Goal: Entertainment & Leisure: Browse casually

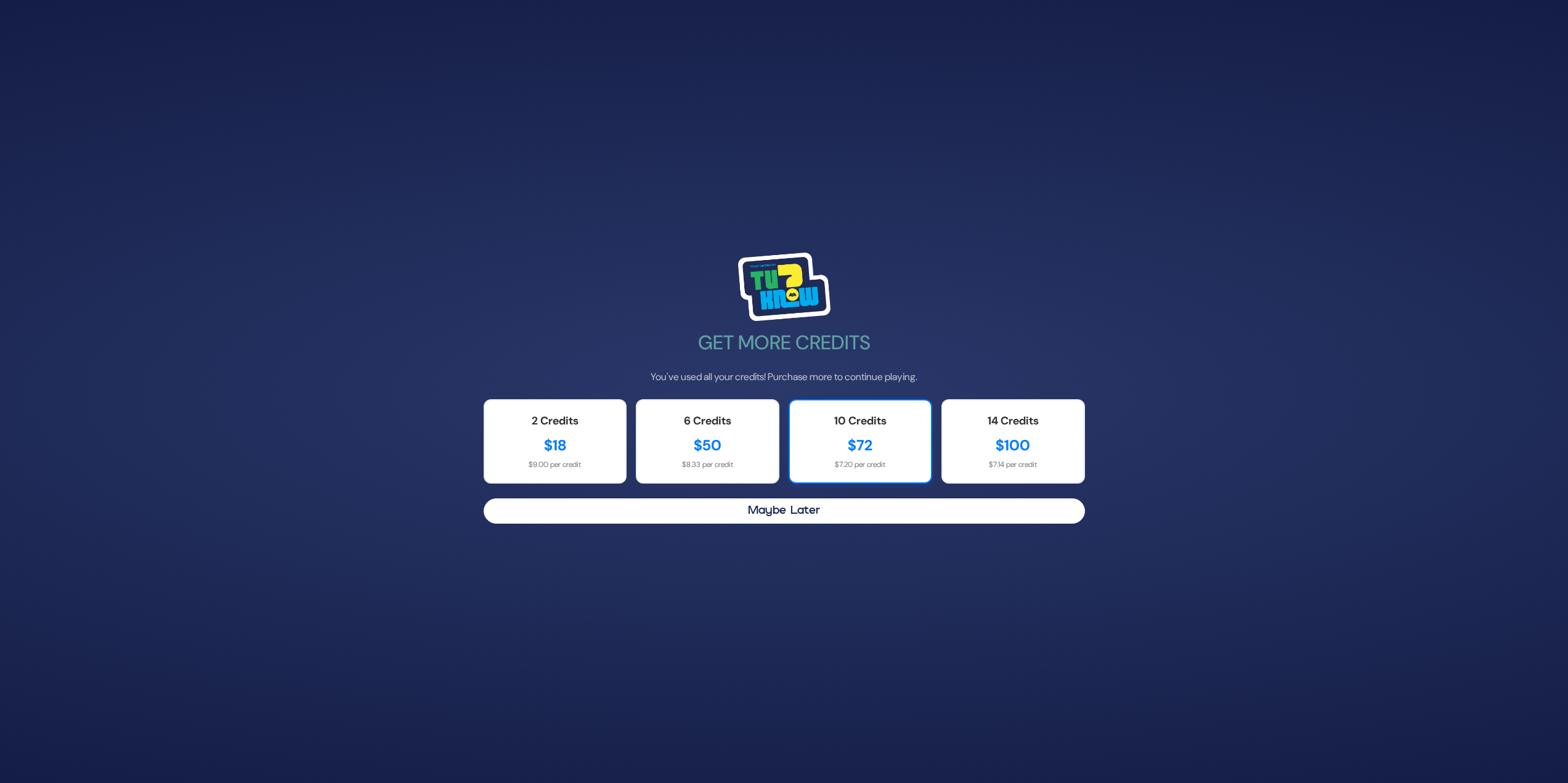
click at [858, 434] on div "$72" at bounding box center [860, 445] width 116 height 22
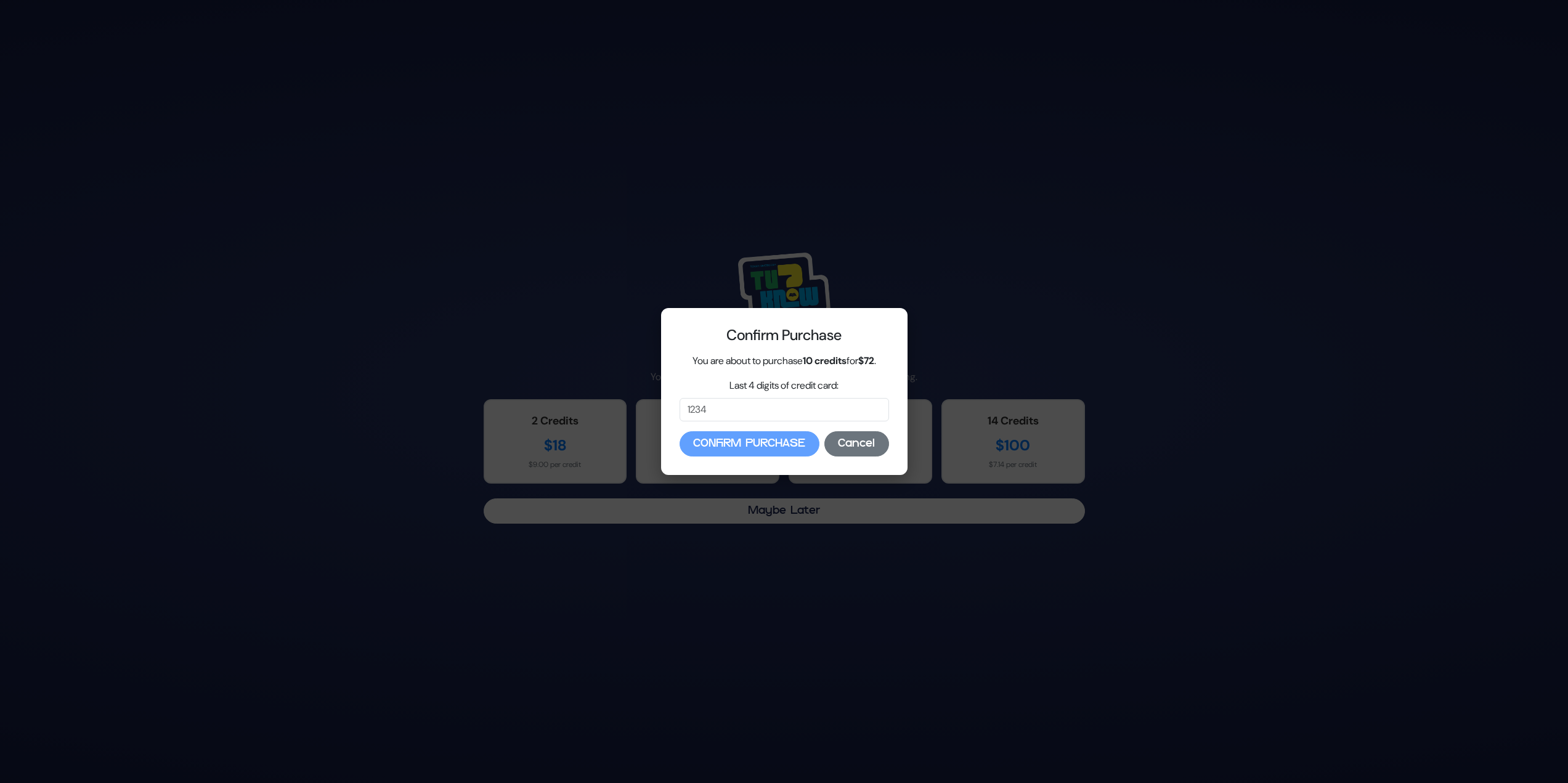
click at [855, 452] on button "Cancel" at bounding box center [857, 444] width 64 height 25
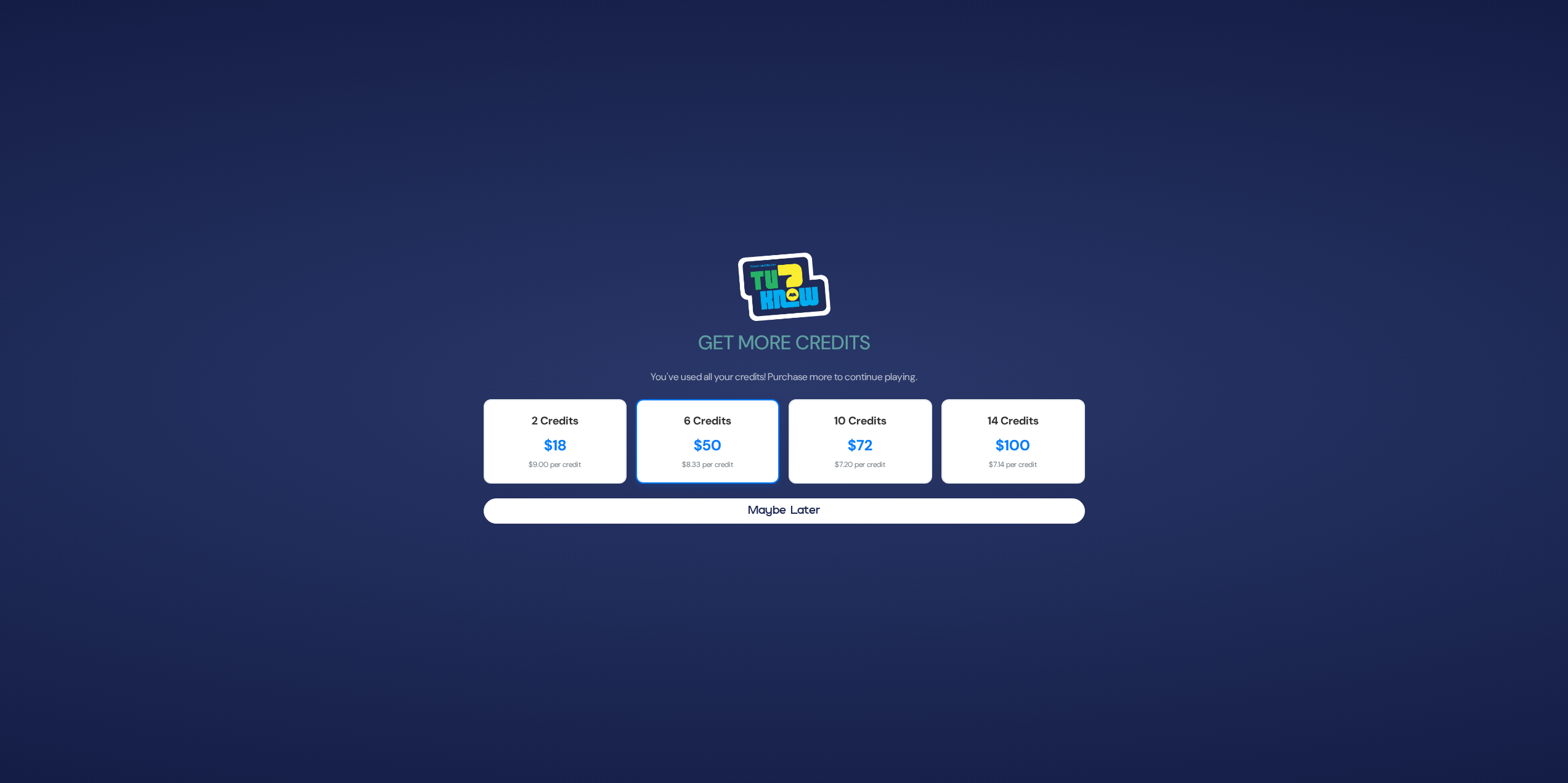
click at [702, 448] on div "$50" at bounding box center [708, 445] width 116 height 22
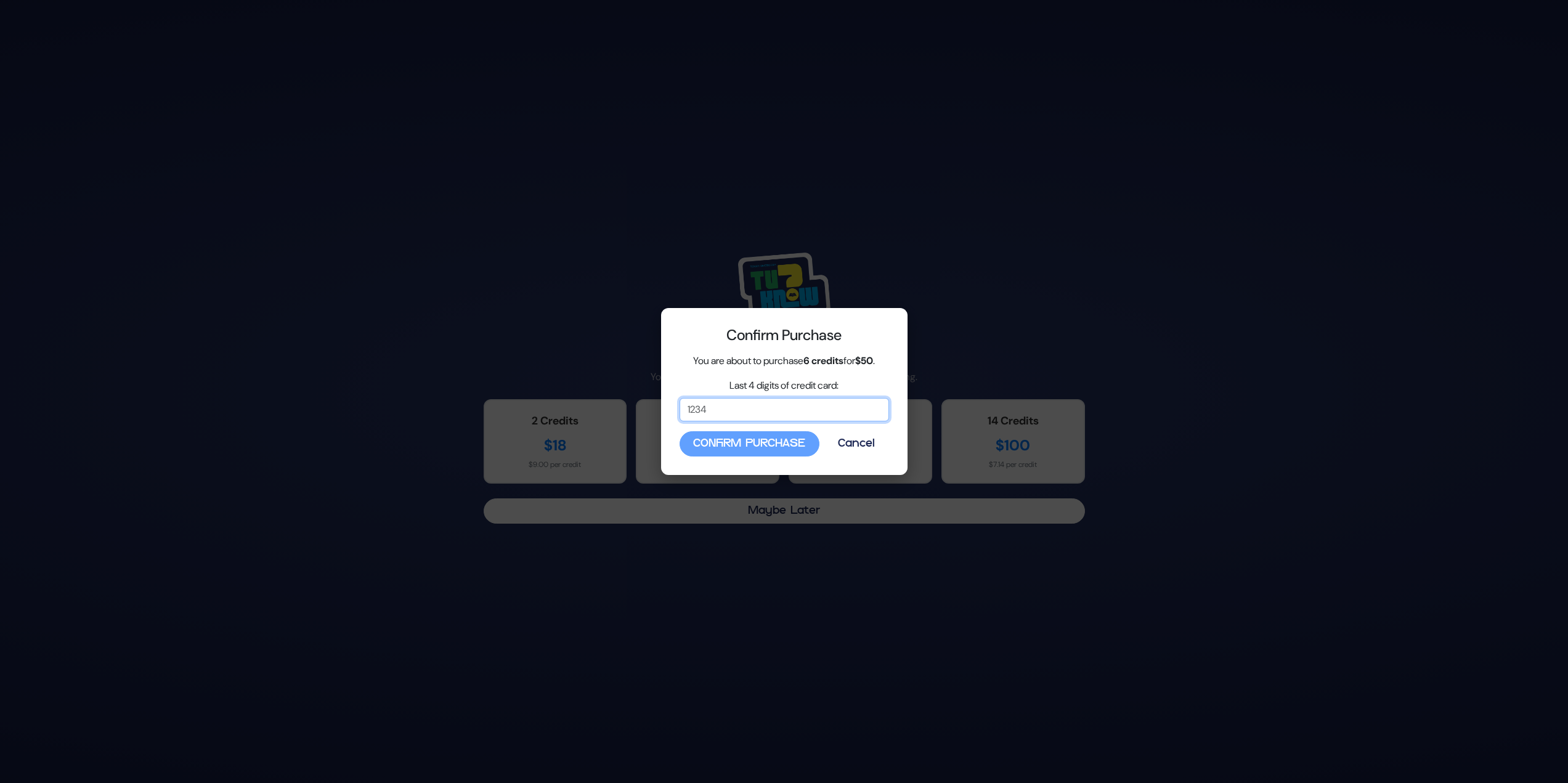
drag, startPoint x: 744, startPoint y: 404, endPoint x: 779, endPoint y: 406, distance: 35.1
click at [744, 404] on input "Last 4 digits of credit card:" at bounding box center [784, 410] width 210 height 24
type input "1029"
click at [713, 442] on button "Confirm Purchase" at bounding box center [749, 444] width 140 height 25
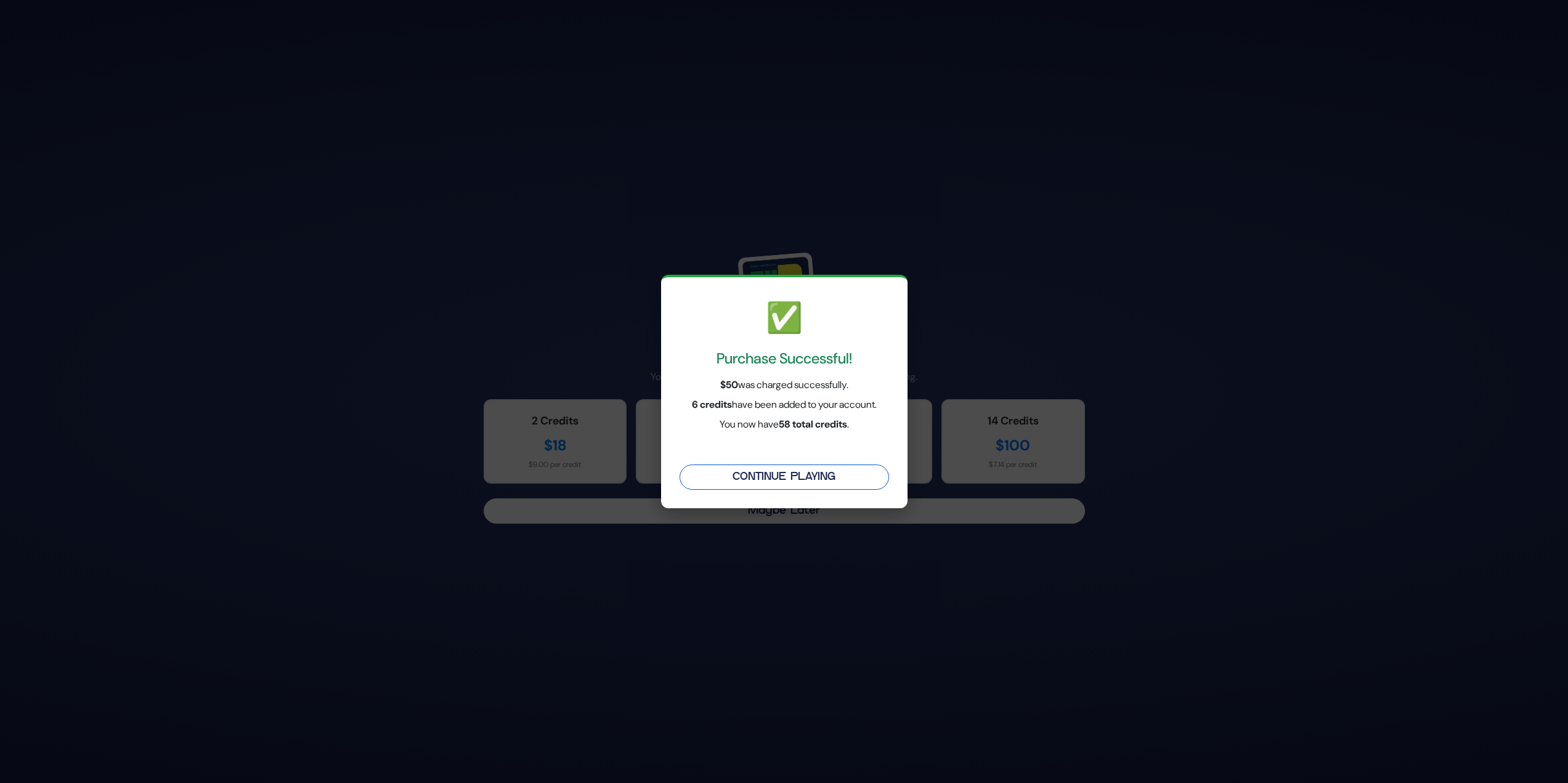
click at [714, 477] on button "Continue Playing" at bounding box center [784, 477] width 210 height 25
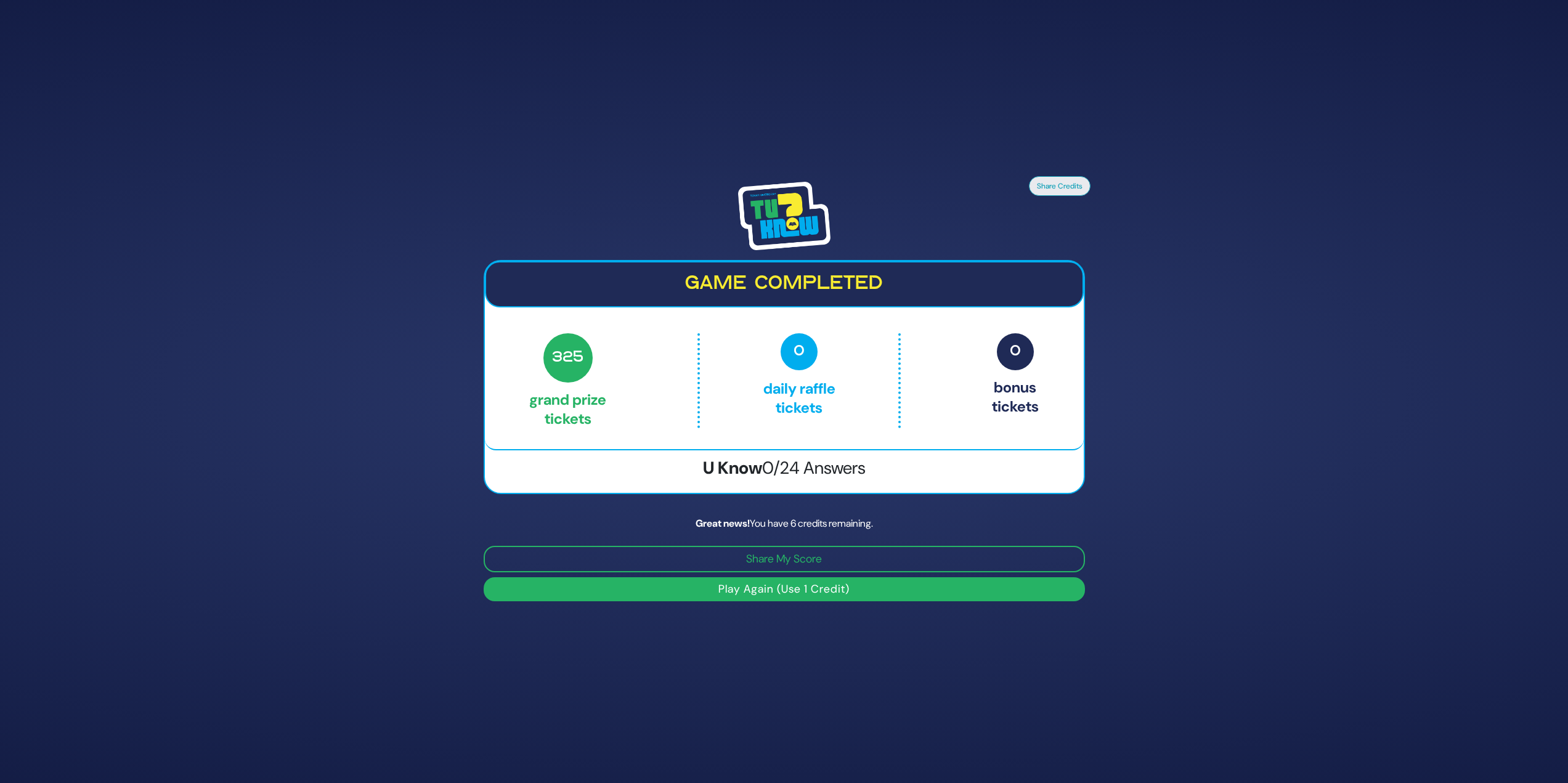
click at [851, 595] on button "Play Again (Use 1 Credit)" at bounding box center [785, 589] width 602 height 24
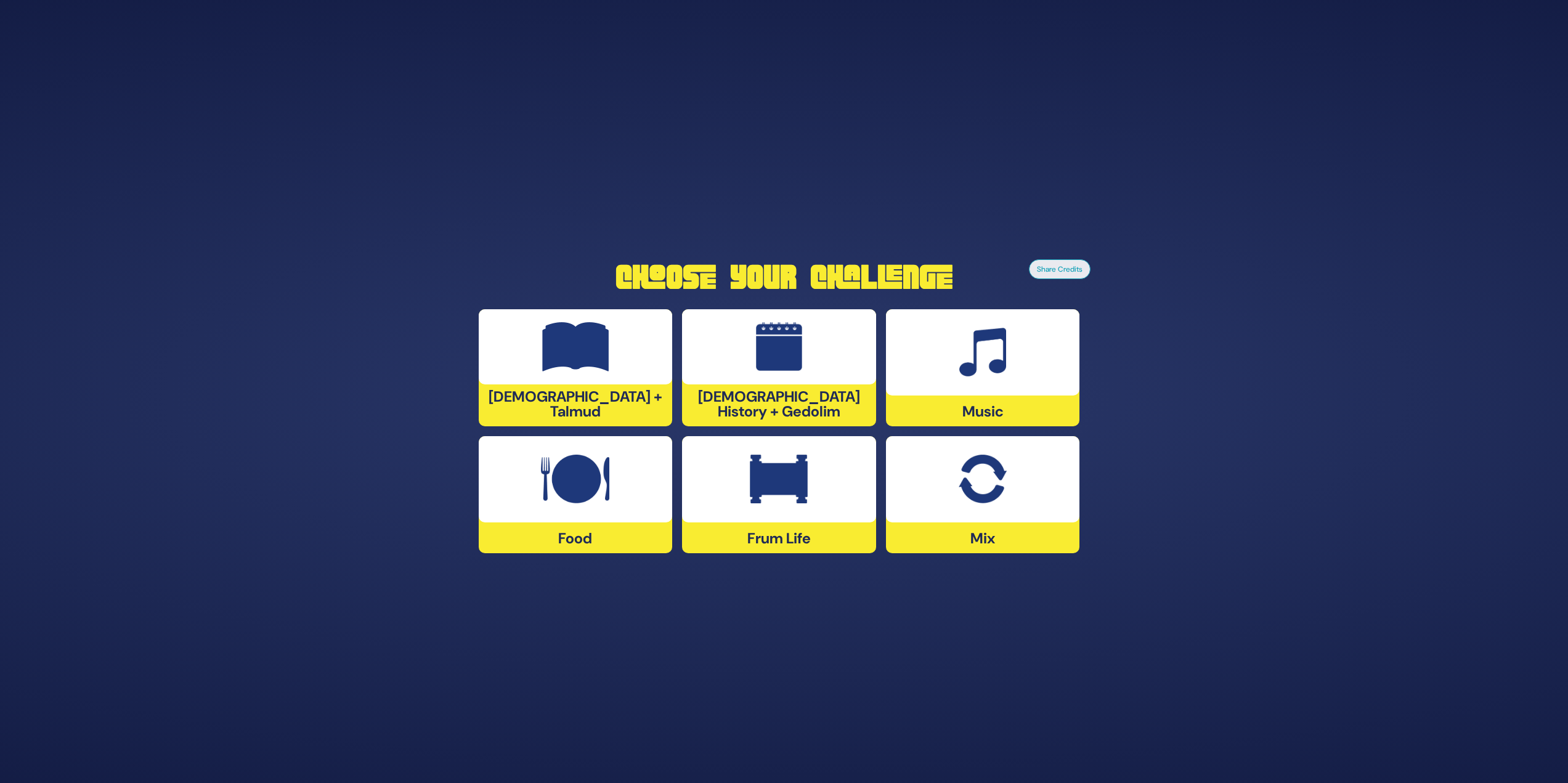
click at [972, 378] on div at bounding box center [983, 353] width 194 height 86
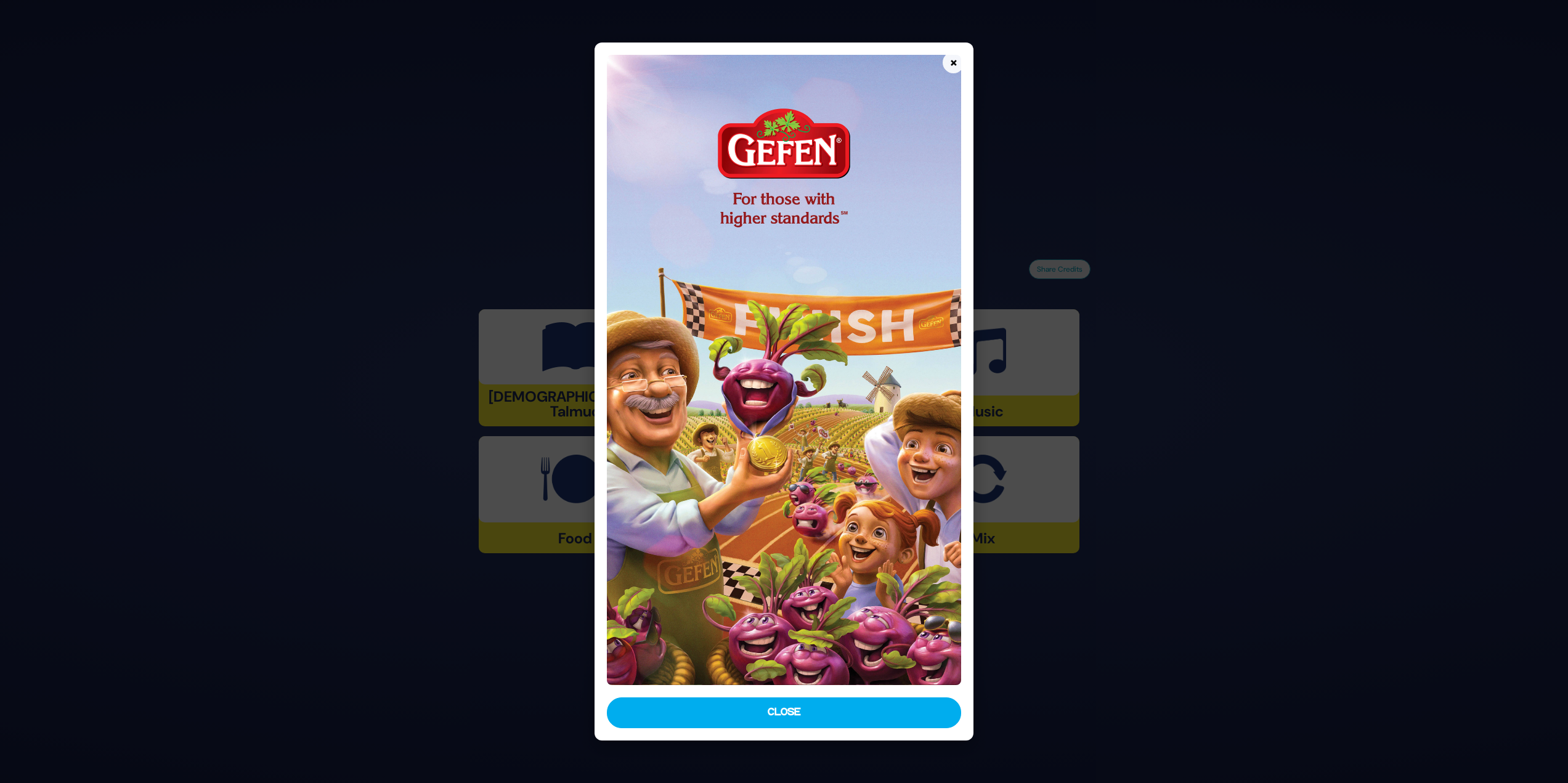
click at [835, 715] on button "Close" at bounding box center [785, 712] width 355 height 31
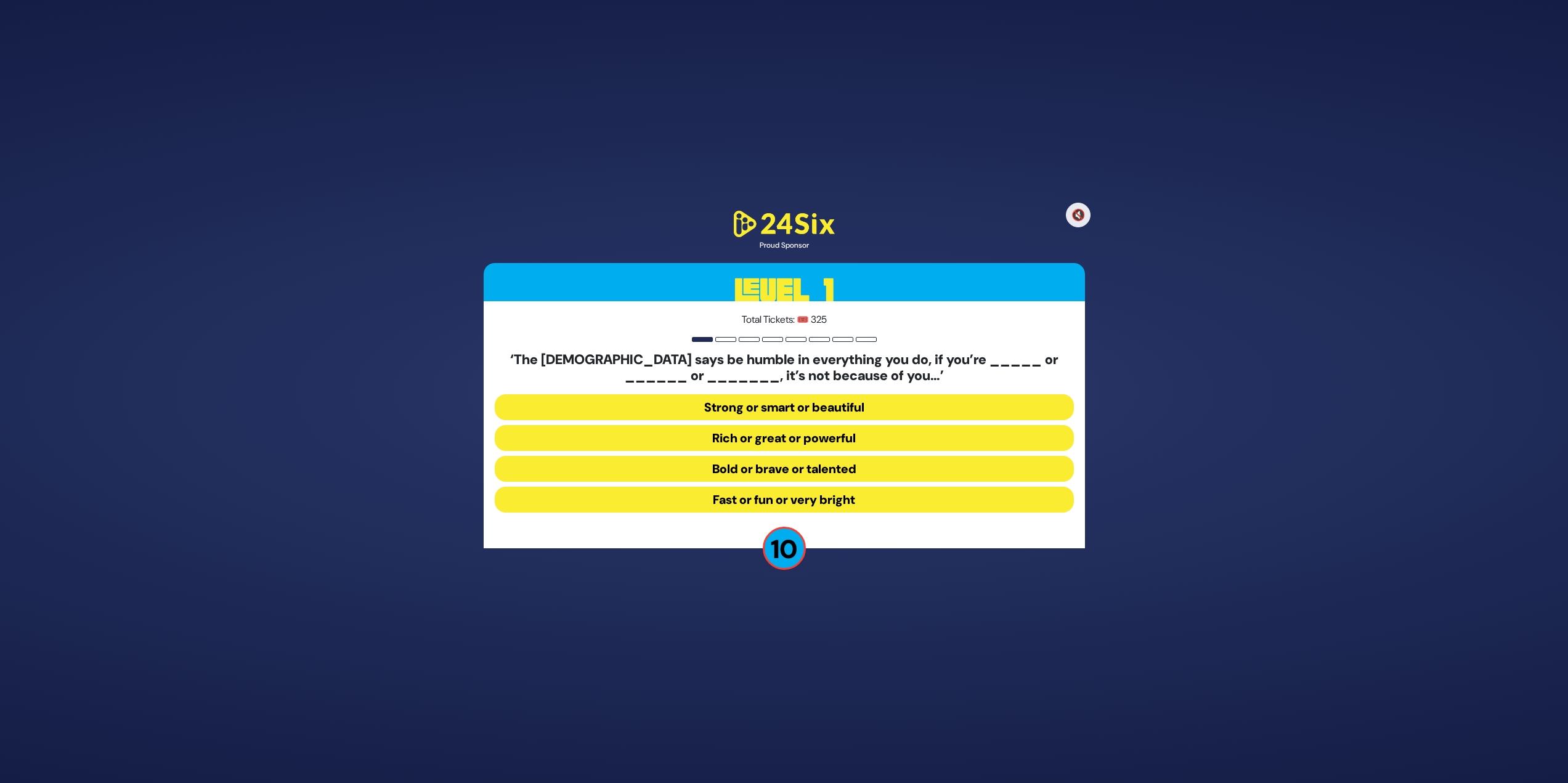
click at [891, 402] on button "Strong or smart or beautiful" at bounding box center [784, 407] width 579 height 26
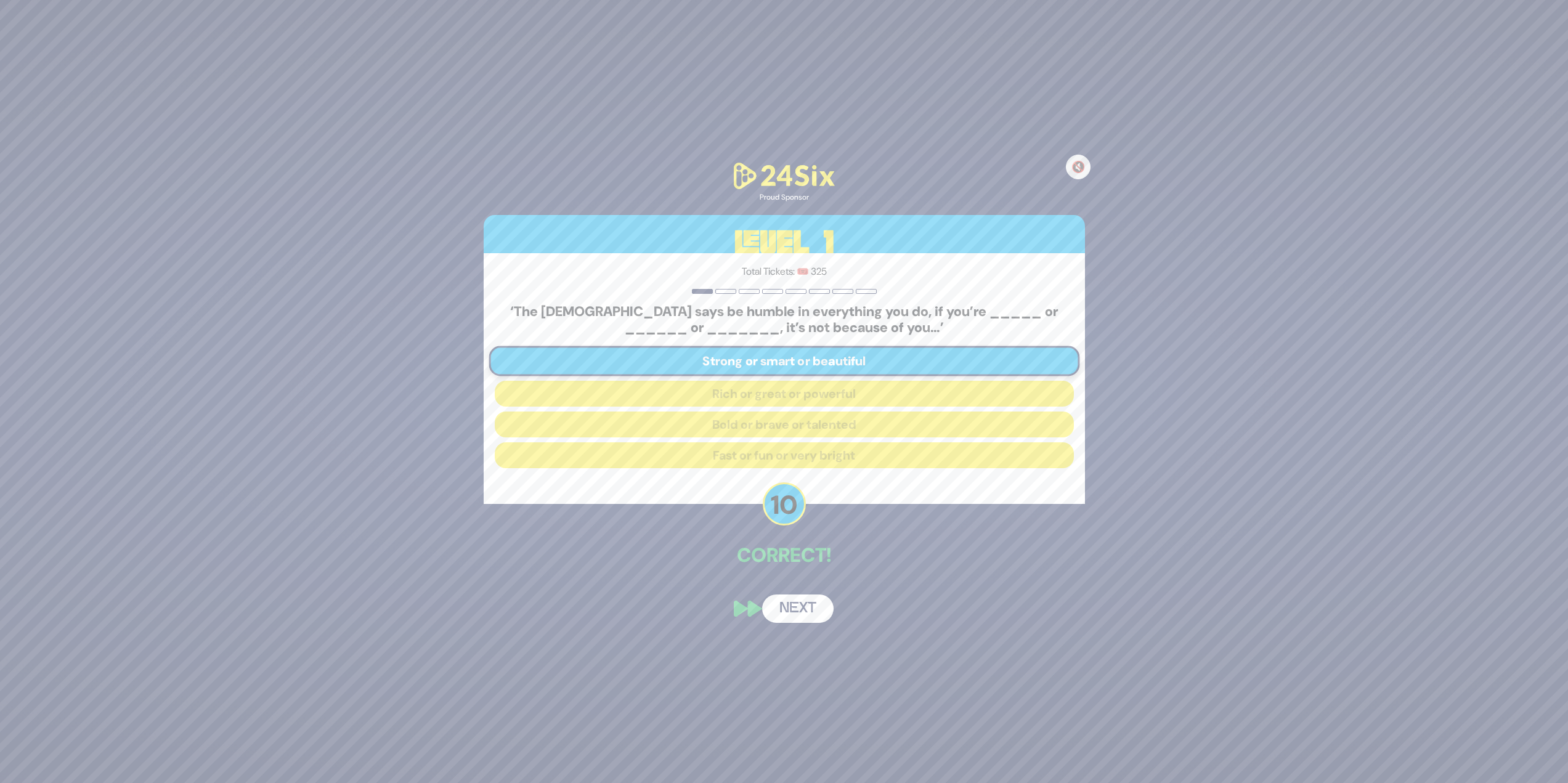
click at [801, 613] on button "Next" at bounding box center [797, 609] width 71 height 28
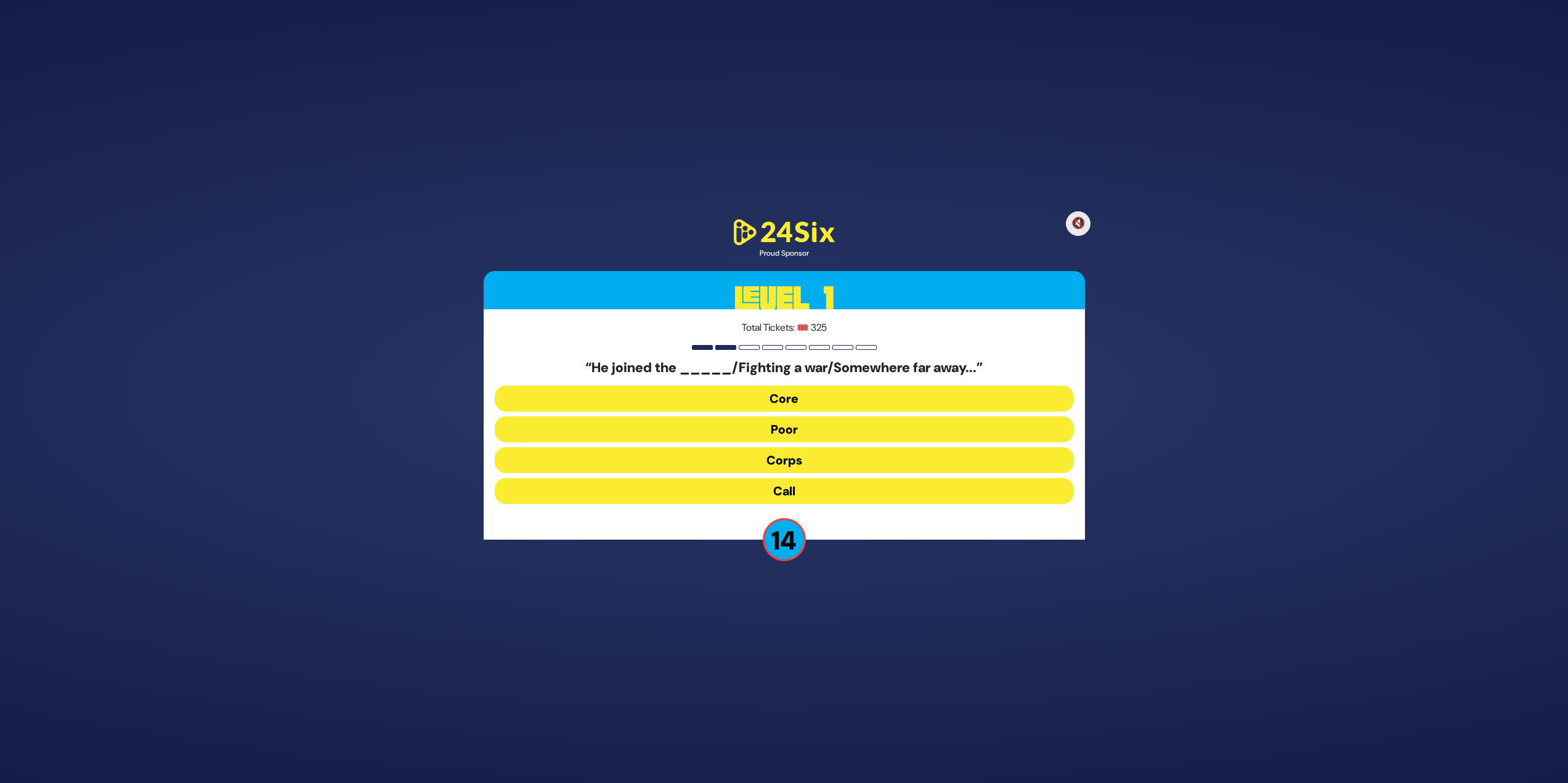
click at [701, 464] on button "Corps" at bounding box center [784, 459] width 579 height 26
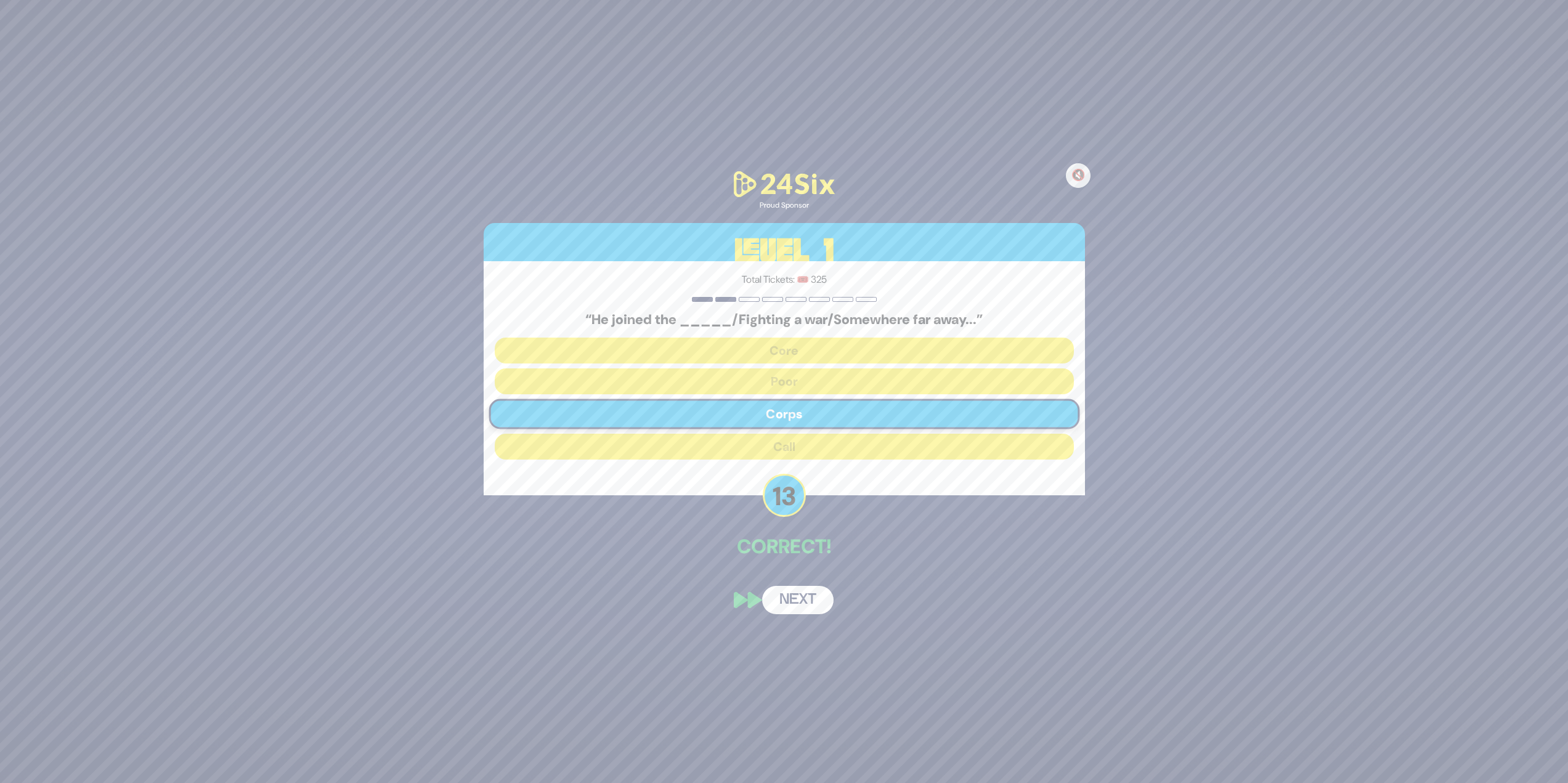
click at [804, 598] on button "Next" at bounding box center [797, 600] width 71 height 28
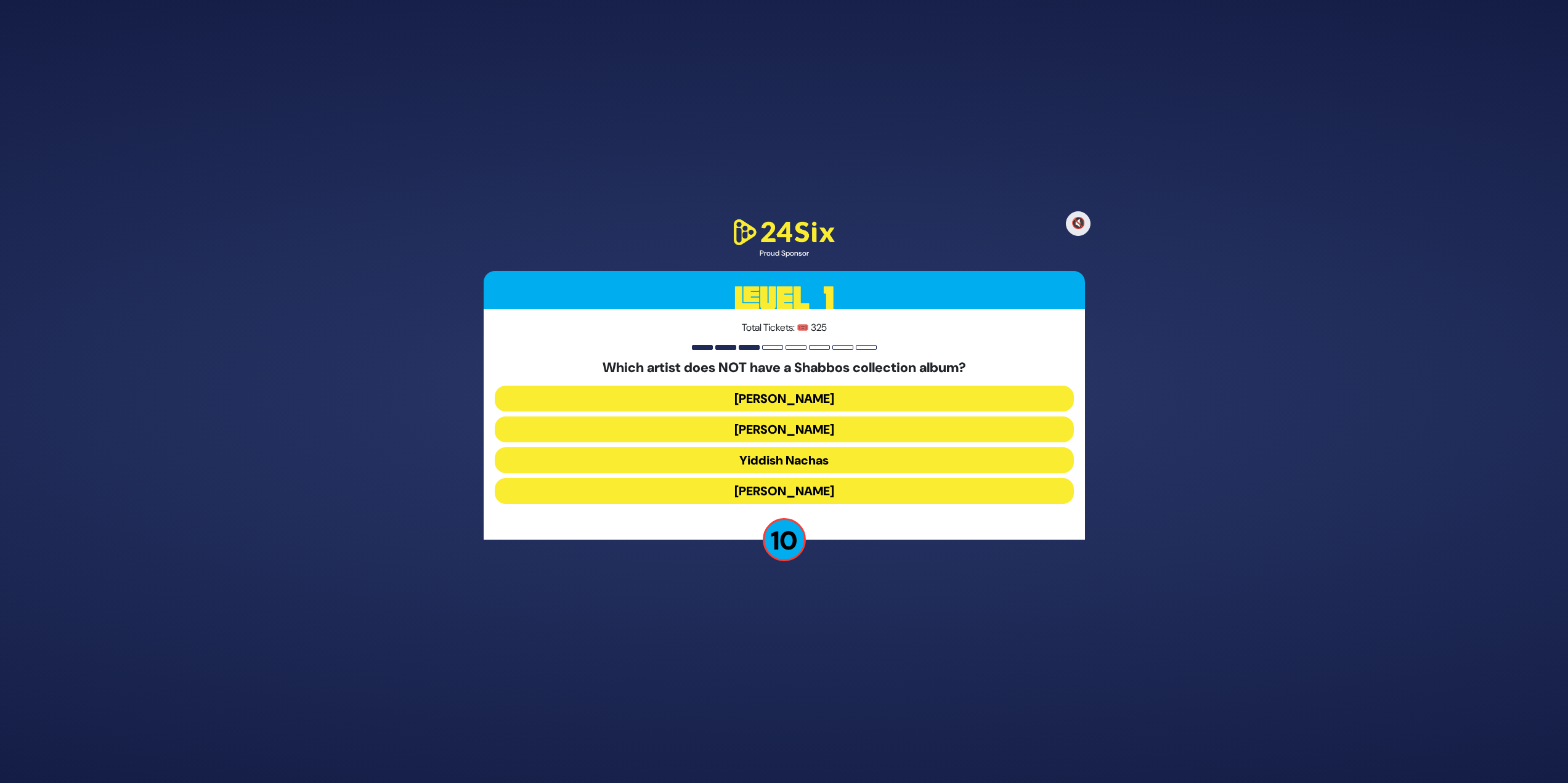
click at [817, 429] on button "Beri Weber" at bounding box center [784, 429] width 579 height 26
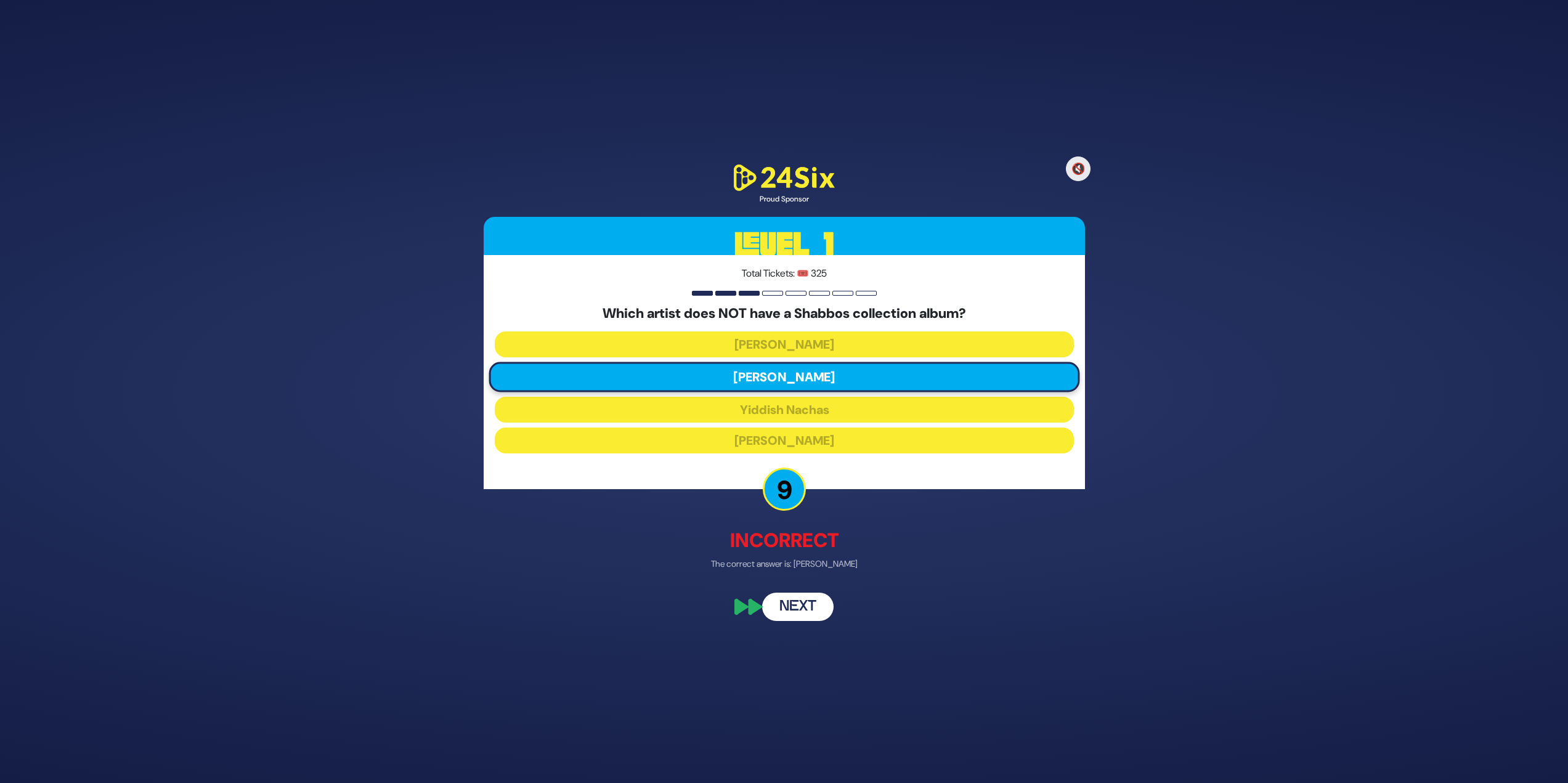
click at [791, 604] on button "Next" at bounding box center [797, 607] width 71 height 28
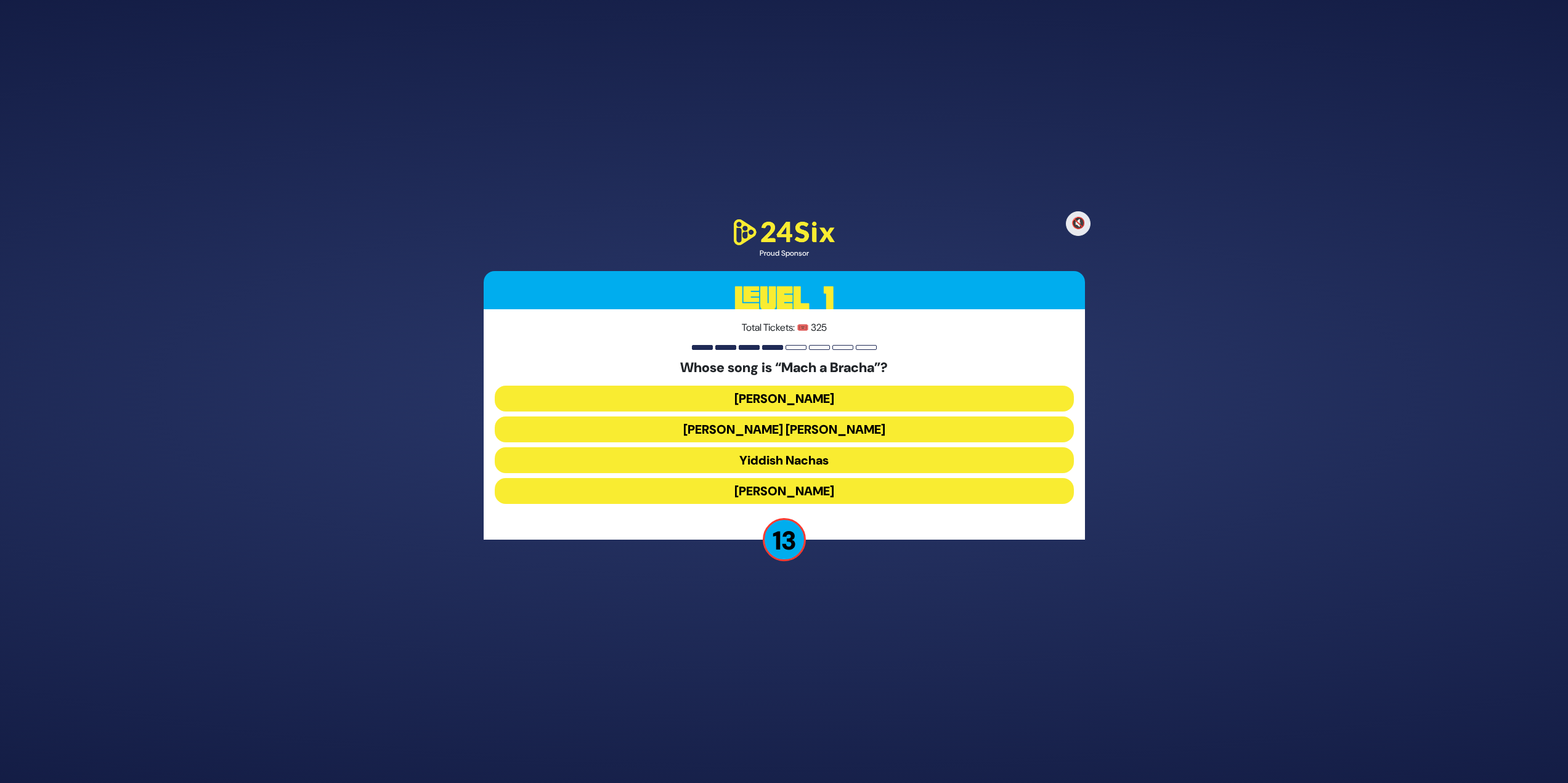
click at [735, 426] on button "Shmueli Ungar" at bounding box center [784, 429] width 579 height 26
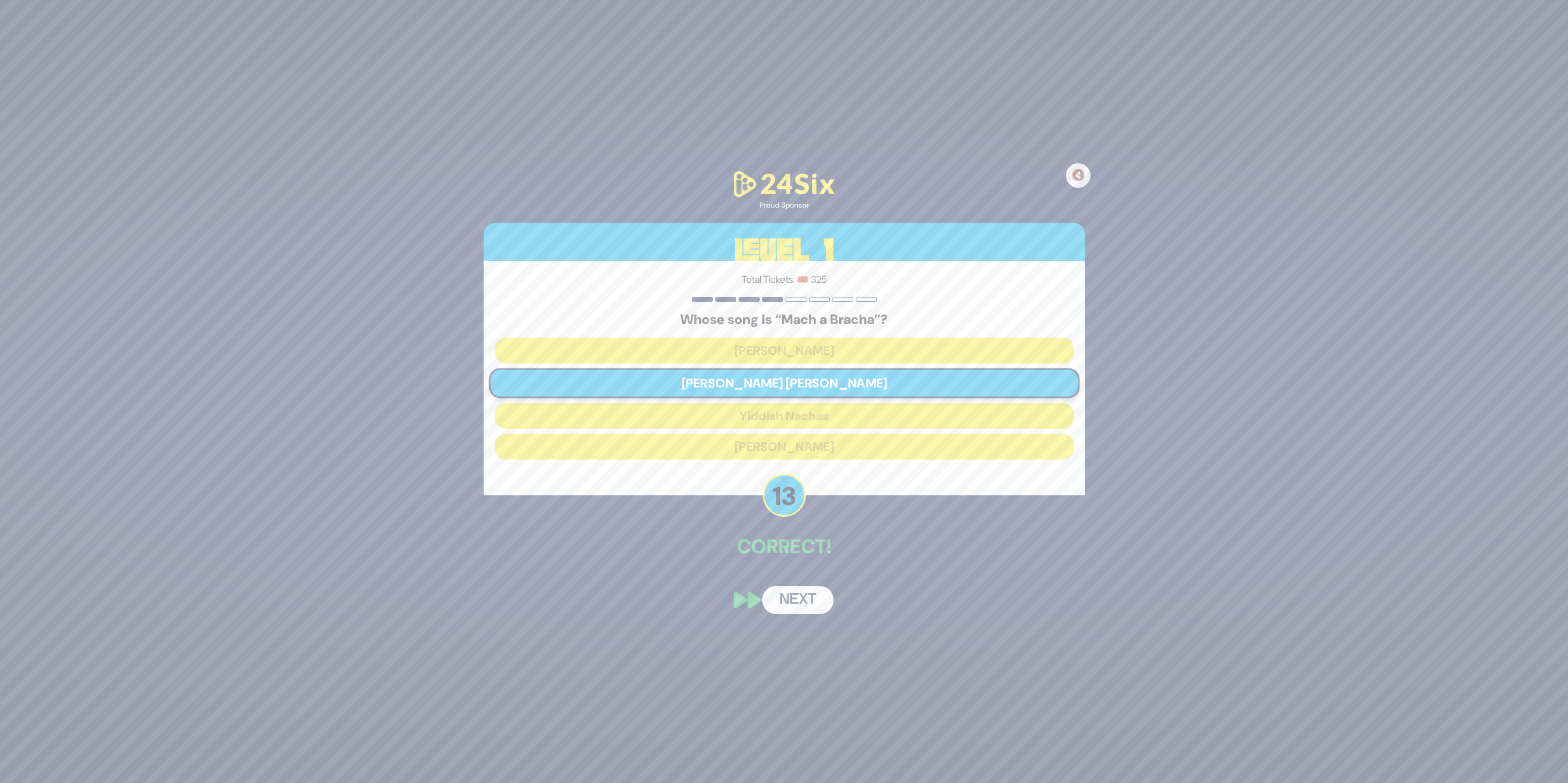
click at [800, 591] on button "Next" at bounding box center [797, 600] width 71 height 28
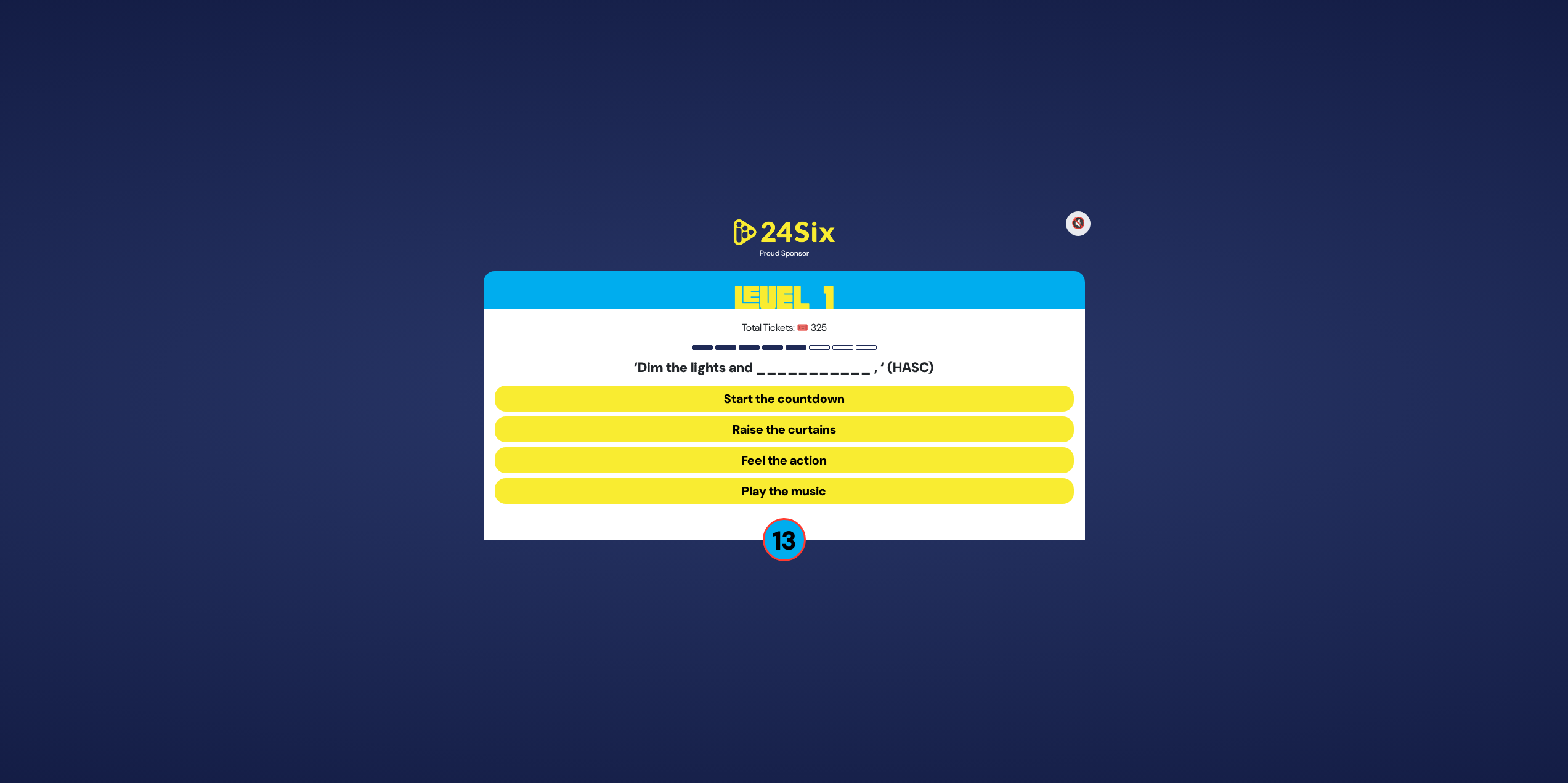
click at [793, 415] on div "‘Dim the lights and ___________ , ‘ (HASC) Start the countdown Raise the curtai…" at bounding box center [784, 434] width 579 height 149
click at [799, 427] on button "Raise the curtains" at bounding box center [784, 429] width 579 height 26
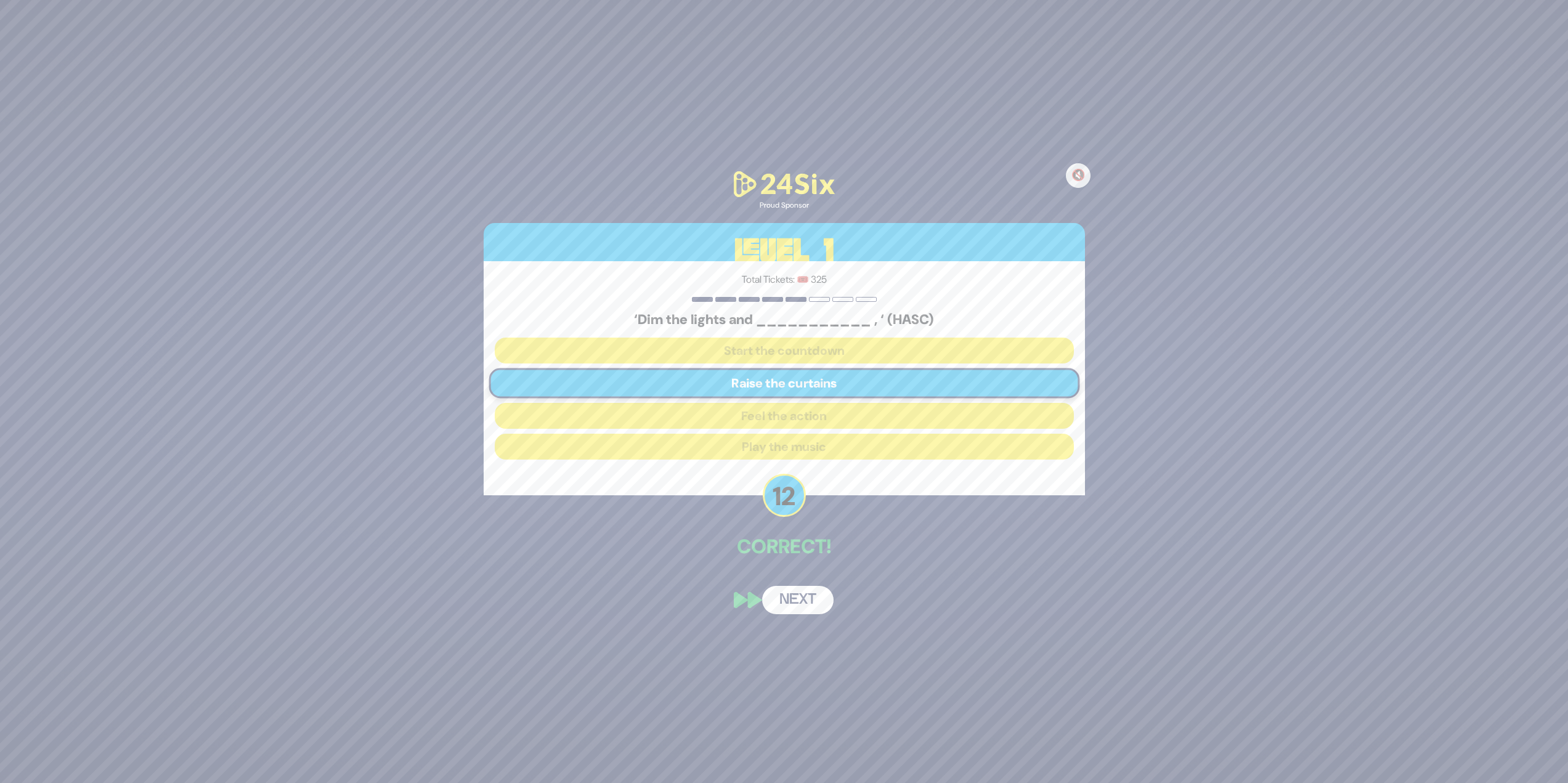
click at [800, 608] on button "Next" at bounding box center [797, 600] width 71 height 28
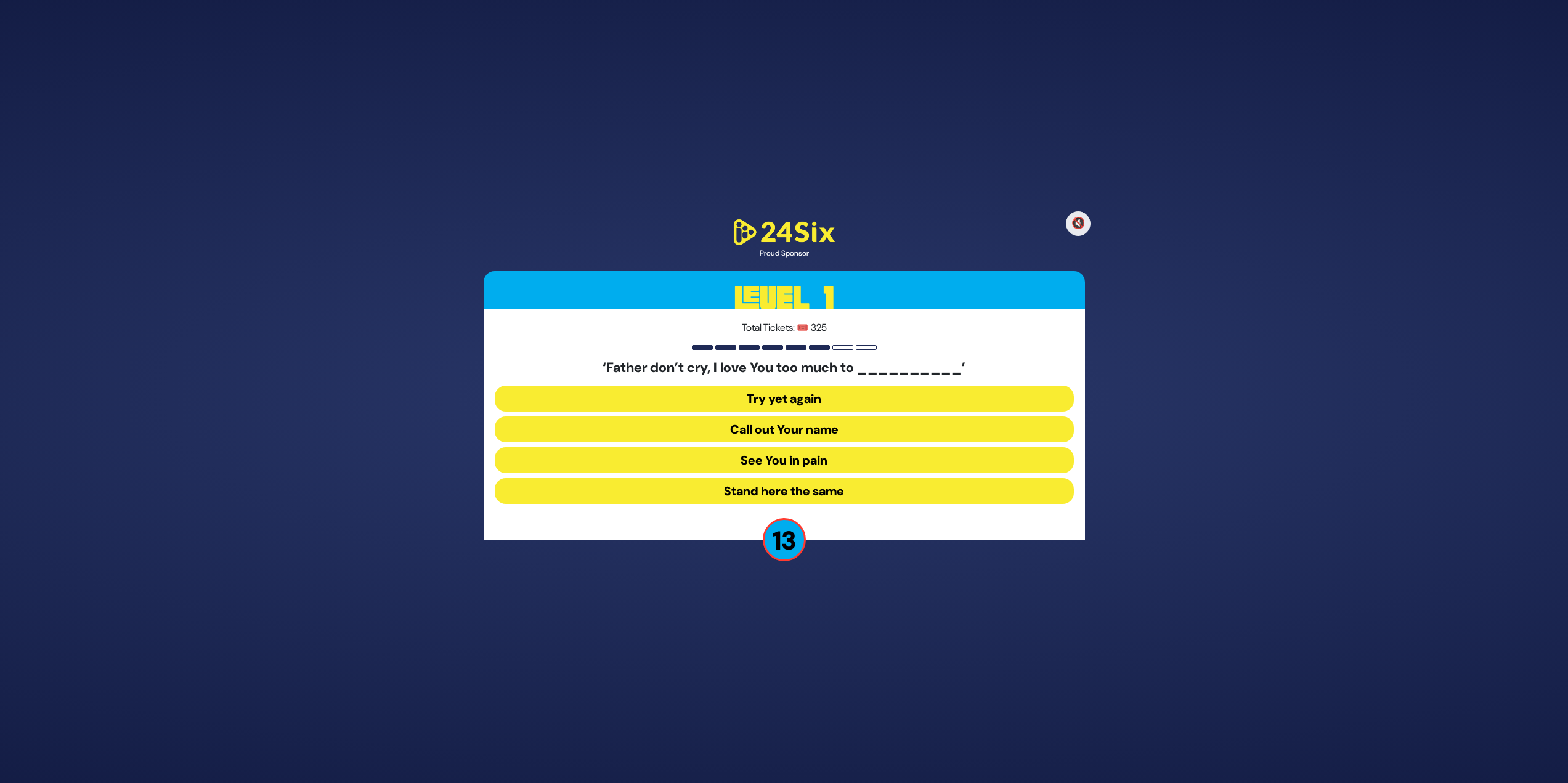
click at [788, 463] on button "See You in pain" at bounding box center [784, 459] width 579 height 26
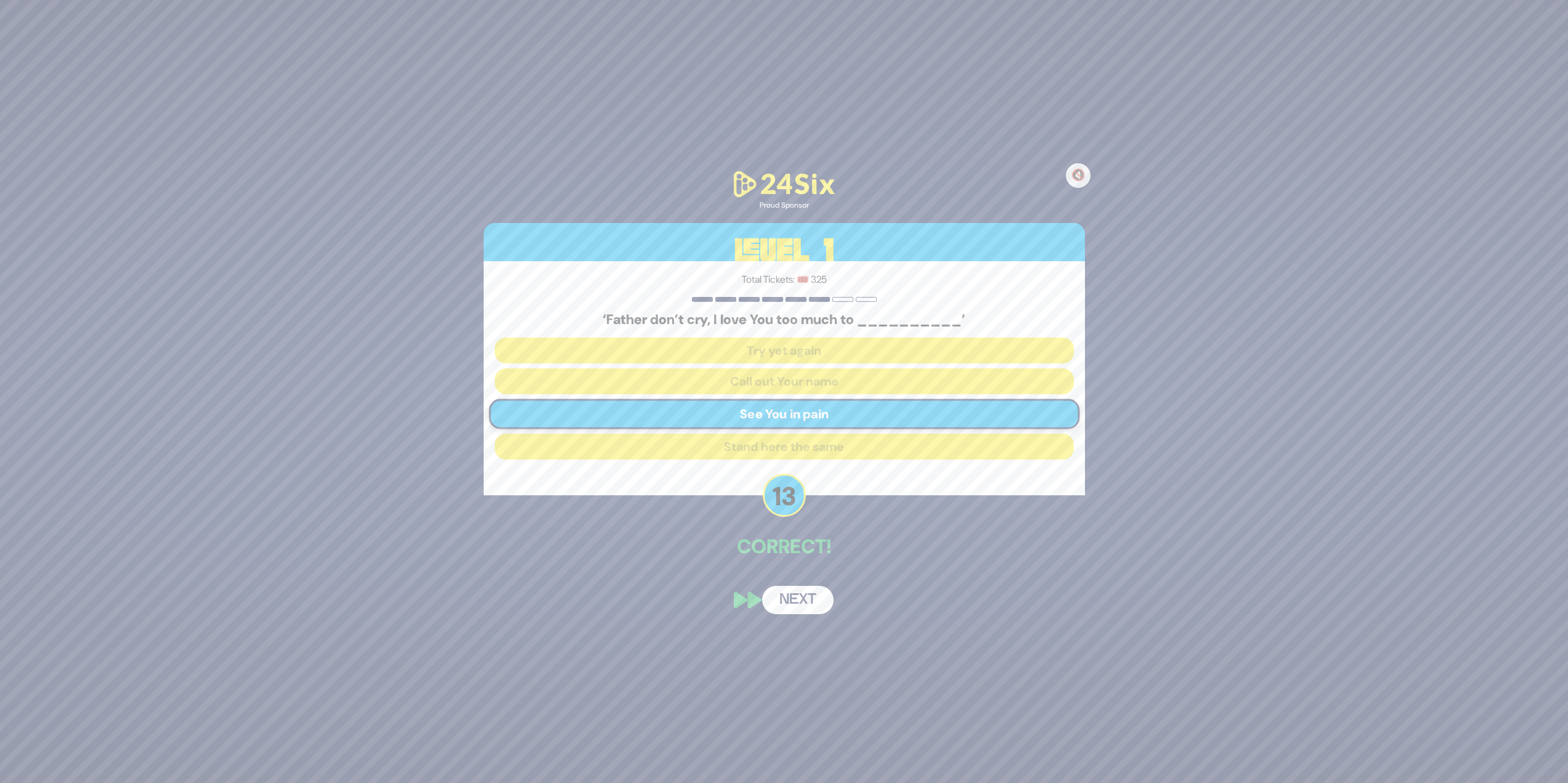
click at [794, 582] on div "🔇 Proud Sponsor Level 1 Total Tickets: 🎟️ 325 ‘Father don’t cry, I love You too…" at bounding box center [784, 392] width 631 height 476
click at [815, 600] on button "Next" at bounding box center [797, 600] width 71 height 28
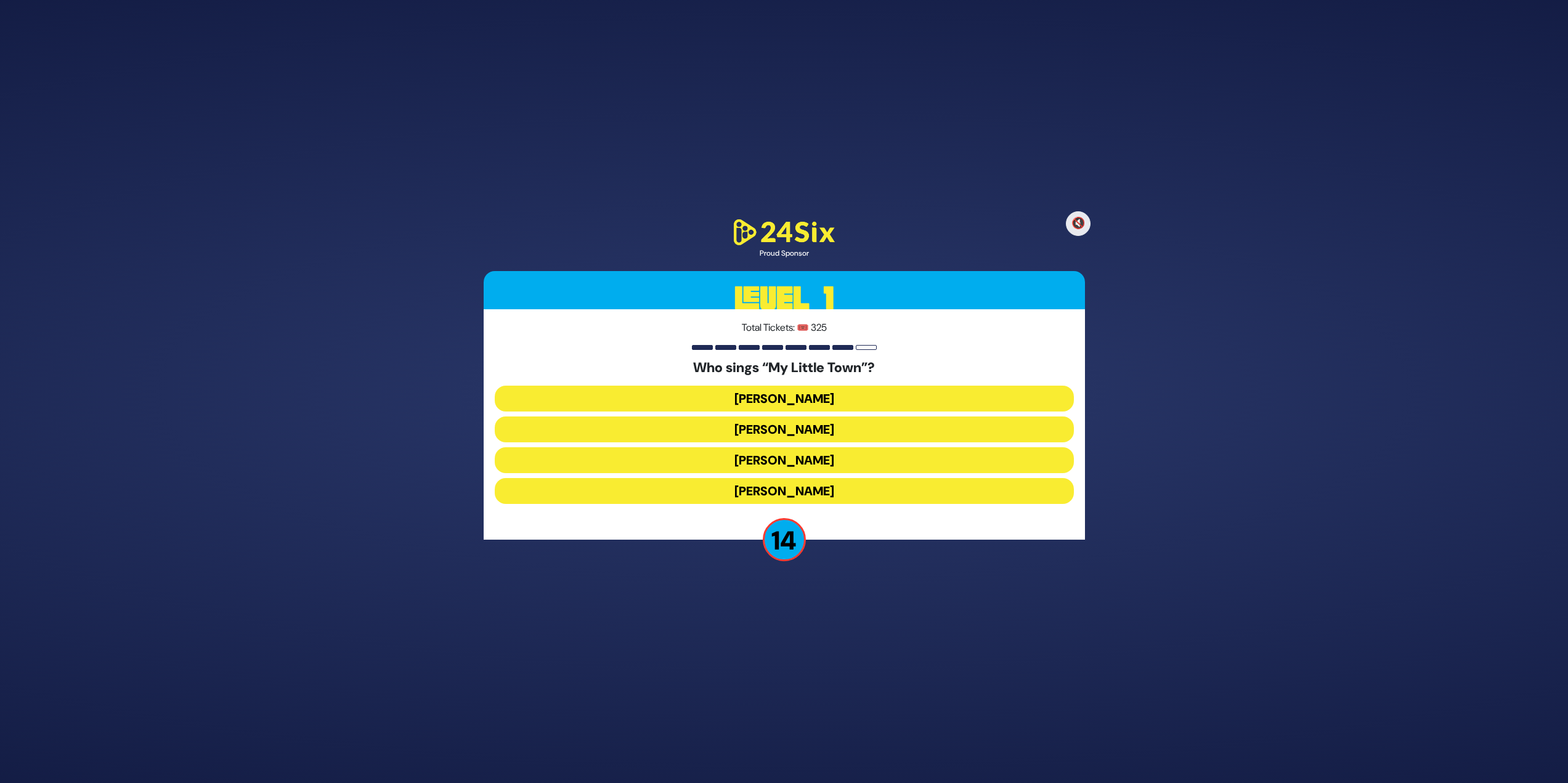
click at [838, 460] on button "Shulem Lemmer" at bounding box center [784, 459] width 579 height 26
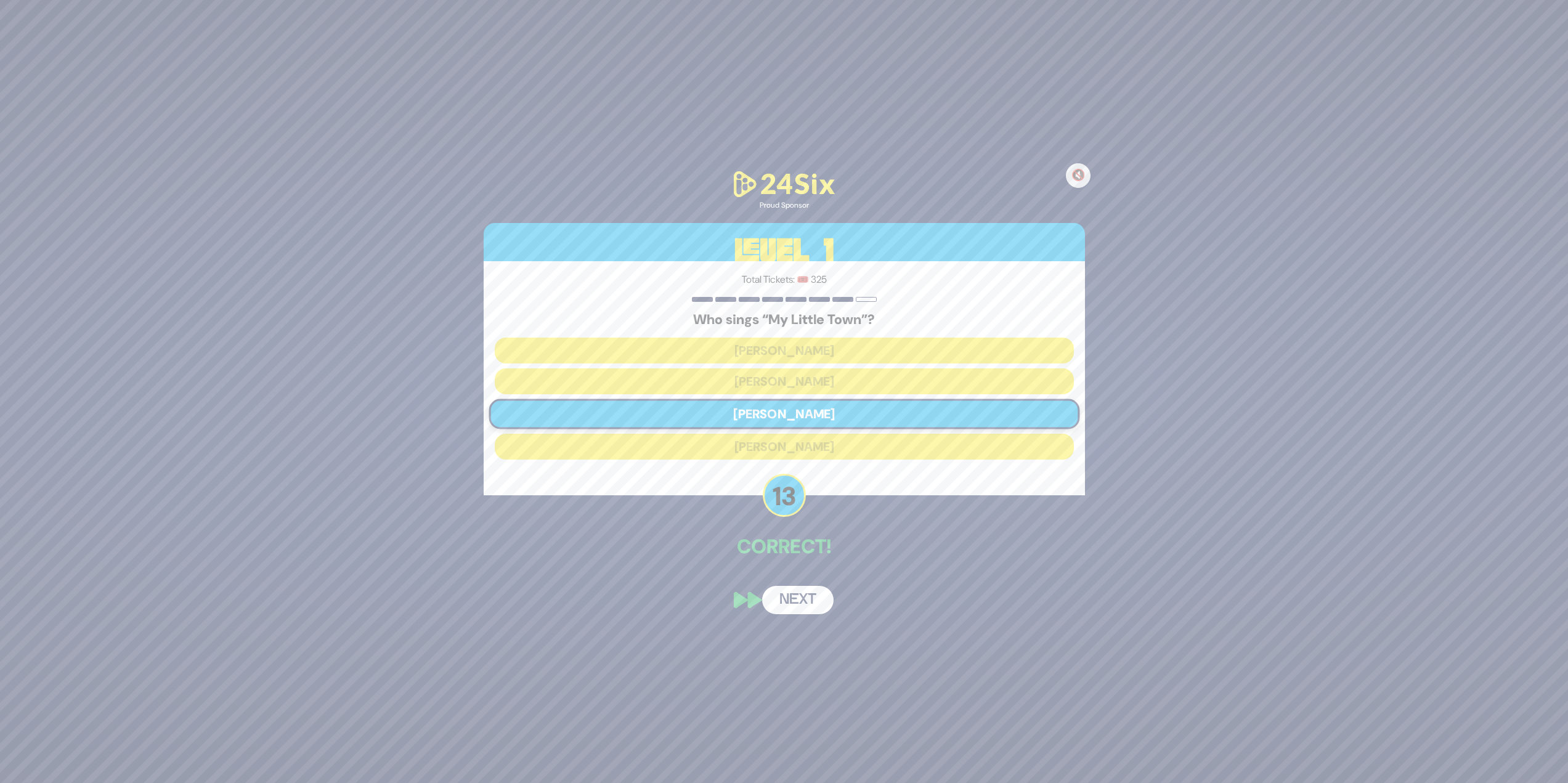
click at [804, 594] on button "Next" at bounding box center [797, 600] width 71 height 28
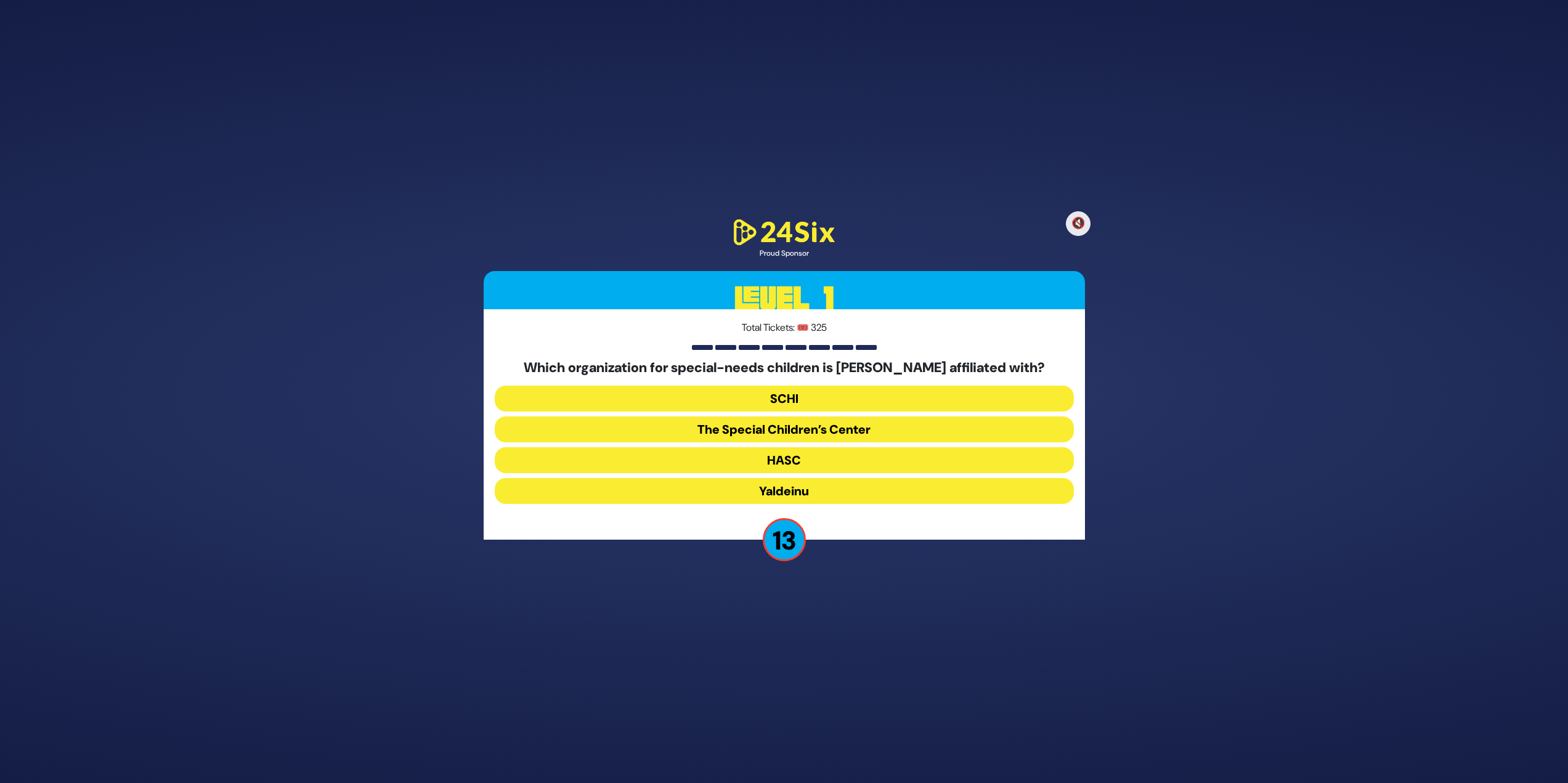
click at [785, 427] on button "The Special Children’s Center" at bounding box center [784, 429] width 579 height 26
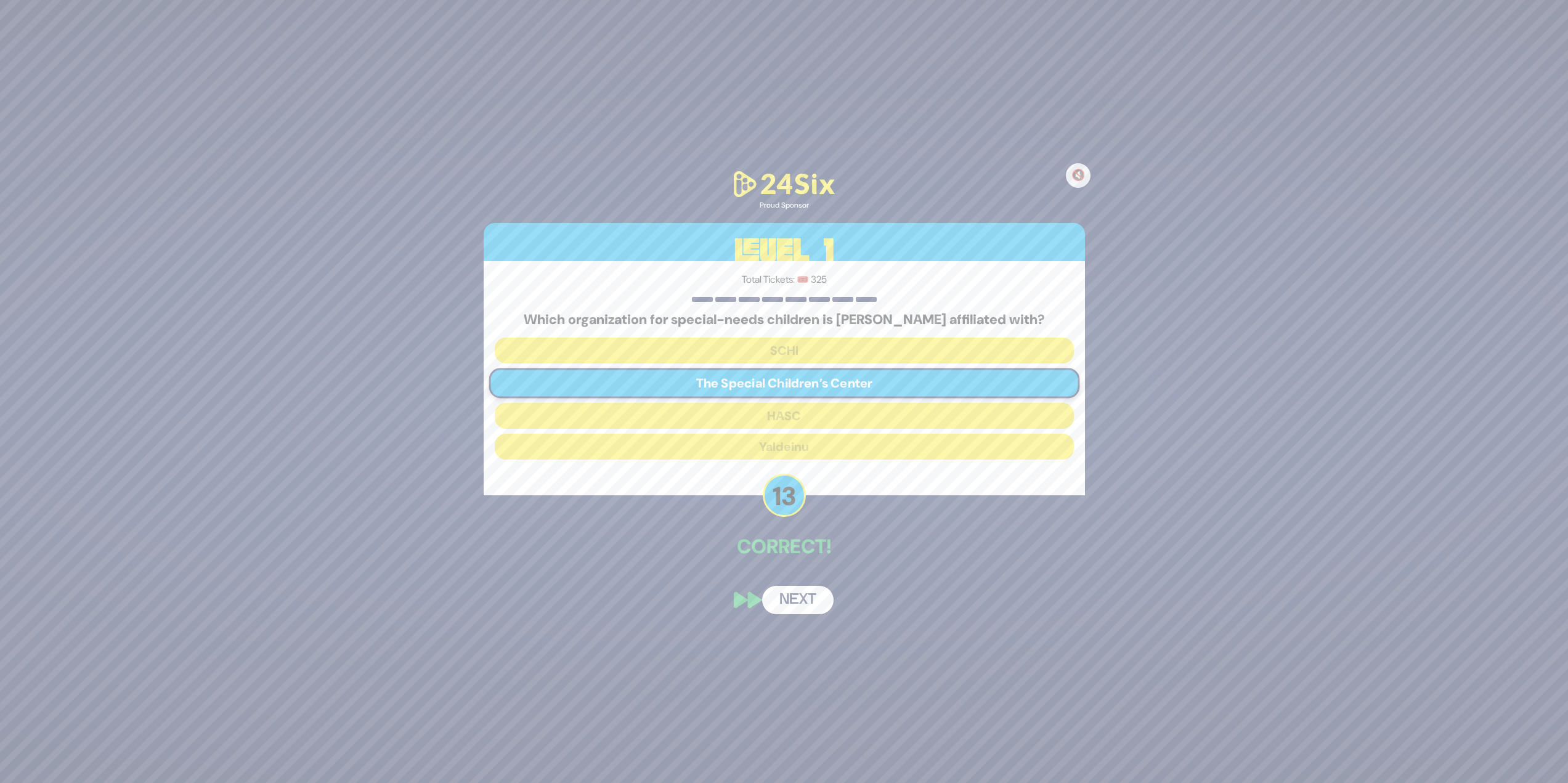
click at [783, 597] on button "Next" at bounding box center [797, 600] width 71 height 28
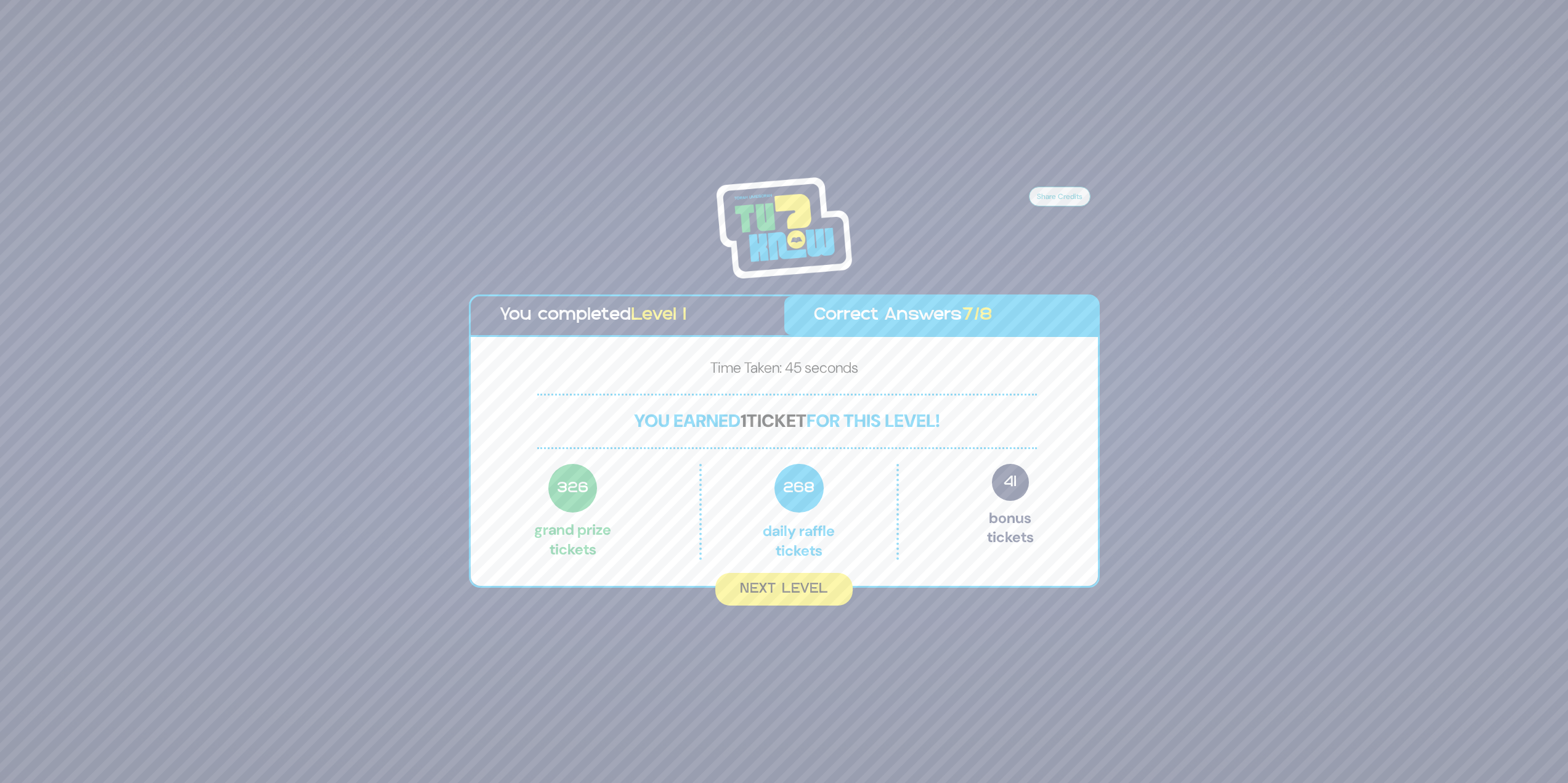
click at [746, 587] on button "Next Level" at bounding box center [784, 590] width 137 height 33
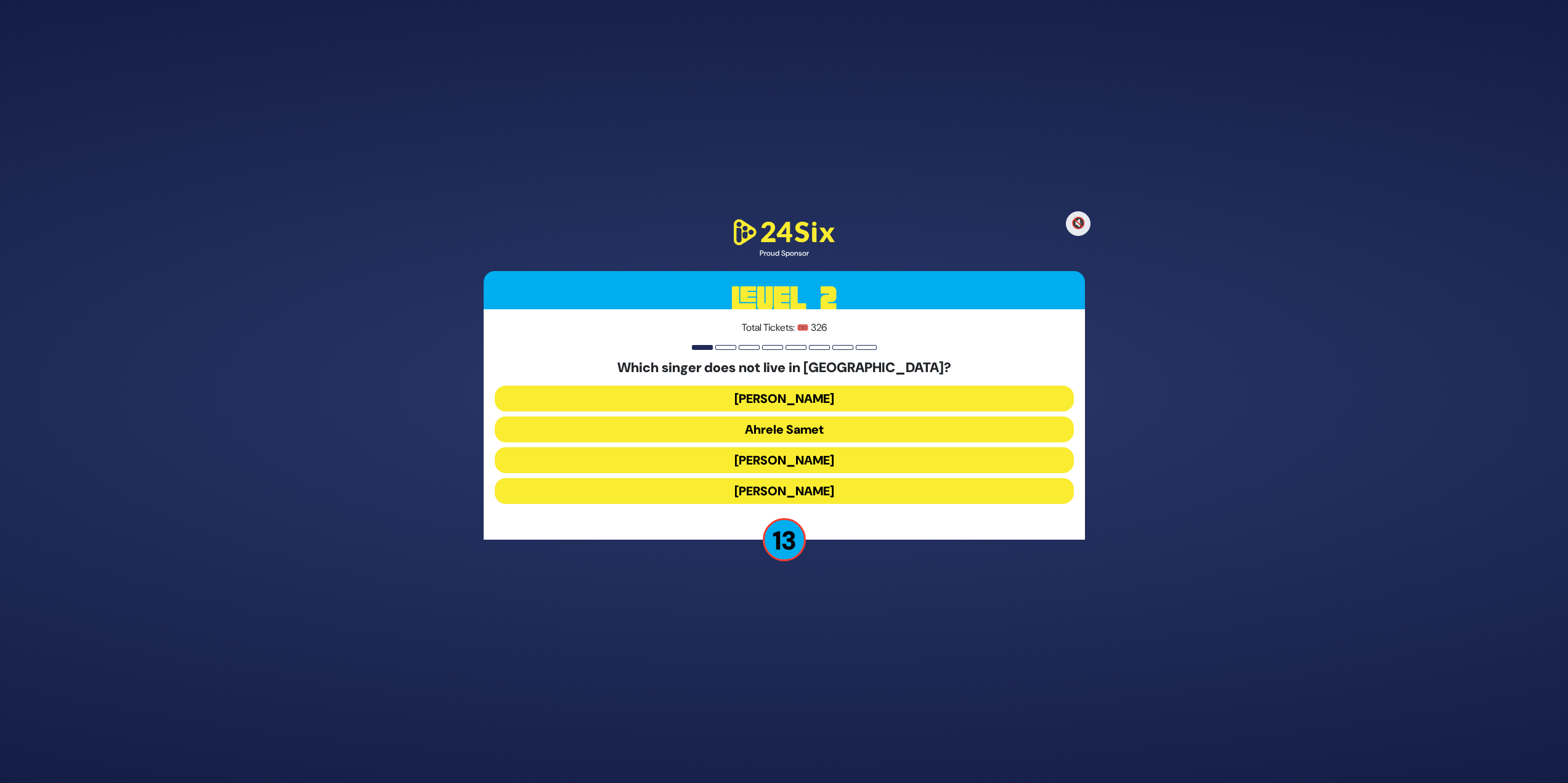
click at [793, 482] on button "Eitan Katz" at bounding box center [784, 491] width 579 height 26
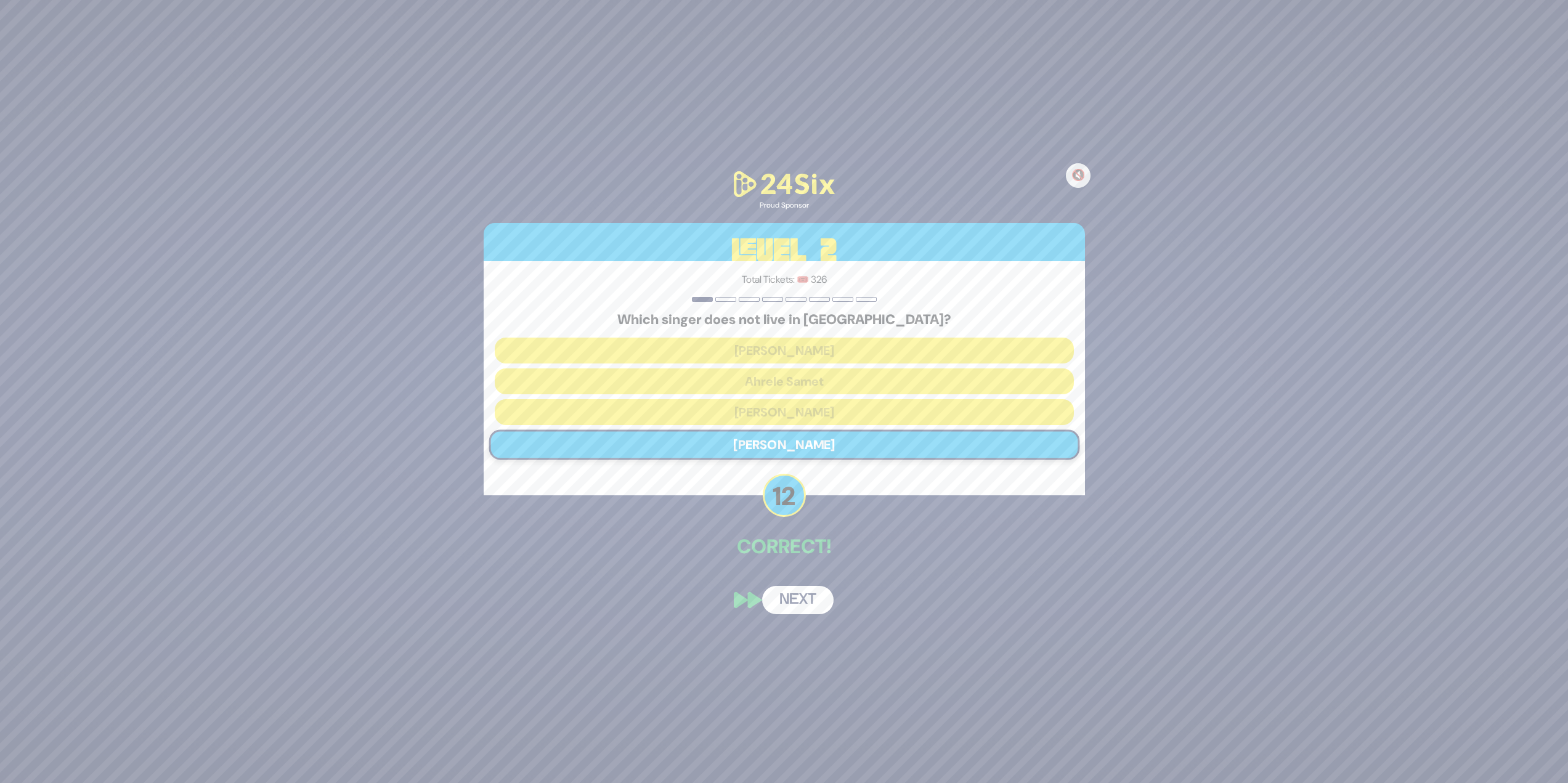
click at [805, 603] on button "Next" at bounding box center [797, 600] width 71 height 28
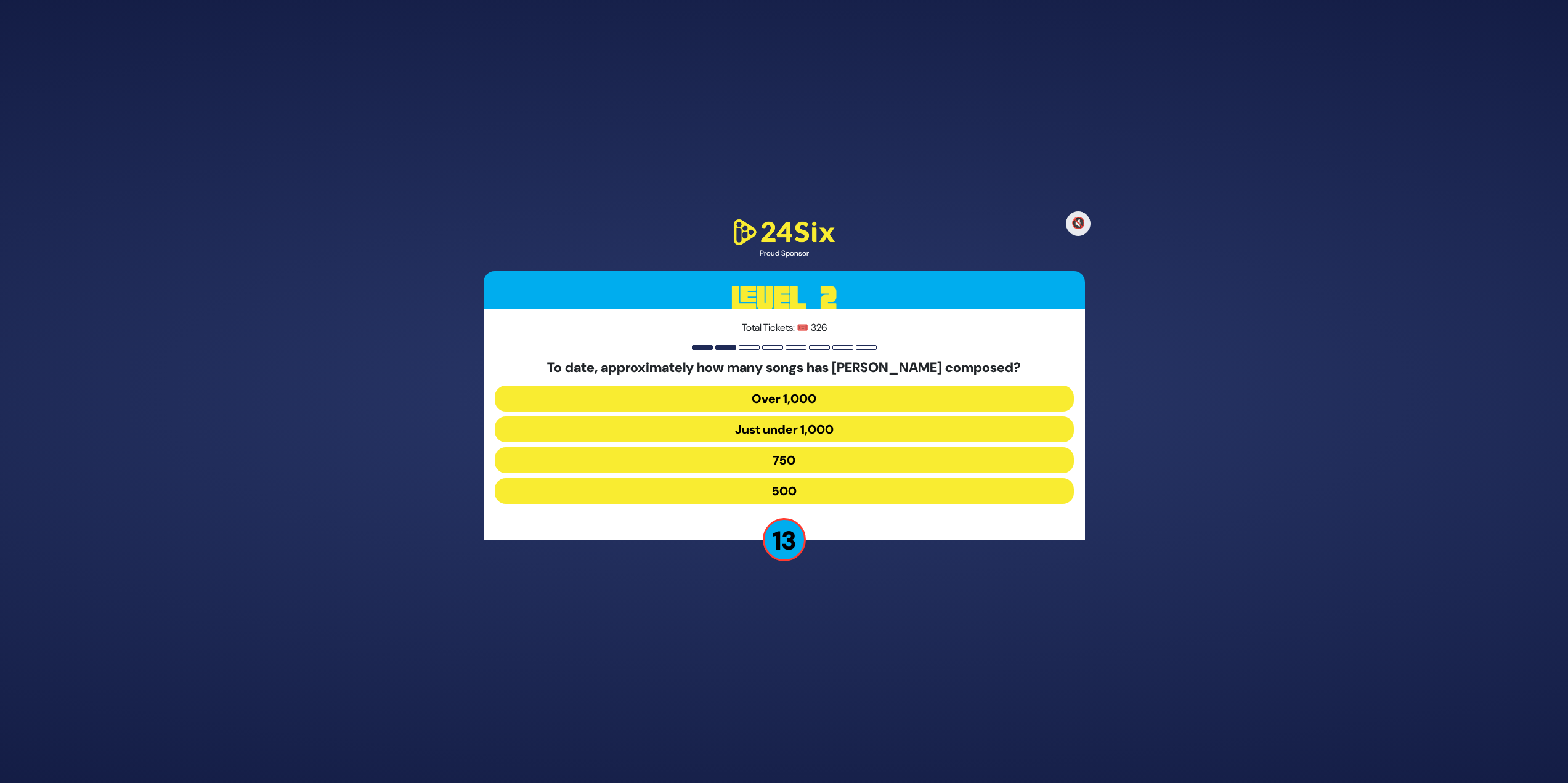
click at [825, 397] on button "Over 1,000" at bounding box center [784, 398] width 579 height 26
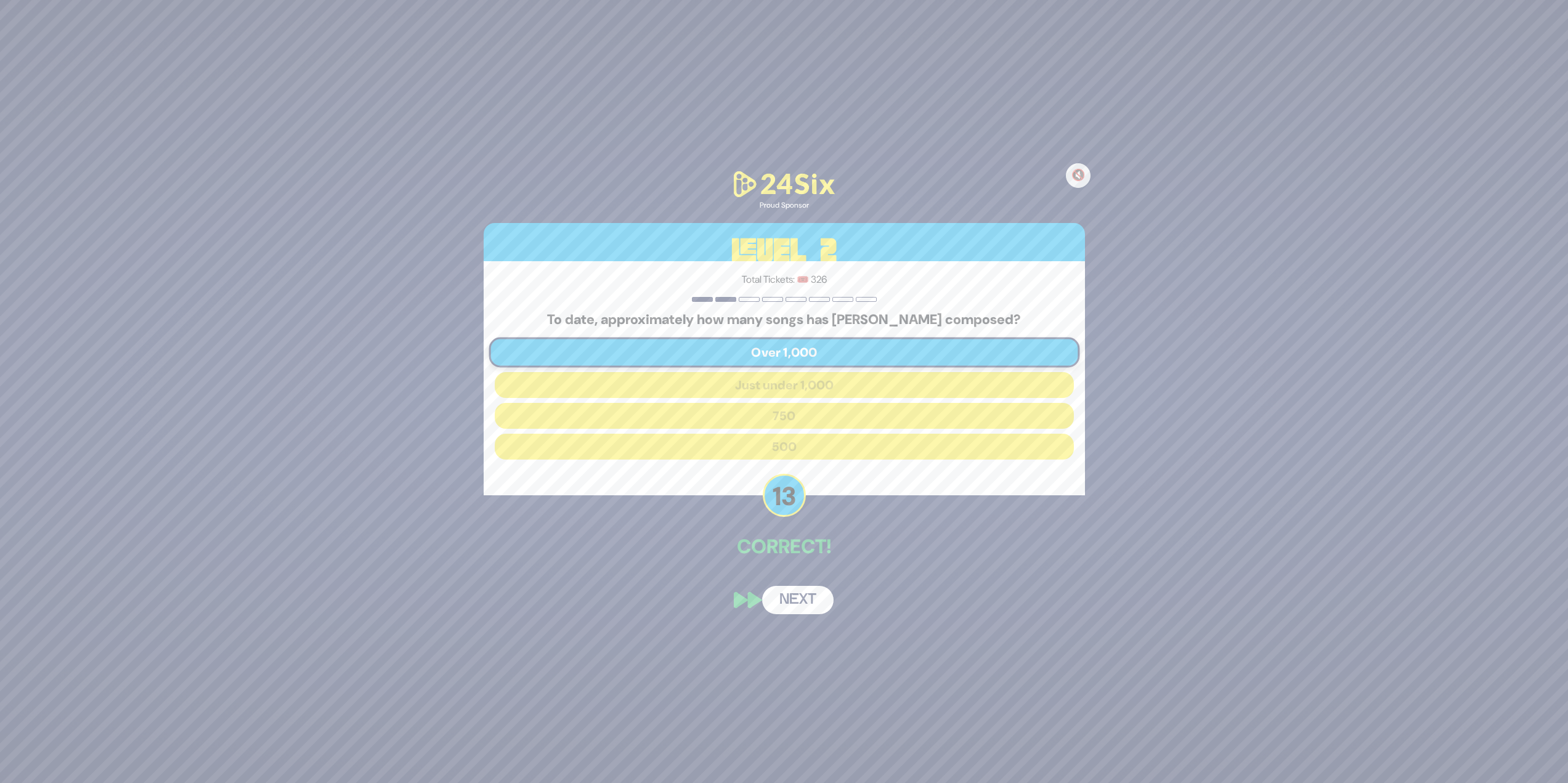
click at [823, 613] on button "Next" at bounding box center [797, 600] width 71 height 28
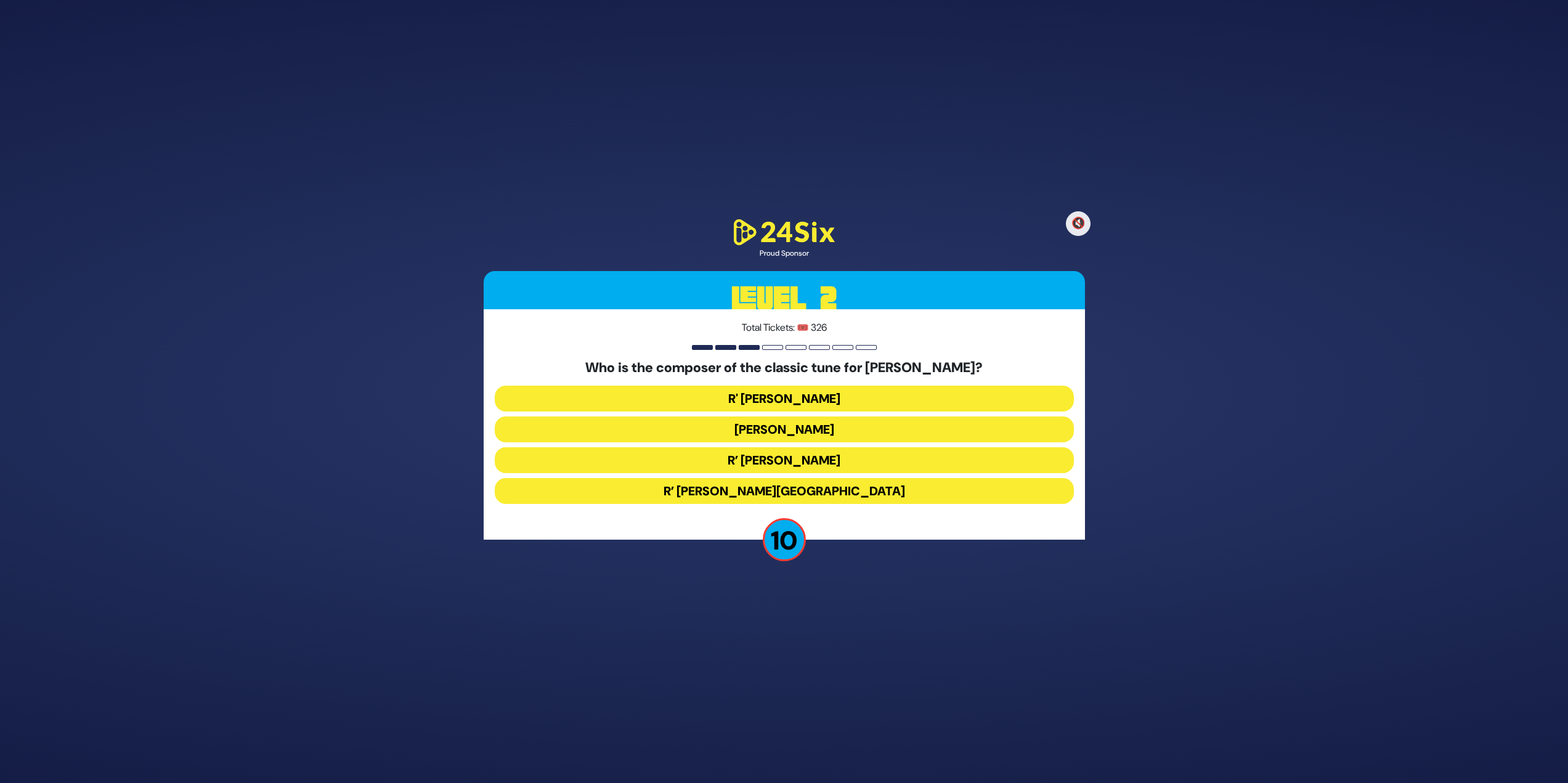
click at [750, 470] on button "R’ Moshe Goldman" at bounding box center [784, 459] width 579 height 26
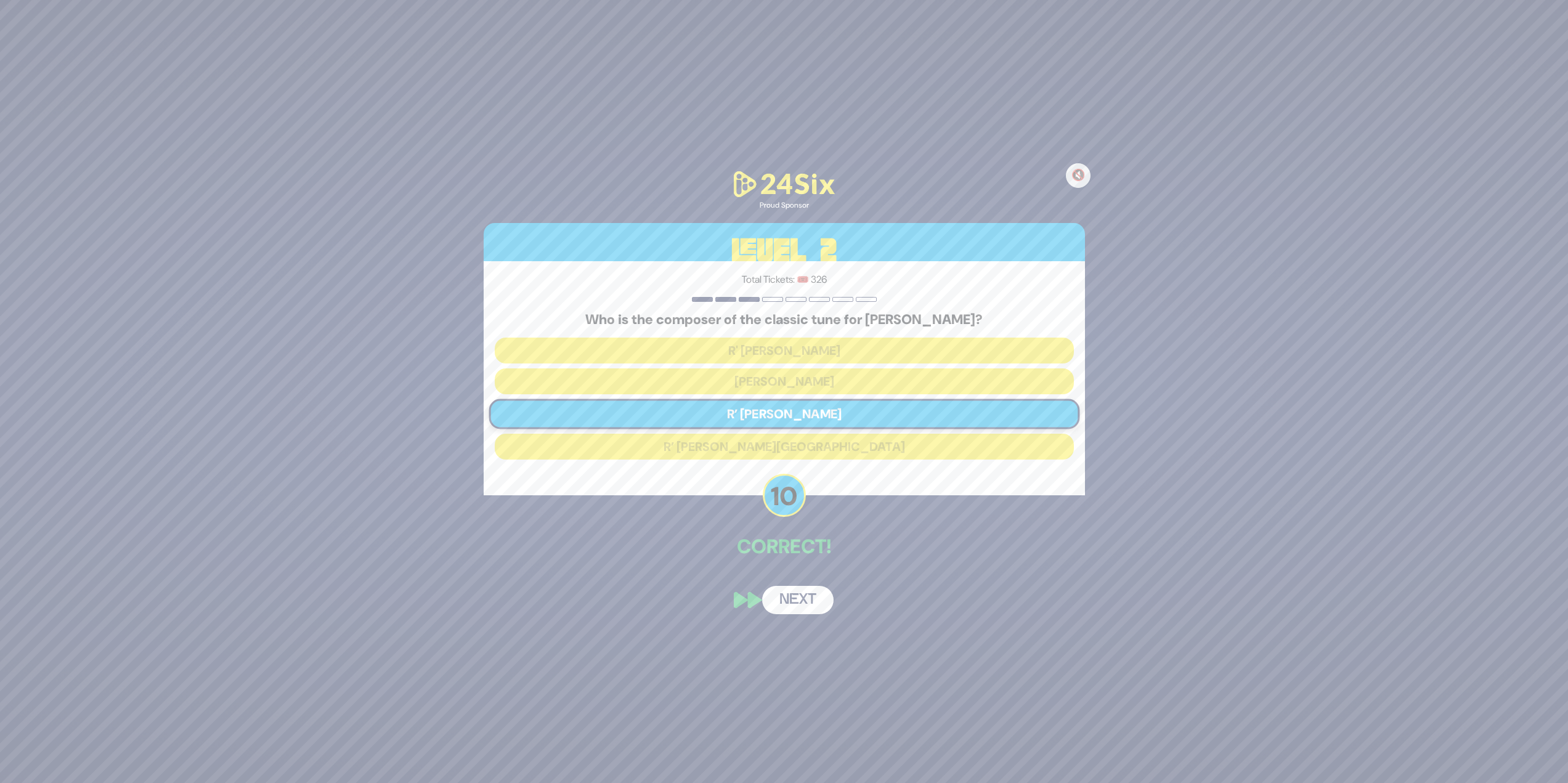
click at [774, 594] on button "Next" at bounding box center [797, 600] width 71 height 28
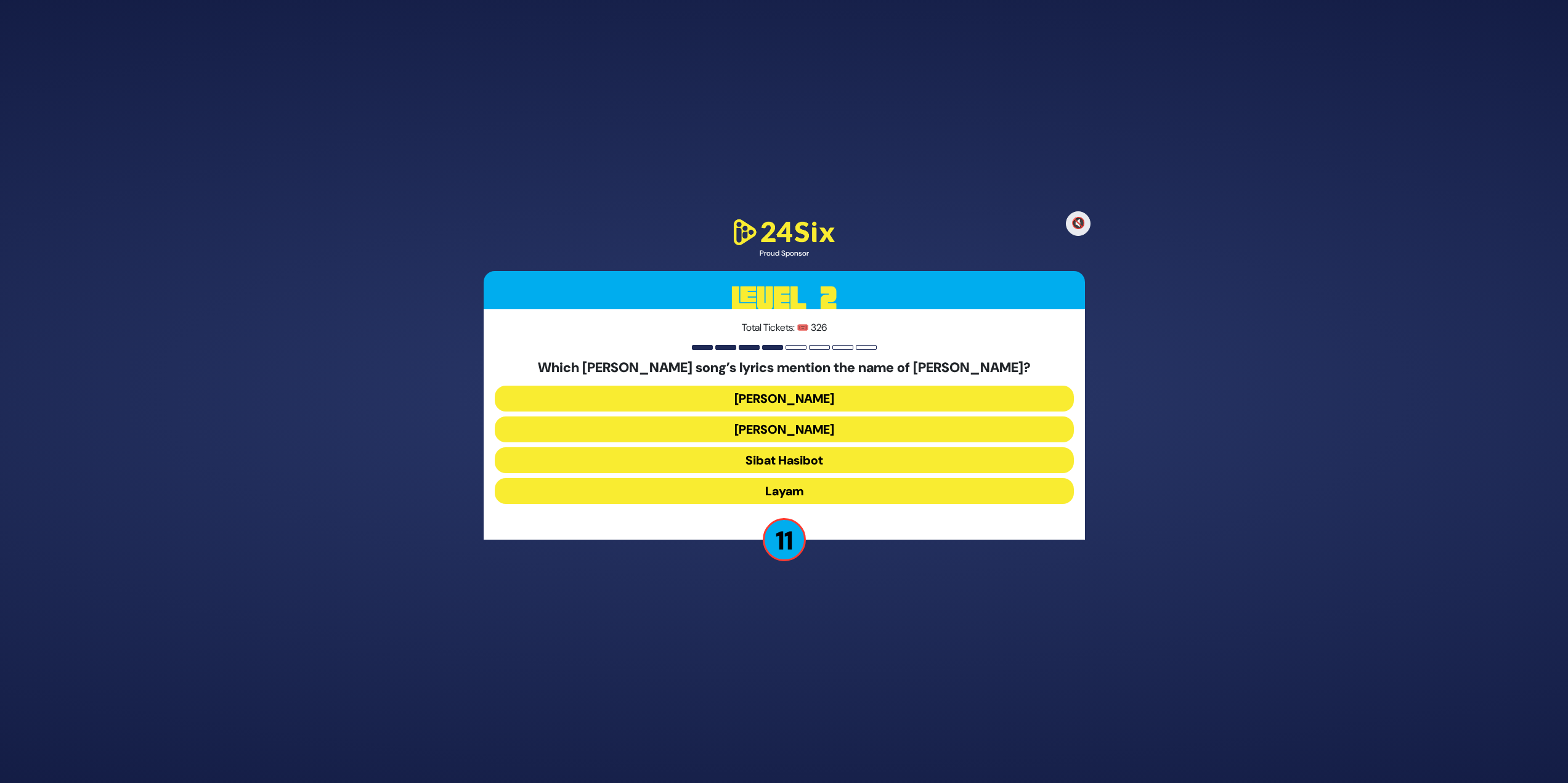
click at [796, 481] on button "Layam" at bounding box center [784, 491] width 579 height 26
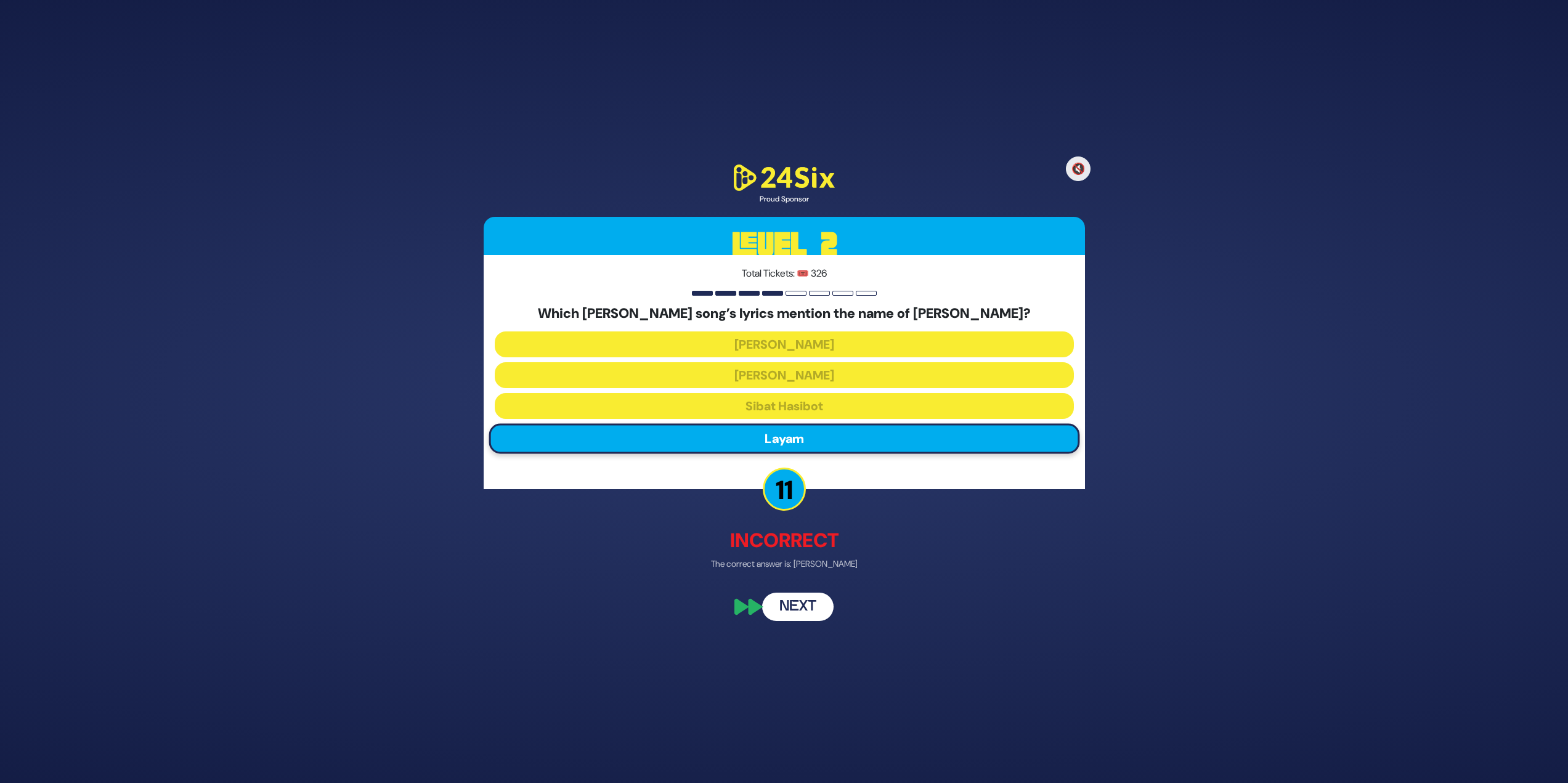
click at [820, 609] on button "Next" at bounding box center [797, 607] width 71 height 28
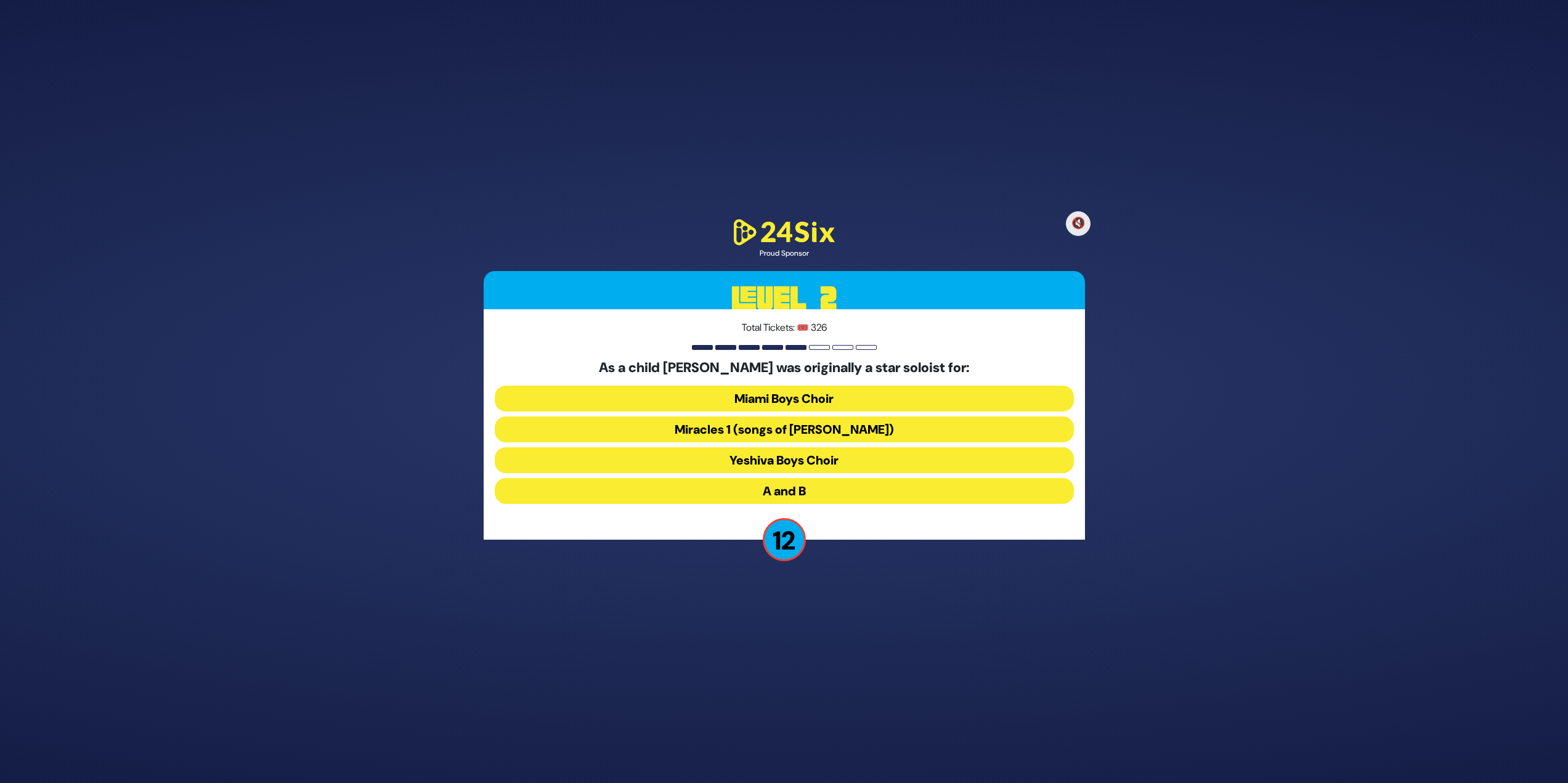
click at [852, 492] on button "A and B" at bounding box center [784, 491] width 579 height 26
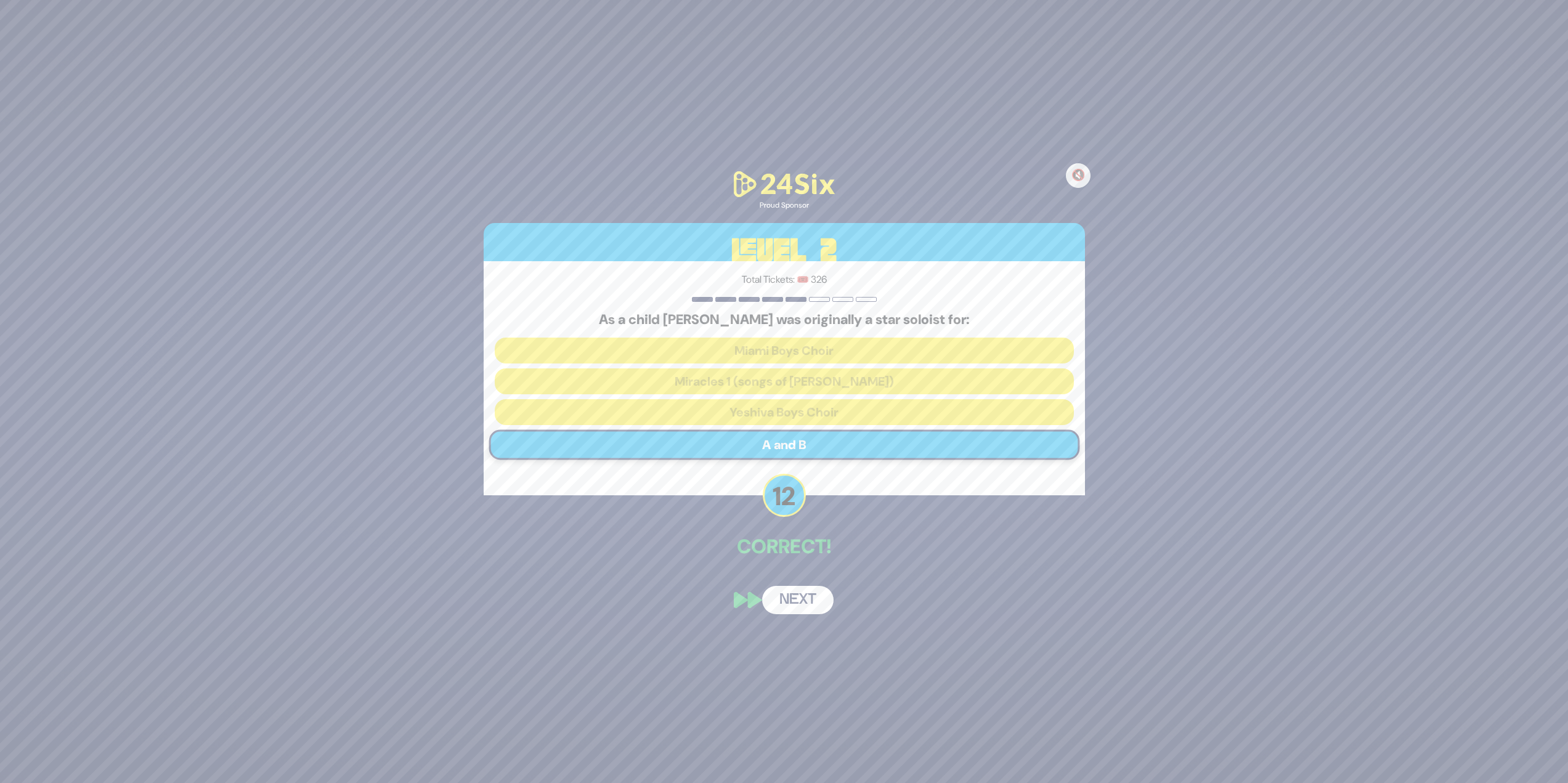
click at [812, 598] on button "Next" at bounding box center [797, 600] width 71 height 28
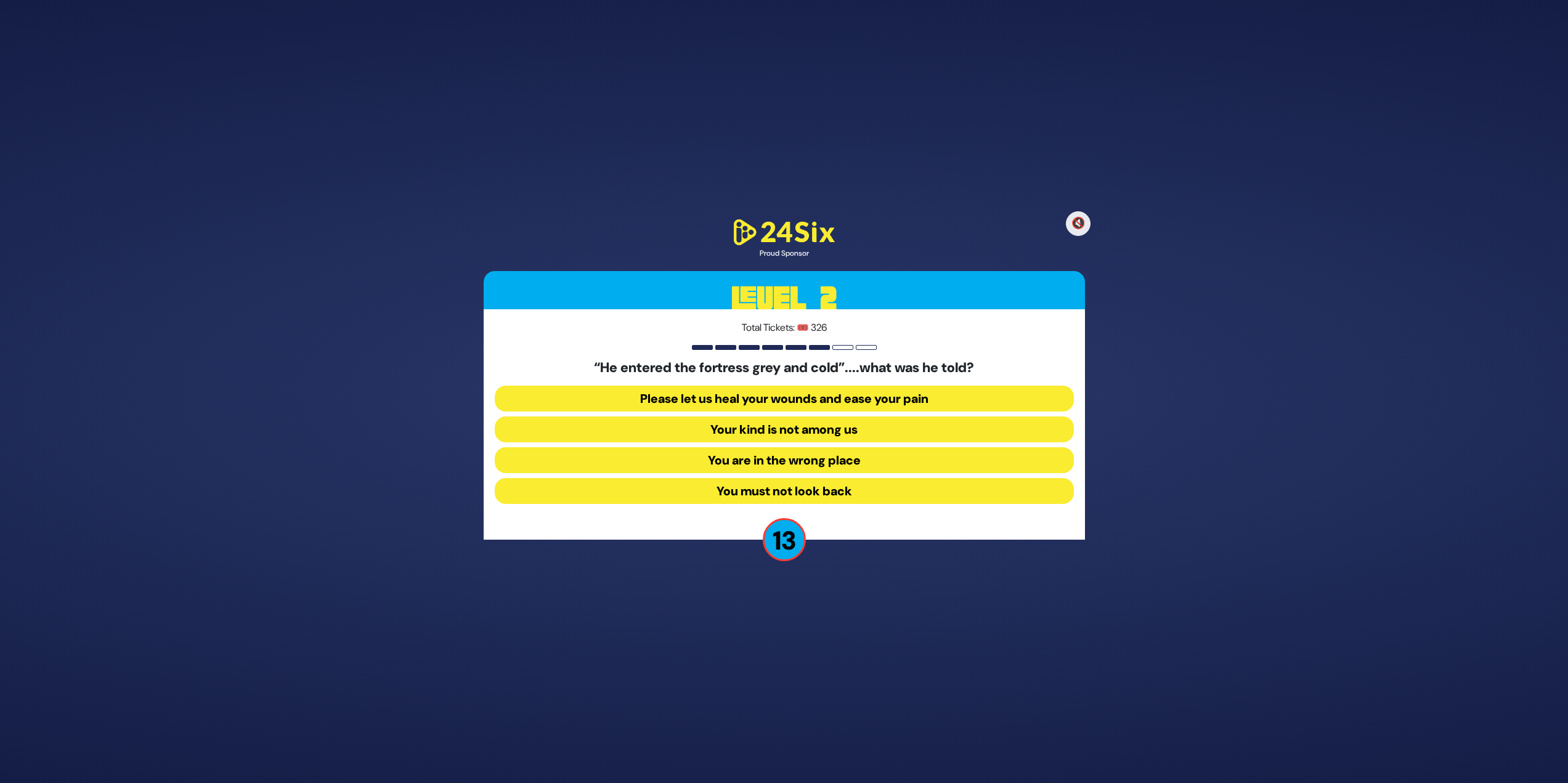
click at [862, 433] on button "Your kind is not among us" at bounding box center [784, 429] width 579 height 26
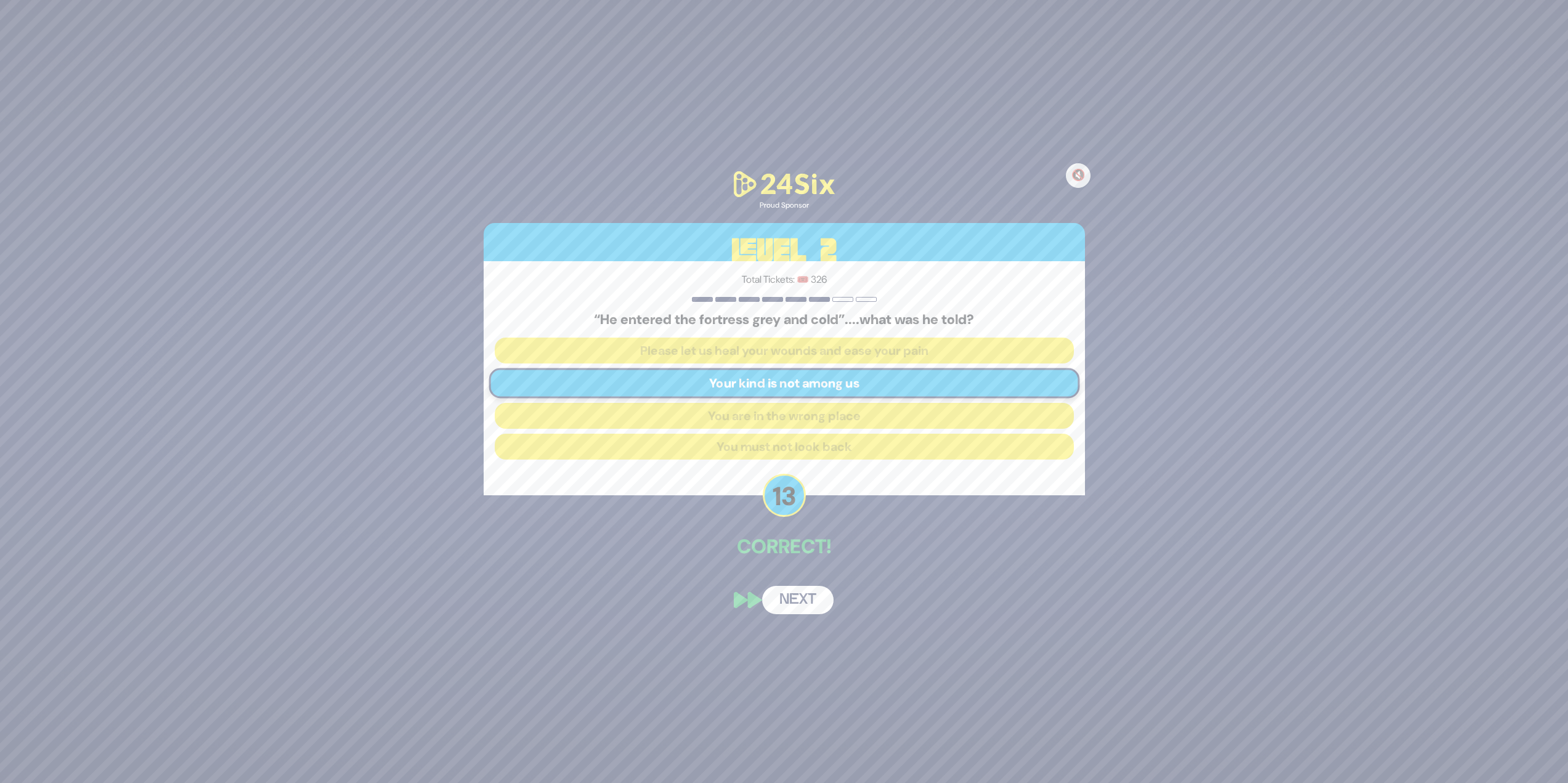
click at [812, 607] on button "Next" at bounding box center [797, 600] width 71 height 28
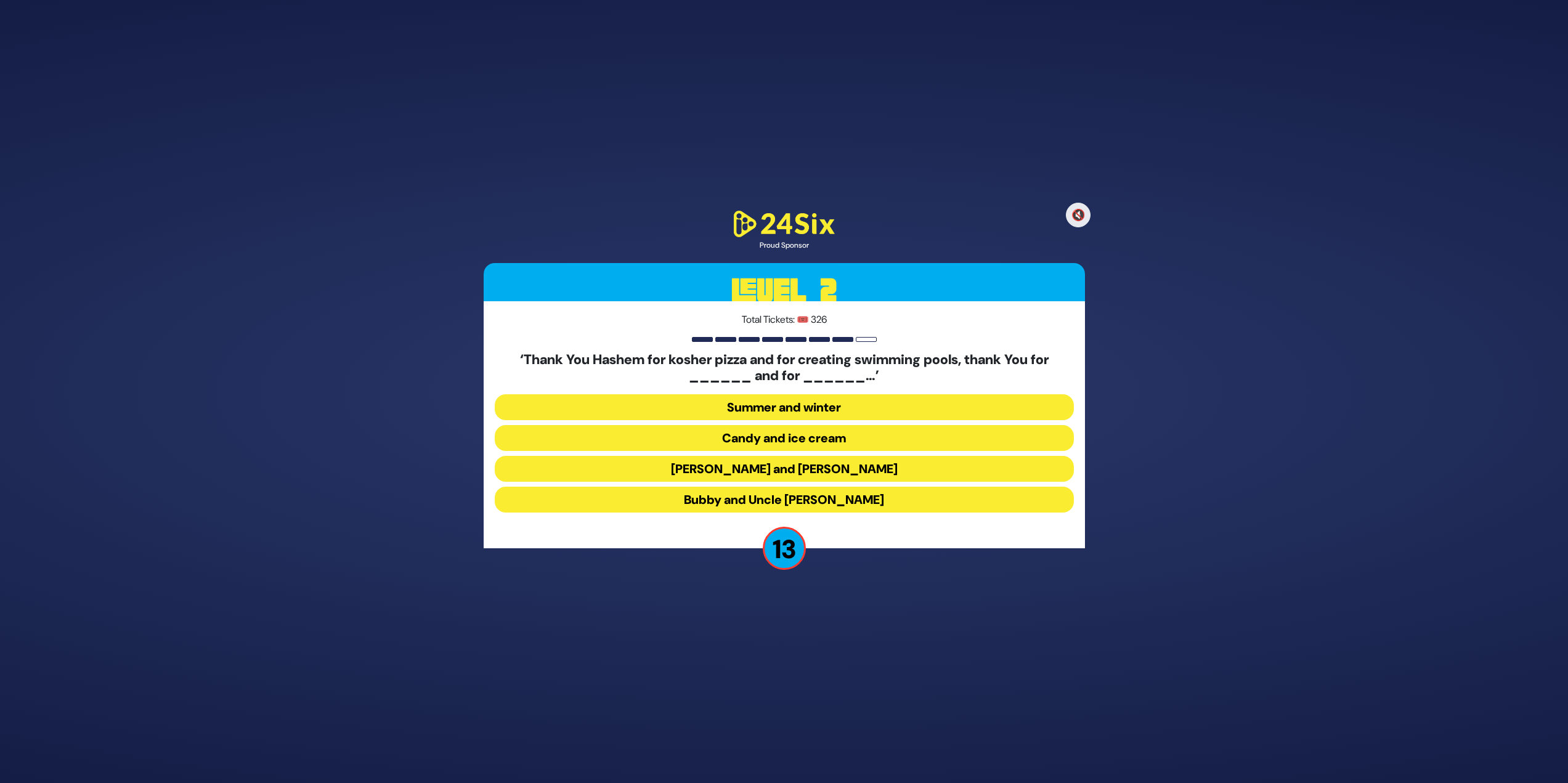
click at [822, 467] on button "Latkes and Paskesz" at bounding box center [784, 468] width 579 height 26
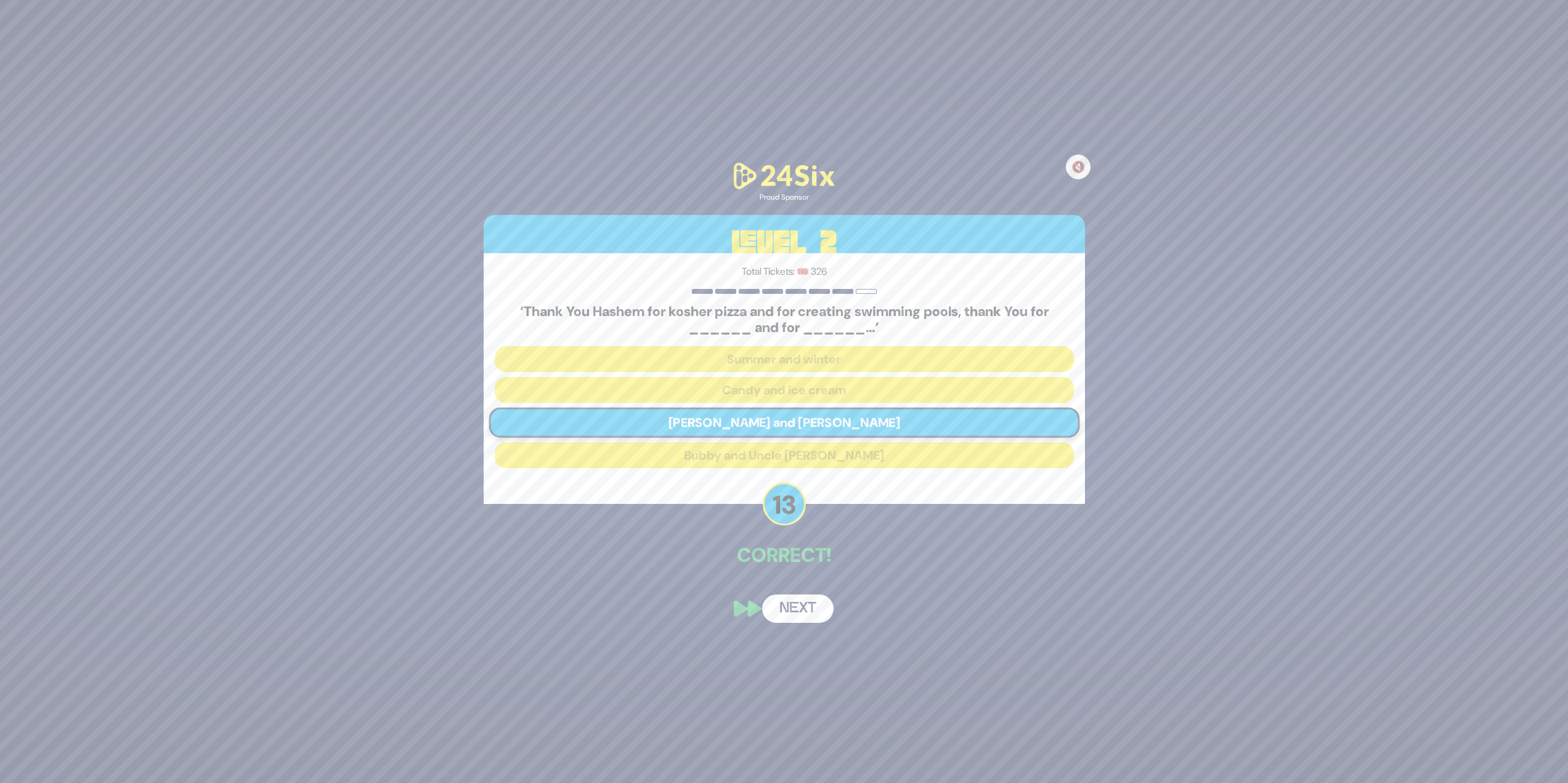
click at [809, 590] on div "🔇 Proud Sponsor Level 2 Total Tickets: 🎟️ 326 ‘Thank You Hashem for kosher pizz…" at bounding box center [784, 391] width 631 height 492
click at [811, 595] on button "Next" at bounding box center [797, 609] width 71 height 28
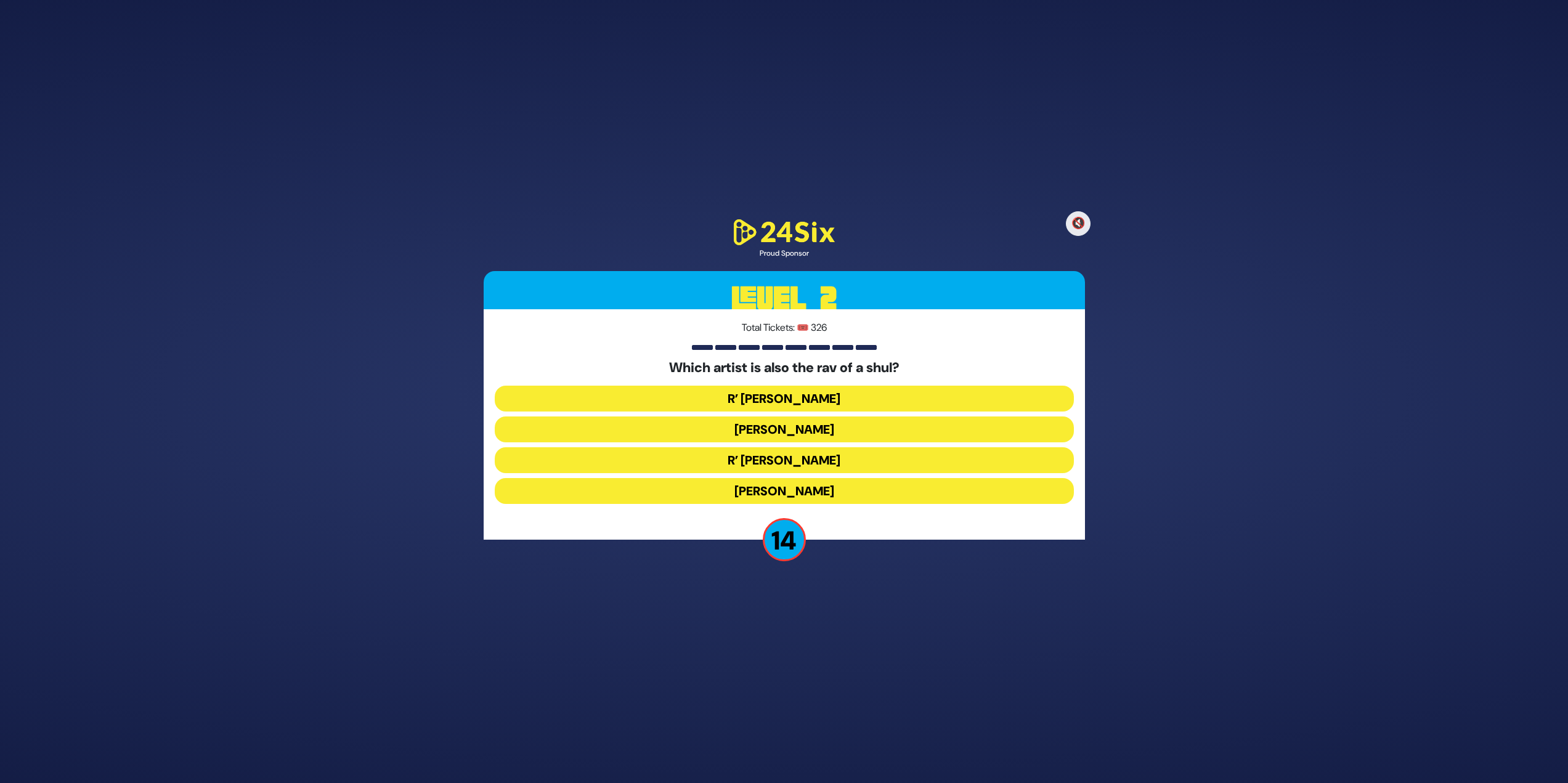
click at [832, 459] on button "R’ Shloimy Taussig" at bounding box center [784, 459] width 579 height 26
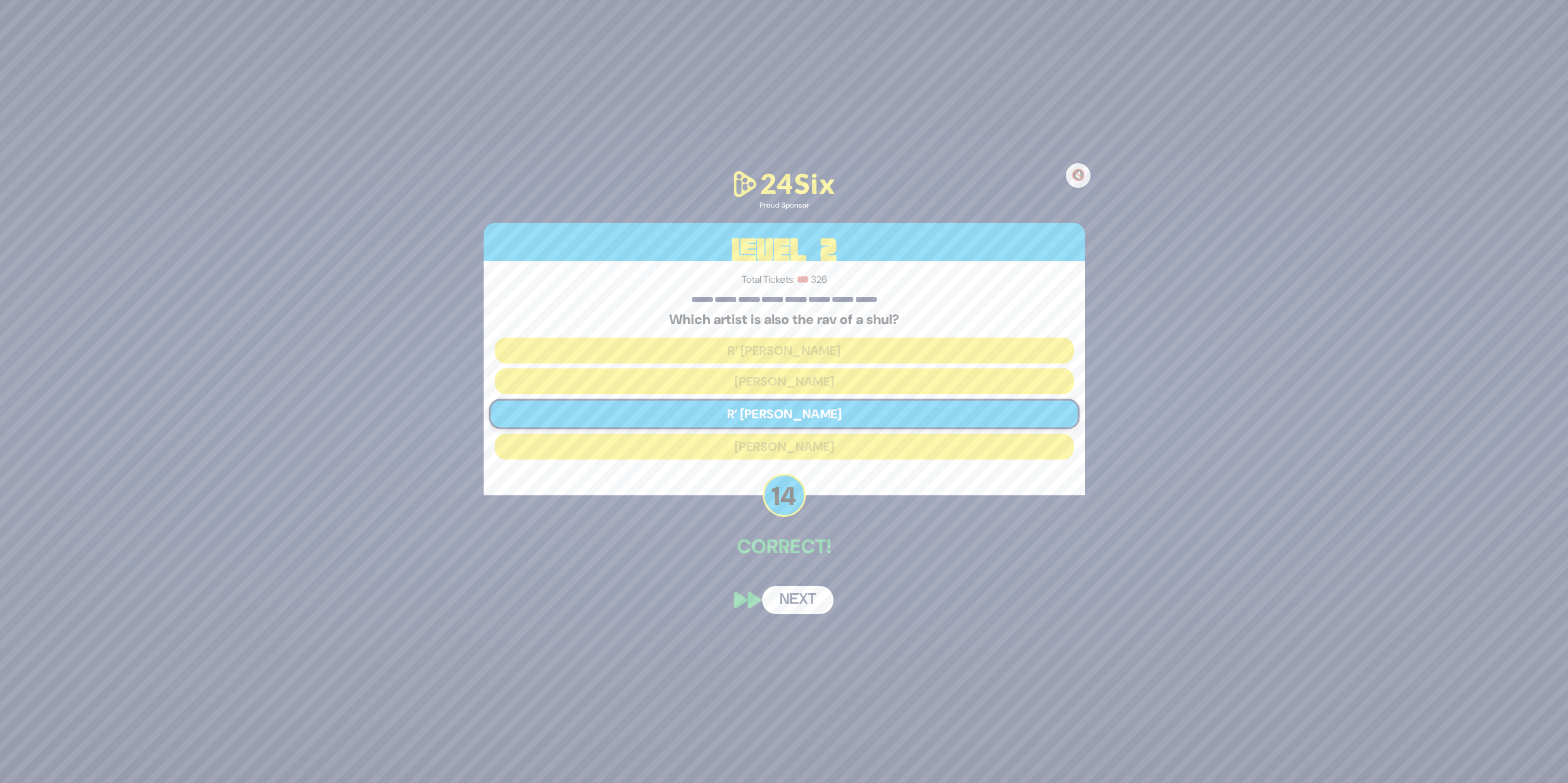
click at [821, 603] on button "Next" at bounding box center [797, 600] width 71 height 28
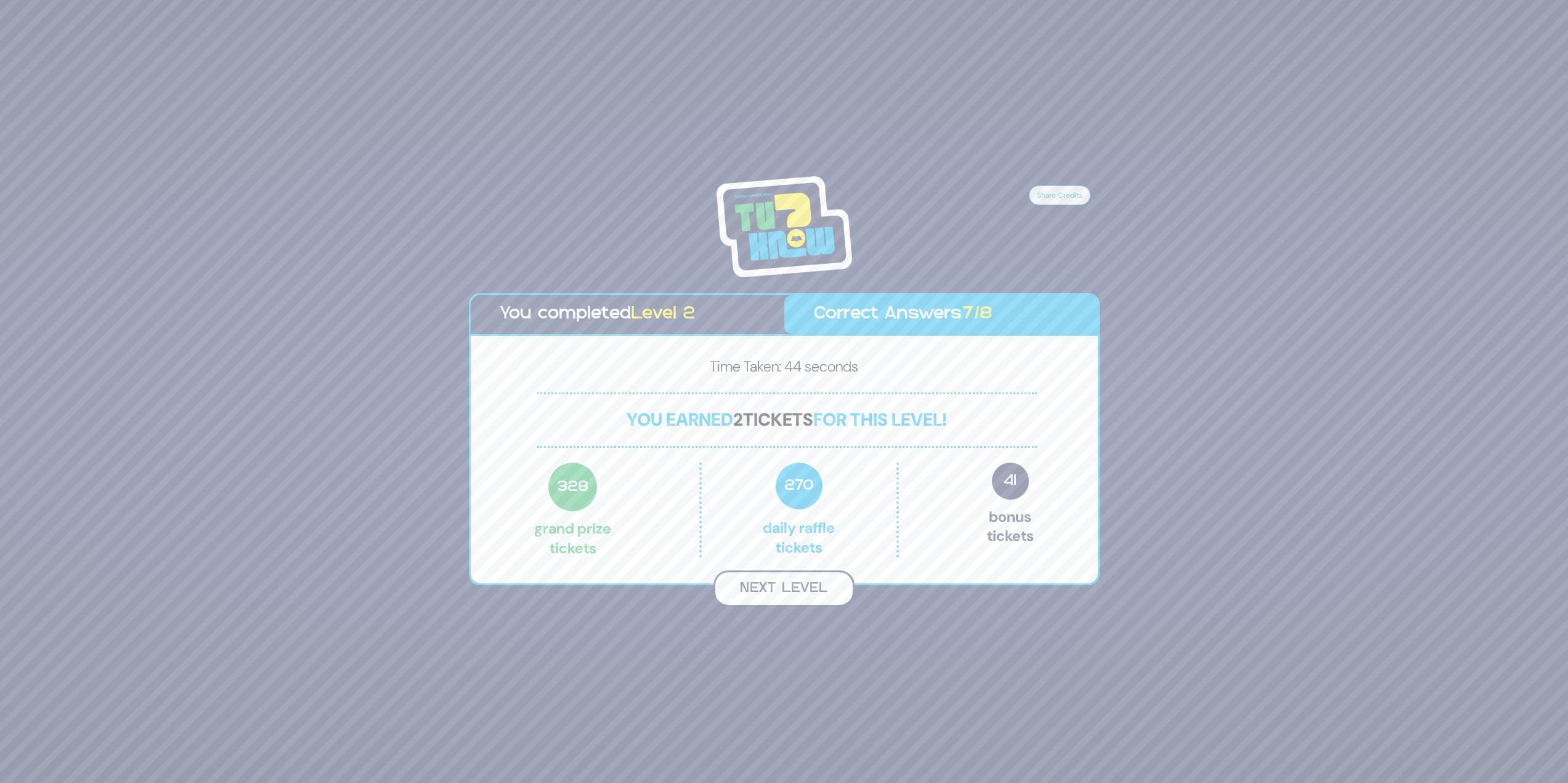
click at [813, 595] on button "Next Level" at bounding box center [784, 588] width 141 height 36
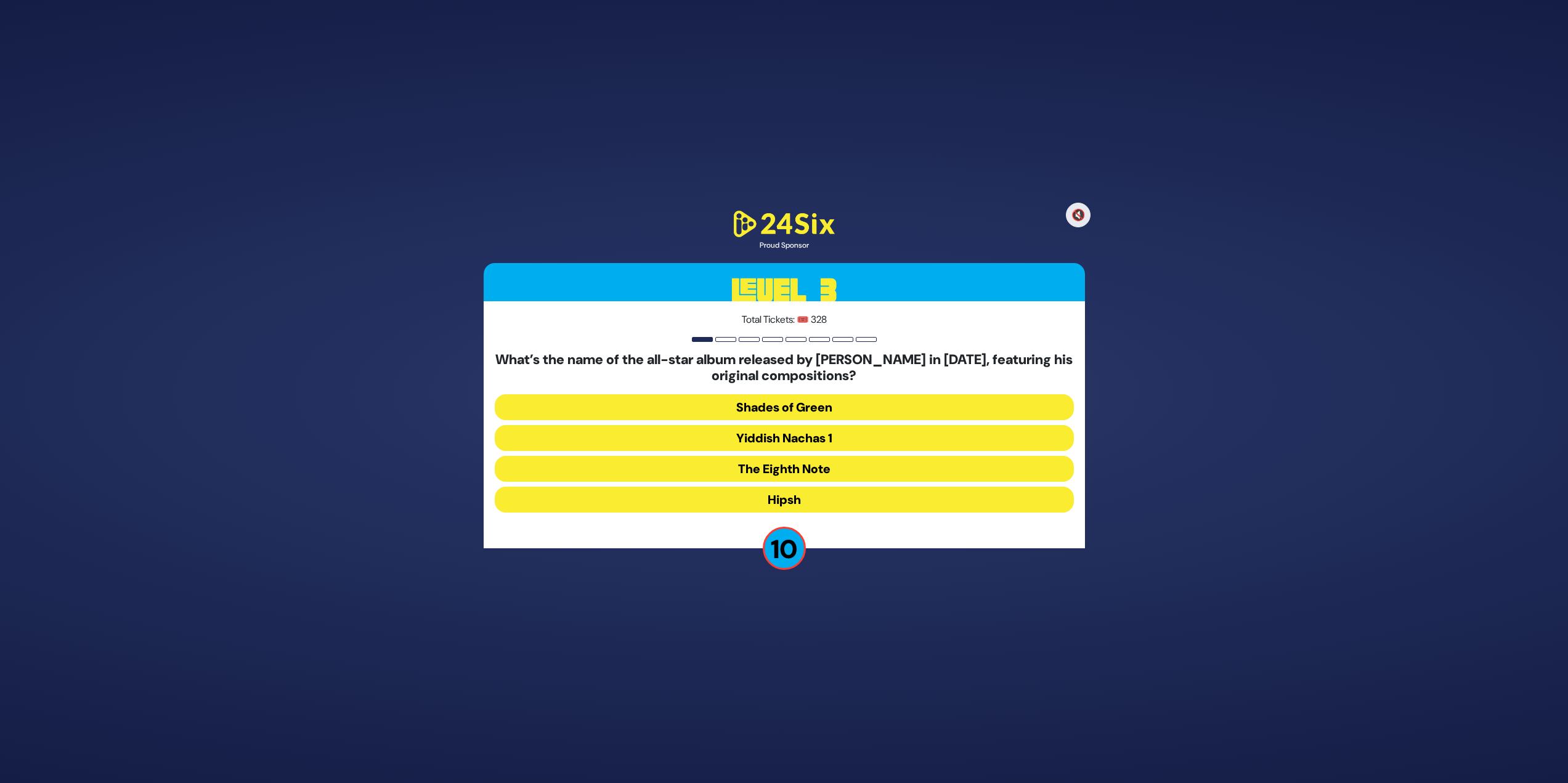
click at [802, 466] on button "The Eighth Note" at bounding box center [784, 468] width 579 height 26
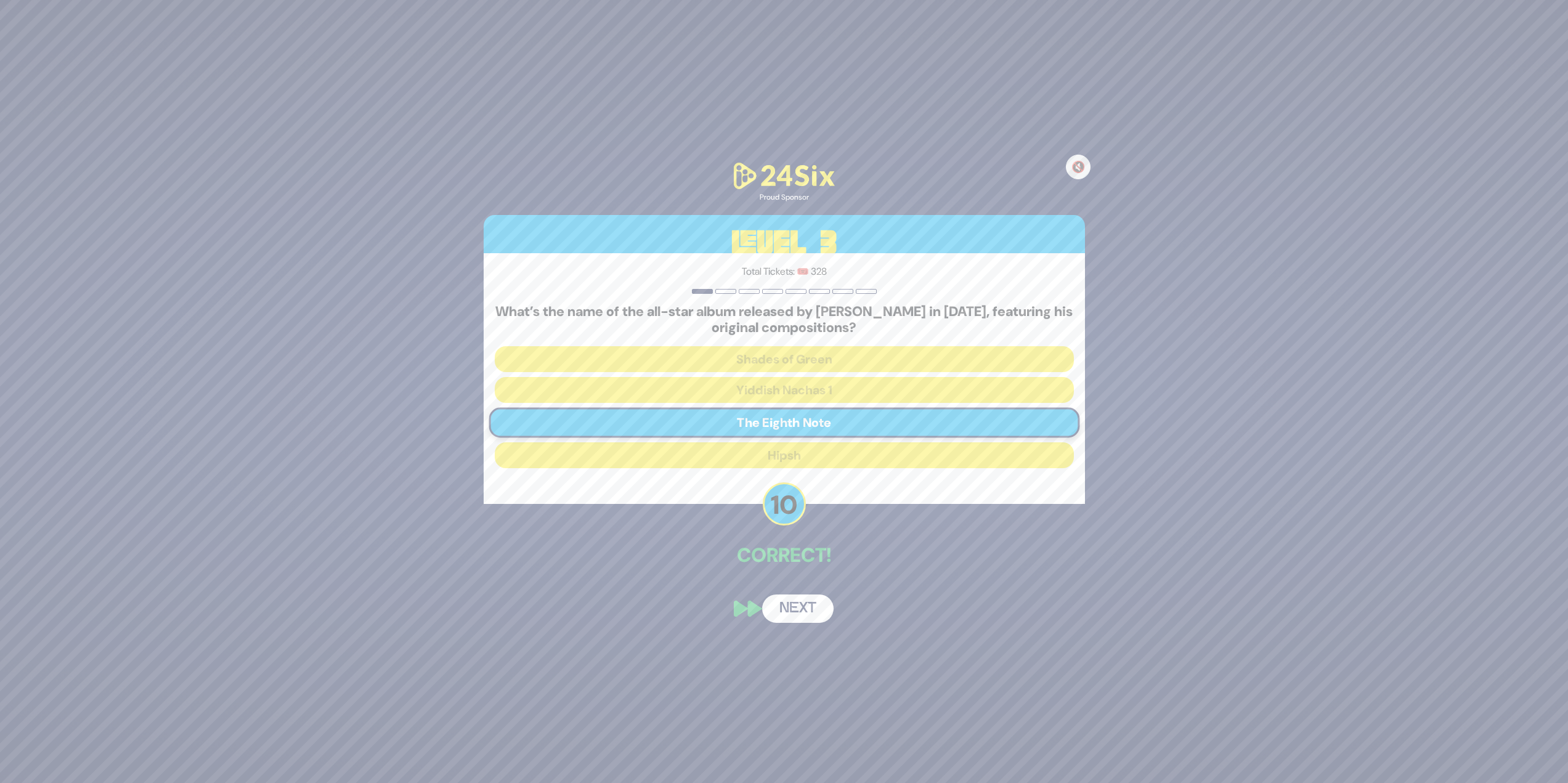
click at [812, 613] on button "Next" at bounding box center [797, 609] width 71 height 28
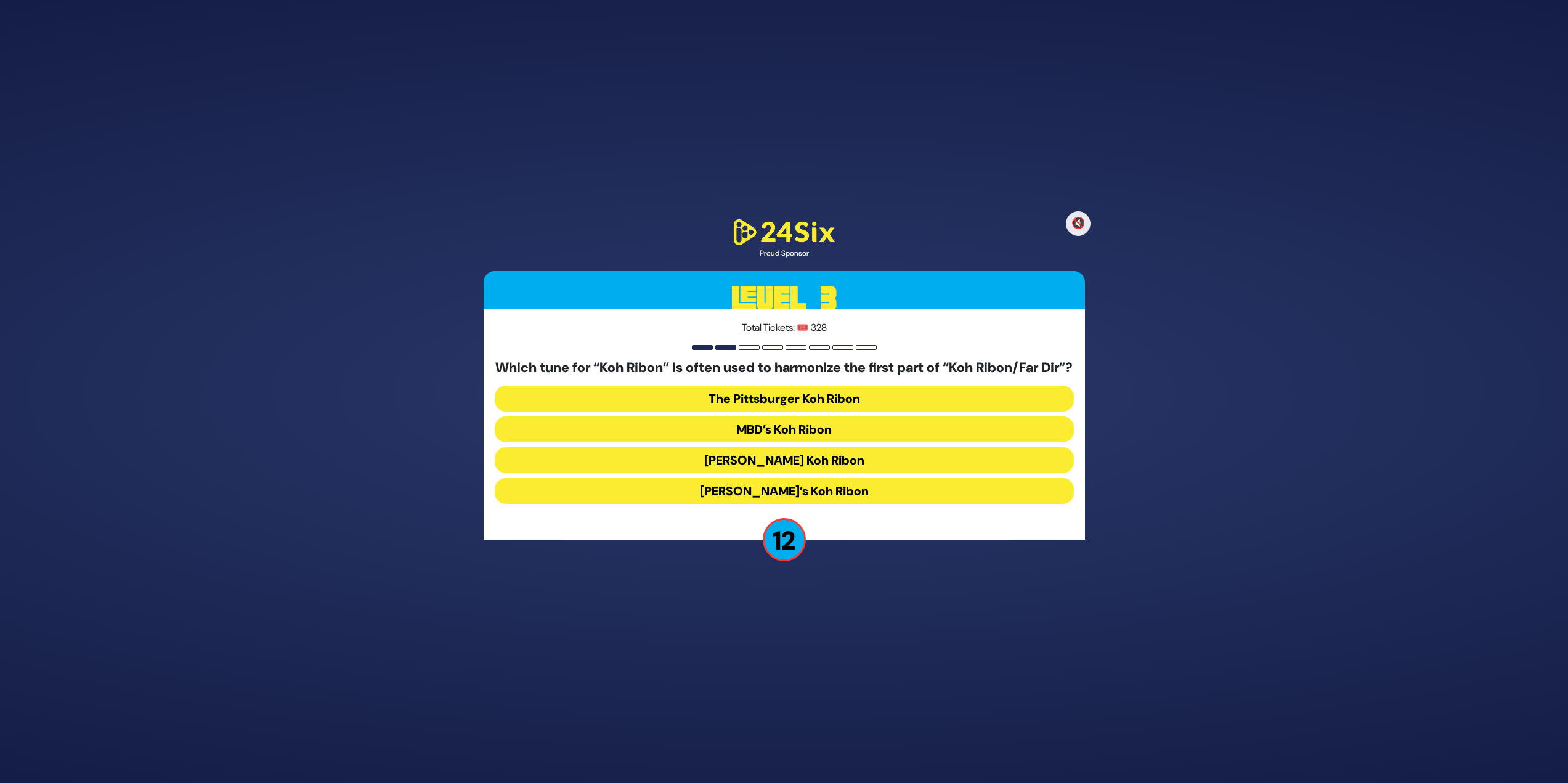
click at [731, 408] on button "The Pittsburger Koh Ribon" at bounding box center [784, 398] width 579 height 26
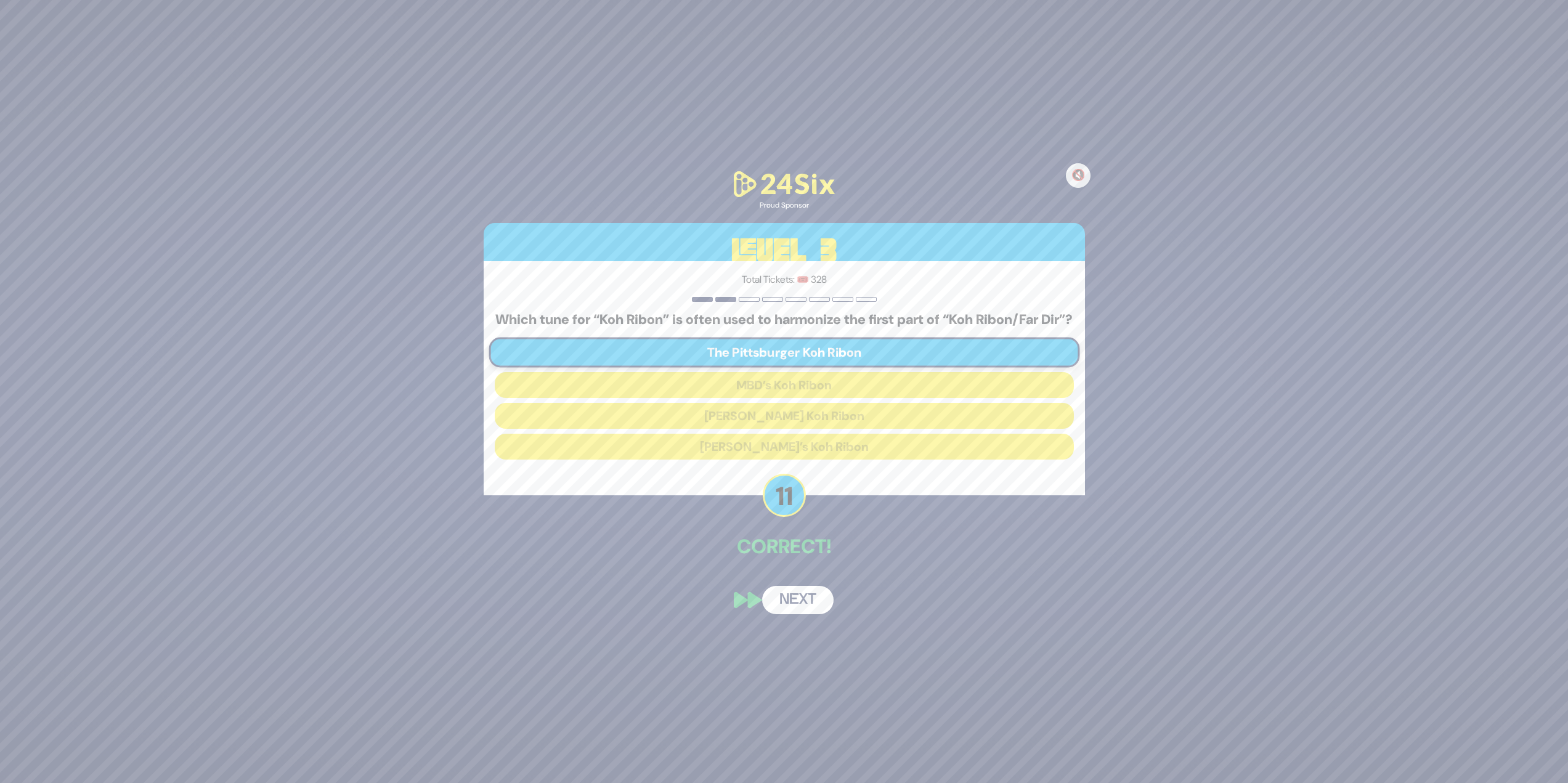
click at [809, 607] on button "Next" at bounding box center [797, 600] width 71 height 28
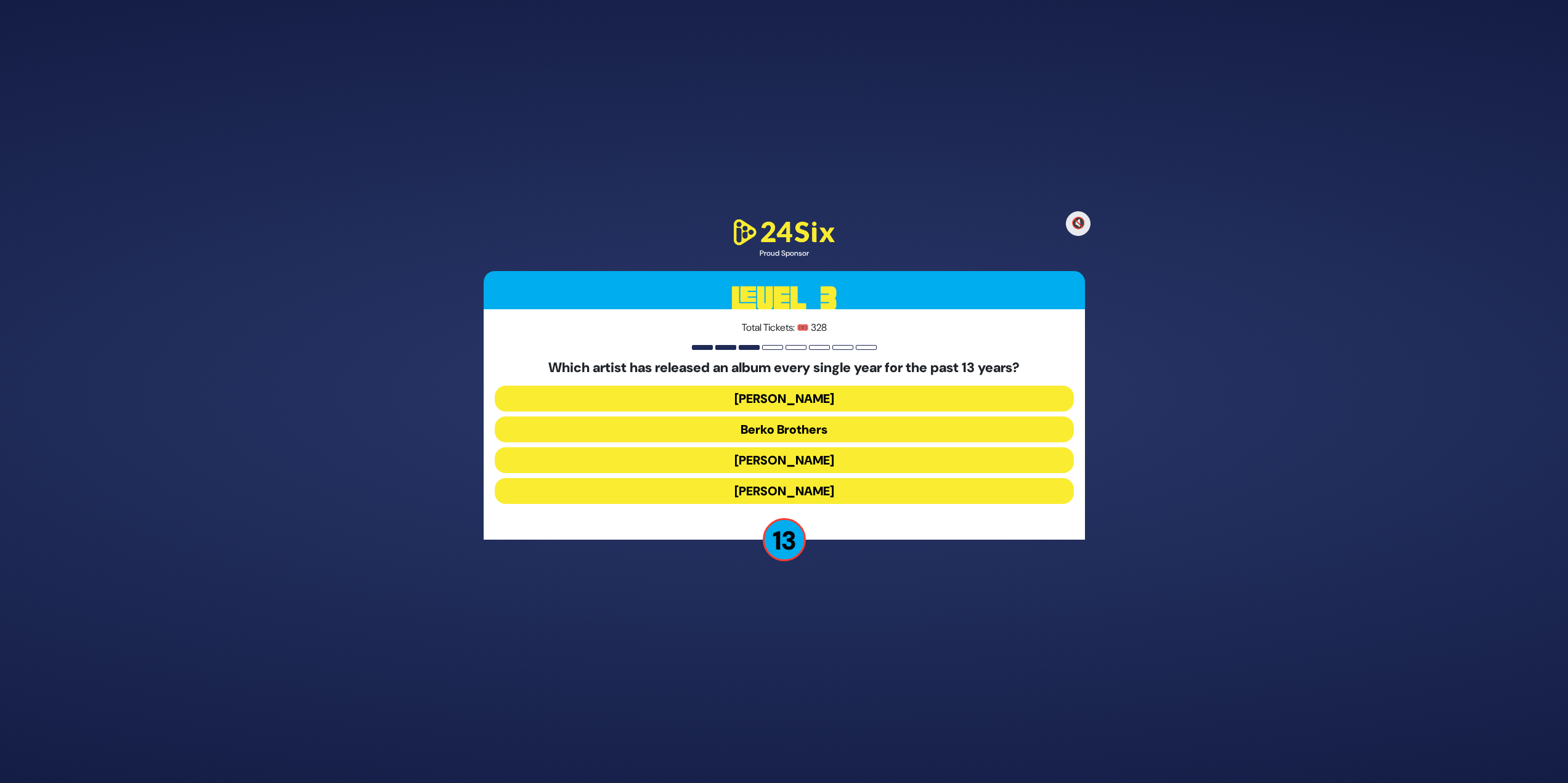
click at [795, 427] on button "Berko Brothers" at bounding box center [784, 429] width 579 height 26
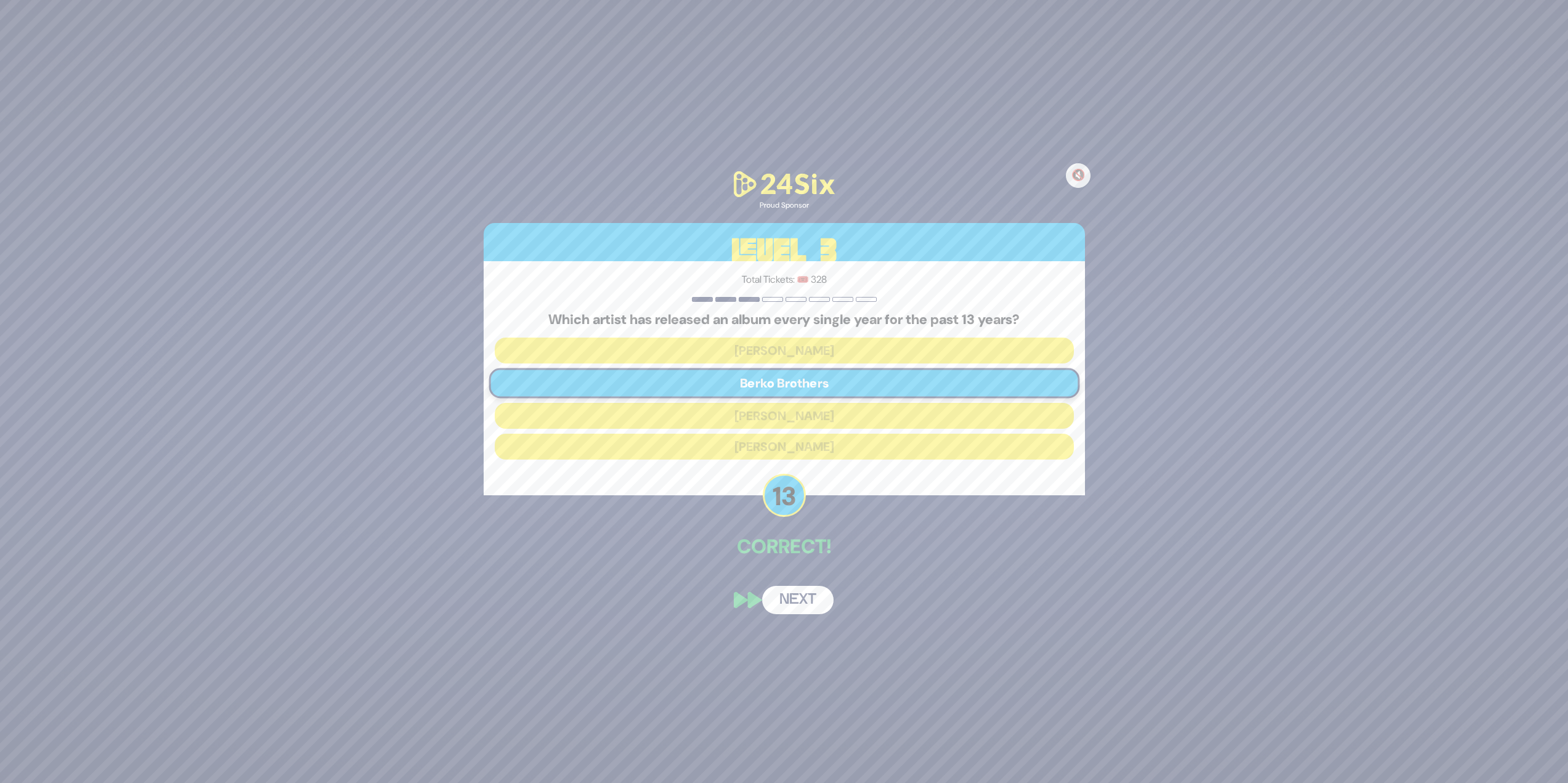
click at [808, 591] on button "Next" at bounding box center [797, 600] width 71 height 28
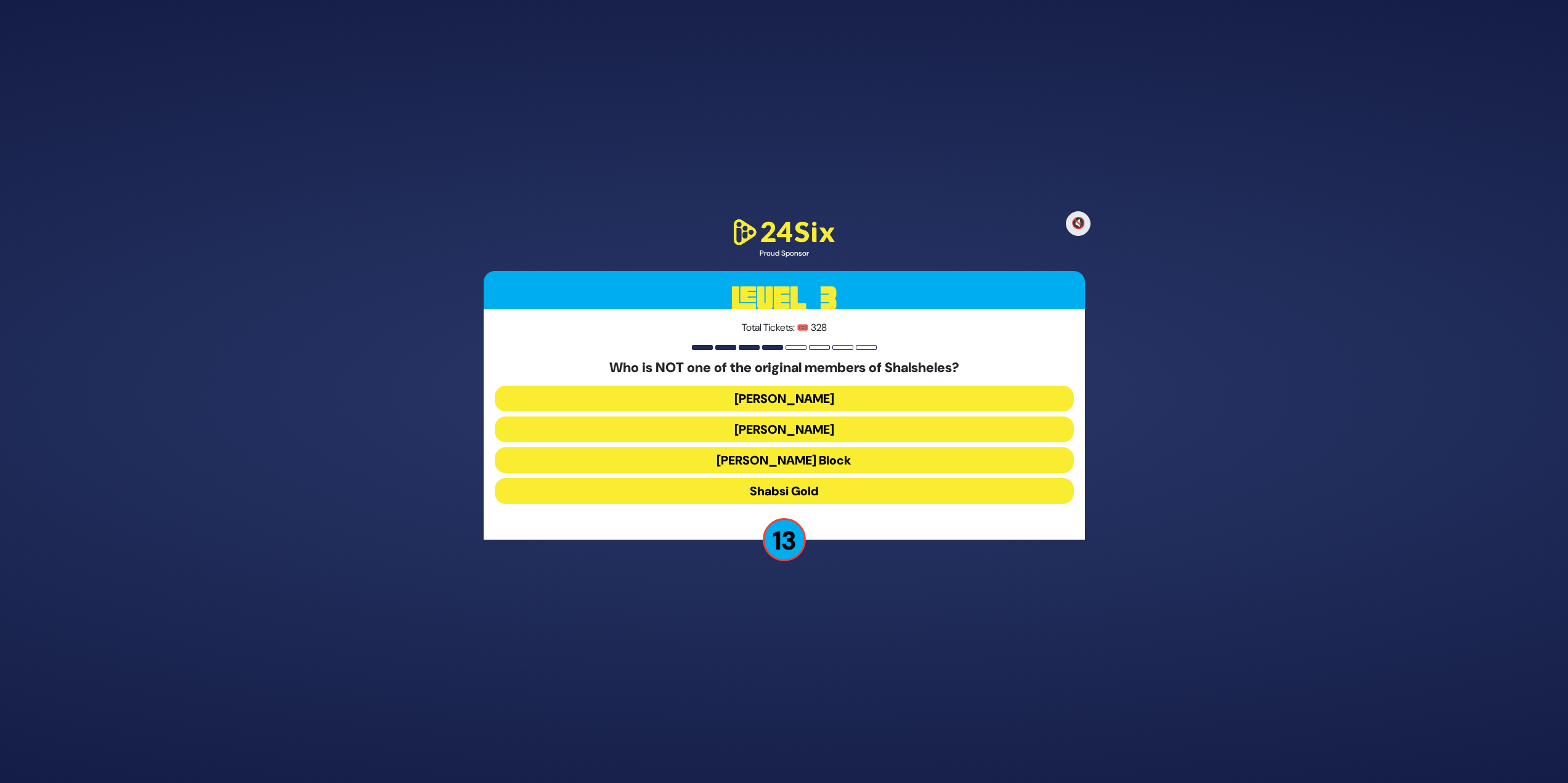
click at [808, 492] on button "Shabsi Gold" at bounding box center [784, 491] width 579 height 26
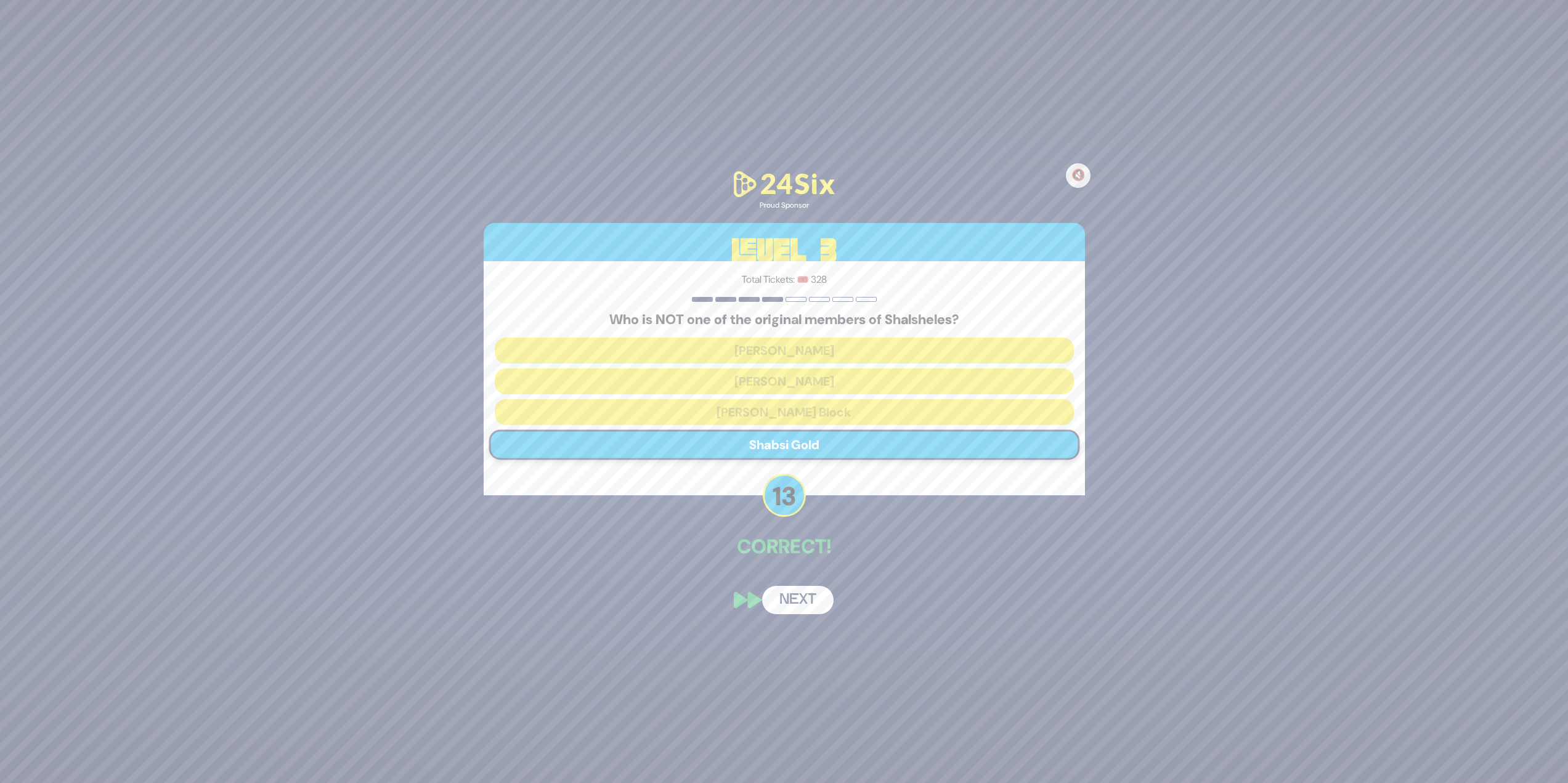
click at [799, 598] on button "Next" at bounding box center [797, 600] width 71 height 28
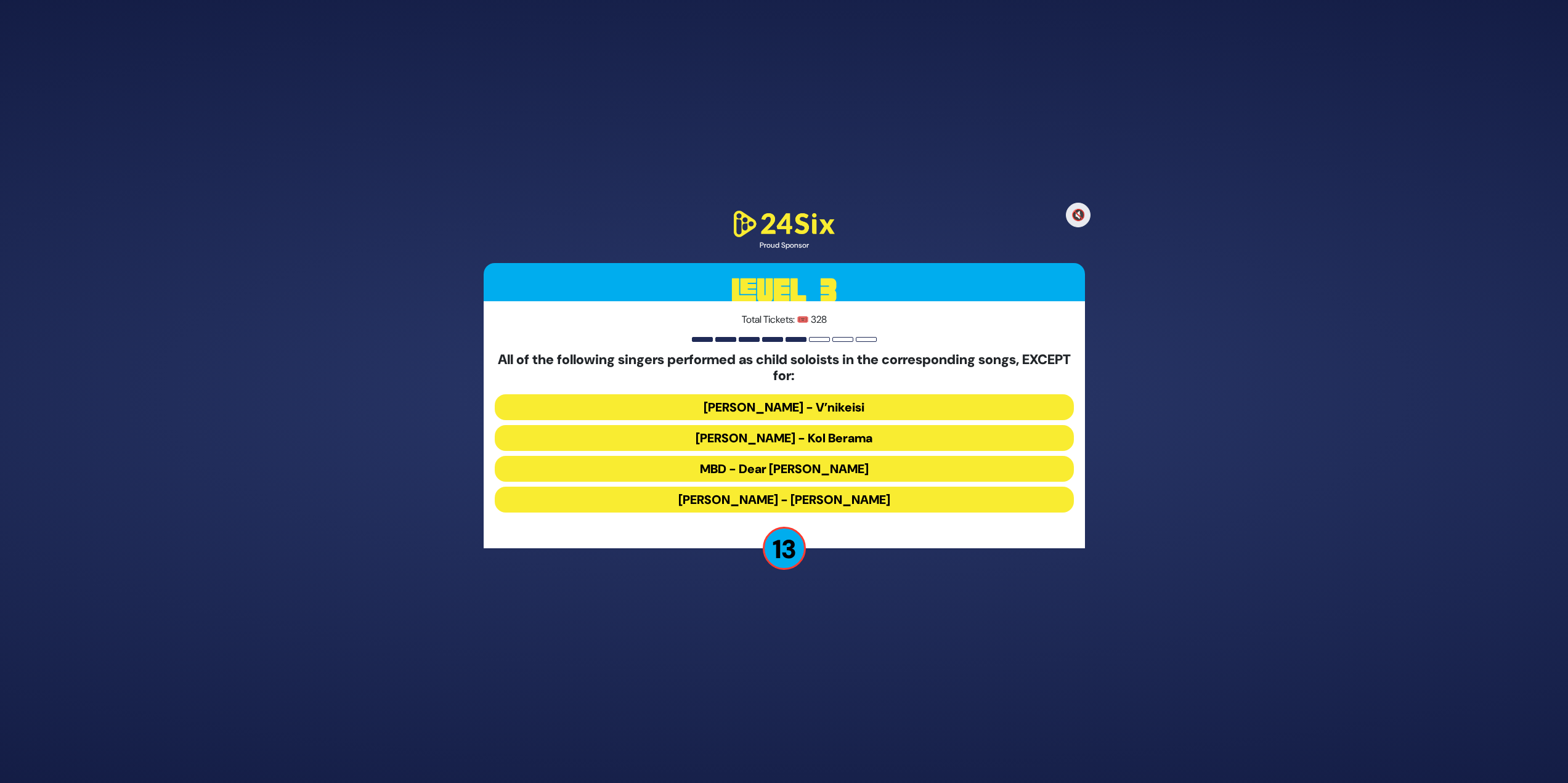
click at [724, 467] on button "MBD - Dear Nikolai" at bounding box center [784, 468] width 579 height 26
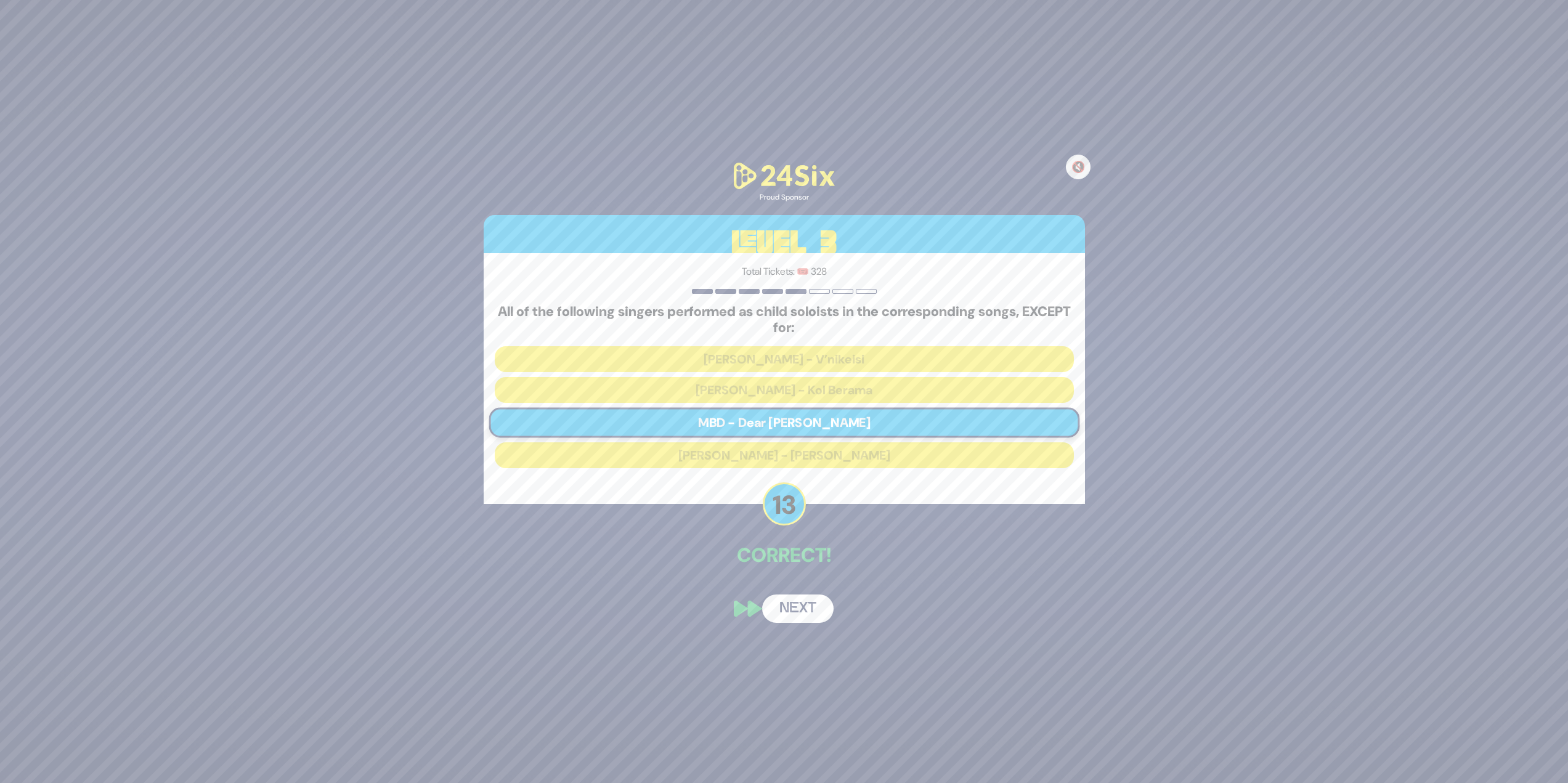
click at [797, 599] on button "Next" at bounding box center [797, 609] width 71 height 28
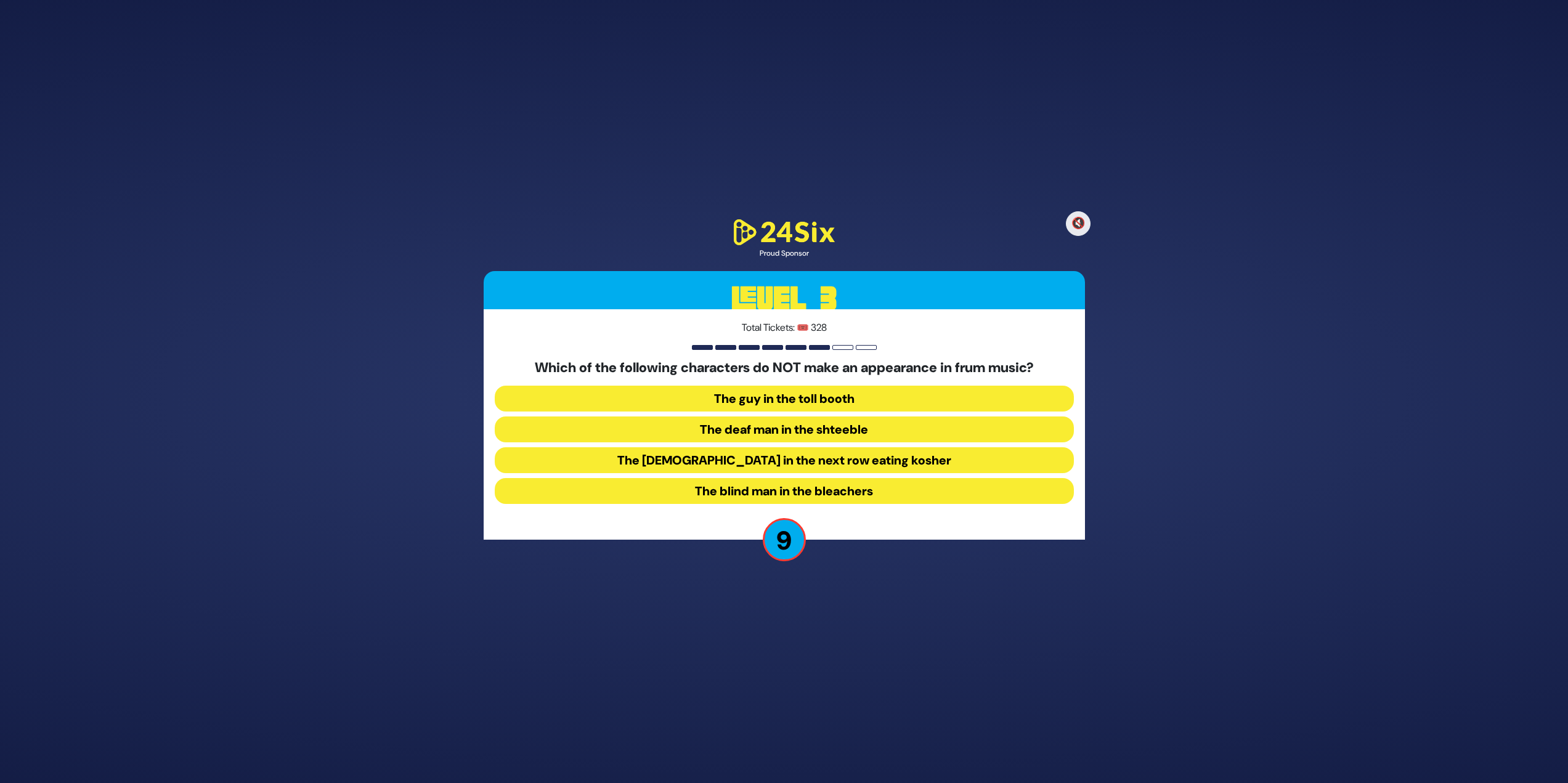
click at [881, 494] on button "The blind man in the bleachers" at bounding box center [784, 491] width 579 height 26
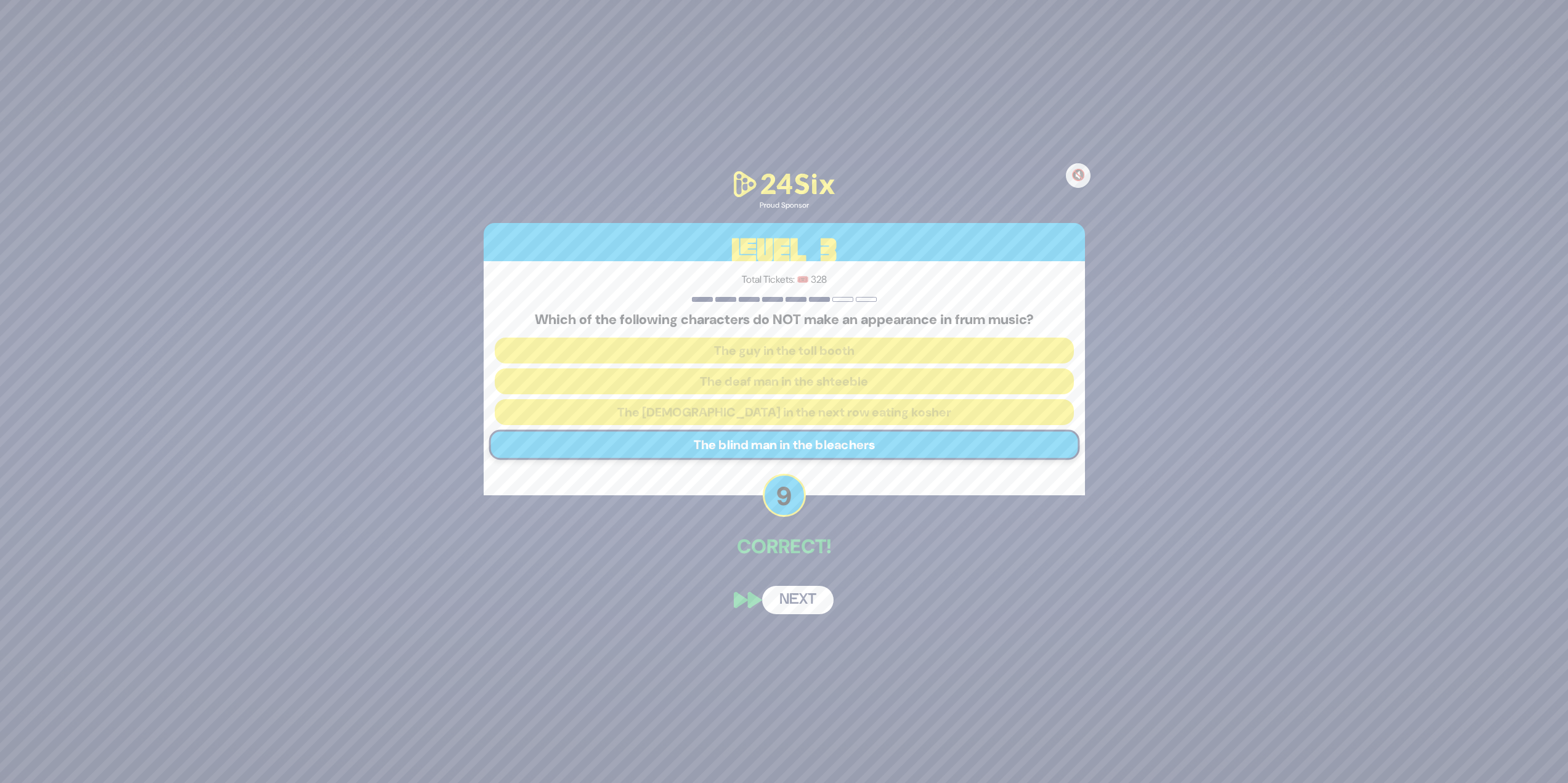
click at [796, 593] on button "Next" at bounding box center [797, 600] width 71 height 28
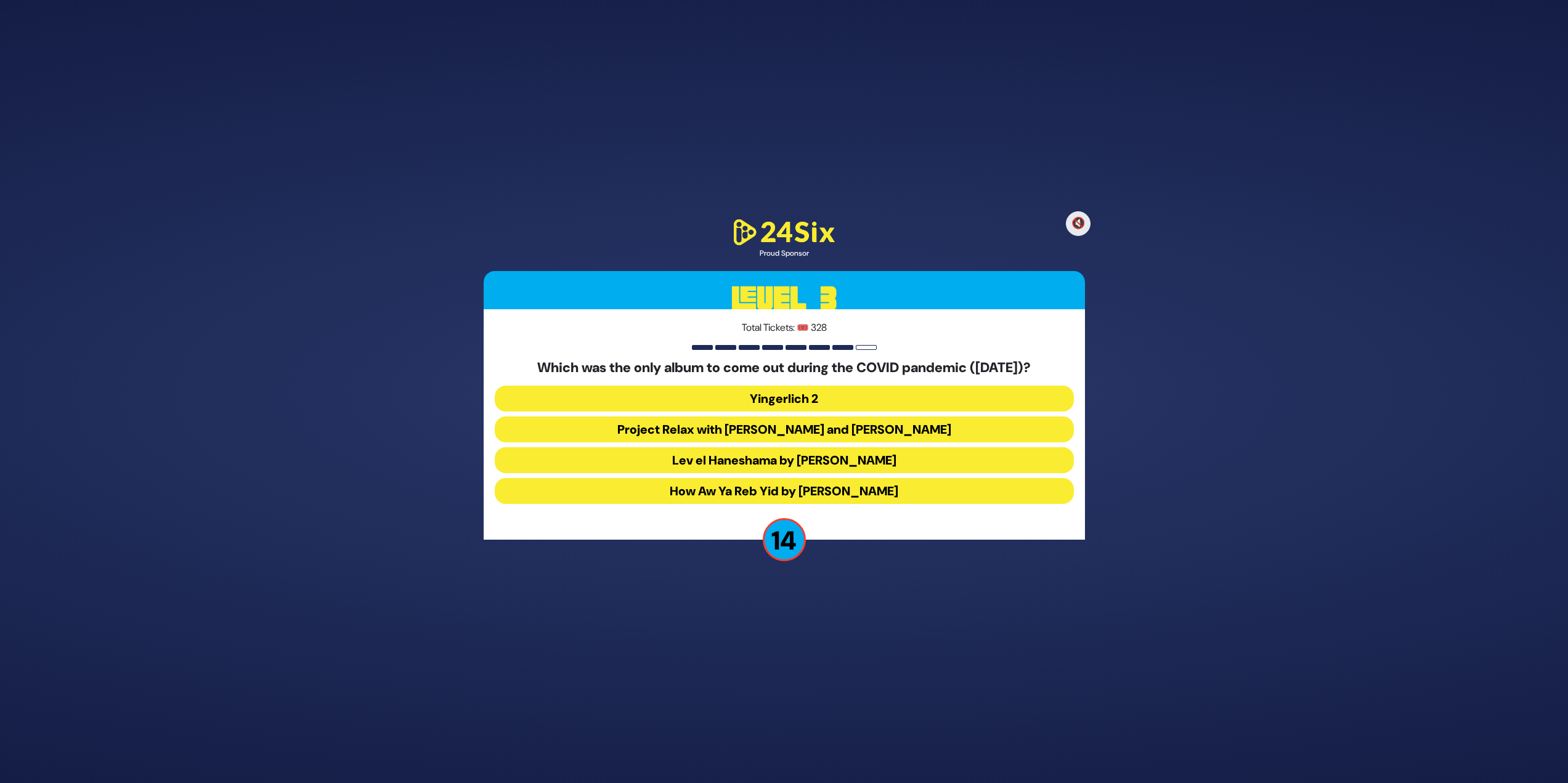
click at [833, 390] on button "Yingerlich 2" at bounding box center [784, 398] width 579 height 26
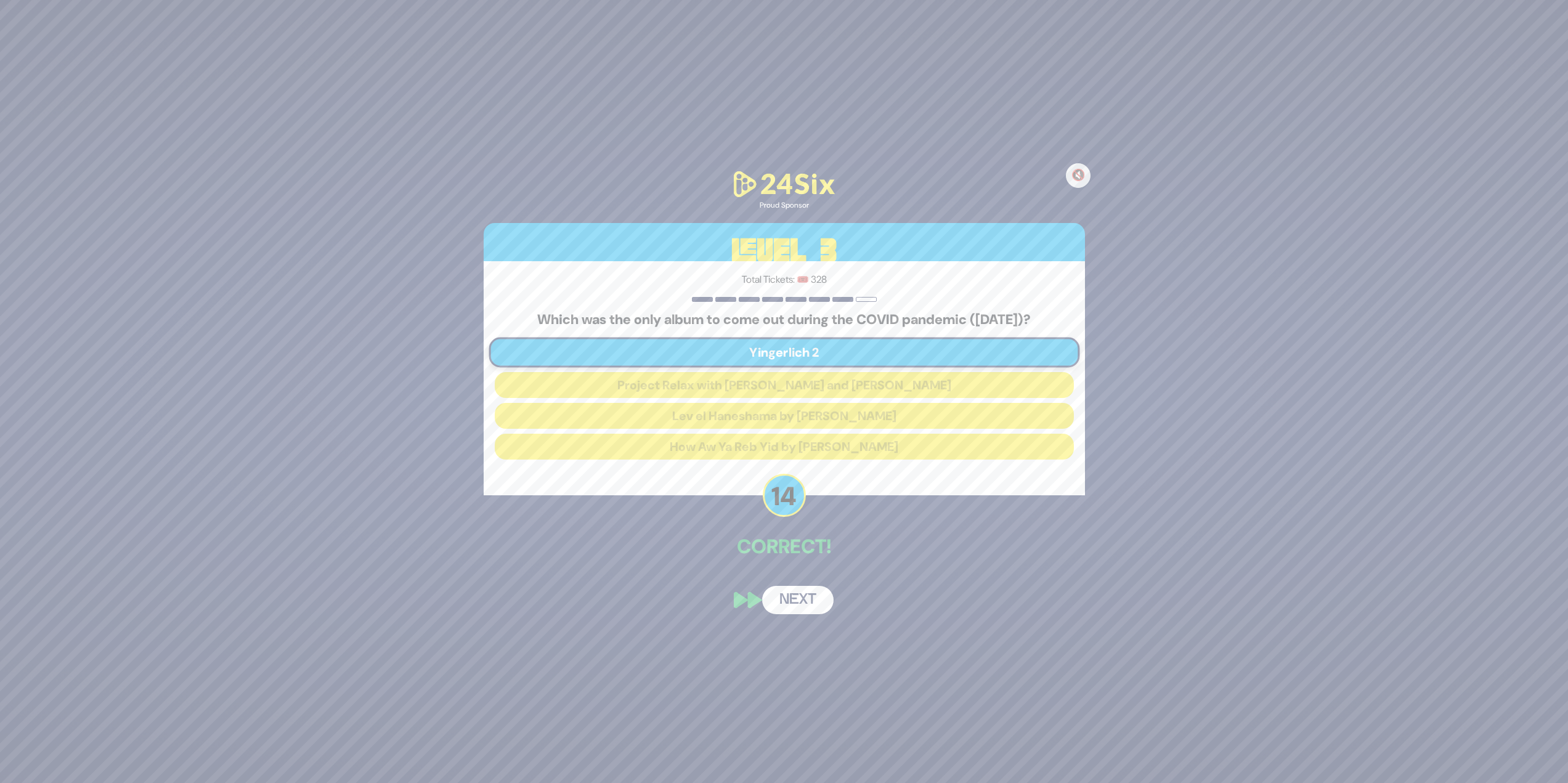
drag, startPoint x: 816, startPoint y: 610, endPoint x: 808, endPoint y: 616, distance: 10.0
click at [815, 610] on button "Next" at bounding box center [797, 600] width 71 height 28
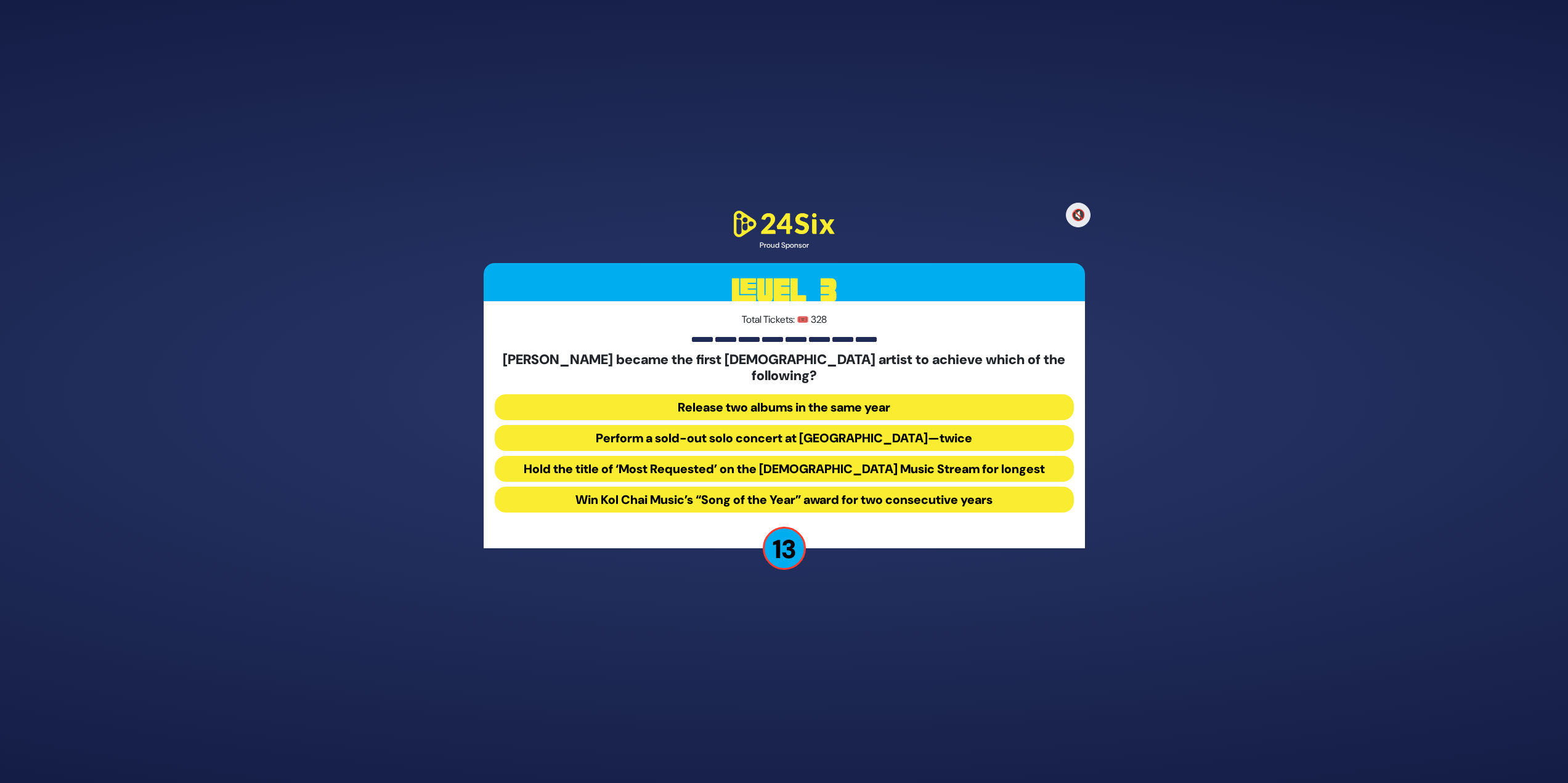
click at [945, 425] on button "Perform a sold-out solo concert at Madison Square Garden—twice" at bounding box center [784, 437] width 579 height 26
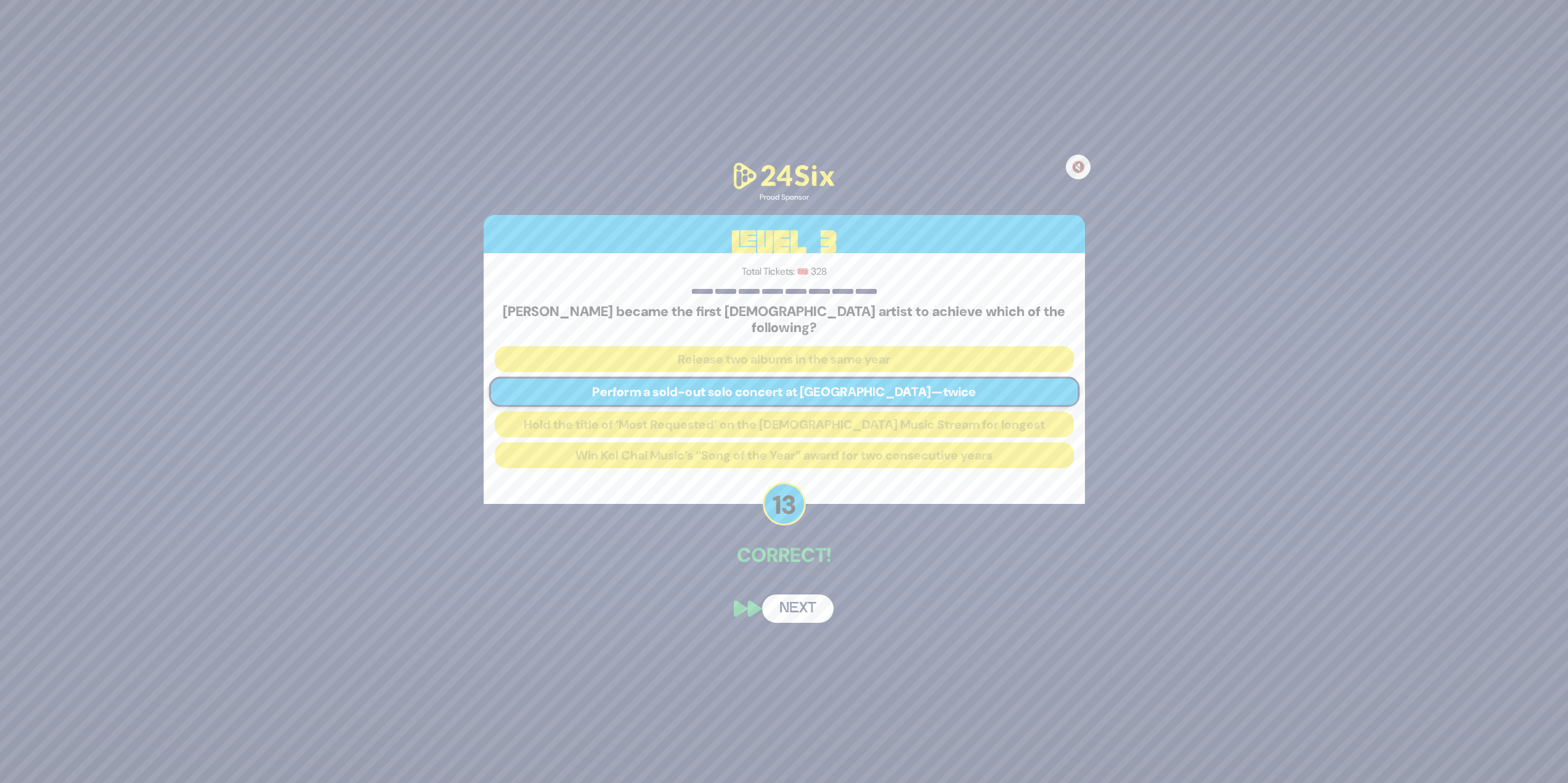
click at [809, 582] on div "🔇 Proud Sponsor Level 3 Total Tickets: 🎟️ 328 Ishay Ribo became the first Jewis…" at bounding box center [784, 391] width 631 height 492
click at [780, 606] on button "Next" at bounding box center [797, 609] width 71 height 28
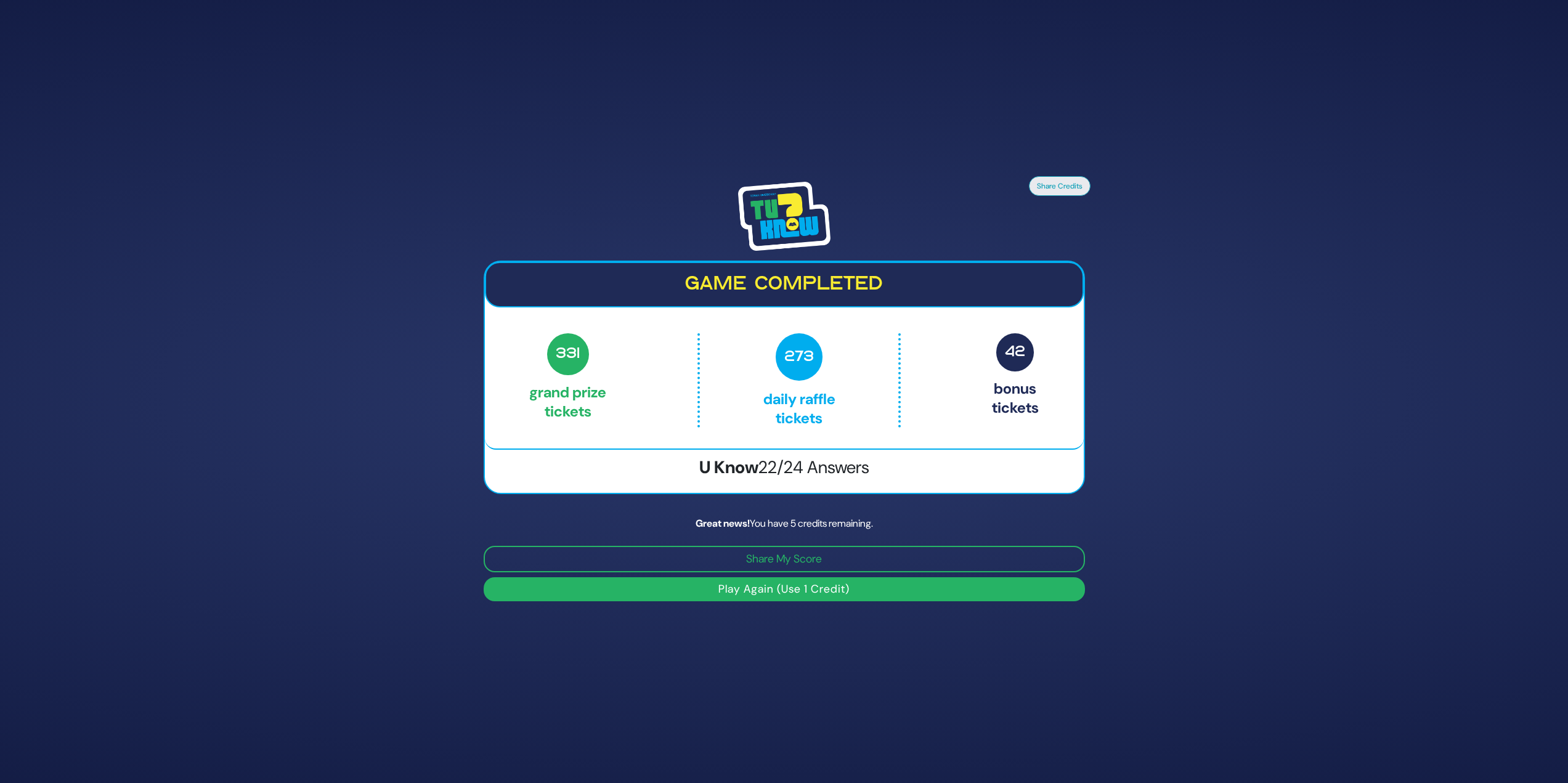
click at [788, 592] on button "Play Again (Use 1 Credit)" at bounding box center [785, 589] width 602 height 24
click at [1046, 590] on button "Play Again (Use 1 Credit)" at bounding box center [785, 589] width 602 height 24
click at [779, 587] on button "Play Again (Use 1 Credit)" at bounding box center [785, 589] width 602 height 24
click at [796, 587] on button "Play Again (Use 1 Credit)" at bounding box center [785, 589] width 602 height 24
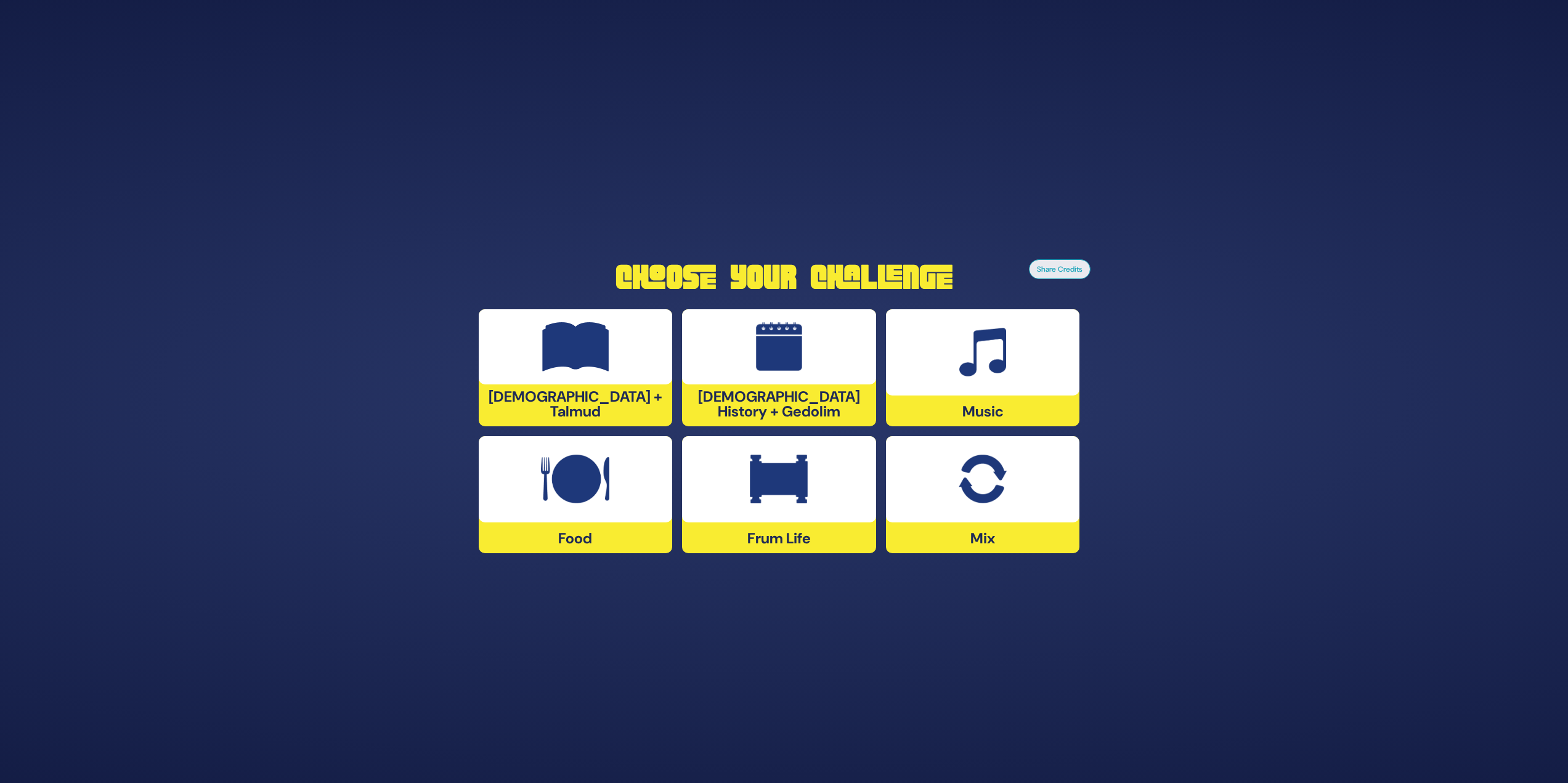
click at [788, 521] on div at bounding box center [779, 479] width 194 height 86
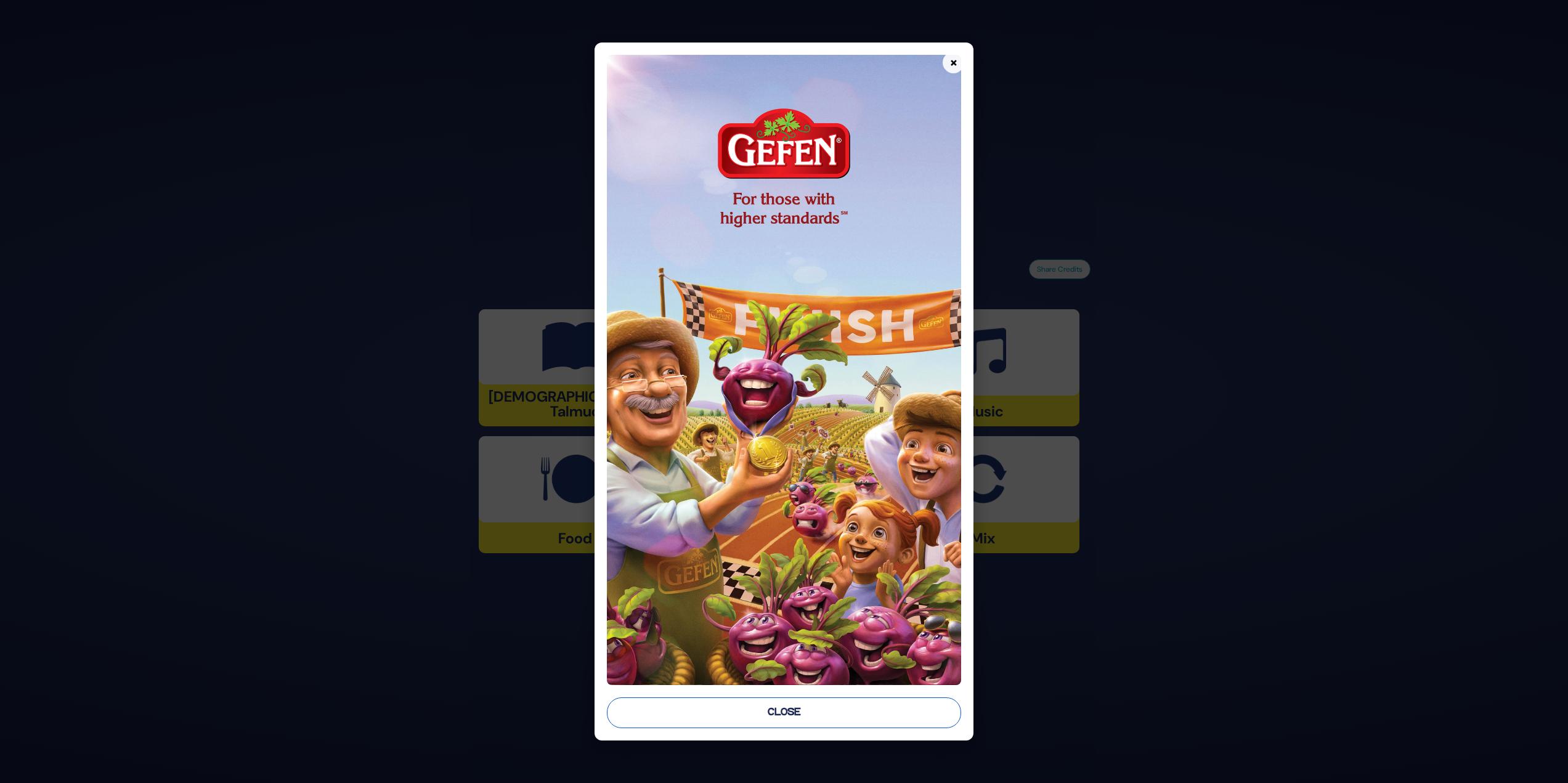
click at [804, 701] on button "Close" at bounding box center [785, 712] width 355 height 31
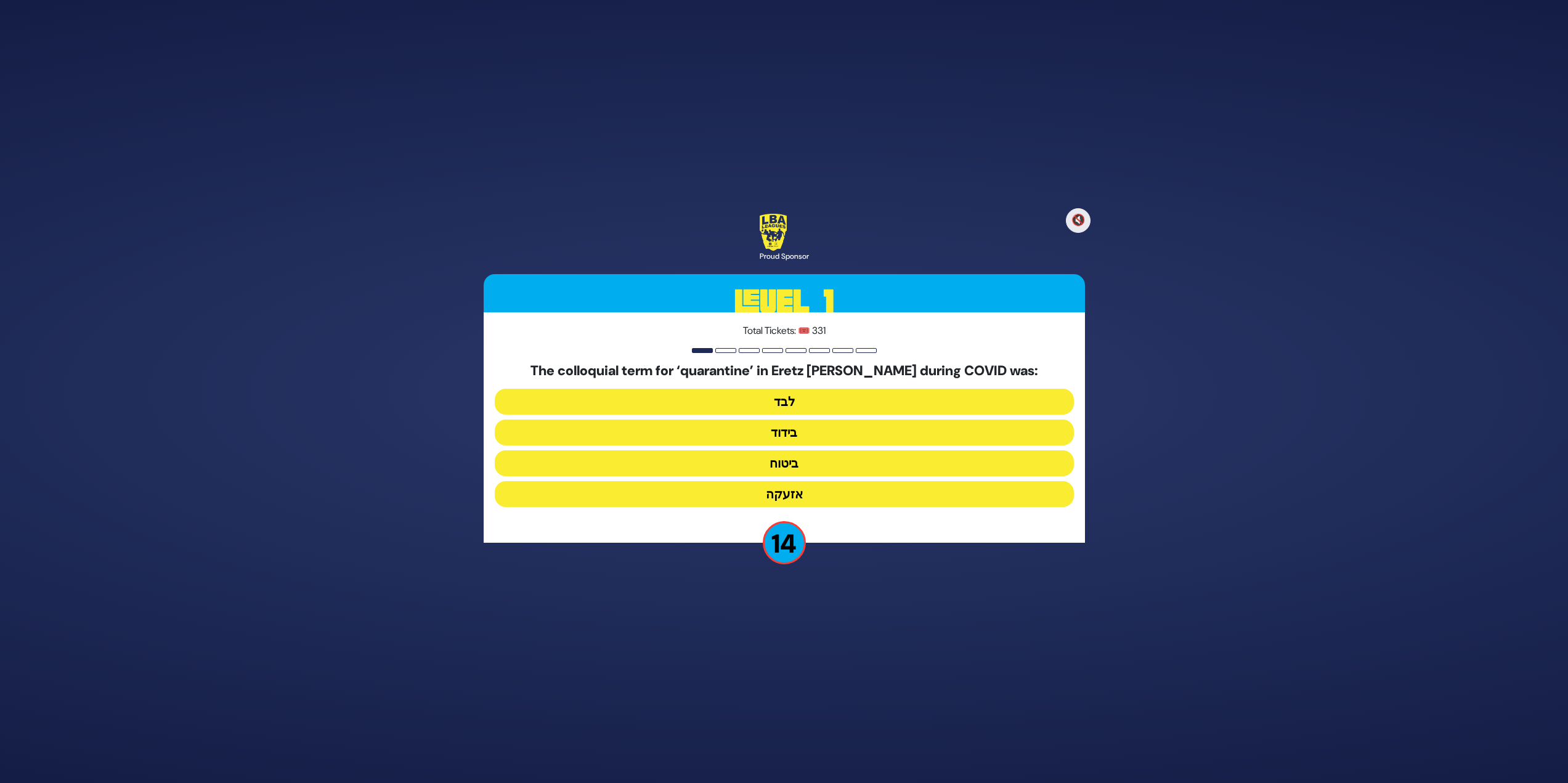
click at [731, 432] on button "בידוד" at bounding box center [784, 432] width 579 height 26
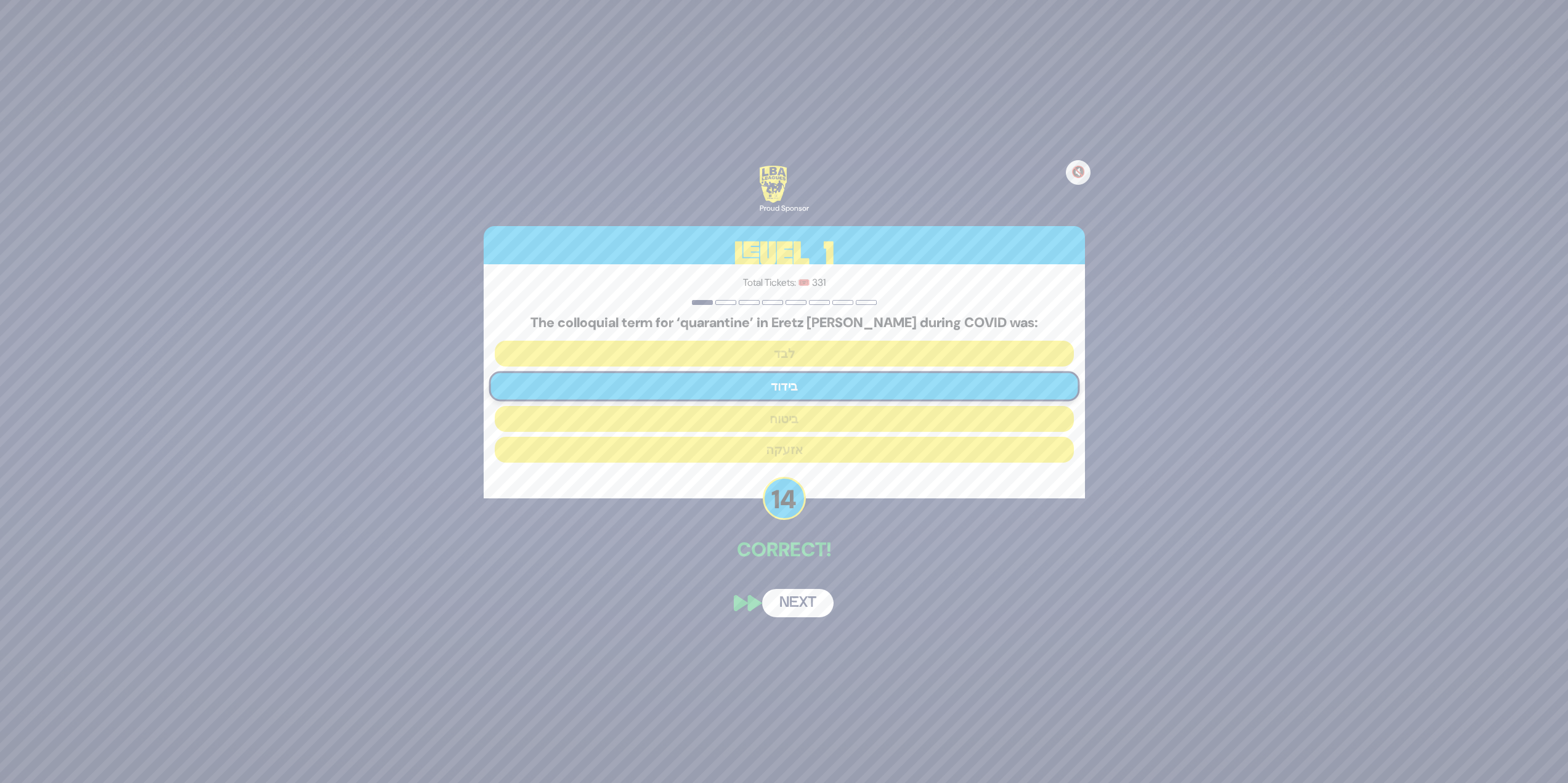
click at [794, 593] on button "Next" at bounding box center [797, 603] width 71 height 28
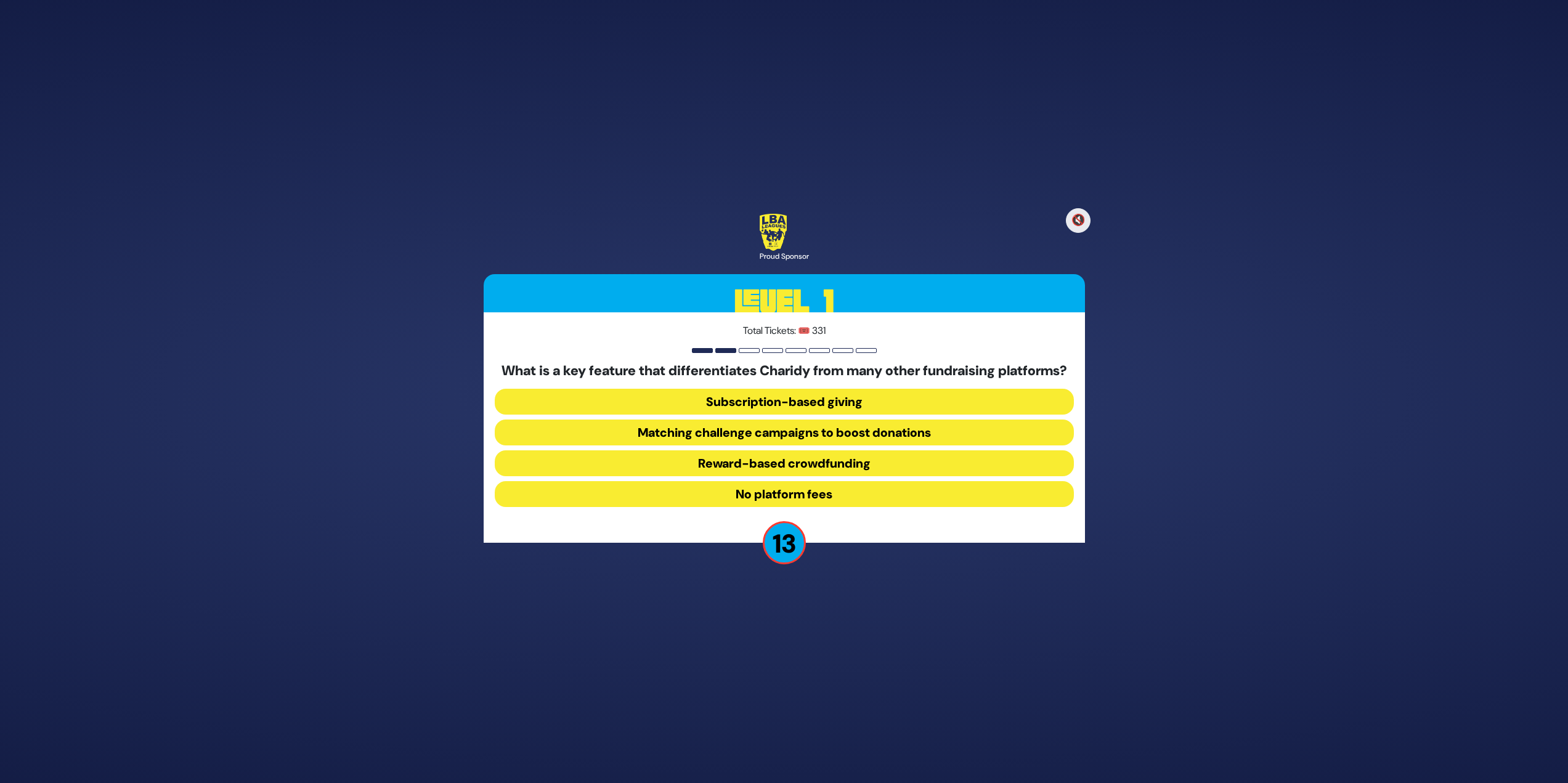
click at [855, 437] on button "Matching challenge campaigns to boost donations" at bounding box center [784, 432] width 579 height 26
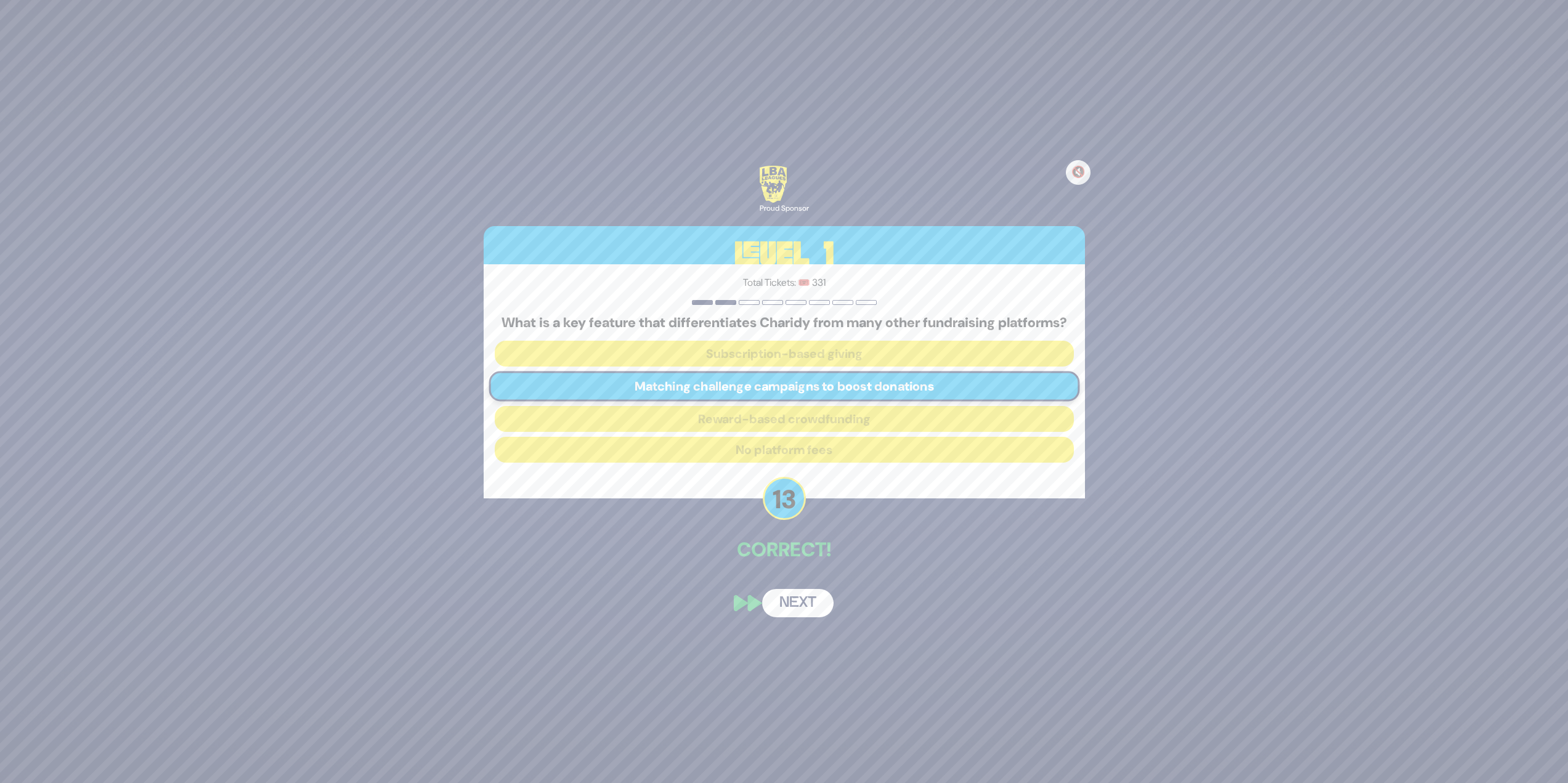
click at [790, 614] on button "Next" at bounding box center [797, 603] width 71 height 28
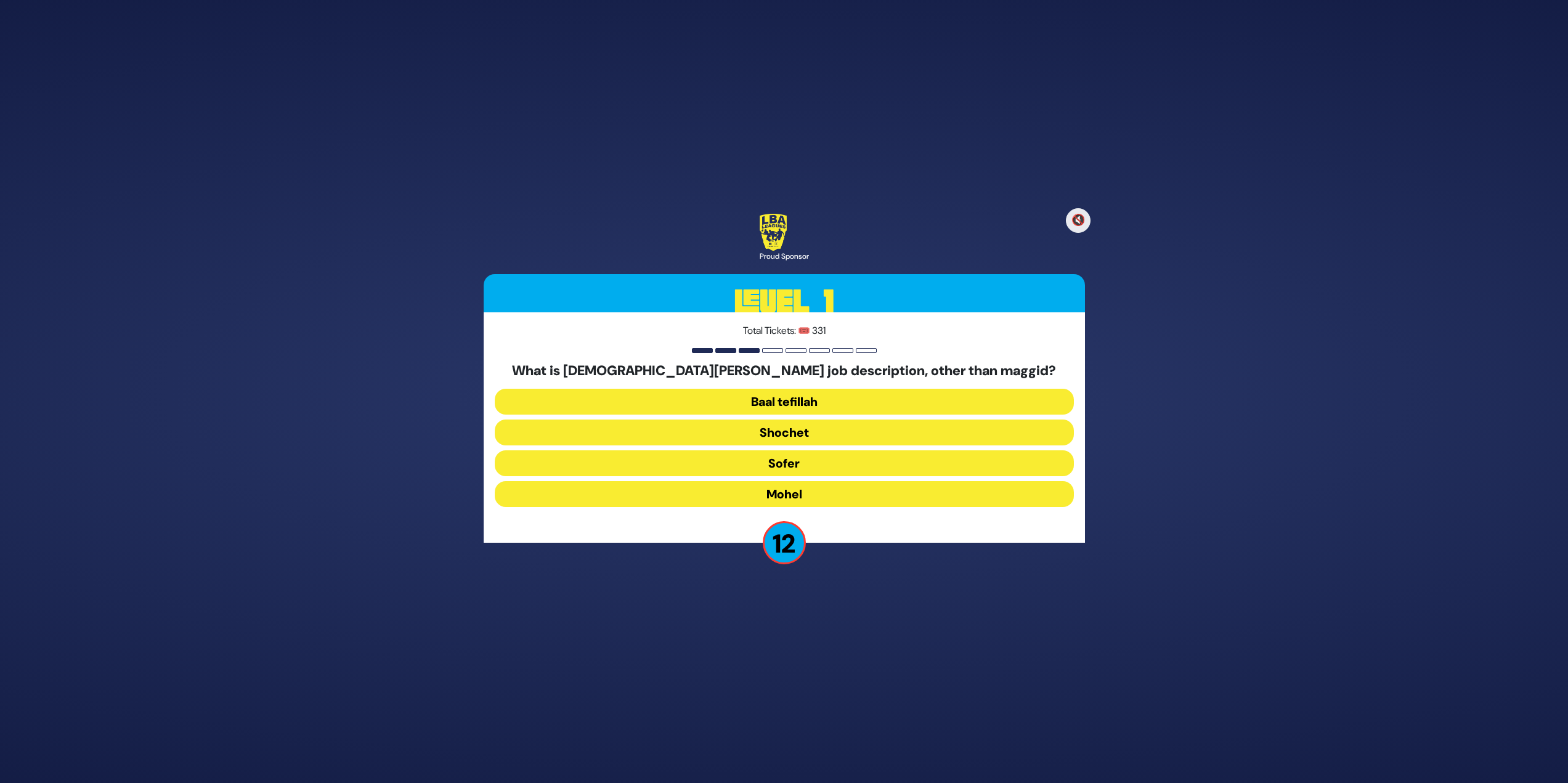
click at [784, 492] on button "Mohel" at bounding box center [784, 494] width 579 height 26
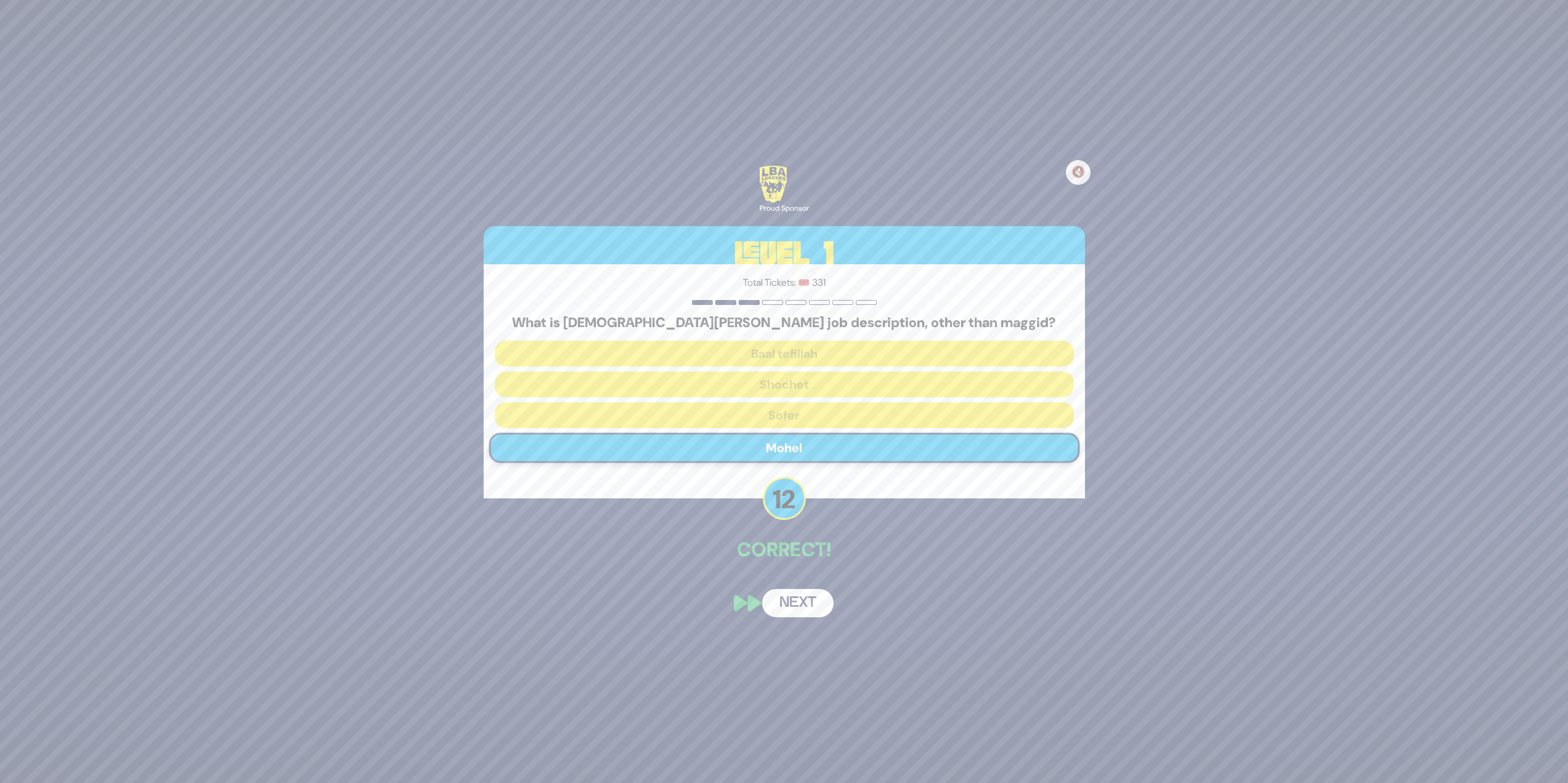
click at [800, 597] on button "Next" at bounding box center [797, 603] width 71 height 28
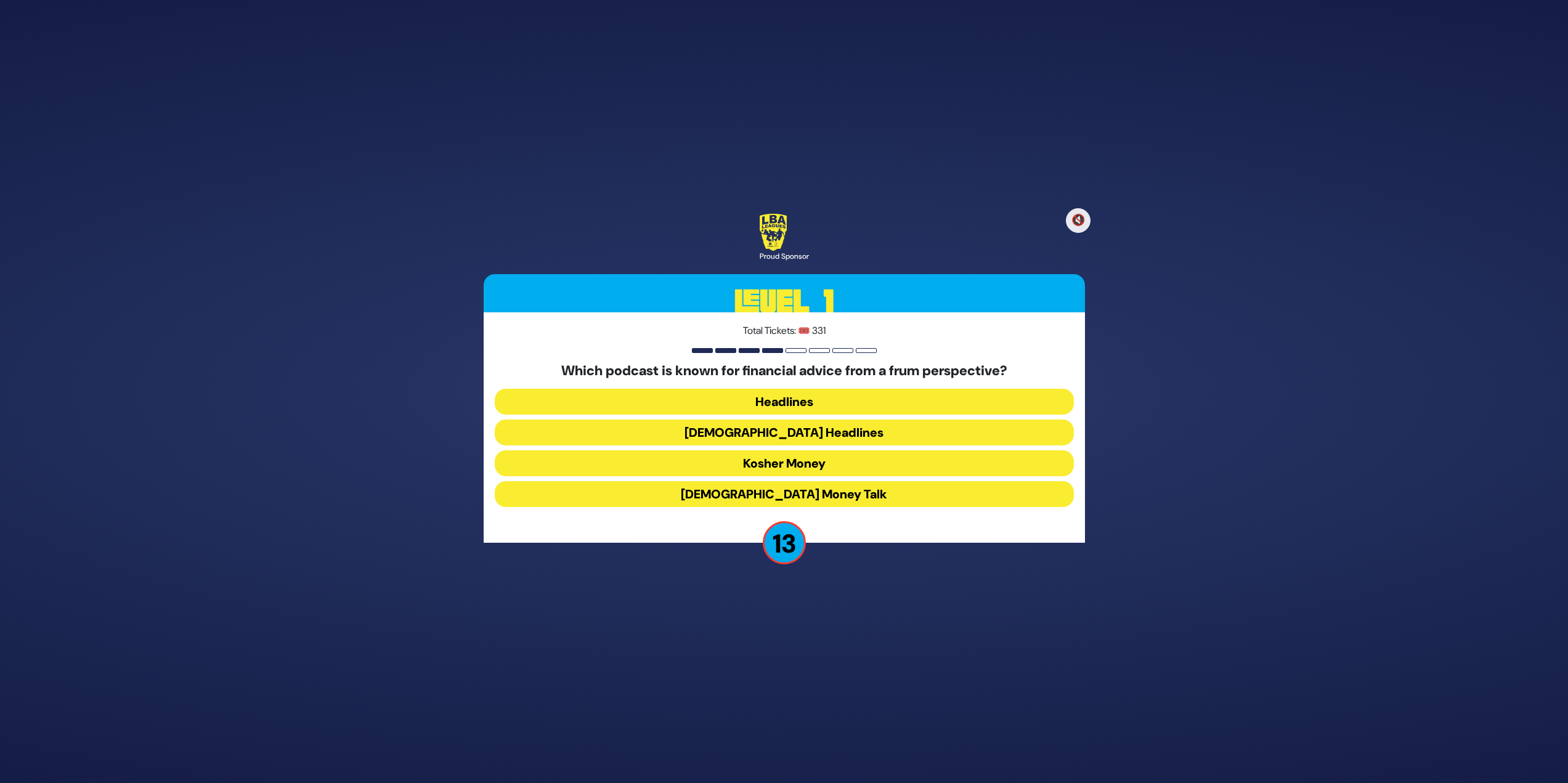
click at [762, 470] on button "Kosher Money" at bounding box center [784, 463] width 579 height 26
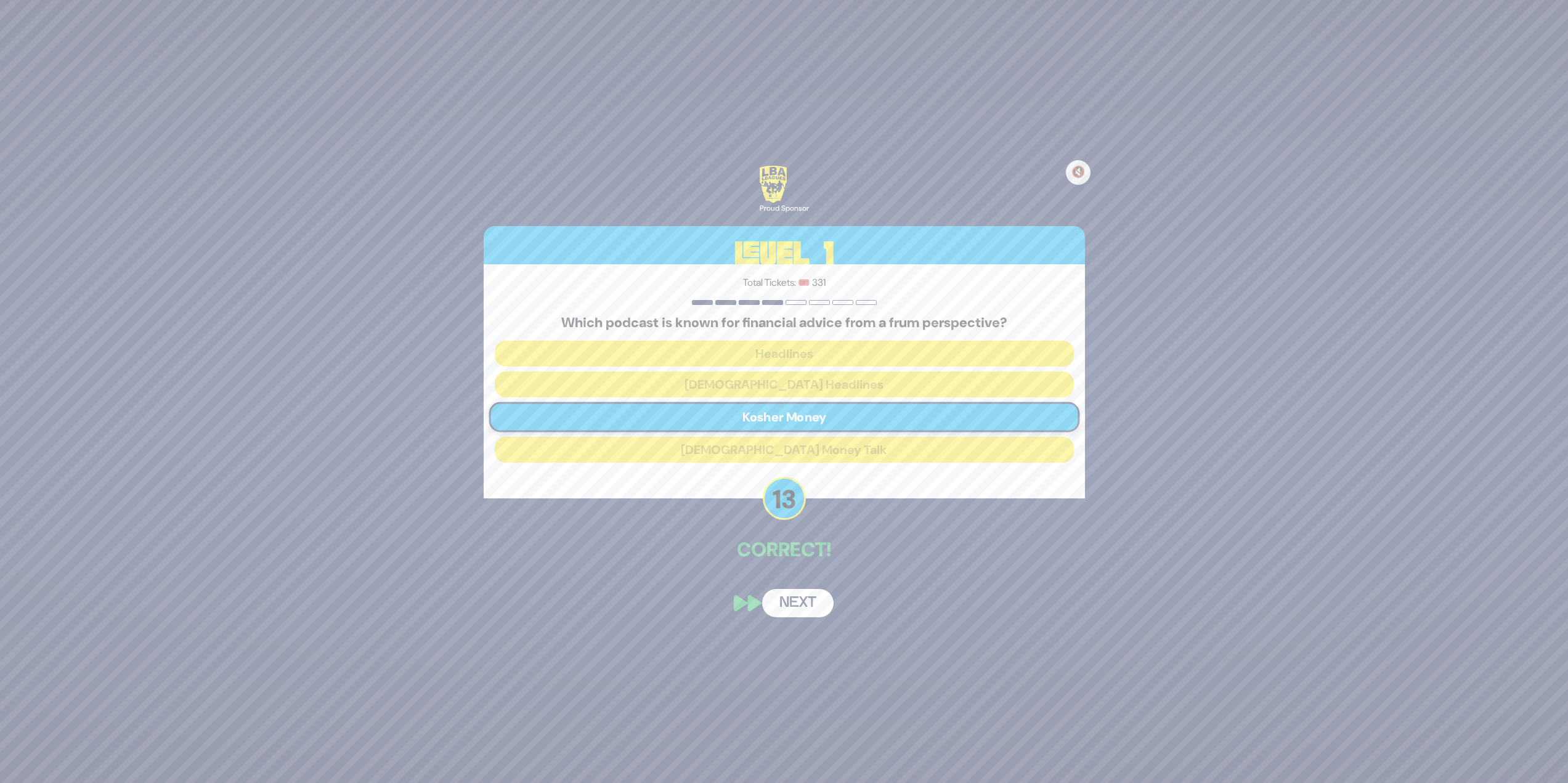
drag, startPoint x: 783, startPoint y: 595, endPoint x: 784, endPoint y: 601, distance: 6.1
click at [784, 598] on button "Next" at bounding box center [797, 603] width 71 height 28
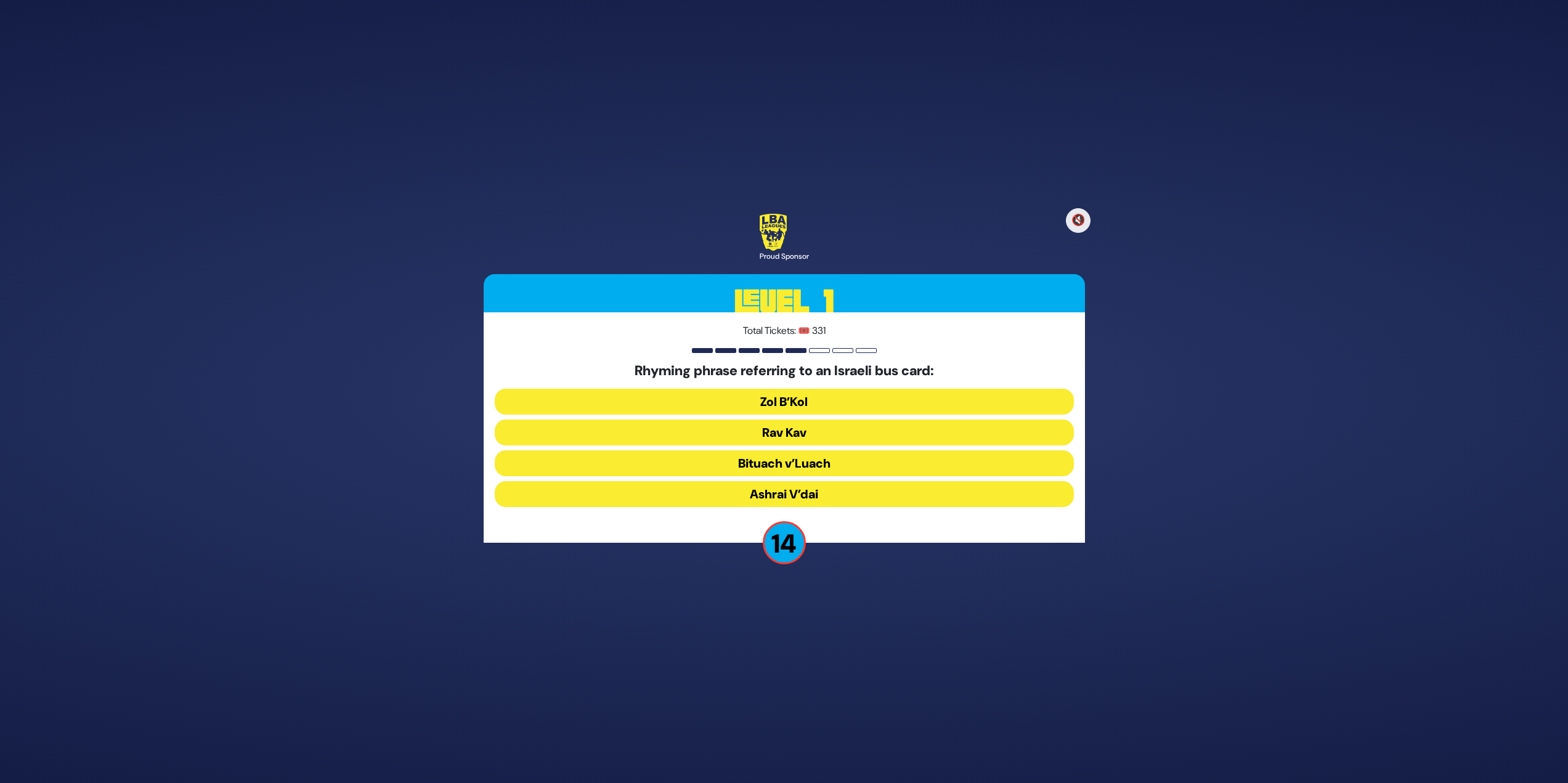
click at [765, 435] on button "Rav Kav" at bounding box center [784, 432] width 579 height 26
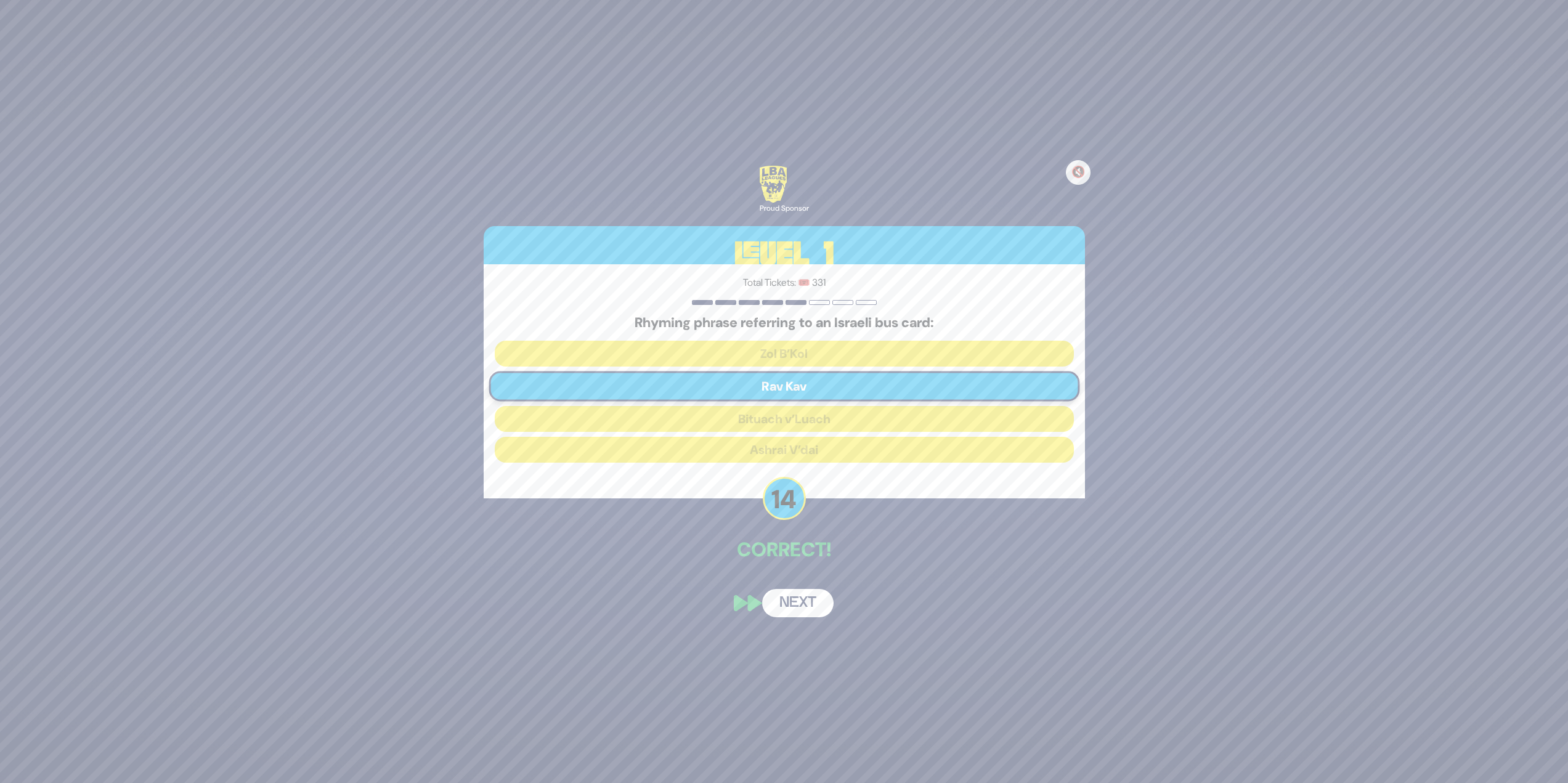
click at [811, 604] on button "Next" at bounding box center [797, 603] width 71 height 28
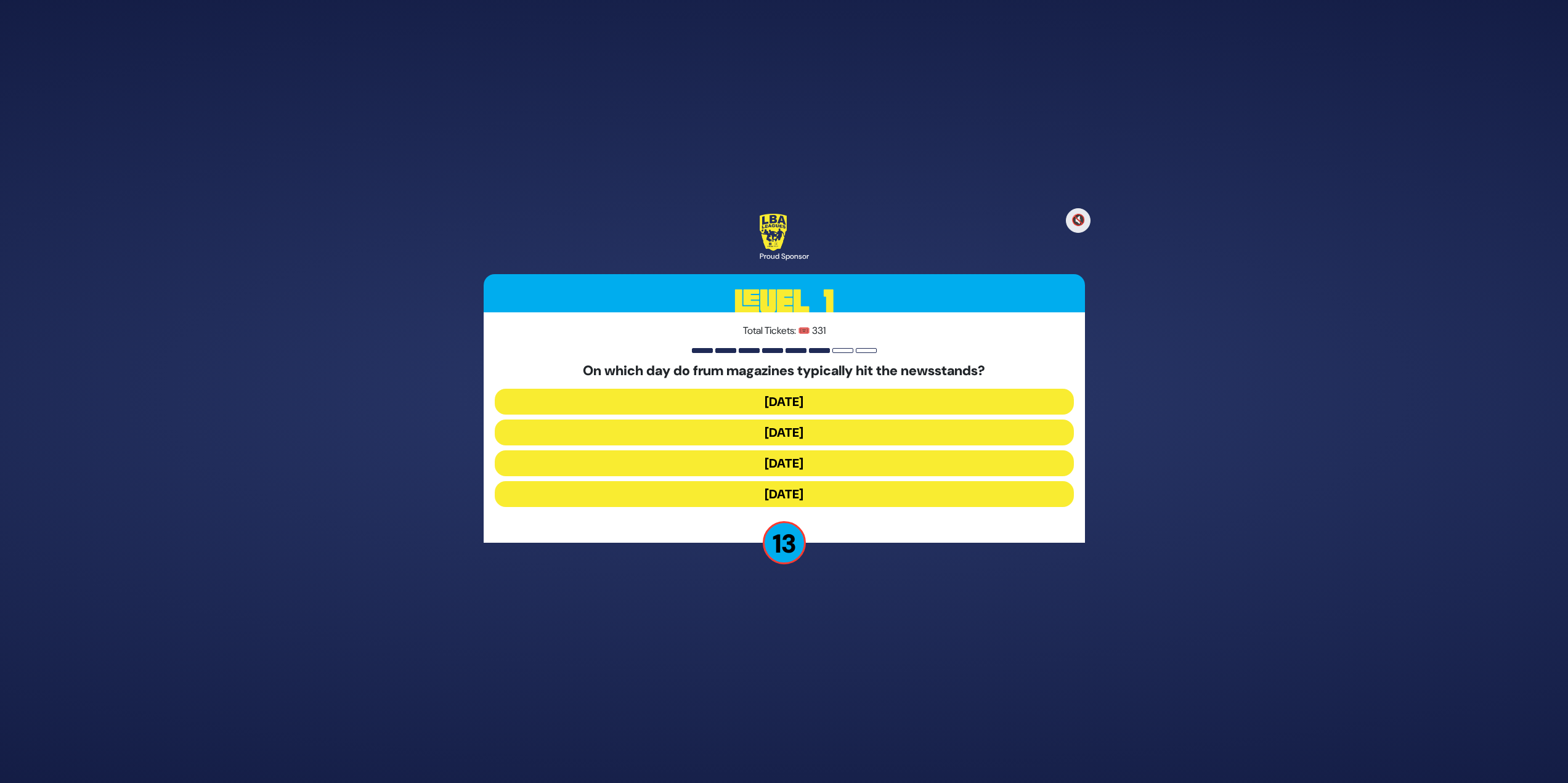
click at [796, 434] on button "Wednesday" at bounding box center [784, 432] width 579 height 26
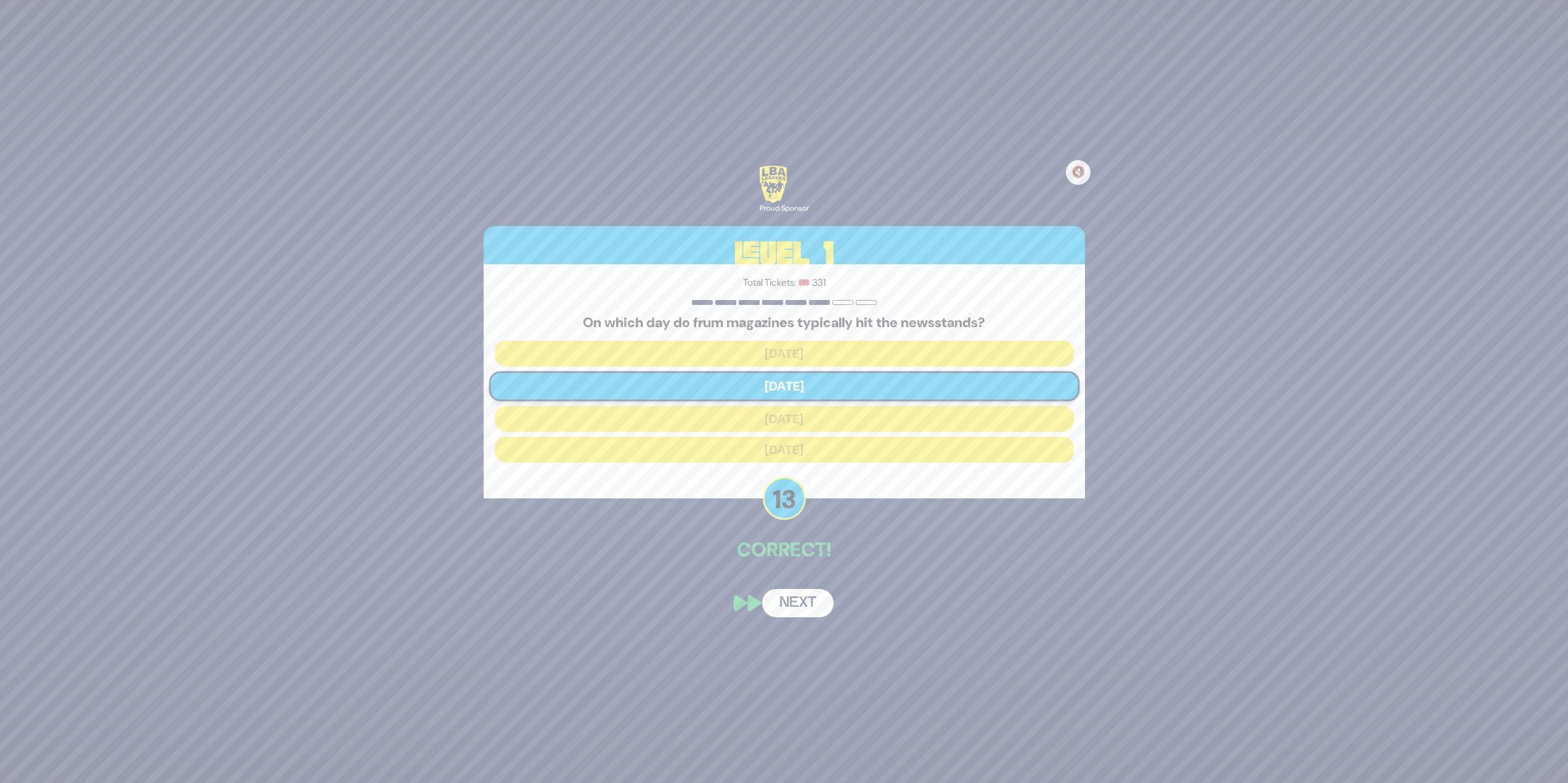
click at [785, 599] on button "Next" at bounding box center [797, 603] width 71 height 28
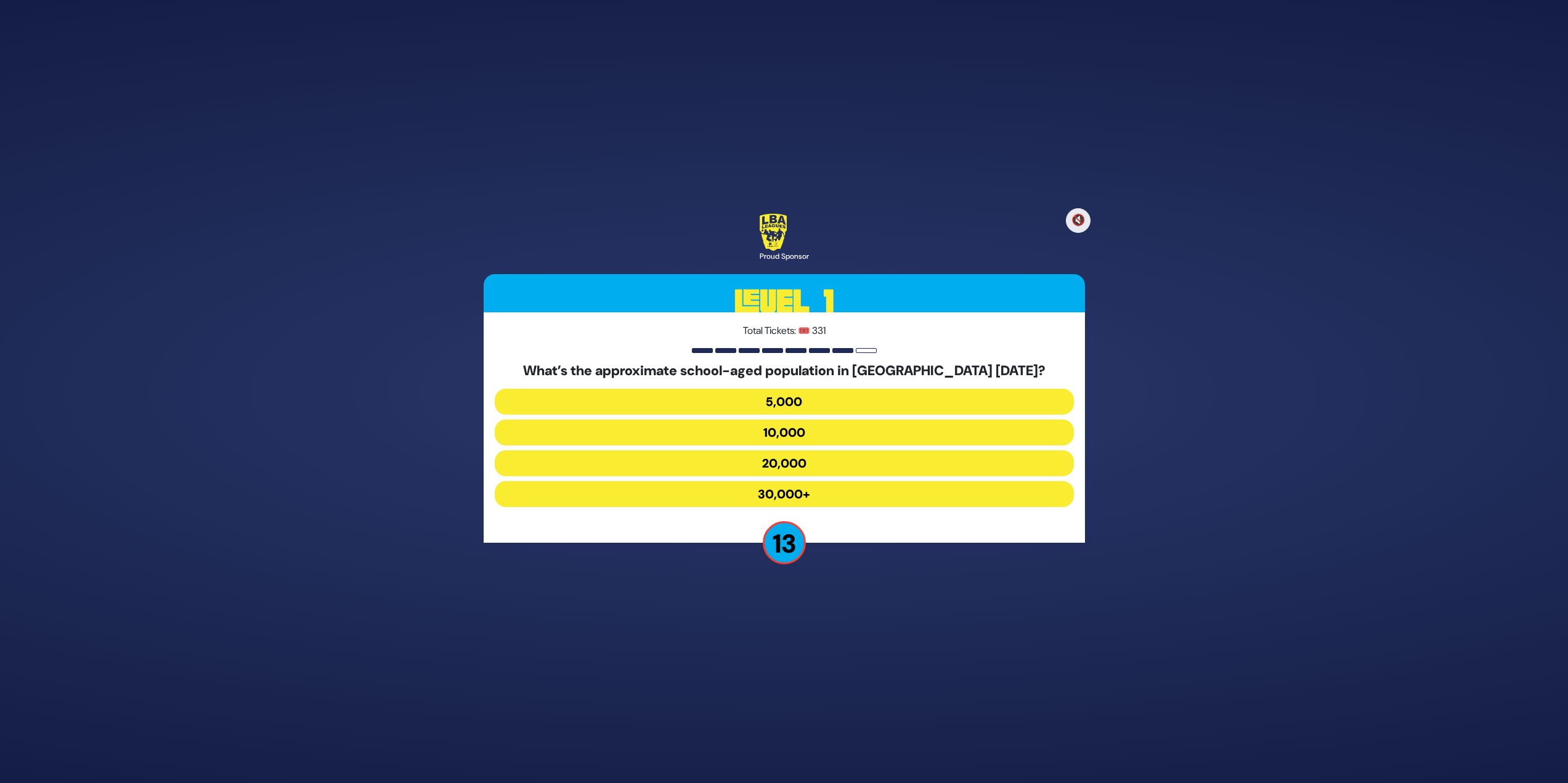
click at [804, 465] on button "20,000" at bounding box center [784, 463] width 579 height 26
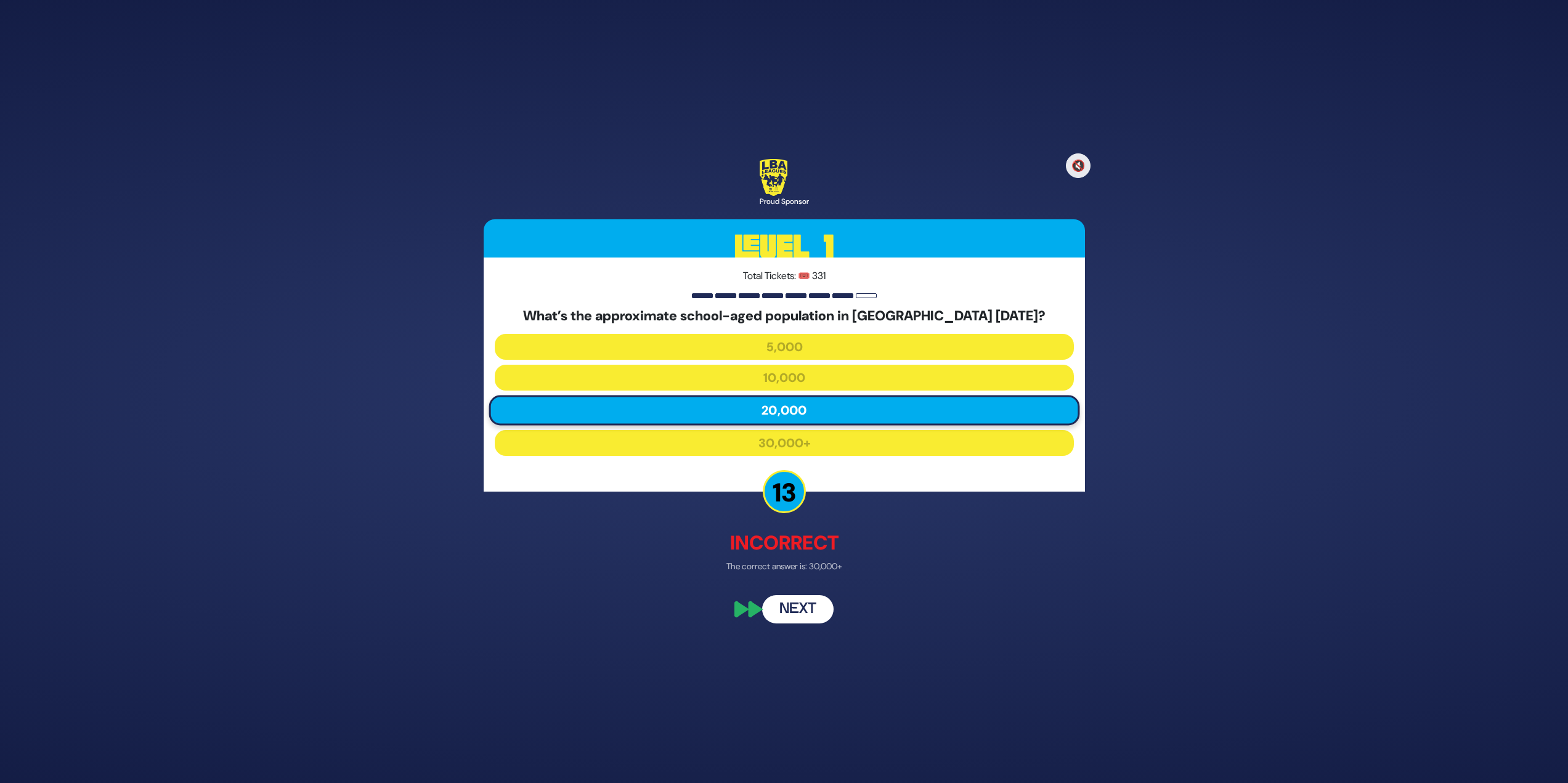
click at [796, 614] on button "Next" at bounding box center [797, 610] width 71 height 28
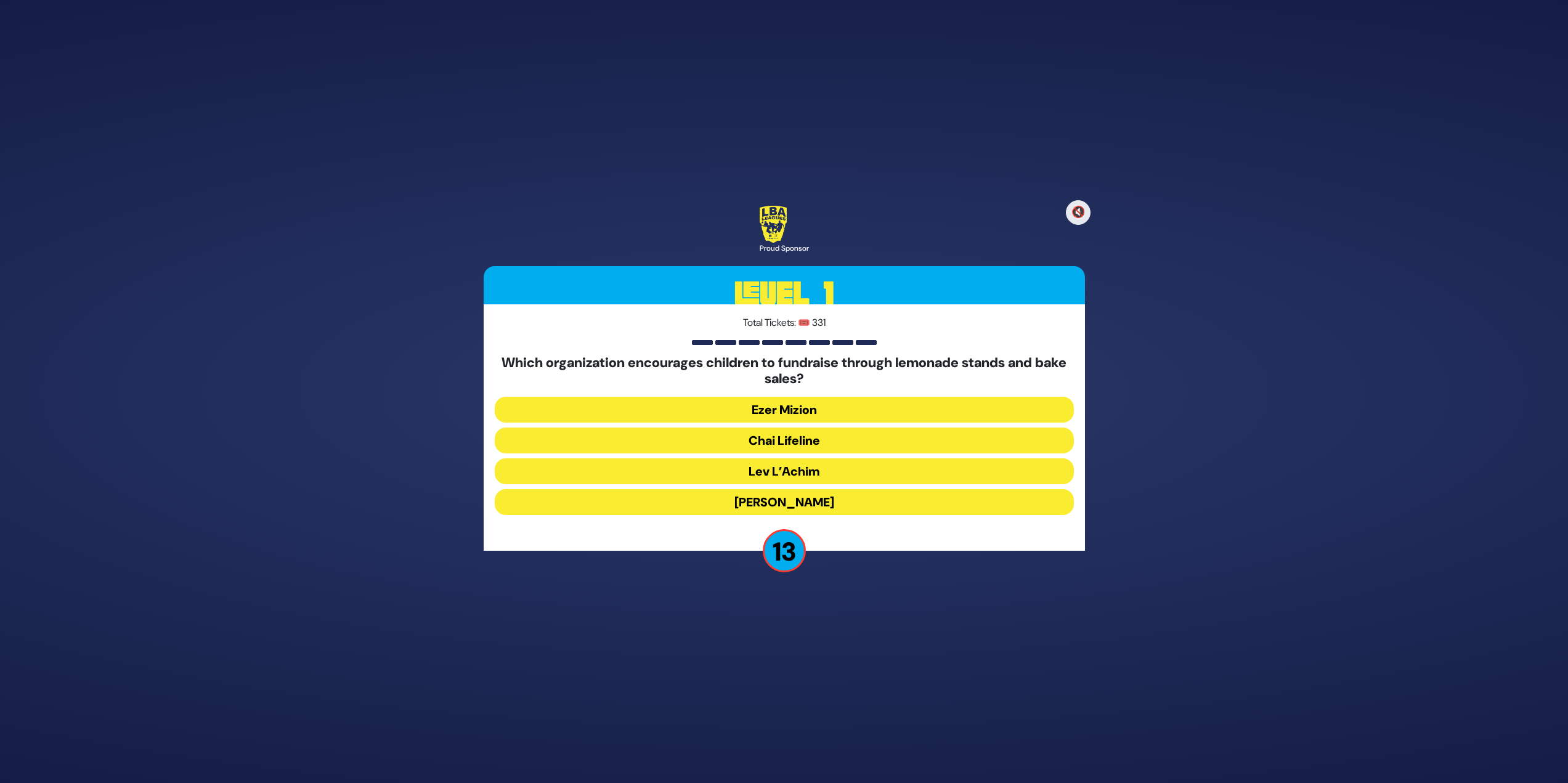
click at [808, 441] on button "Chai Lifeline" at bounding box center [784, 440] width 579 height 26
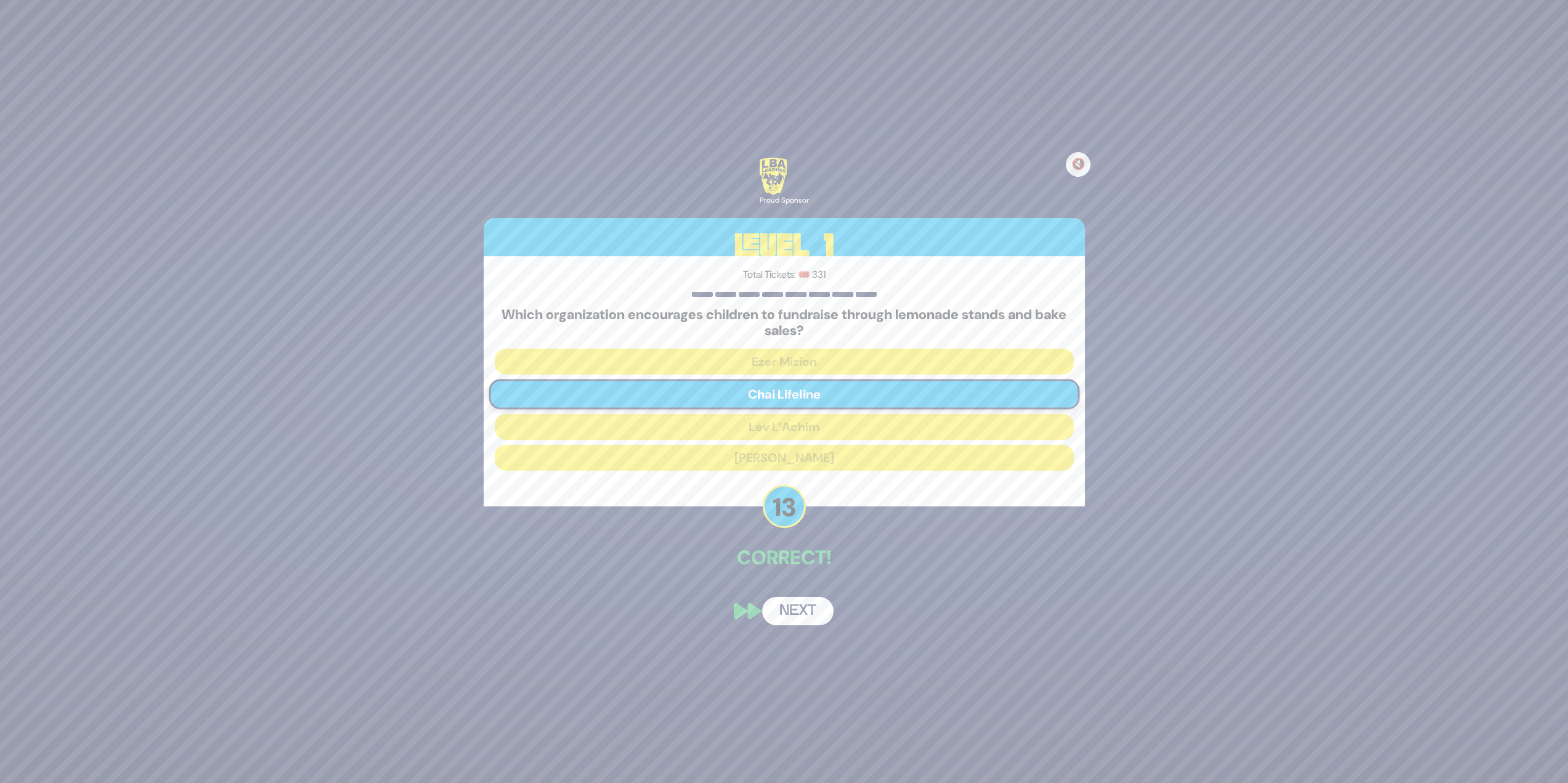
click at [806, 610] on button "Next" at bounding box center [797, 611] width 71 height 28
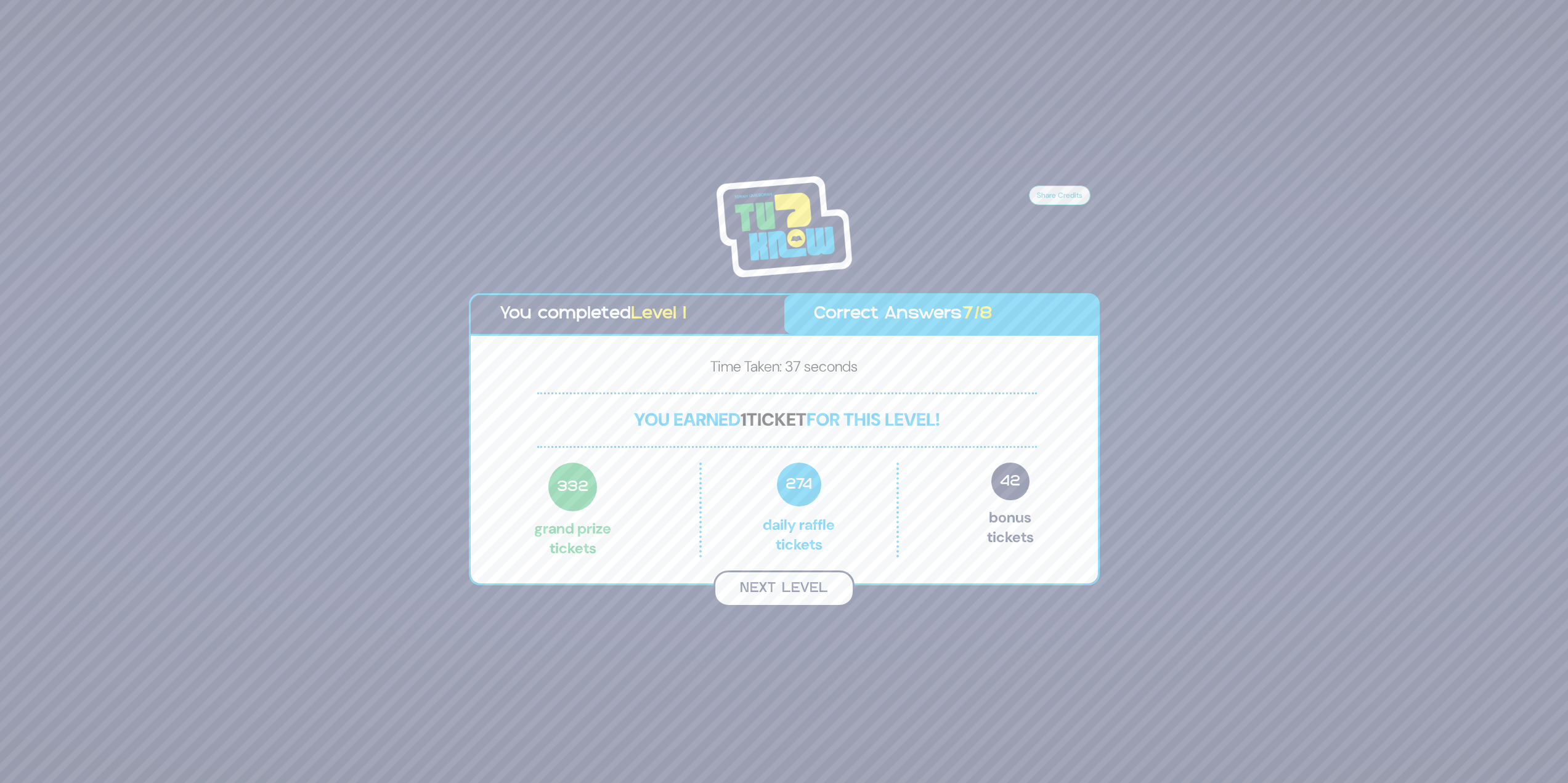
click at [798, 591] on button "Next Level" at bounding box center [784, 588] width 141 height 36
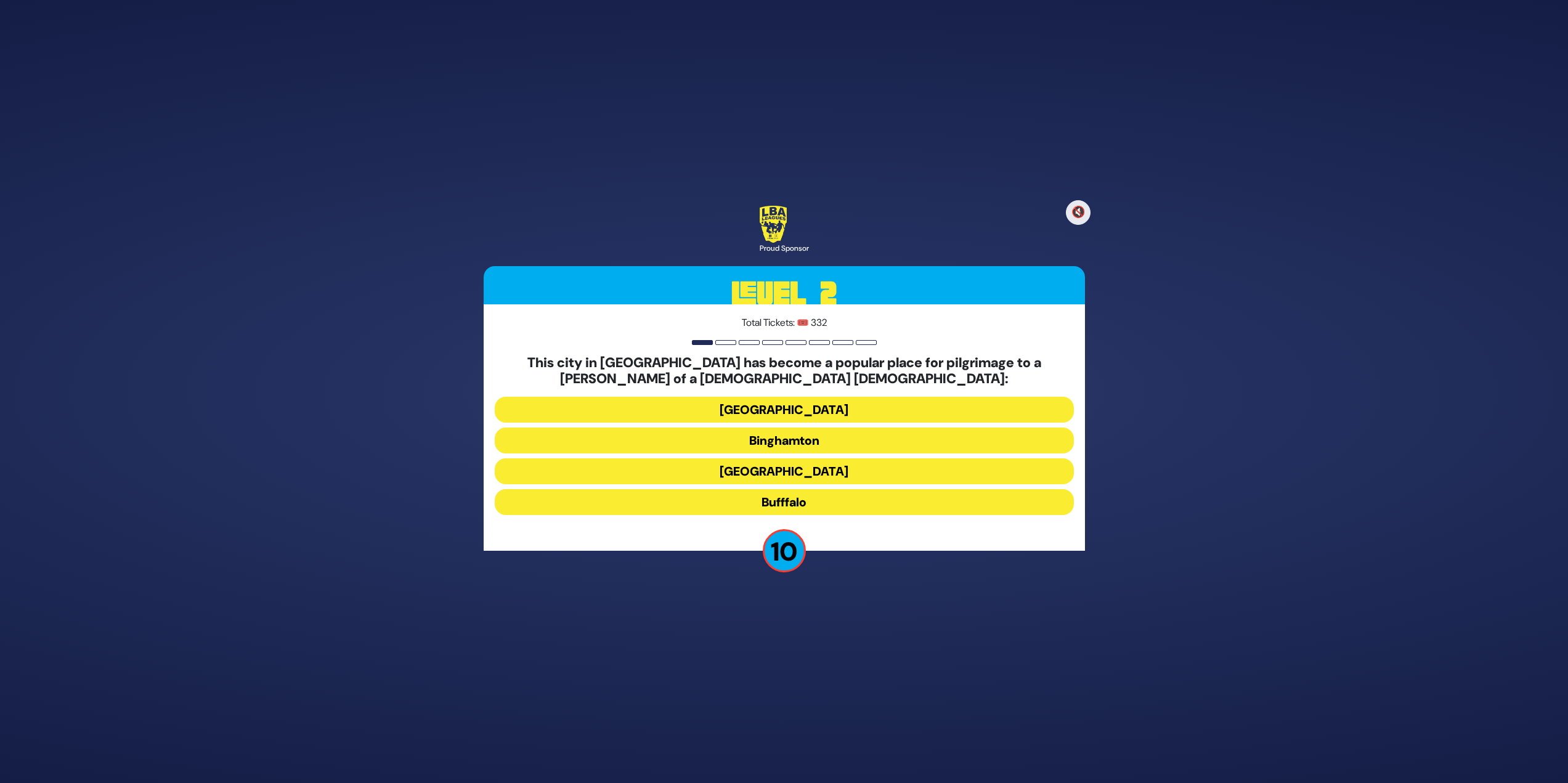
click at [819, 499] on button "Bufffalo" at bounding box center [784, 502] width 579 height 26
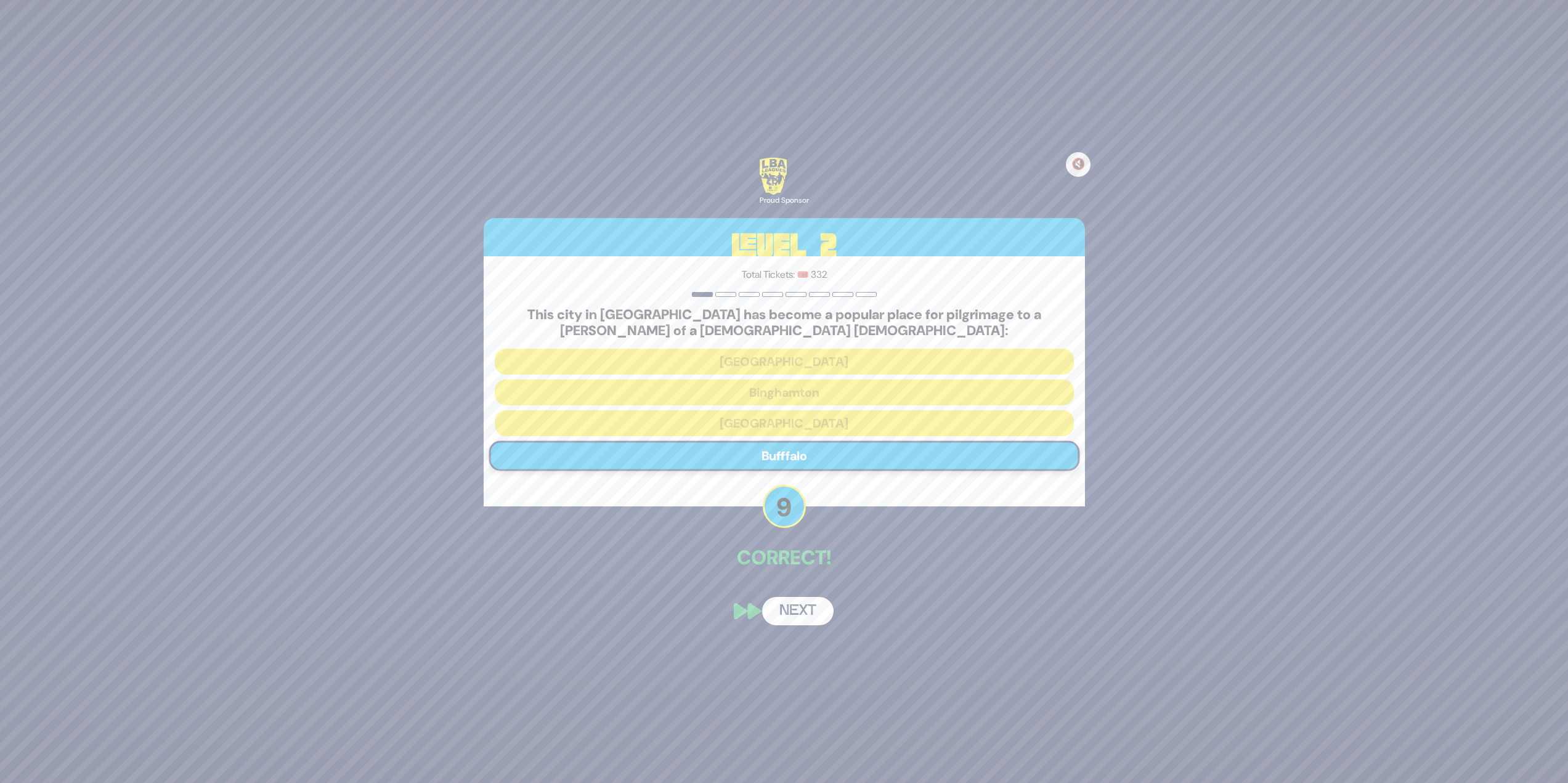
click at [808, 603] on button "Next" at bounding box center [797, 611] width 71 height 28
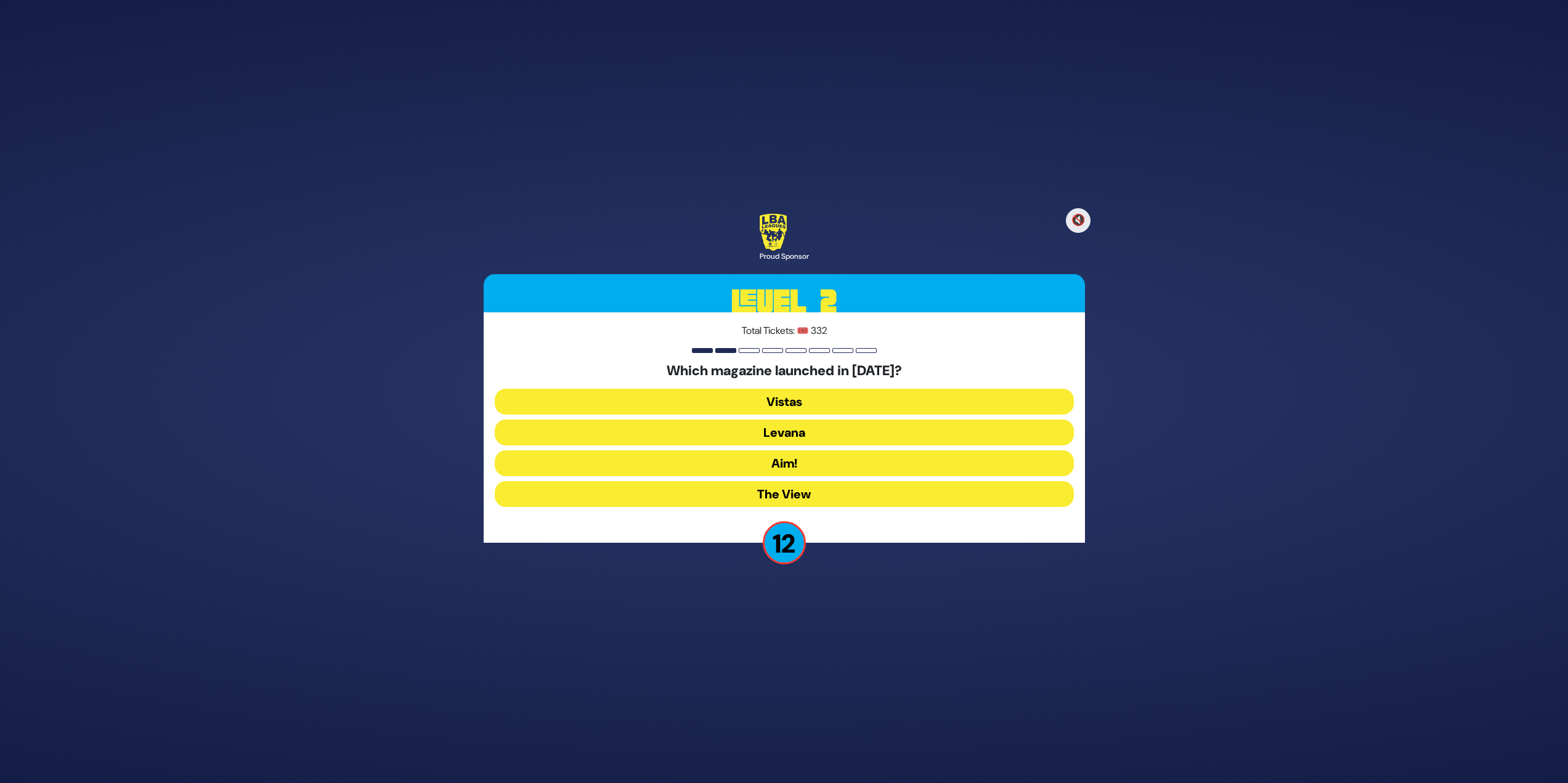
click at [808, 436] on button "Levana" at bounding box center [784, 432] width 579 height 26
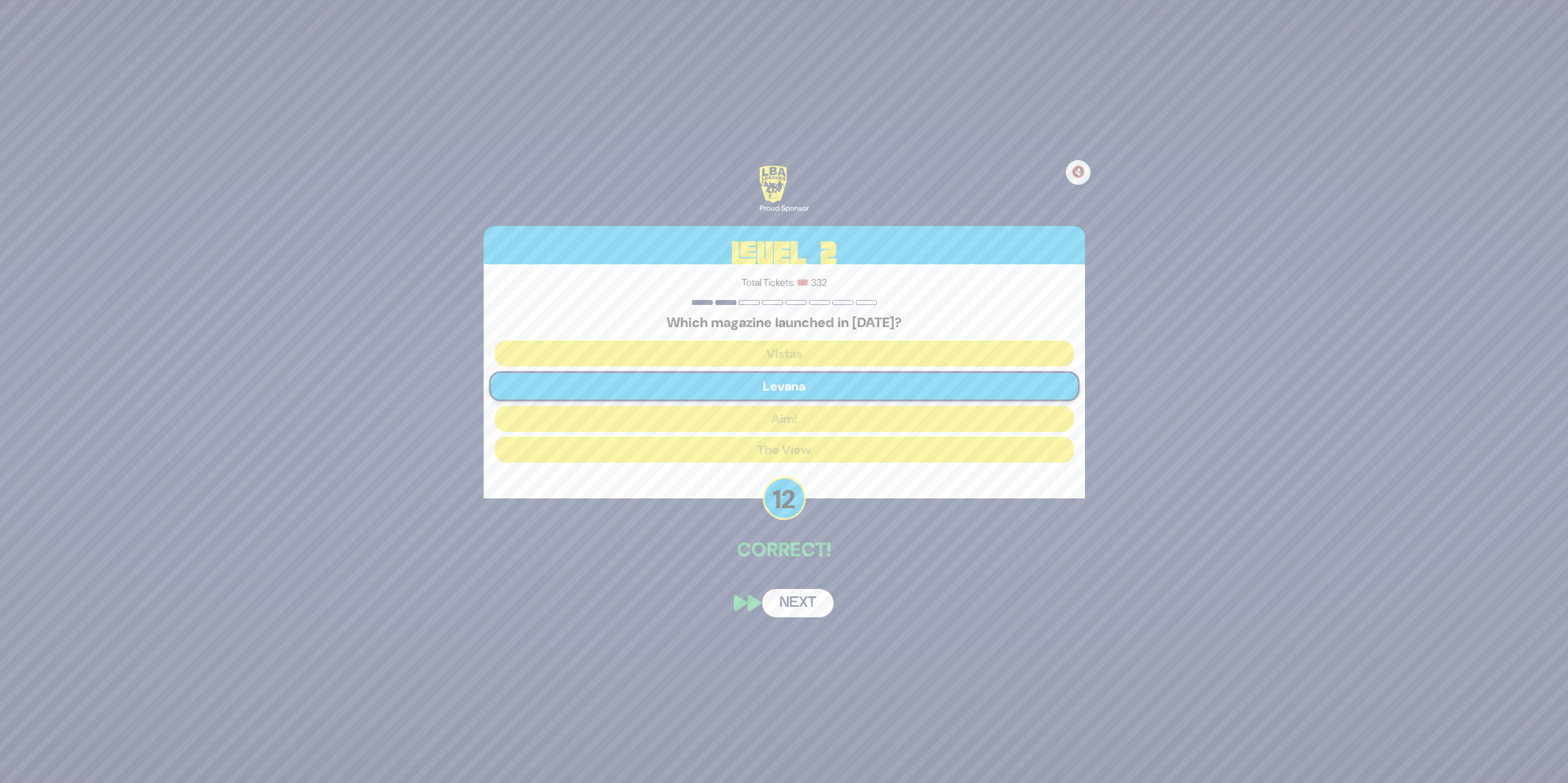
click at [808, 602] on button "Next" at bounding box center [797, 603] width 71 height 28
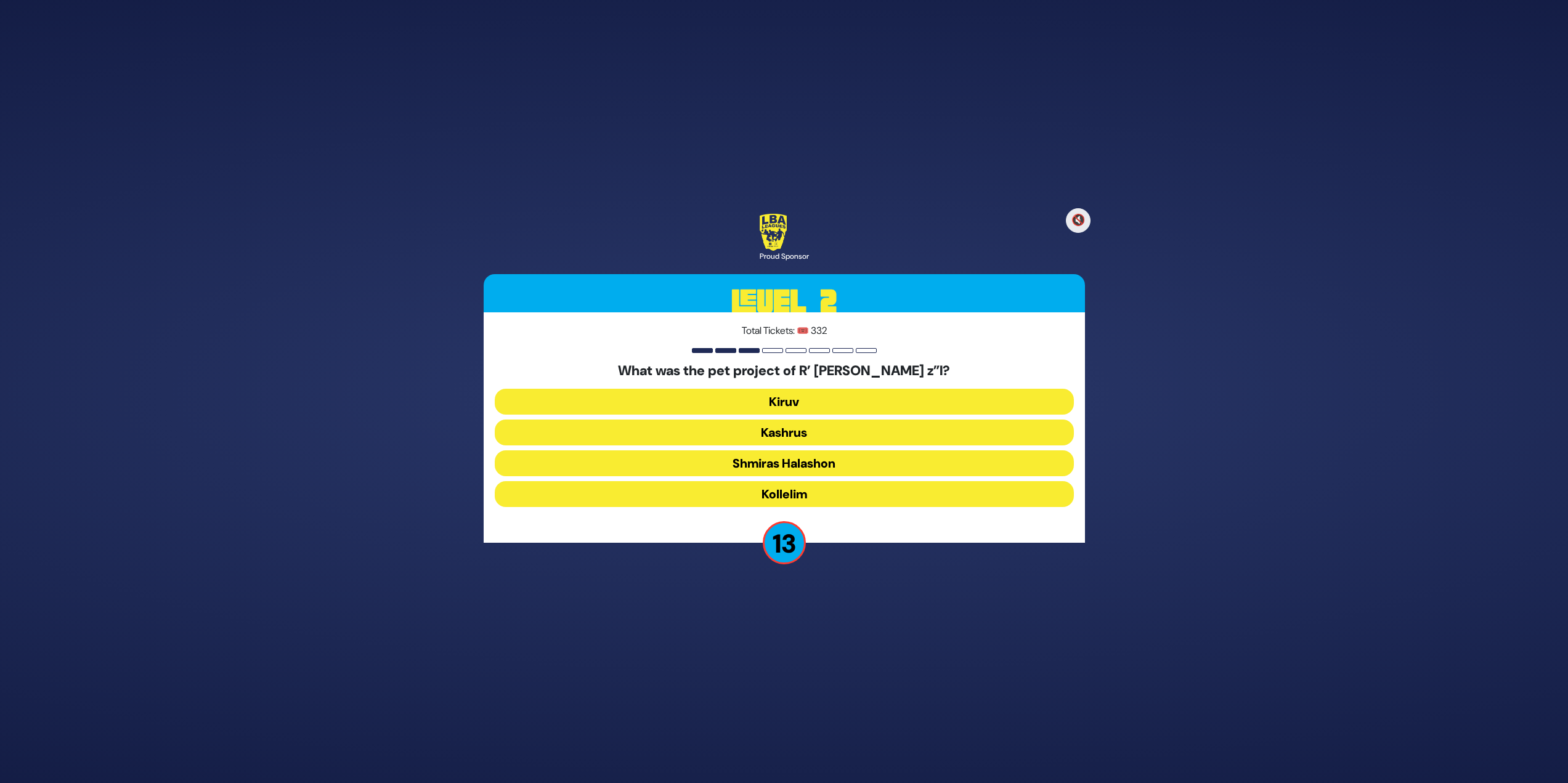
click at [824, 459] on button "Shmiras Halashon" at bounding box center [784, 463] width 579 height 26
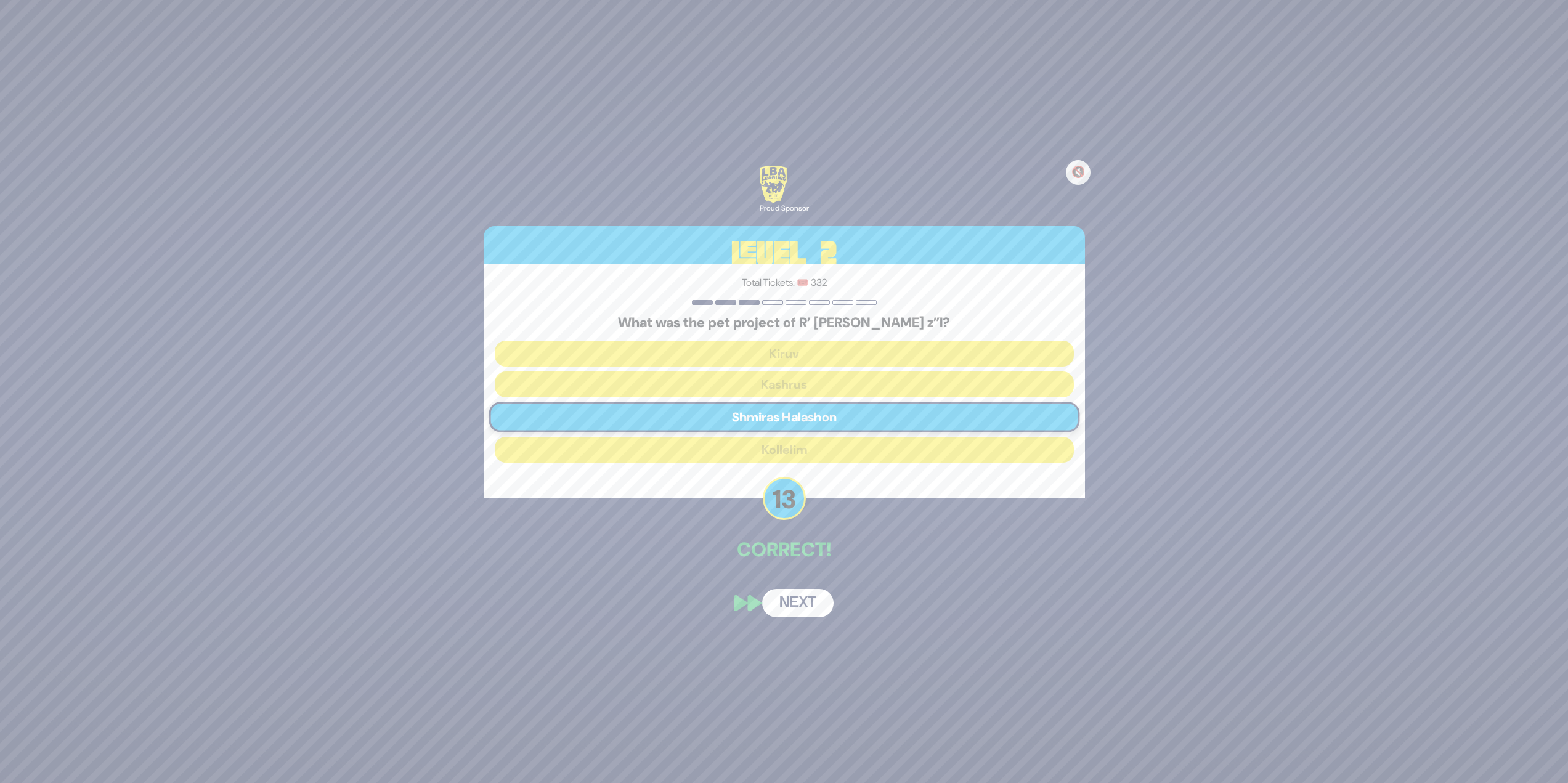
click at [785, 599] on button "Next" at bounding box center [797, 603] width 71 height 28
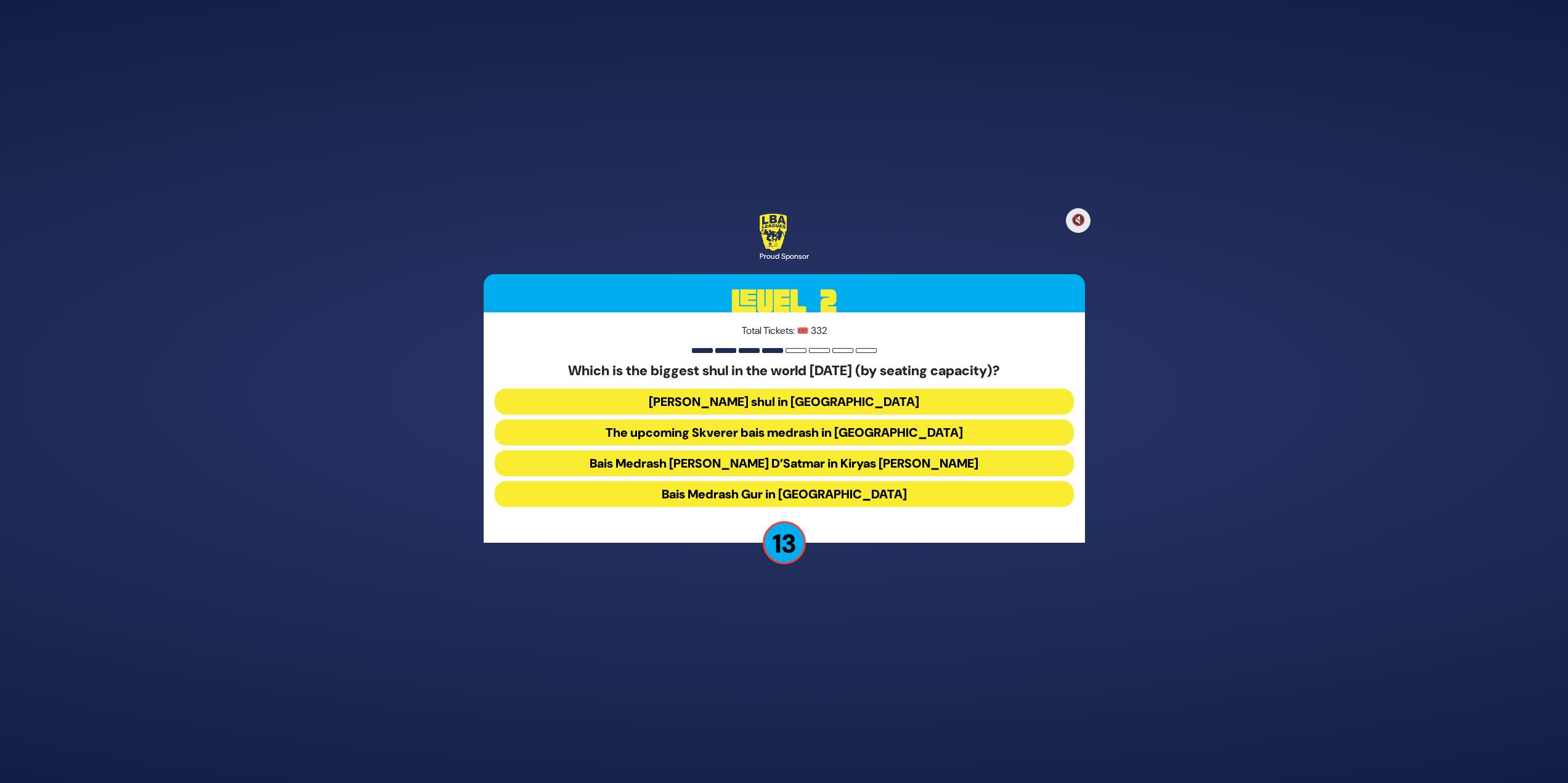
click at [776, 485] on button "Bais Medrash Gur in Yerushalayim" at bounding box center [784, 494] width 579 height 26
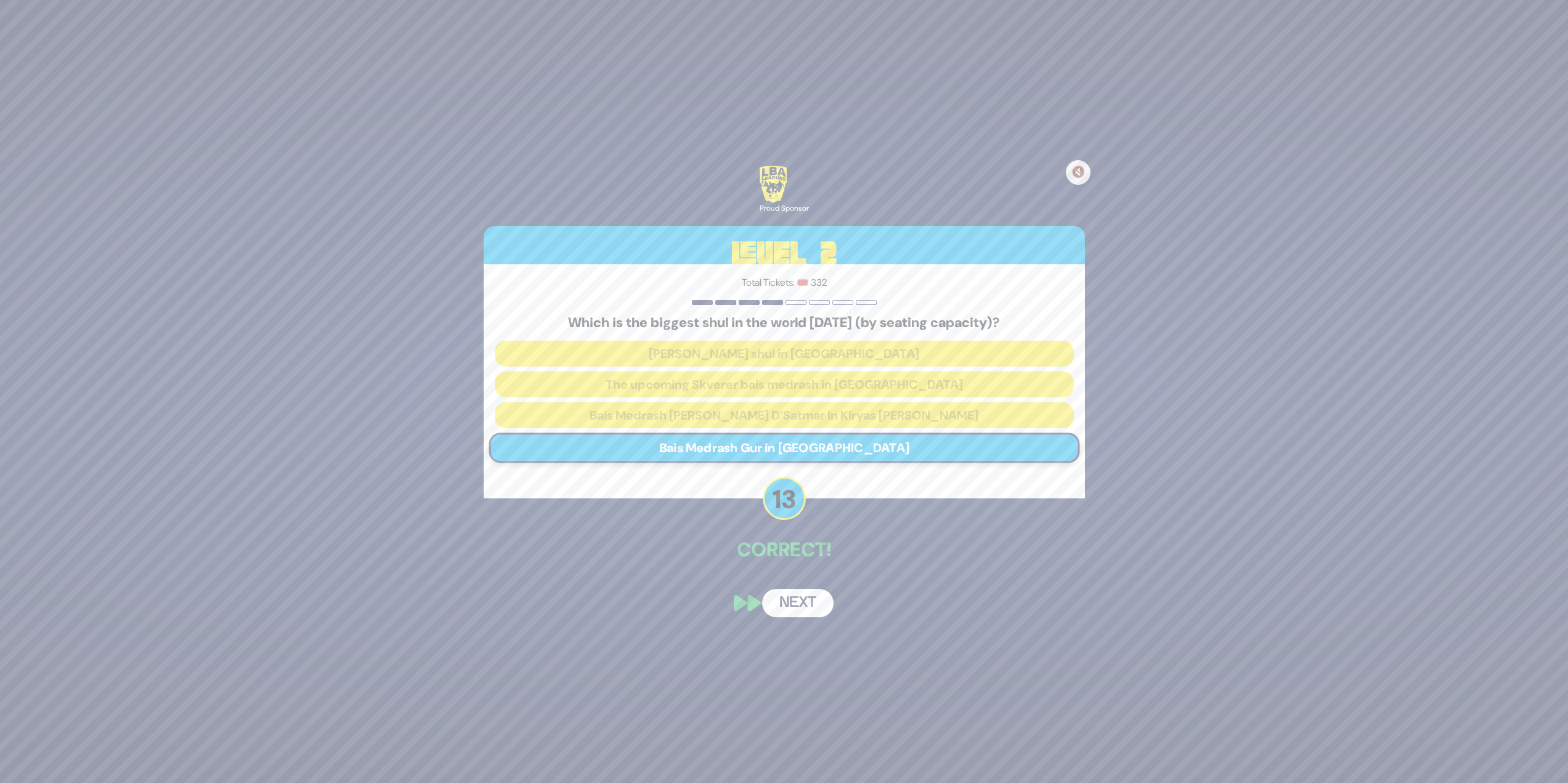
click at [804, 597] on button "Next" at bounding box center [797, 603] width 71 height 28
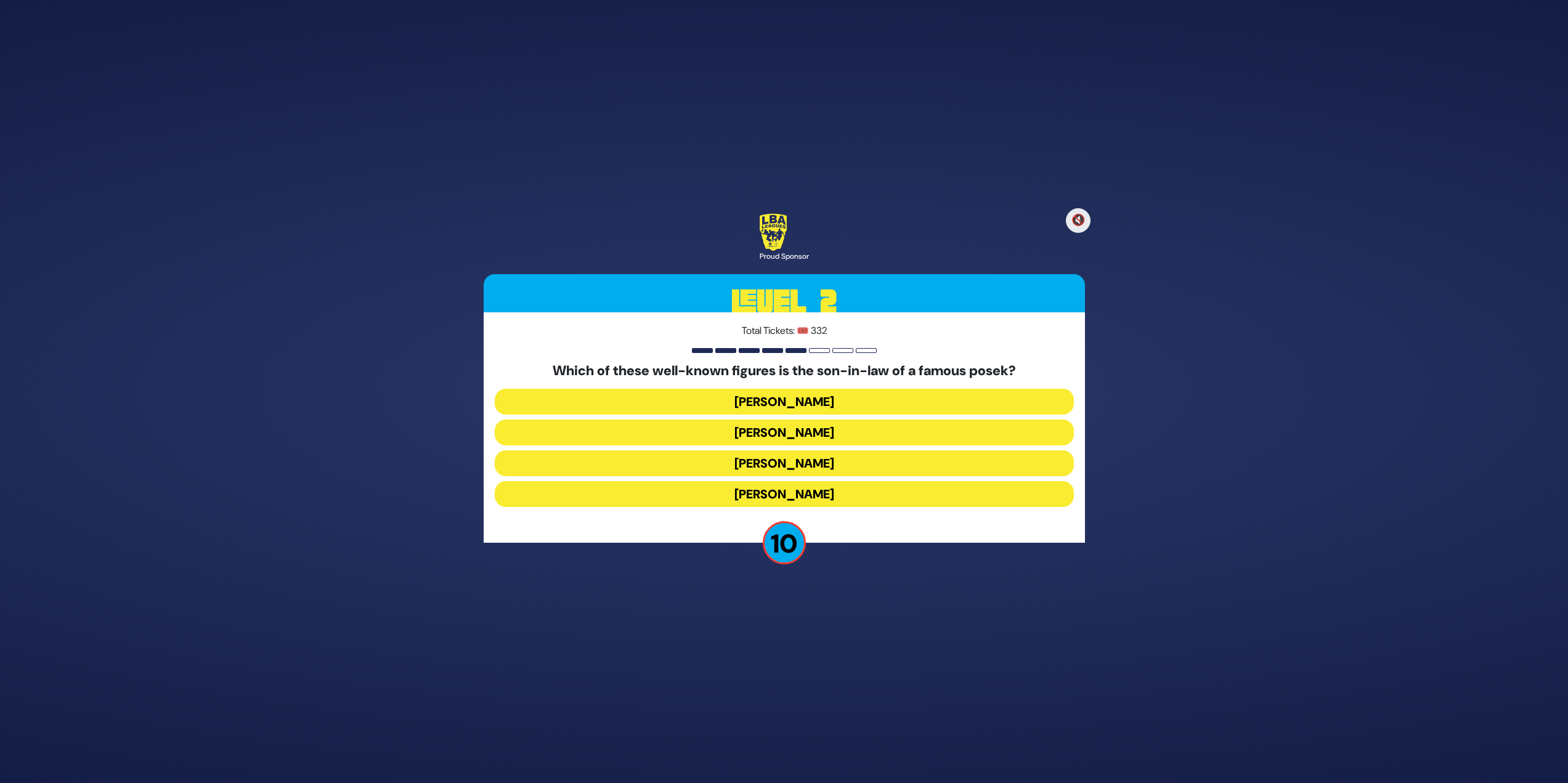
drag, startPoint x: 848, startPoint y: 495, endPoint x: 855, endPoint y: 509, distance: 15.7
click at [853, 504] on button "Shlomo Yehuda Rechnitz" at bounding box center [784, 494] width 579 height 26
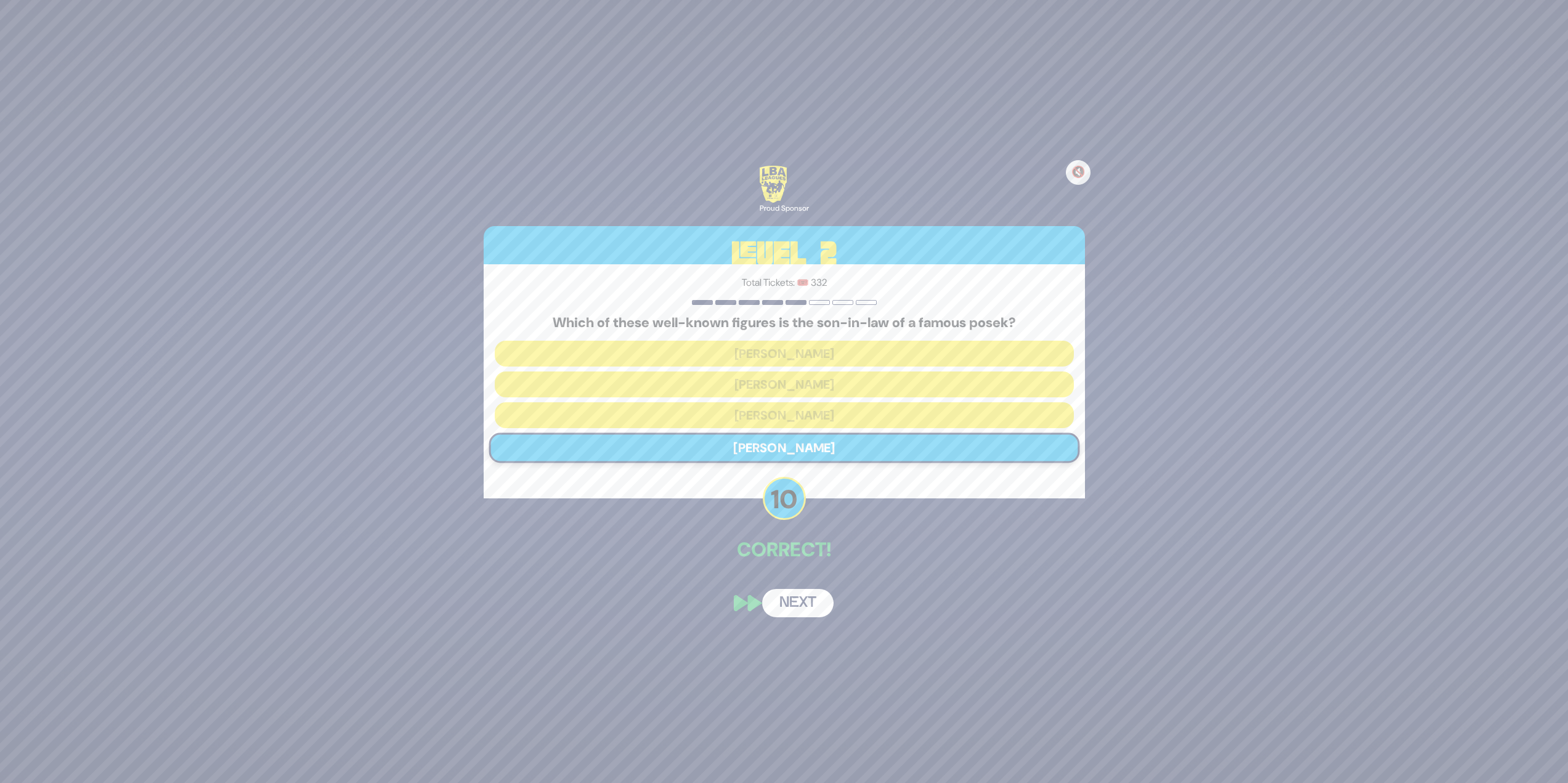
click at [811, 593] on button "Next" at bounding box center [797, 603] width 71 height 28
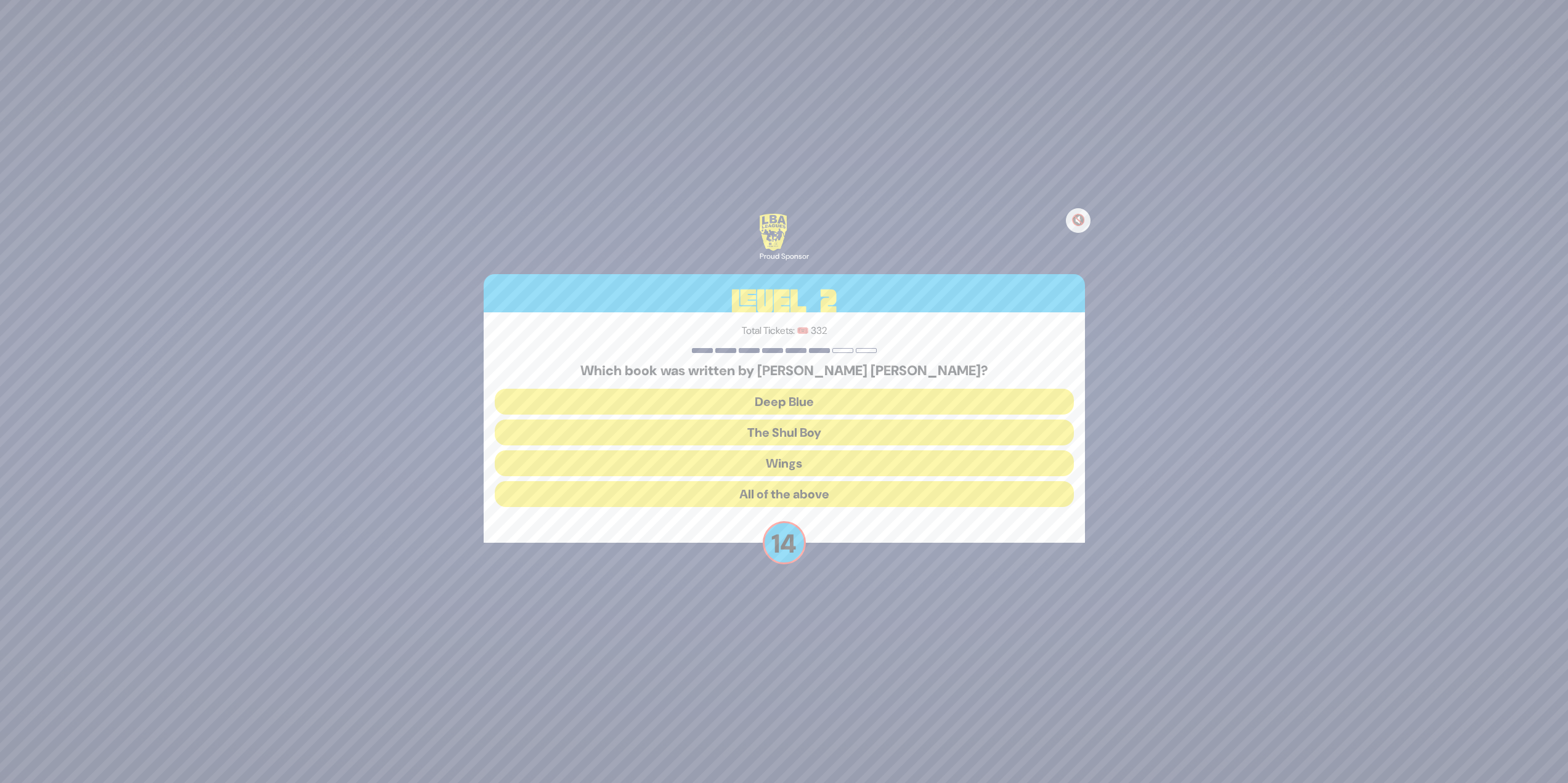
click at [797, 508] on div "Which book was written by Meir Uri Gottesman? Deep Blue The Shul Boy Wings All …" at bounding box center [784, 437] width 579 height 149
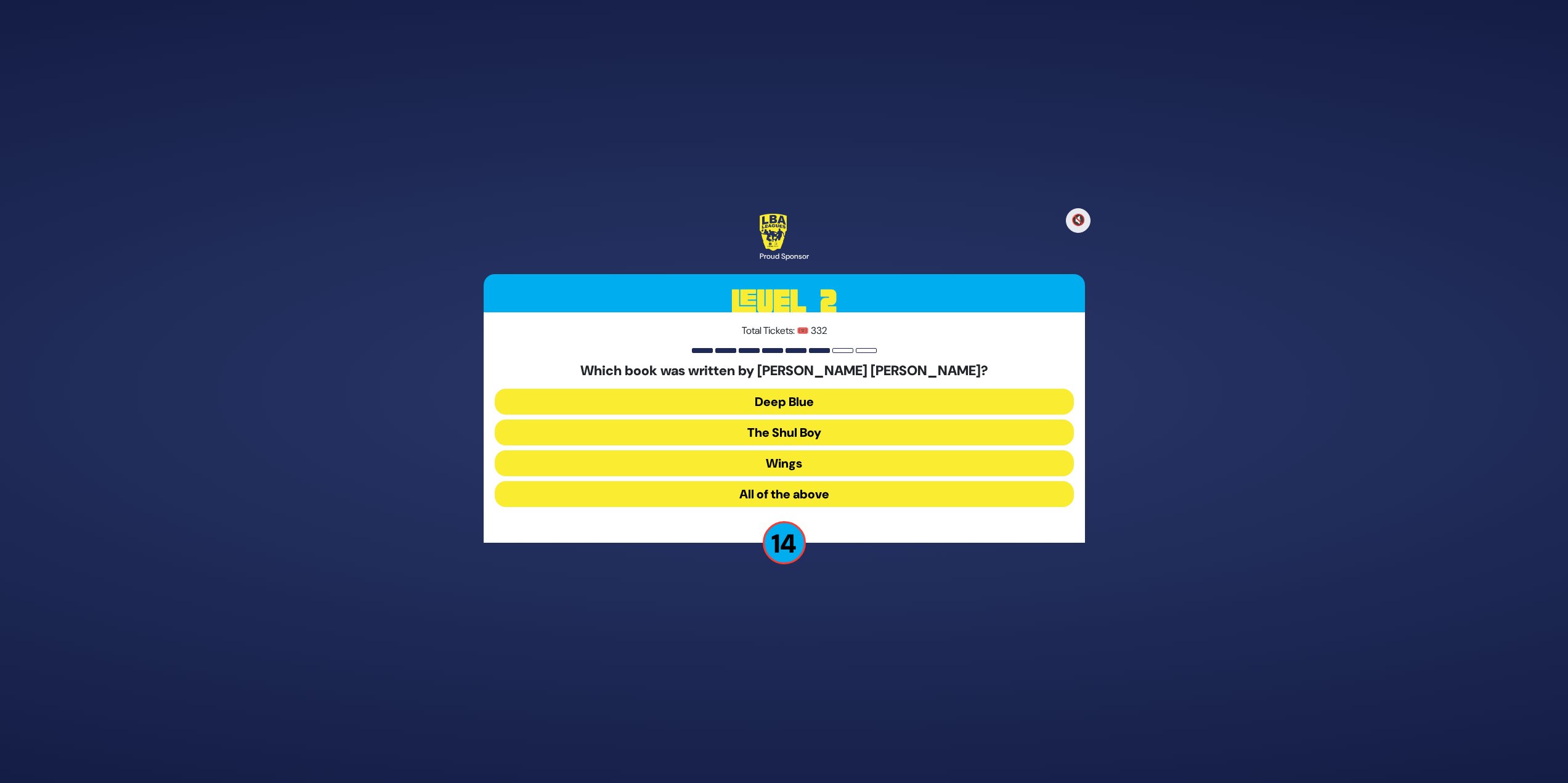
click at [805, 502] on button "All of the above" at bounding box center [784, 494] width 579 height 26
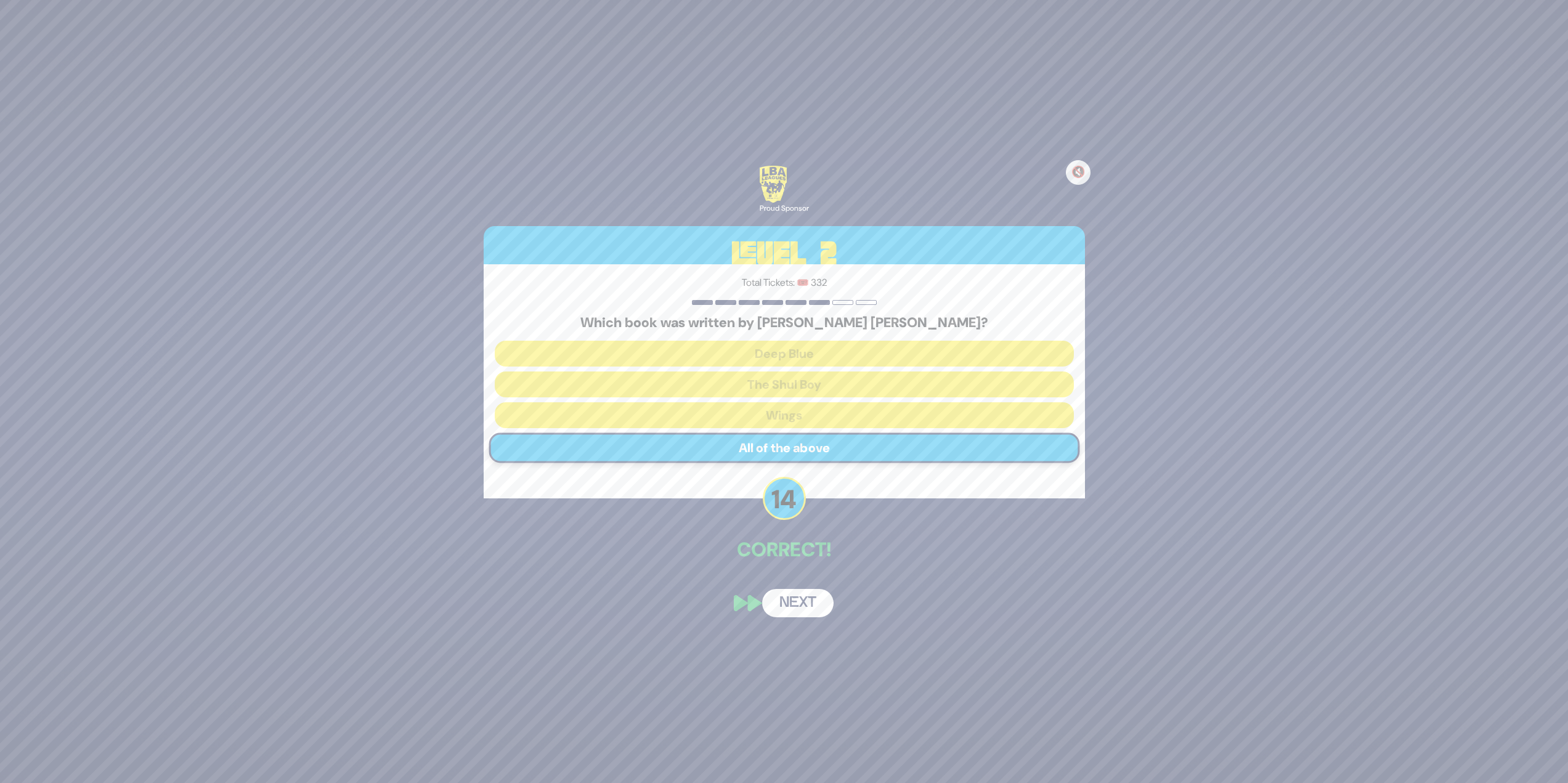
click at [815, 605] on button "Next" at bounding box center [797, 603] width 71 height 28
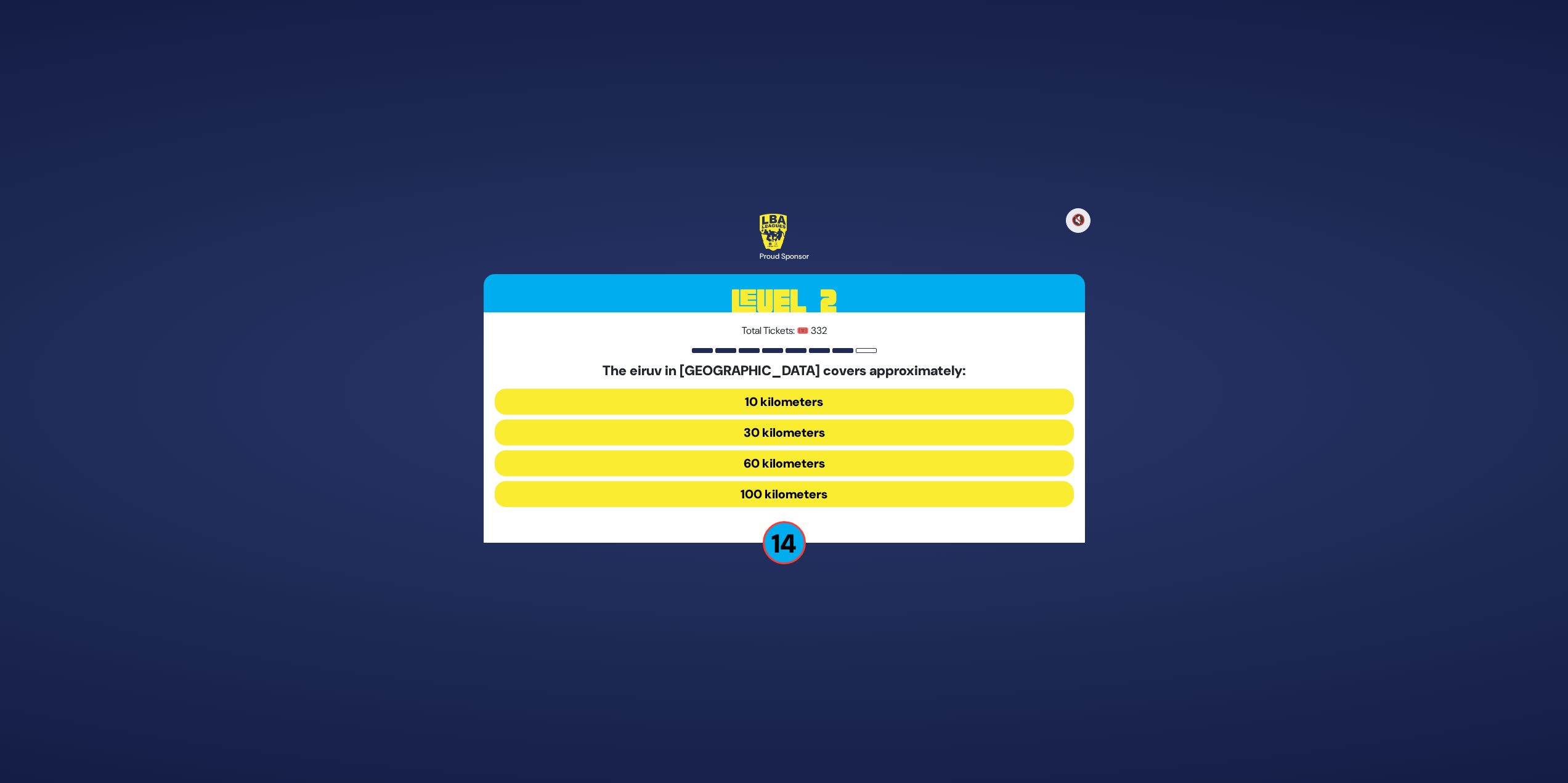
click at [736, 456] on button "60 kilometers" at bounding box center [784, 463] width 579 height 26
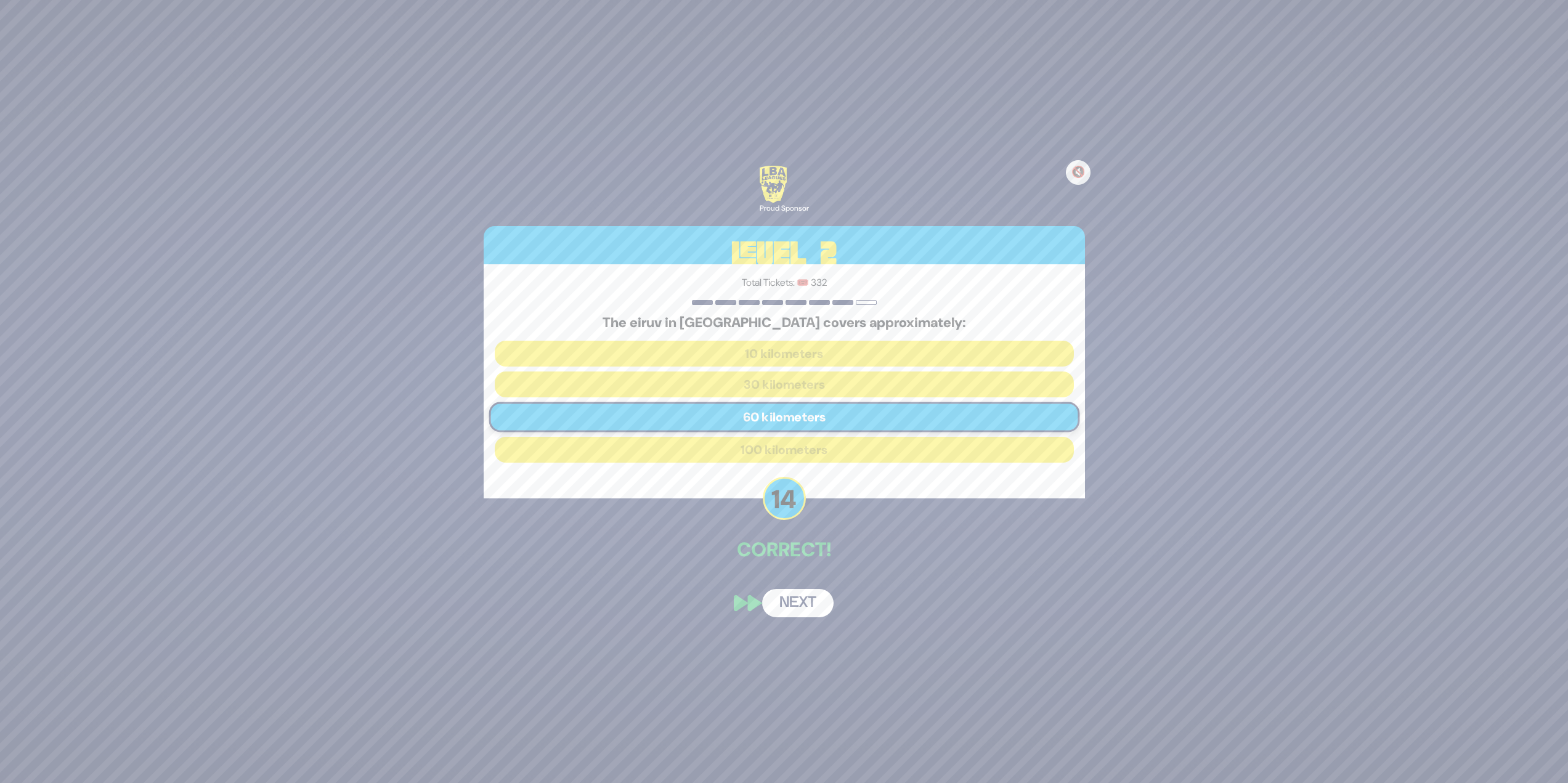
click at [786, 607] on button "Next" at bounding box center [797, 603] width 71 height 28
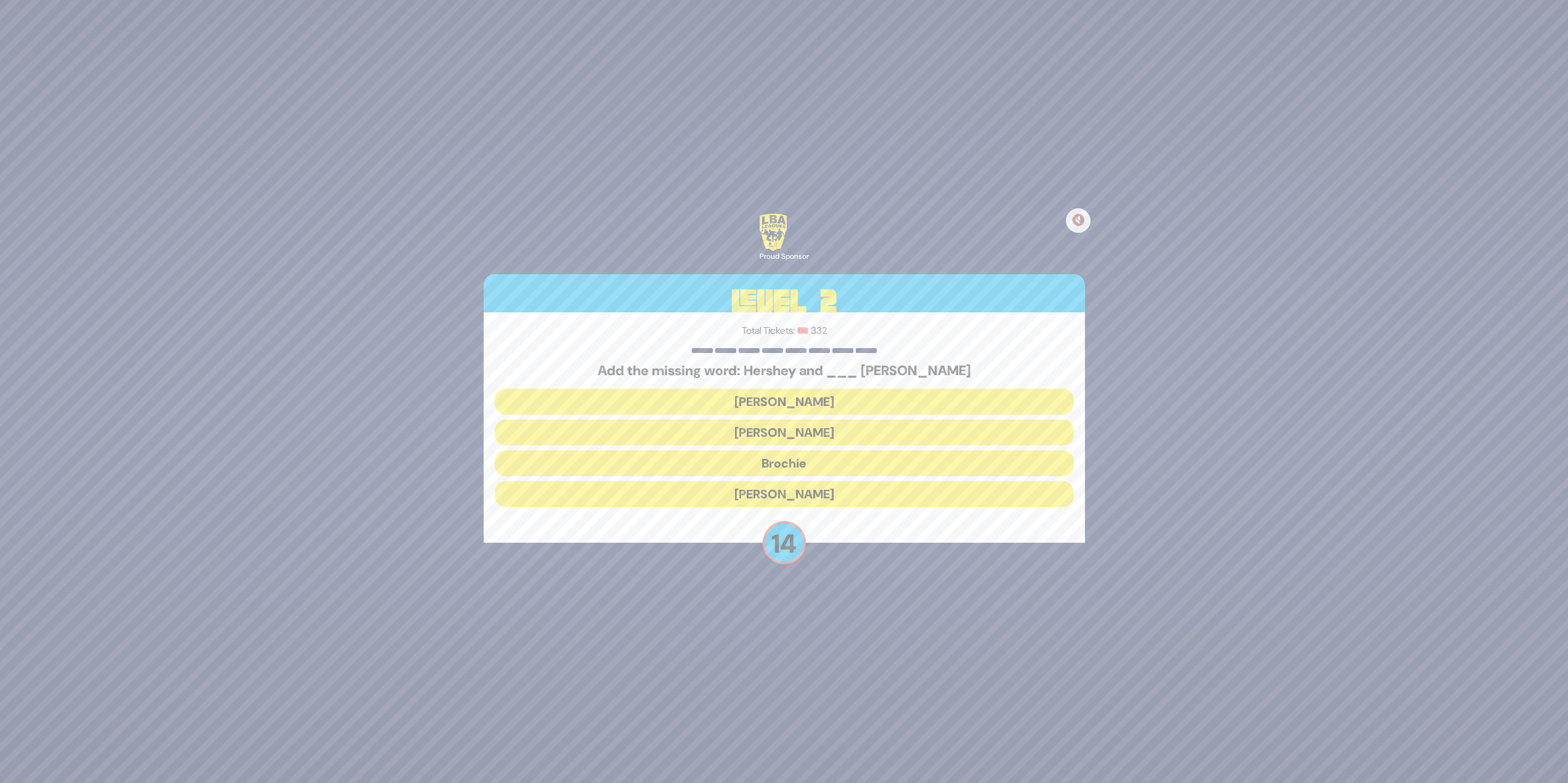
click at [786, 393] on button "Raizy" at bounding box center [784, 401] width 579 height 26
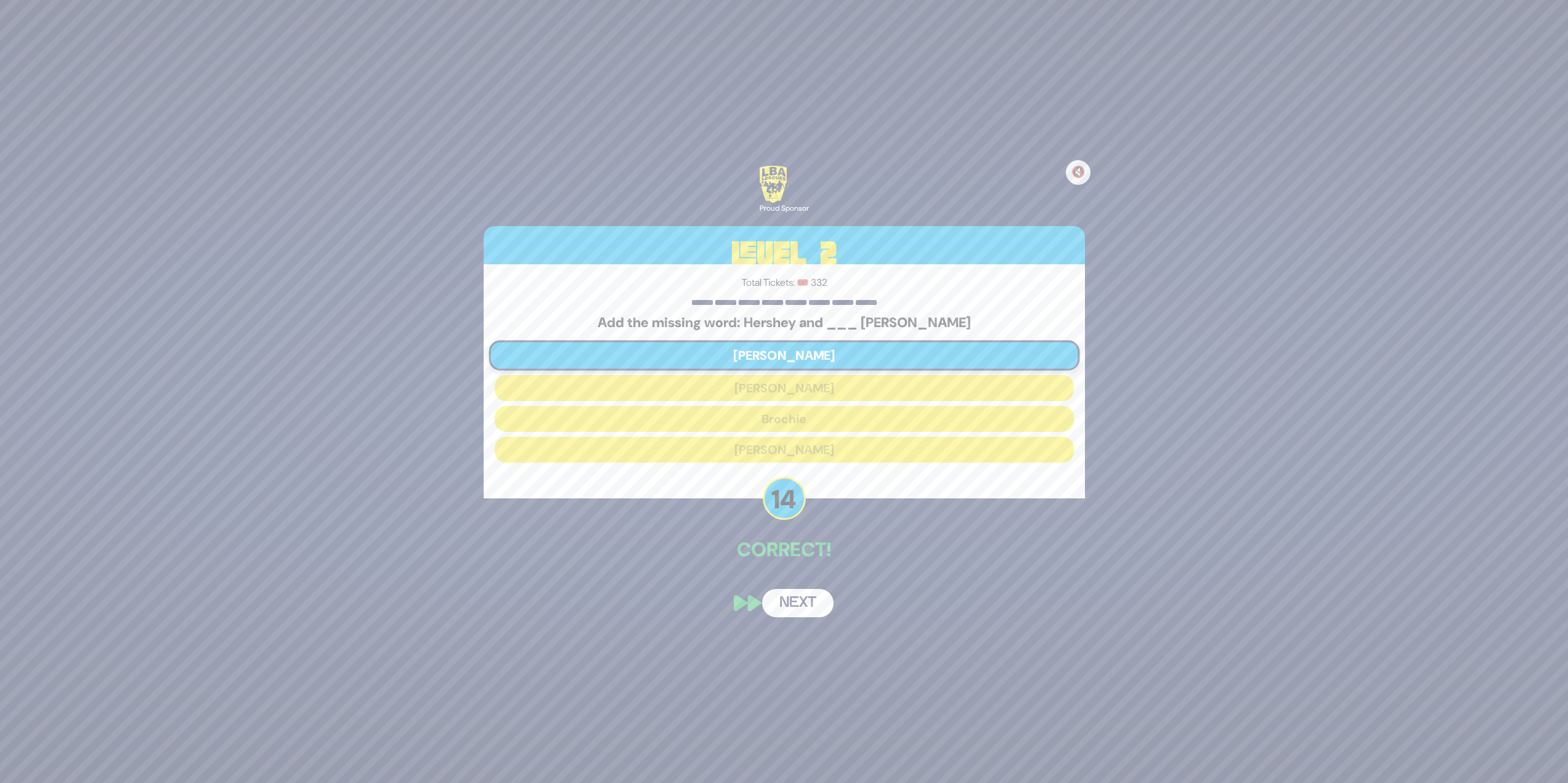
click at [799, 609] on button "Next" at bounding box center [797, 603] width 71 height 28
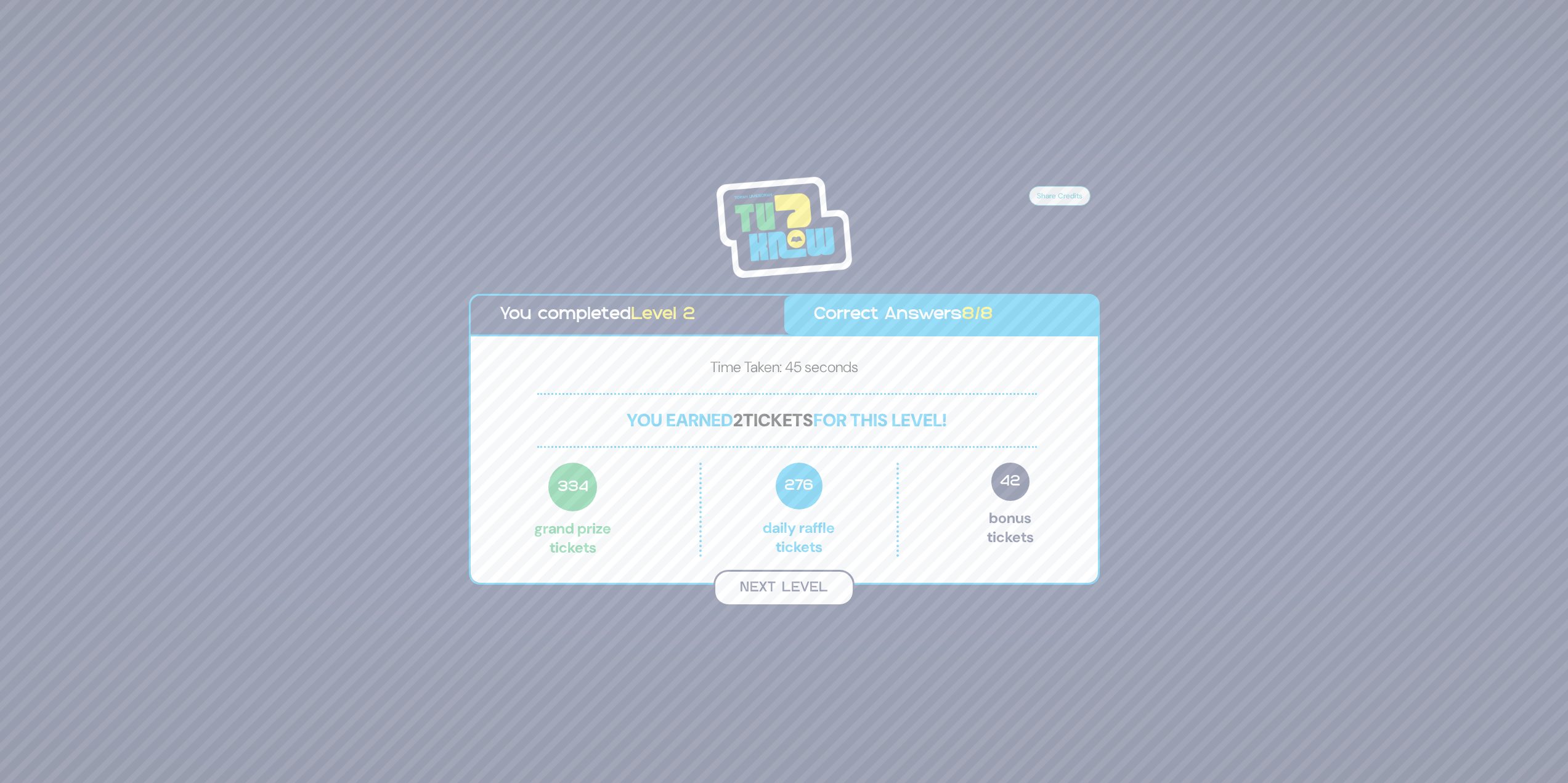
click at [804, 578] on button "Next Level" at bounding box center [784, 588] width 141 height 36
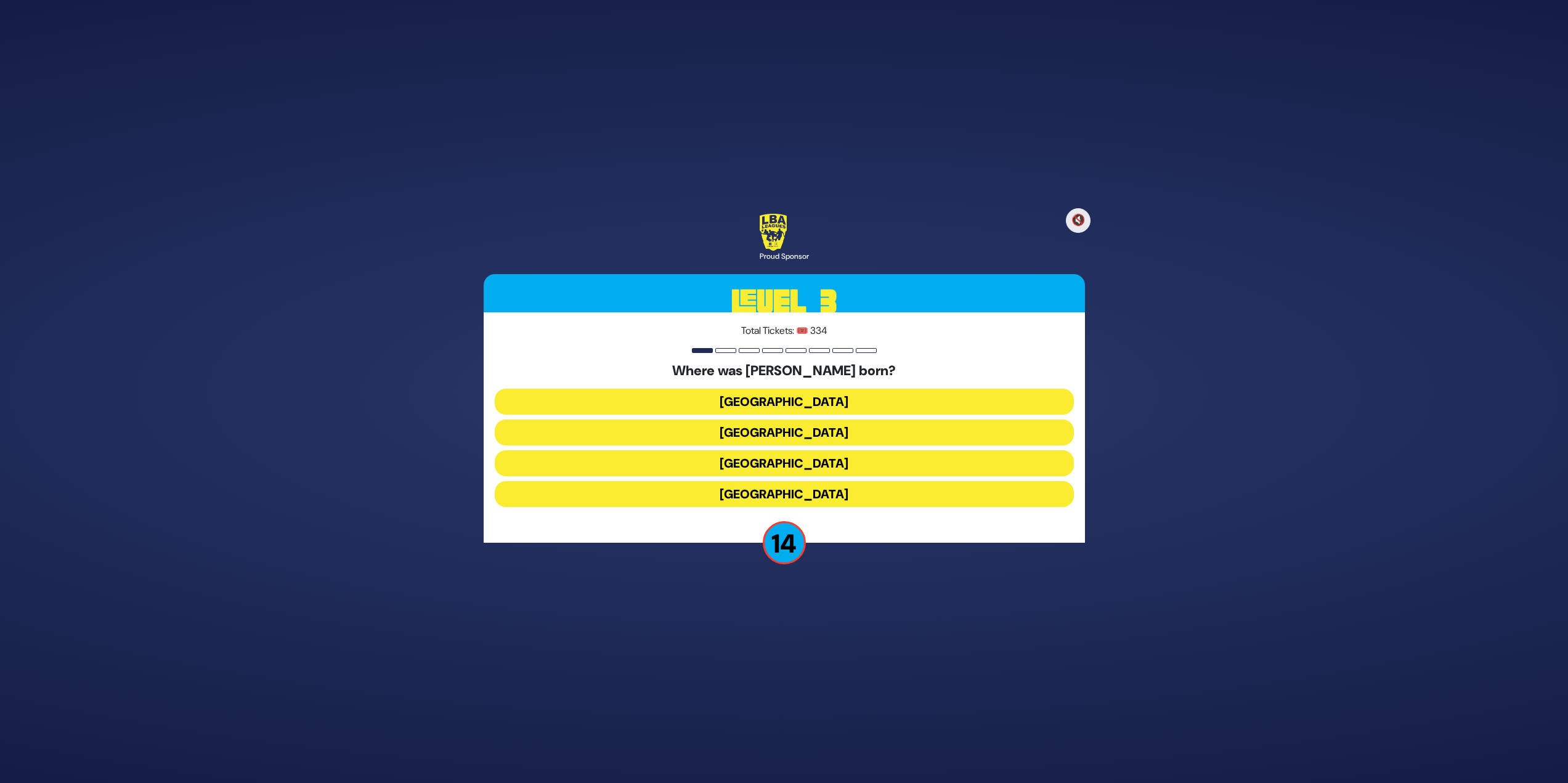
click at [799, 467] on button "Vienna" at bounding box center [784, 463] width 579 height 26
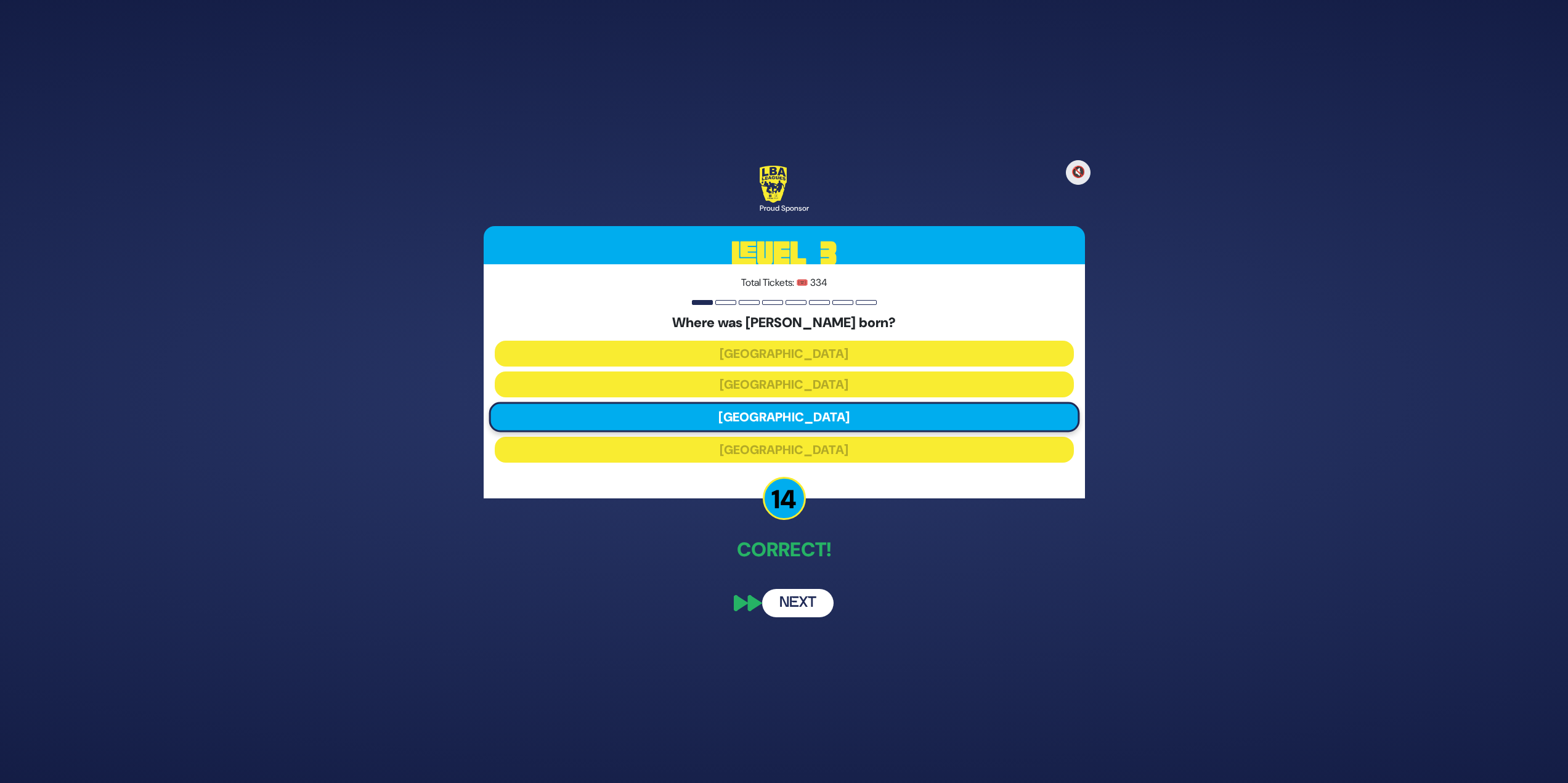
click at [816, 613] on button "Next" at bounding box center [797, 603] width 71 height 28
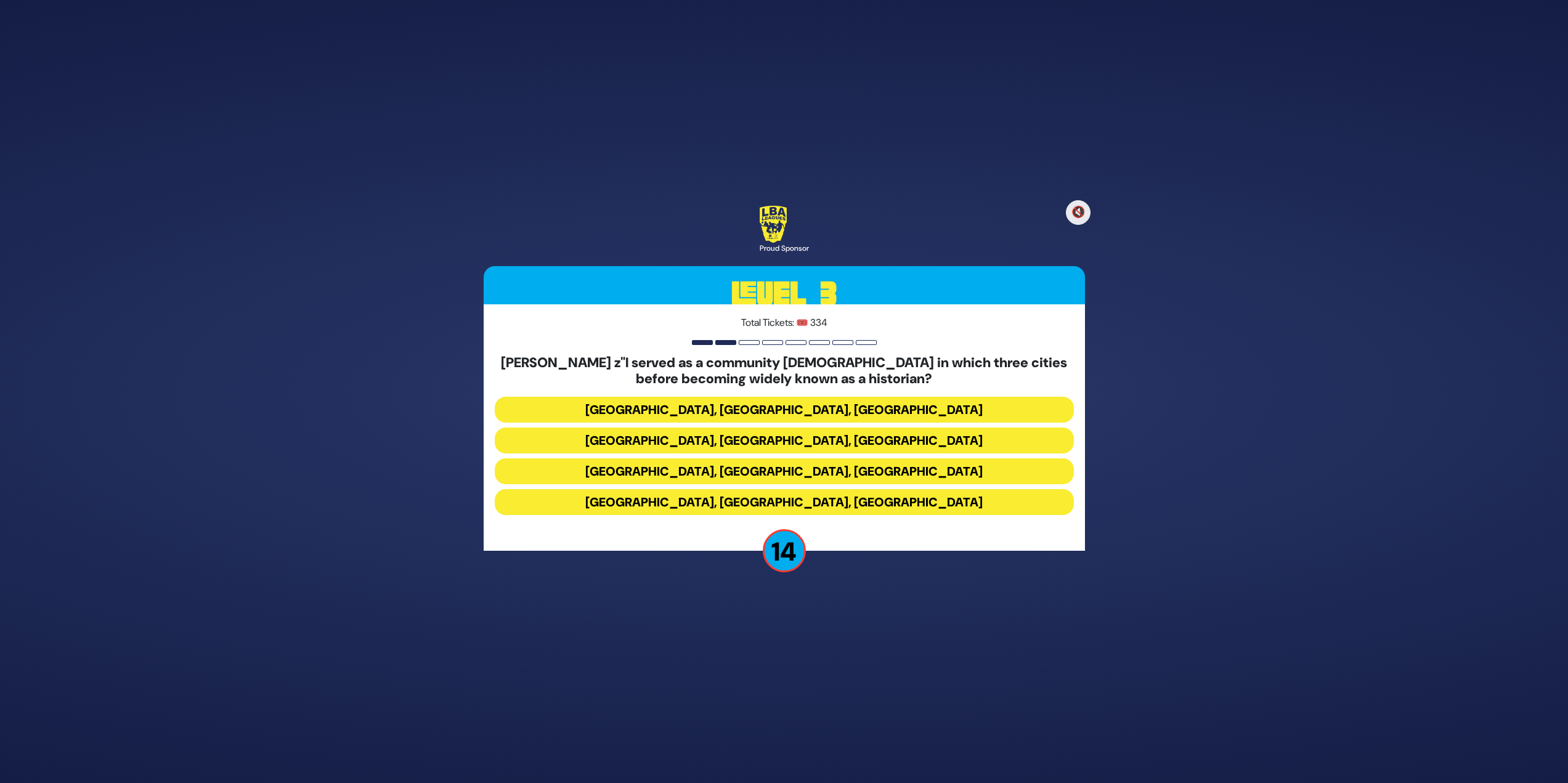
click at [779, 412] on button "Miami, Chicago, Monsey" at bounding box center [784, 409] width 579 height 26
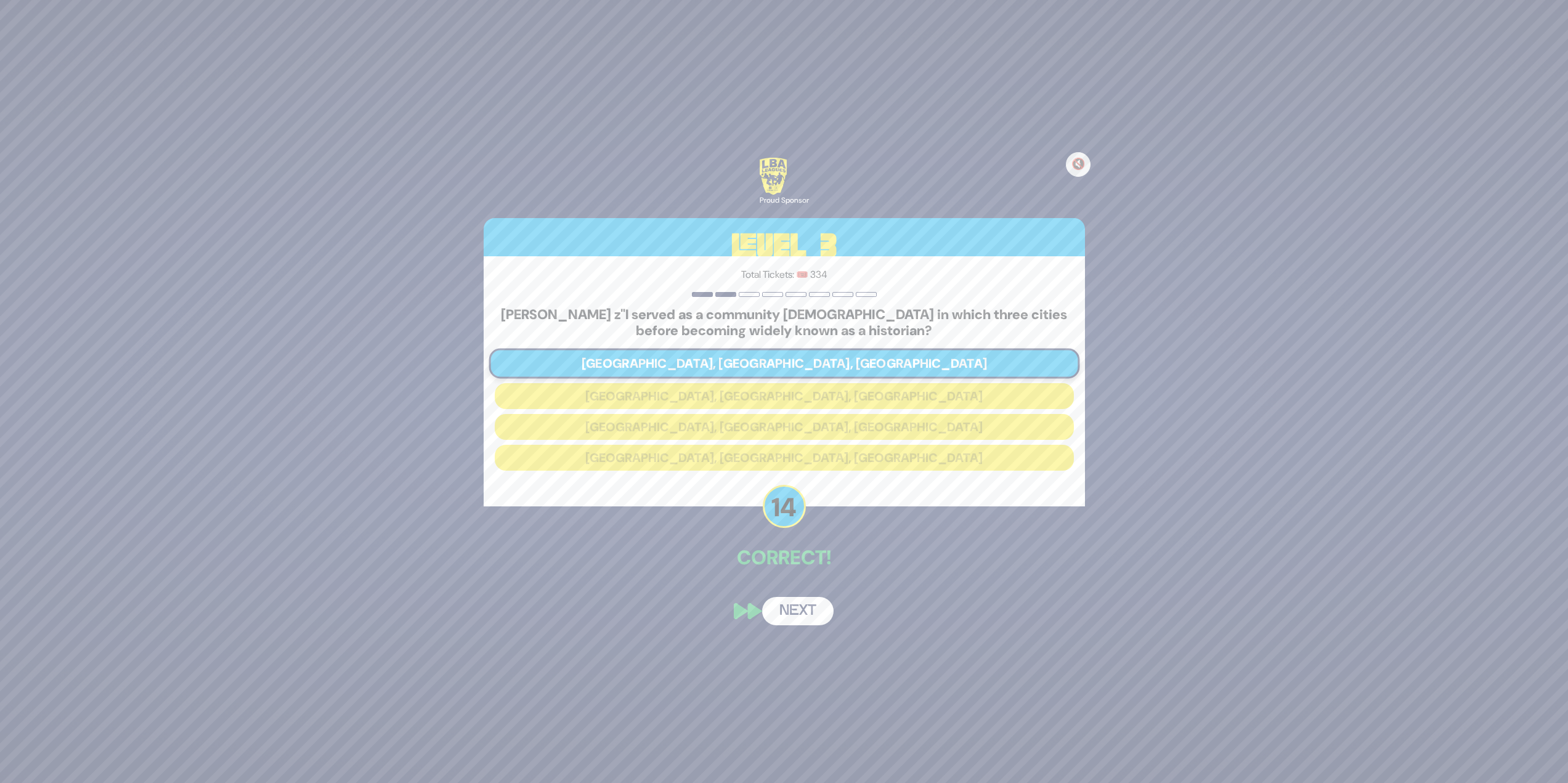
click at [793, 613] on button "Next" at bounding box center [797, 611] width 71 height 28
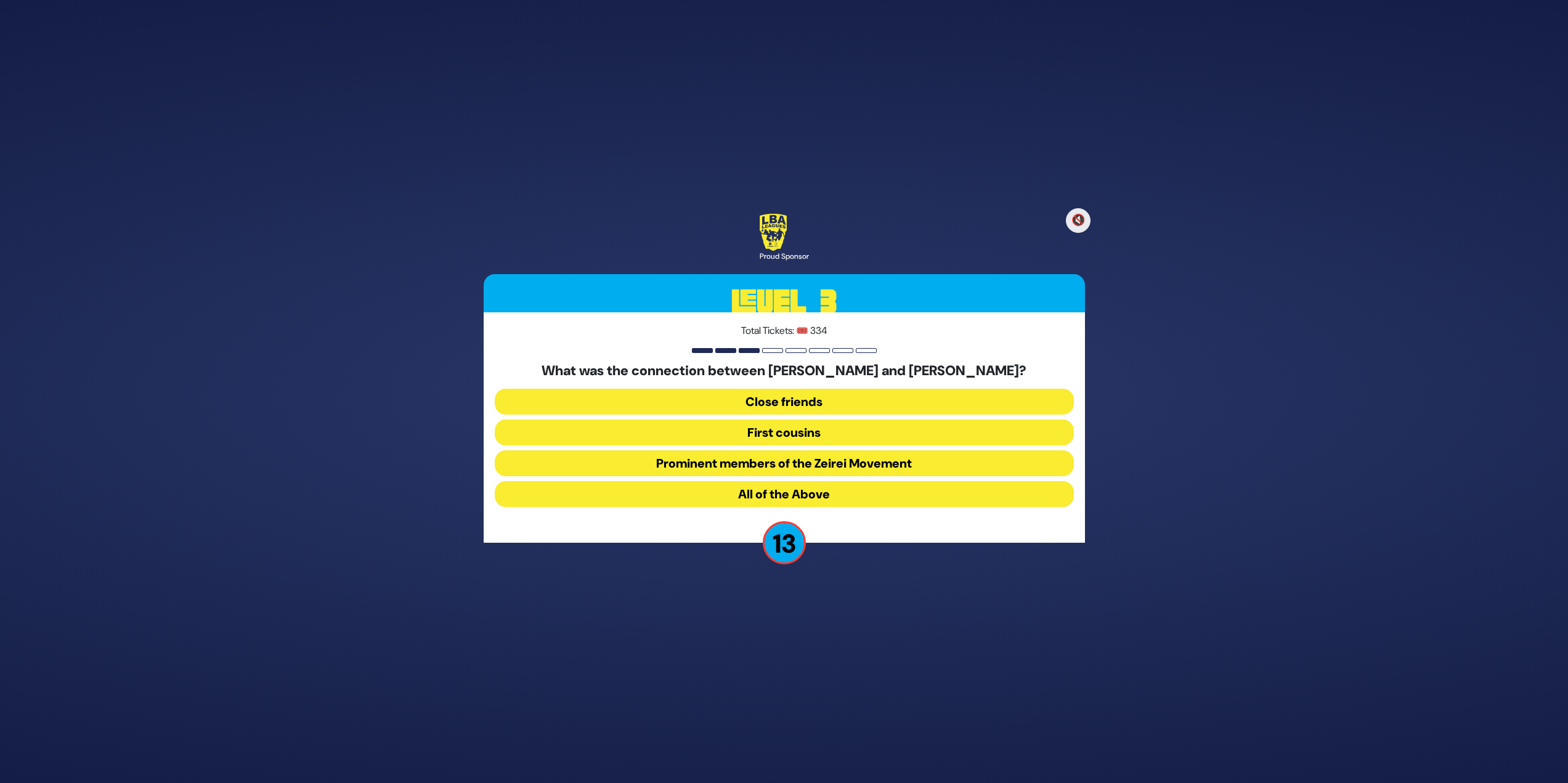
click at [844, 494] on button "All of the Above" at bounding box center [784, 494] width 579 height 26
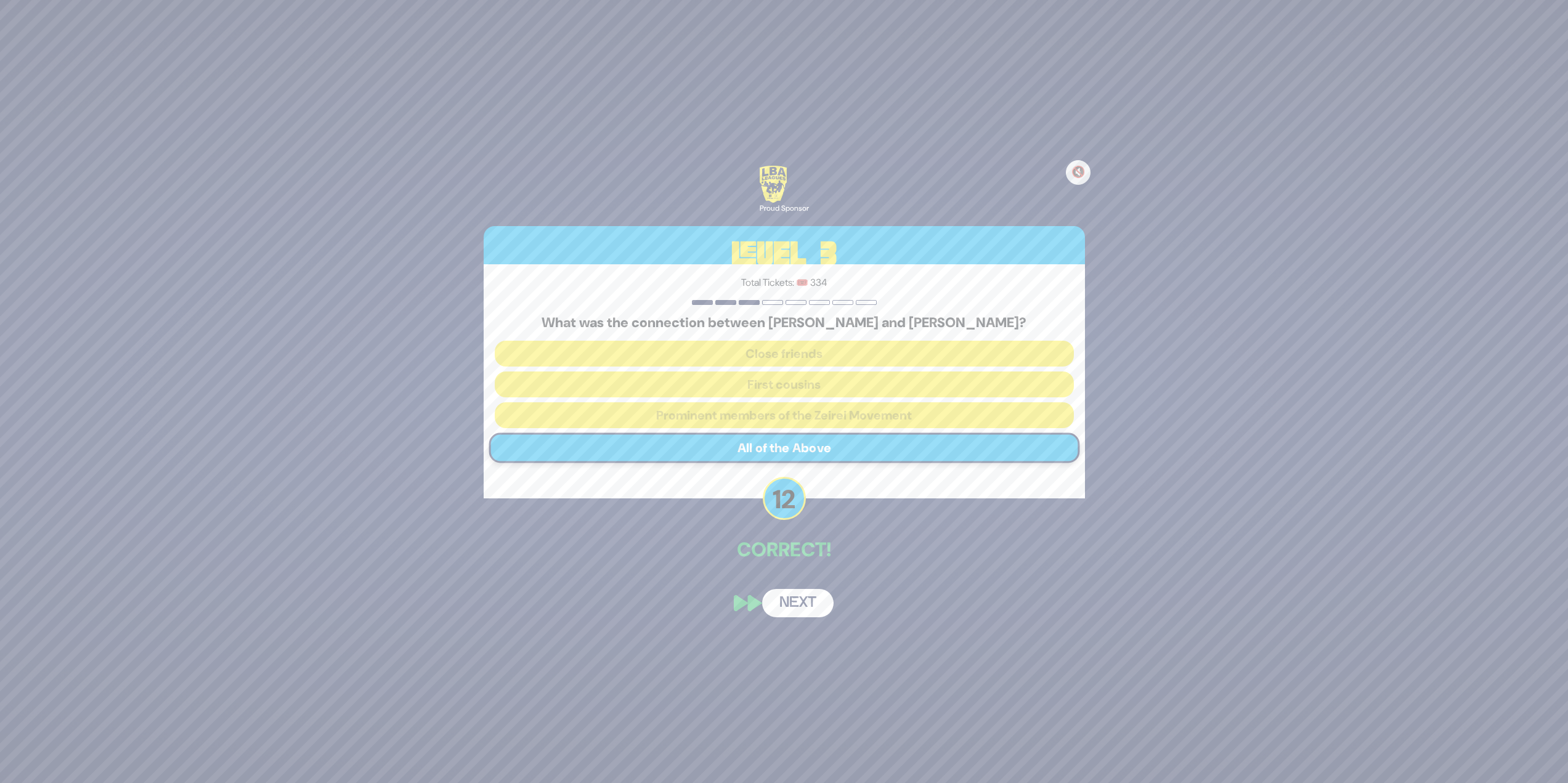
click at [804, 597] on button "Next" at bounding box center [797, 603] width 71 height 28
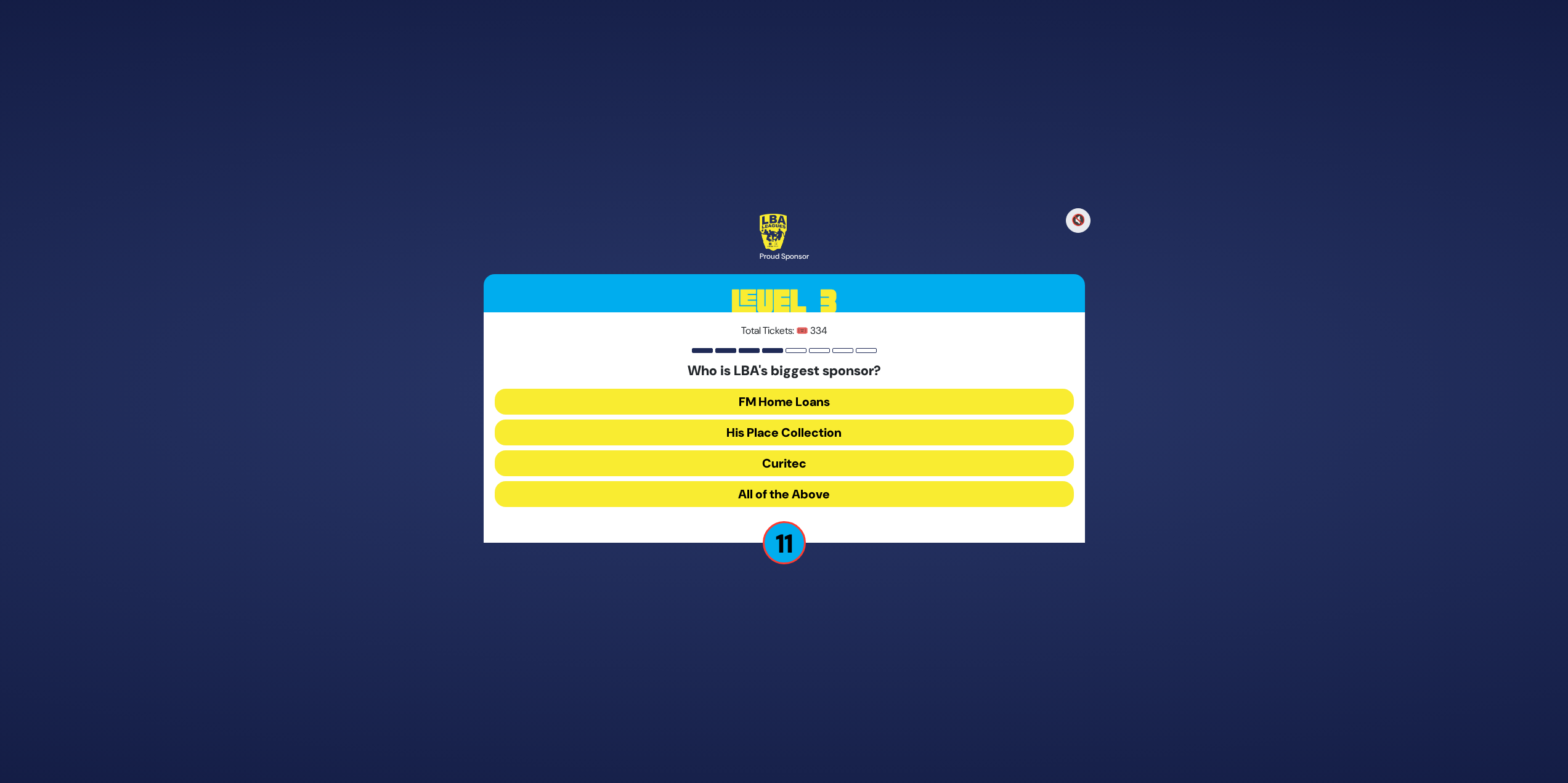
click at [794, 490] on button "All of the Above" at bounding box center [784, 494] width 579 height 26
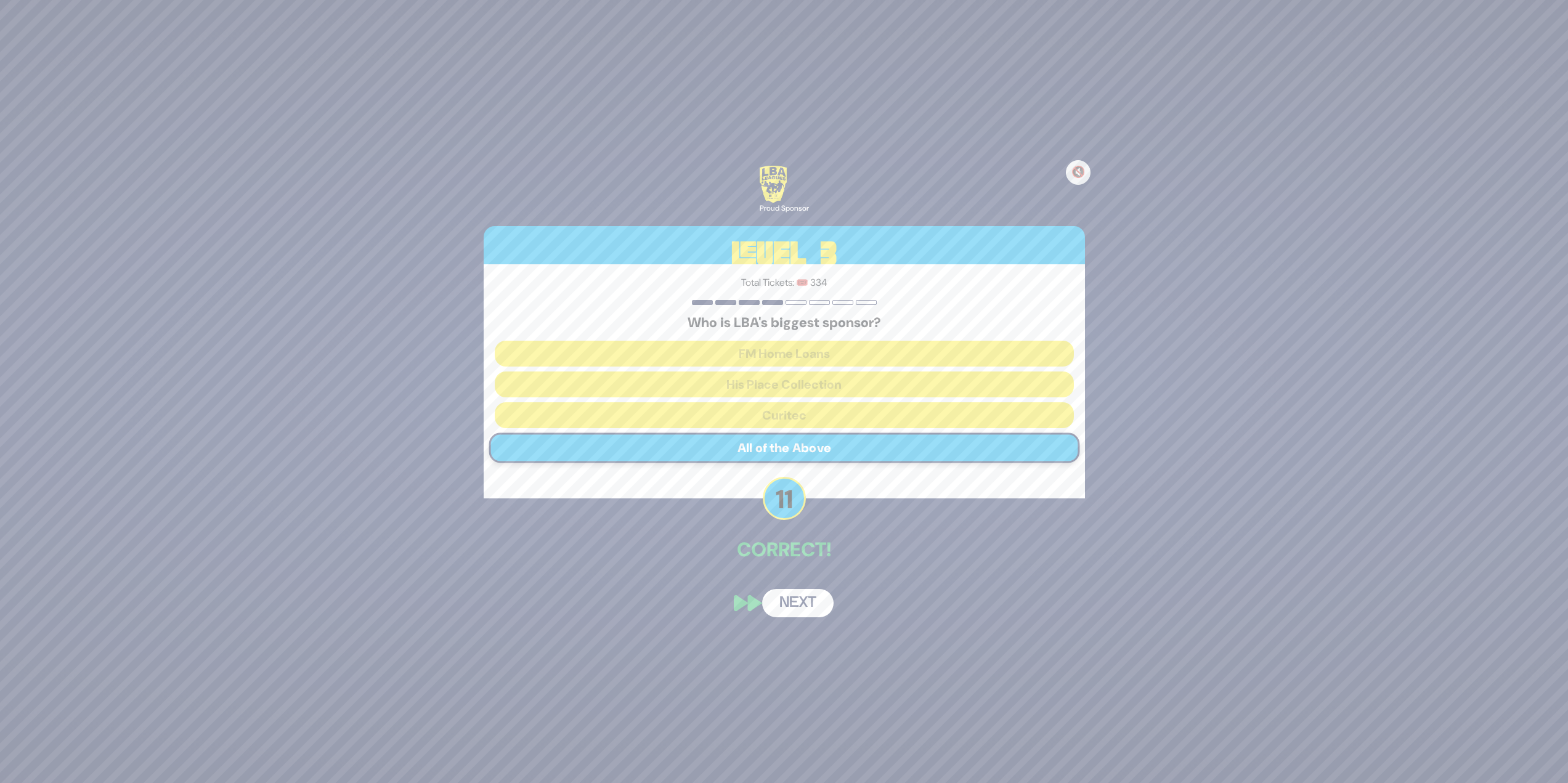
click at [802, 605] on button "Next" at bounding box center [797, 603] width 71 height 28
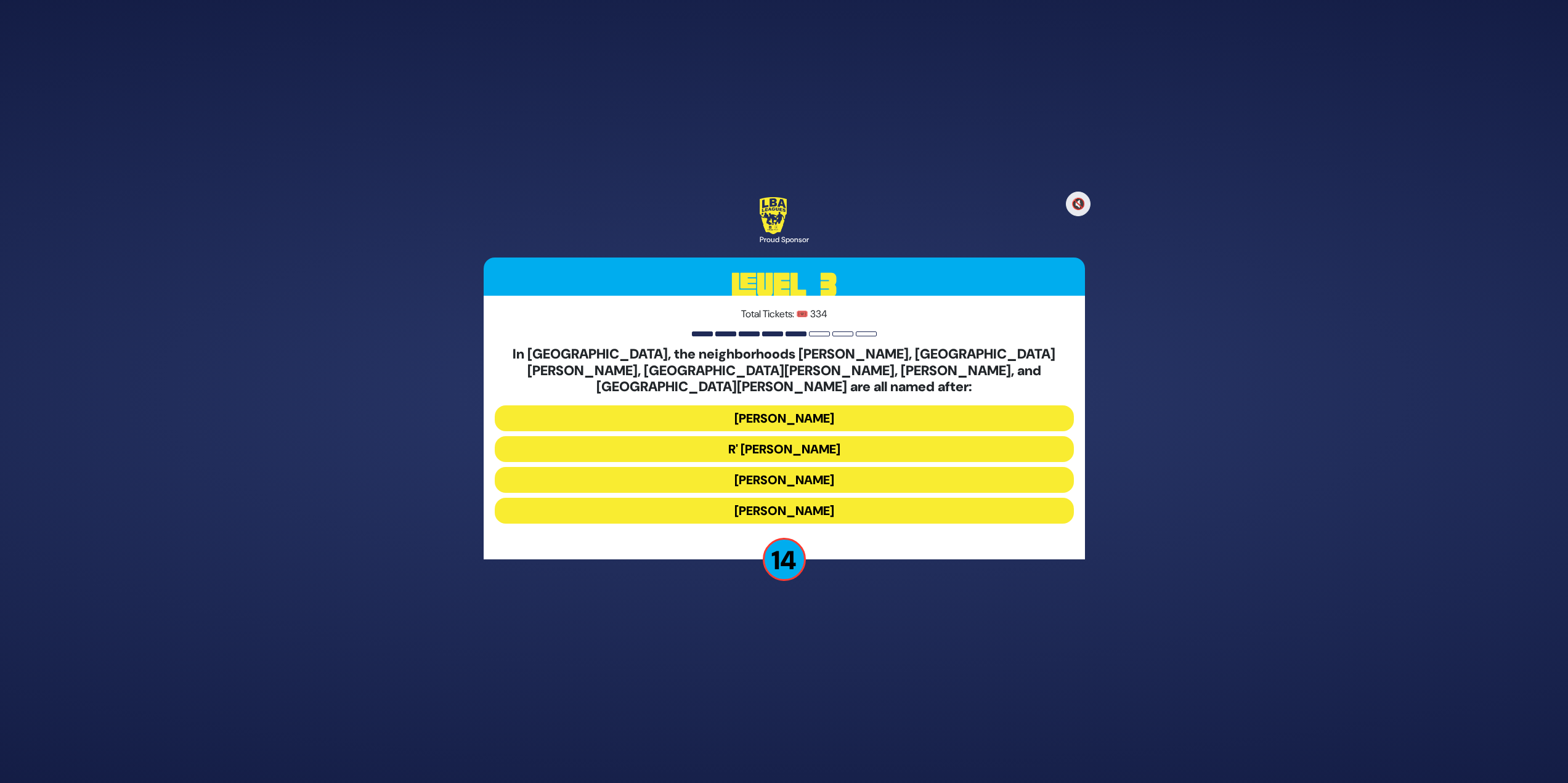
click at [773, 477] on button "Moses Montefiore" at bounding box center [784, 480] width 579 height 26
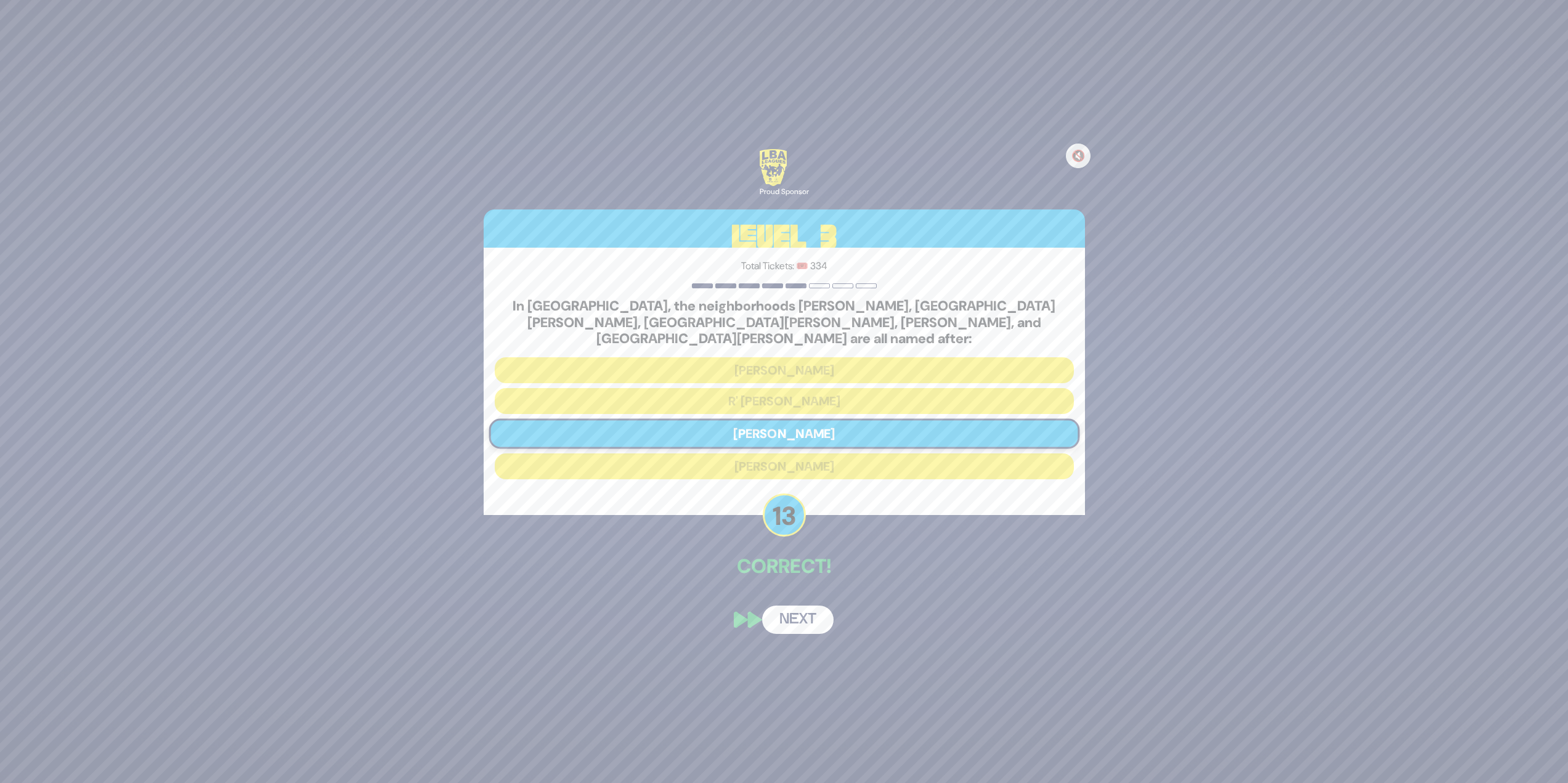
click at [787, 611] on button "Next" at bounding box center [797, 620] width 71 height 28
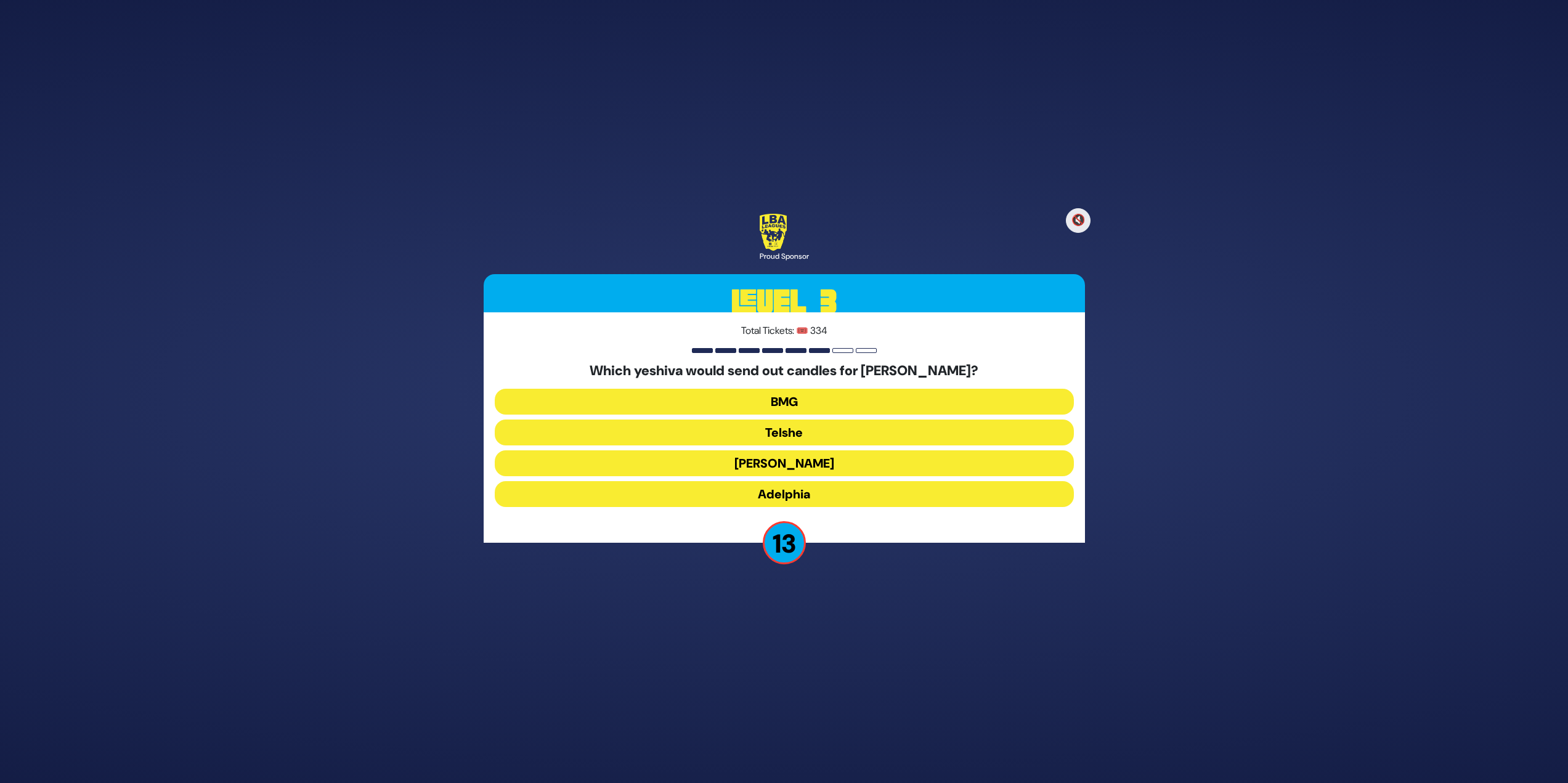
click at [785, 431] on button "Telshe" at bounding box center [784, 432] width 579 height 26
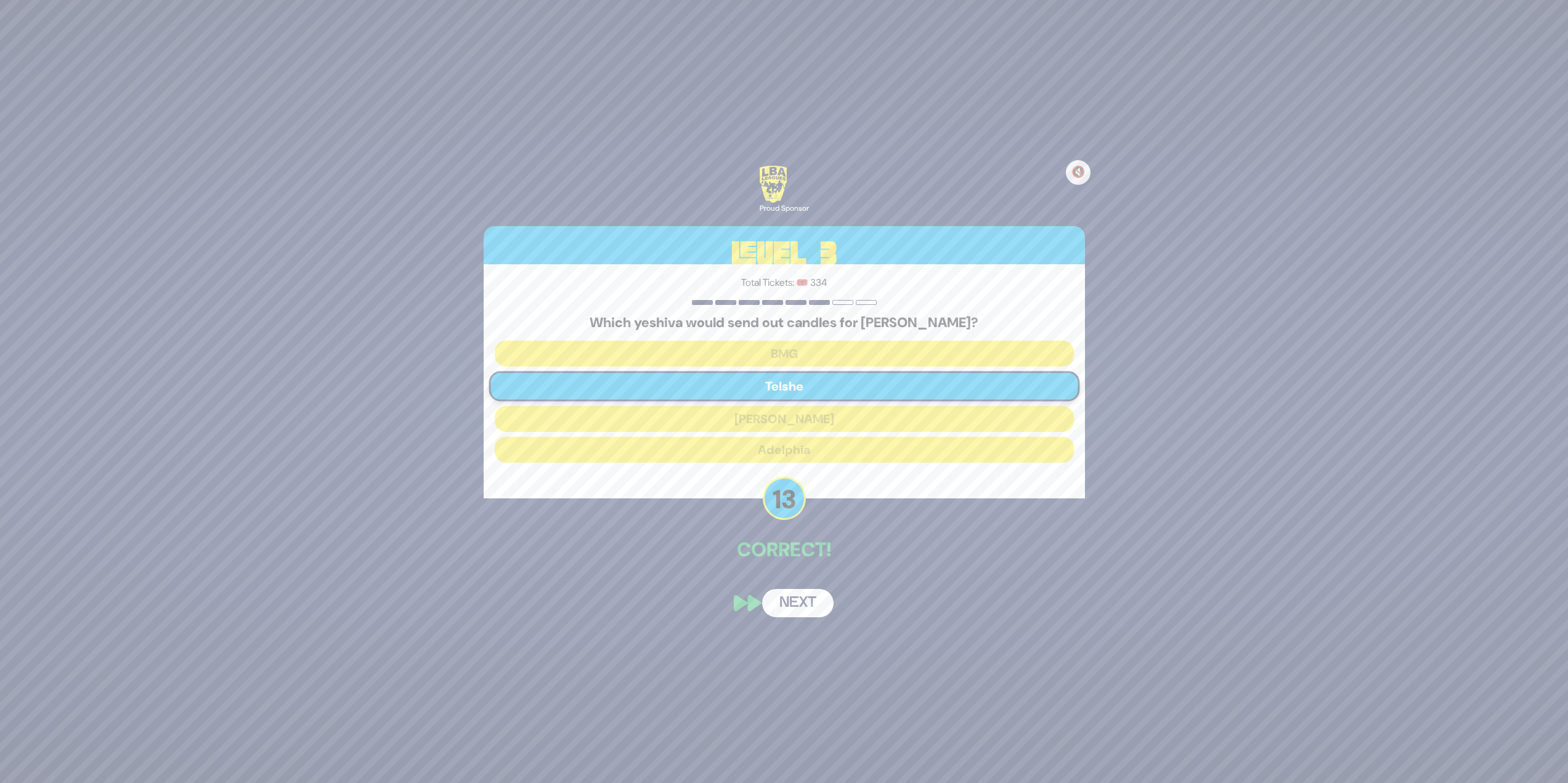
click at [802, 610] on button "Next" at bounding box center [797, 603] width 71 height 28
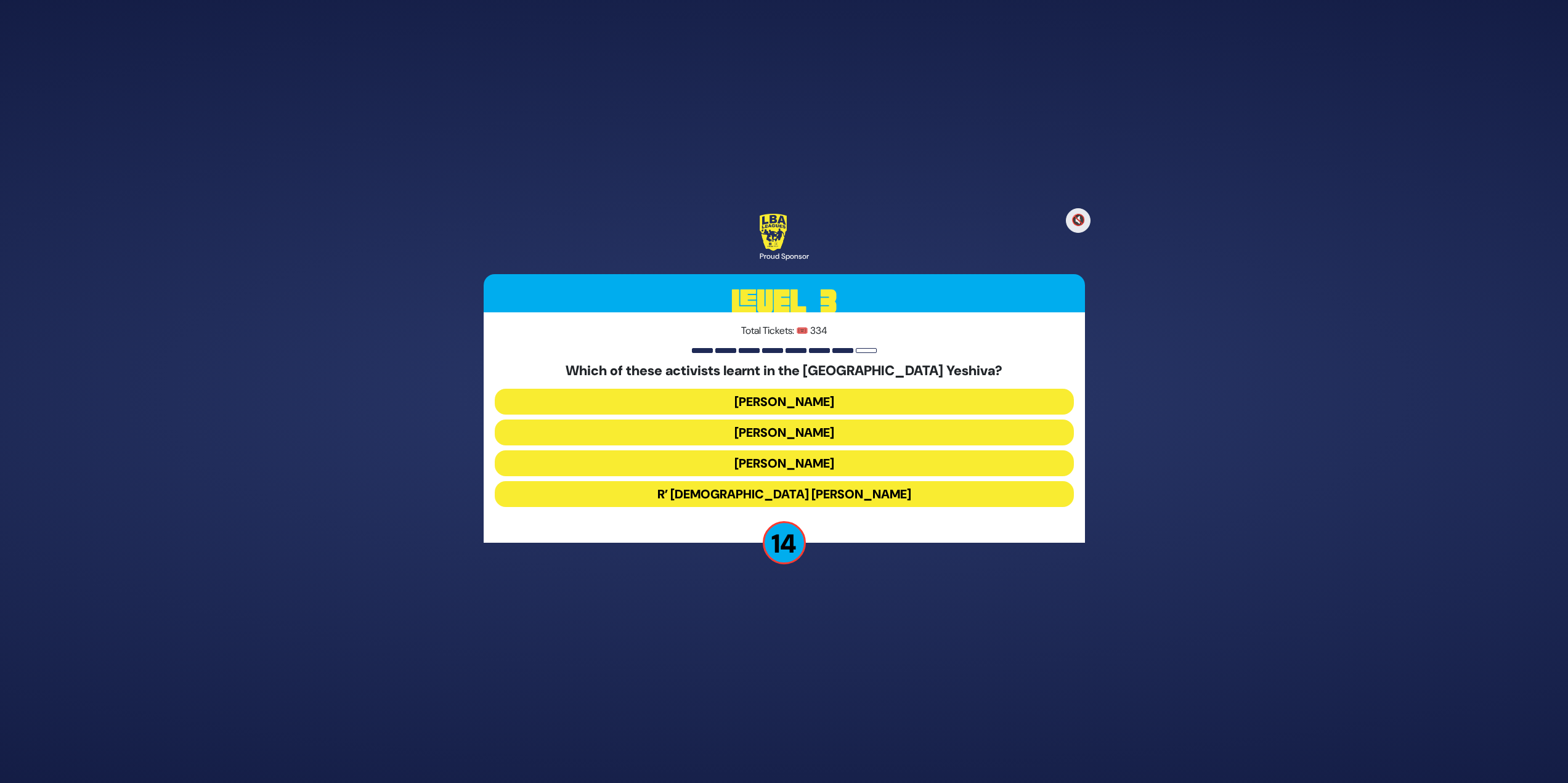
click at [797, 436] on button "Malcolm Hoenline" at bounding box center [784, 432] width 579 height 26
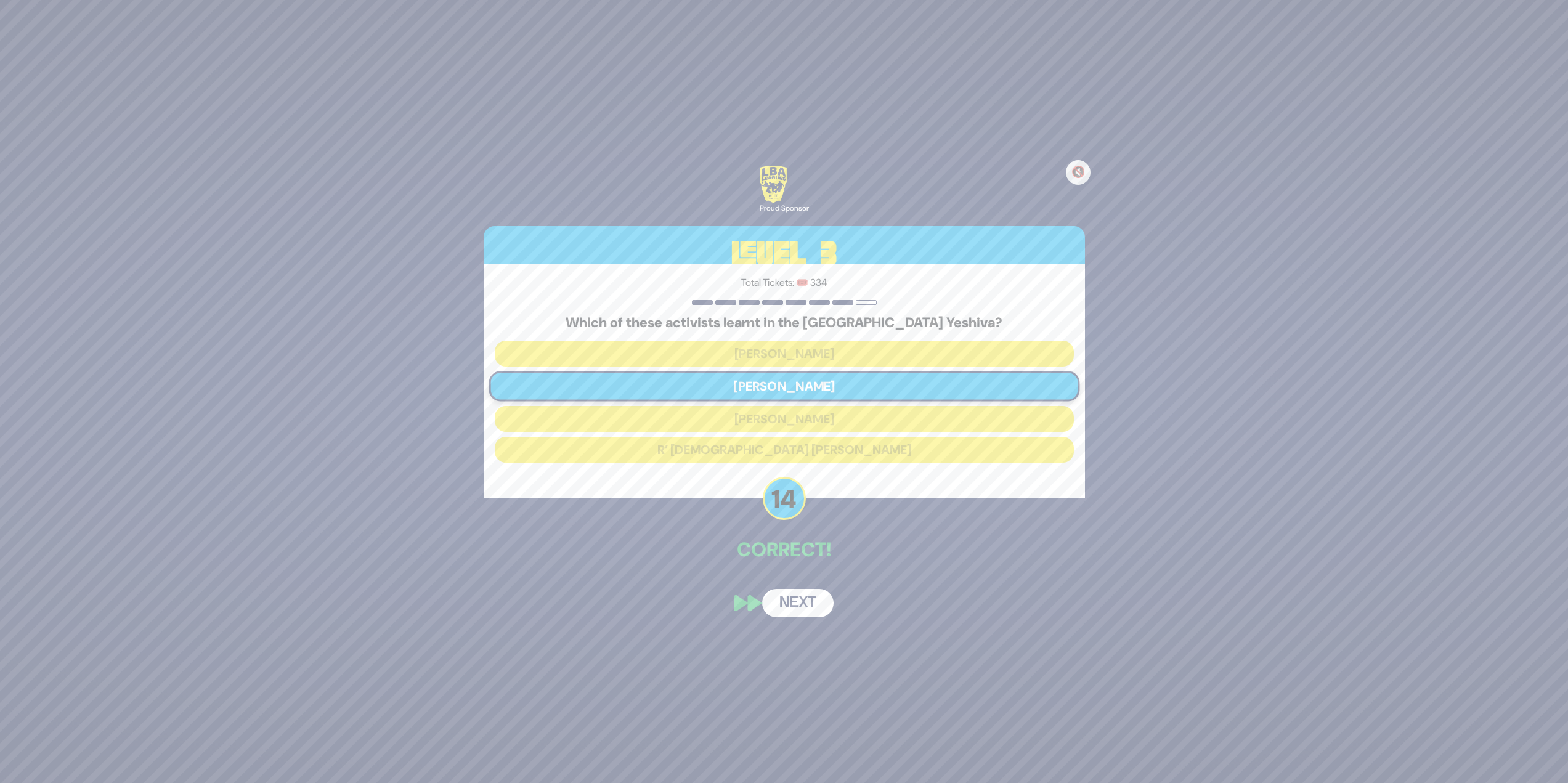
click at [787, 597] on button "Next" at bounding box center [797, 603] width 71 height 28
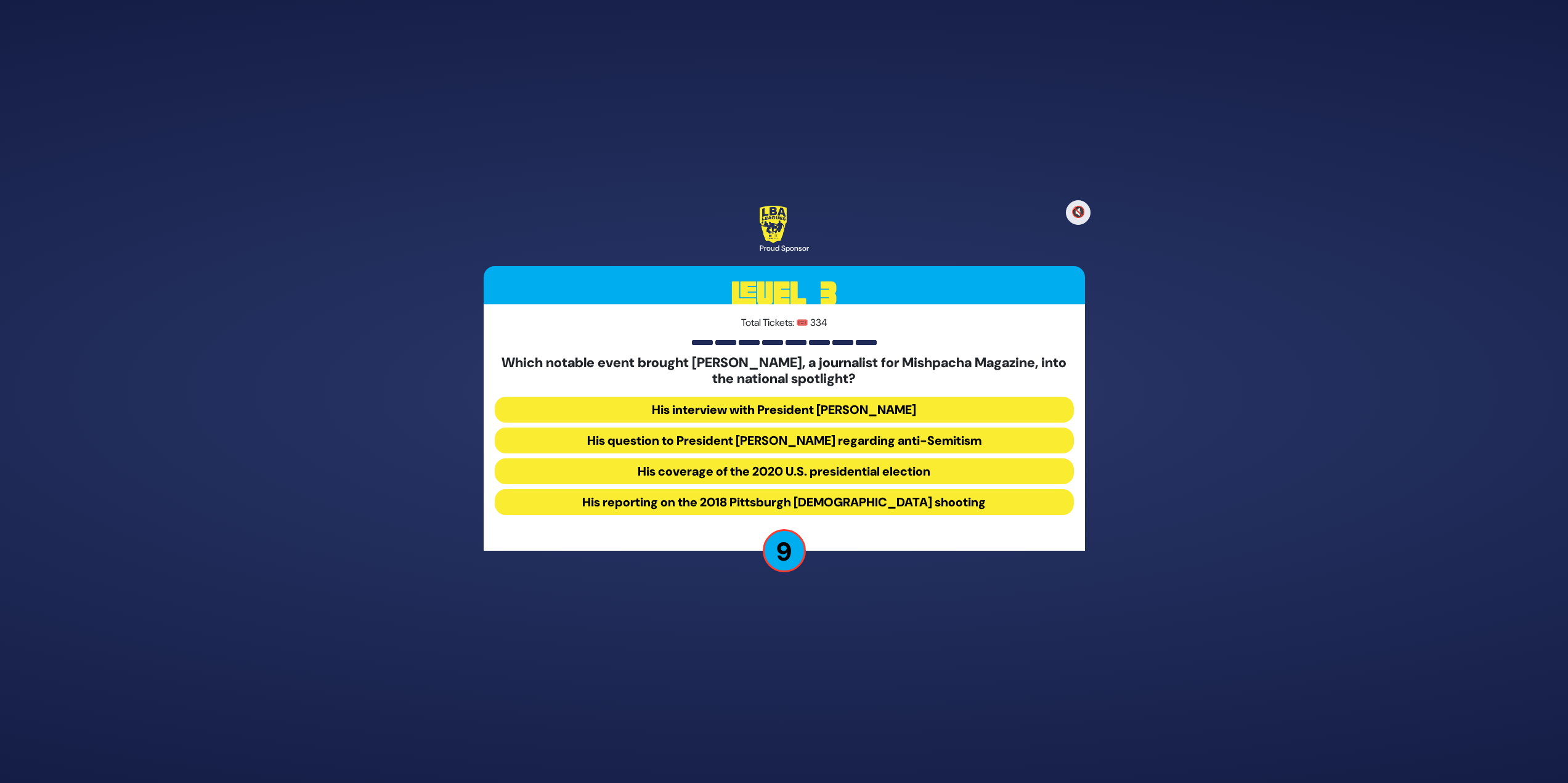
click at [805, 446] on button "His question to President Donald Trump regarding anti-Semitism" at bounding box center [784, 440] width 579 height 26
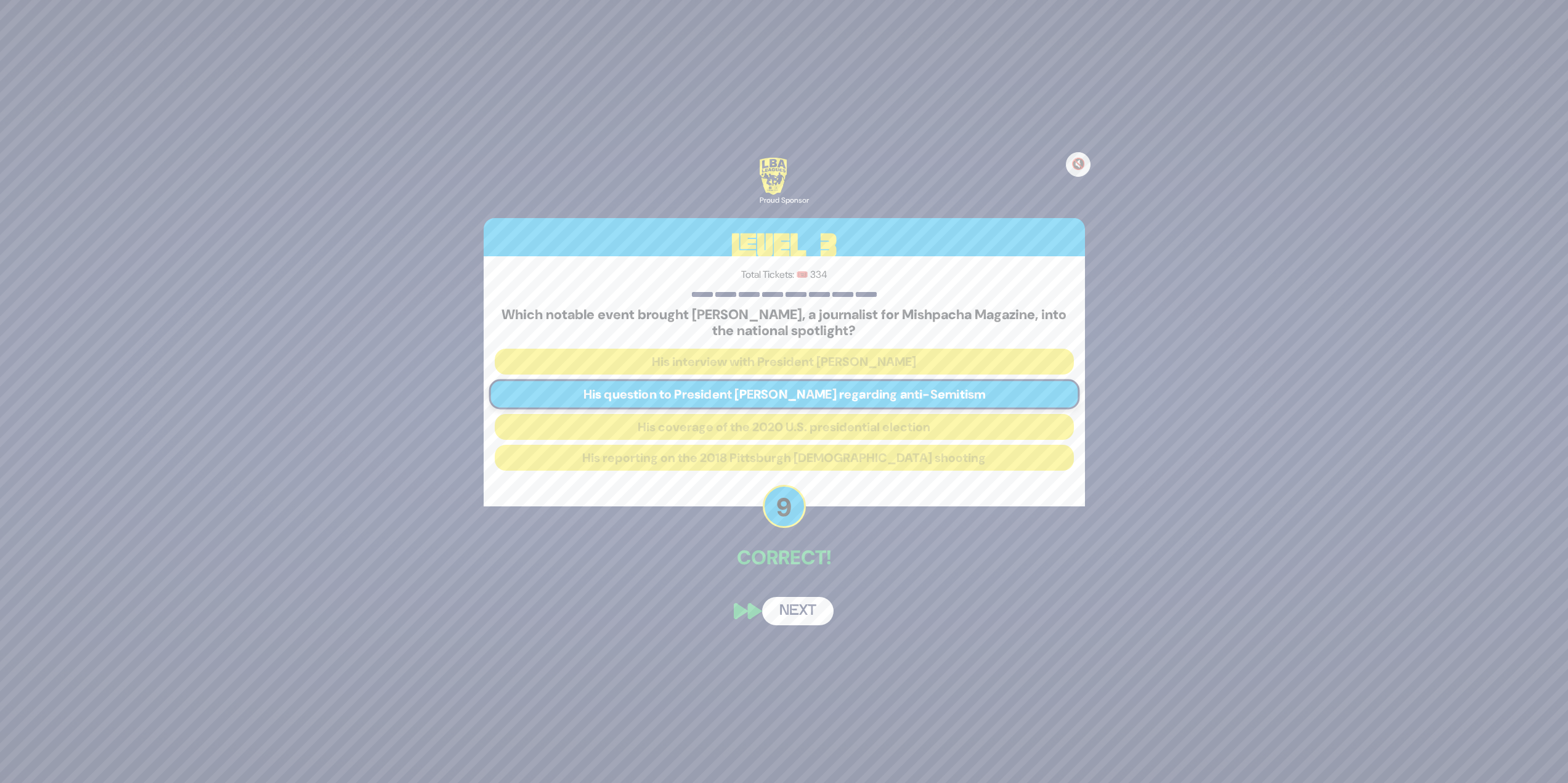
click at [805, 609] on button "Next" at bounding box center [797, 611] width 71 height 28
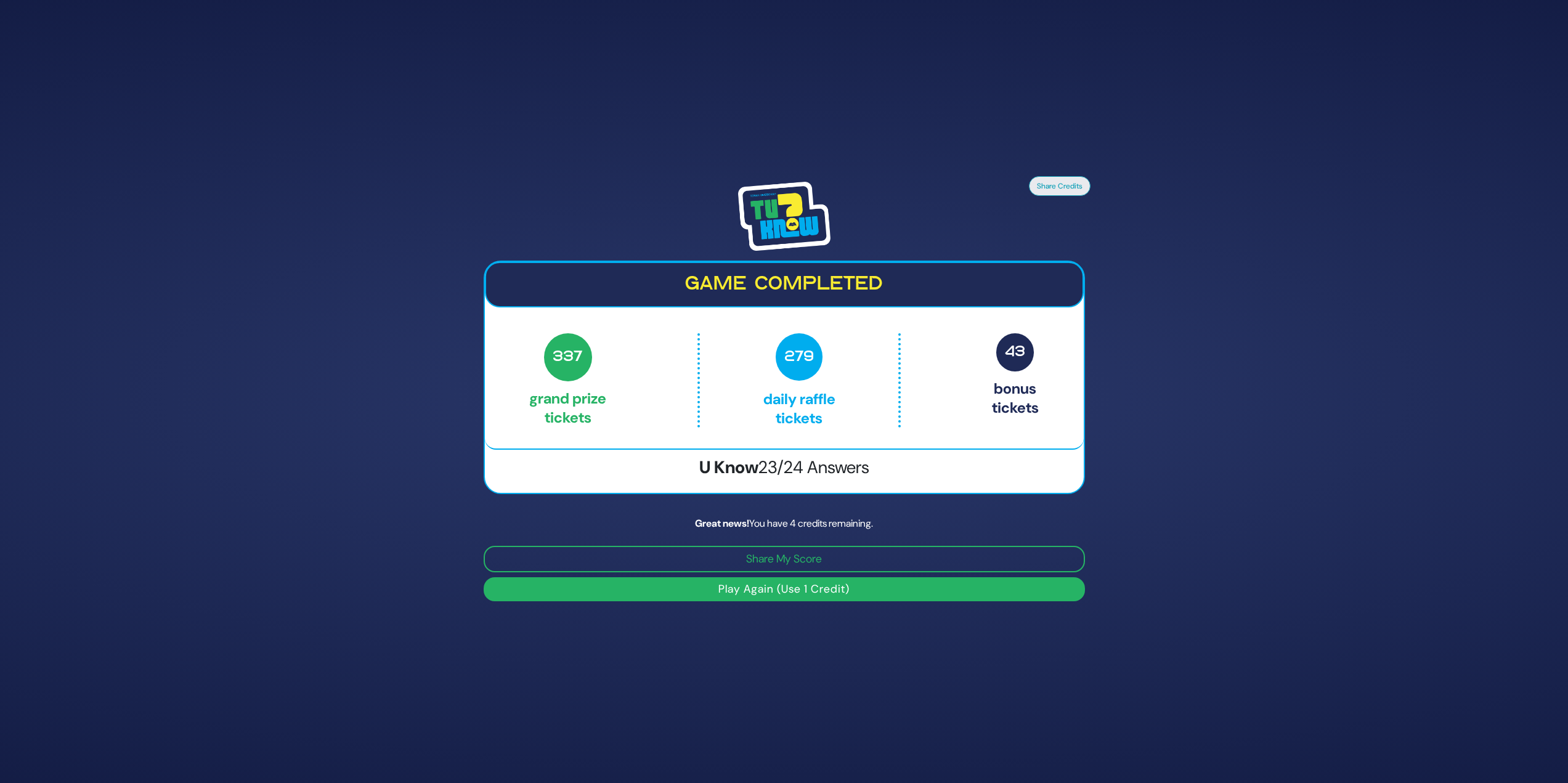
click at [798, 596] on button "Play Again (Use 1 Credit)" at bounding box center [785, 589] width 602 height 24
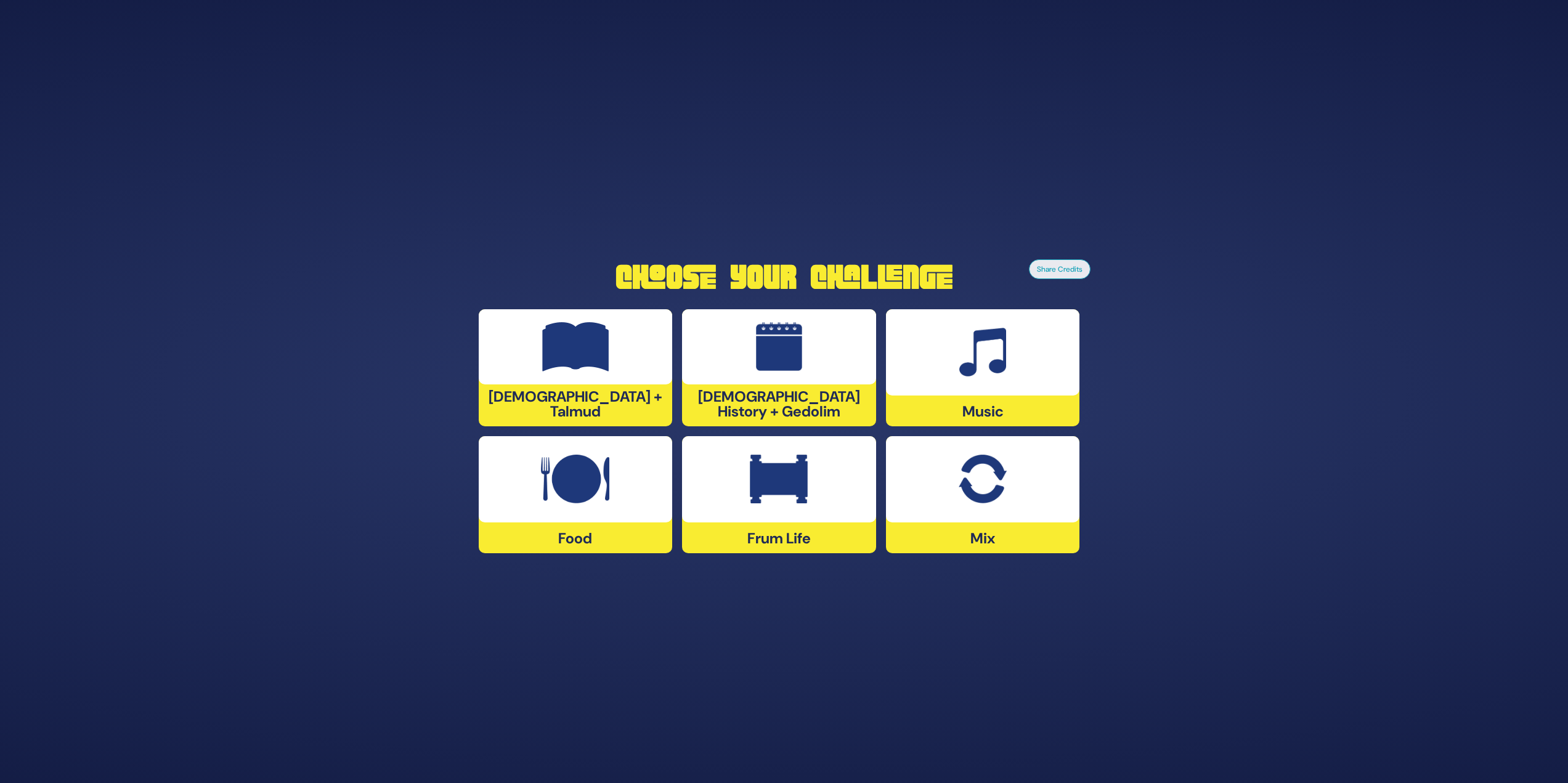
click at [989, 480] on img at bounding box center [983, 479] width 48 height 49
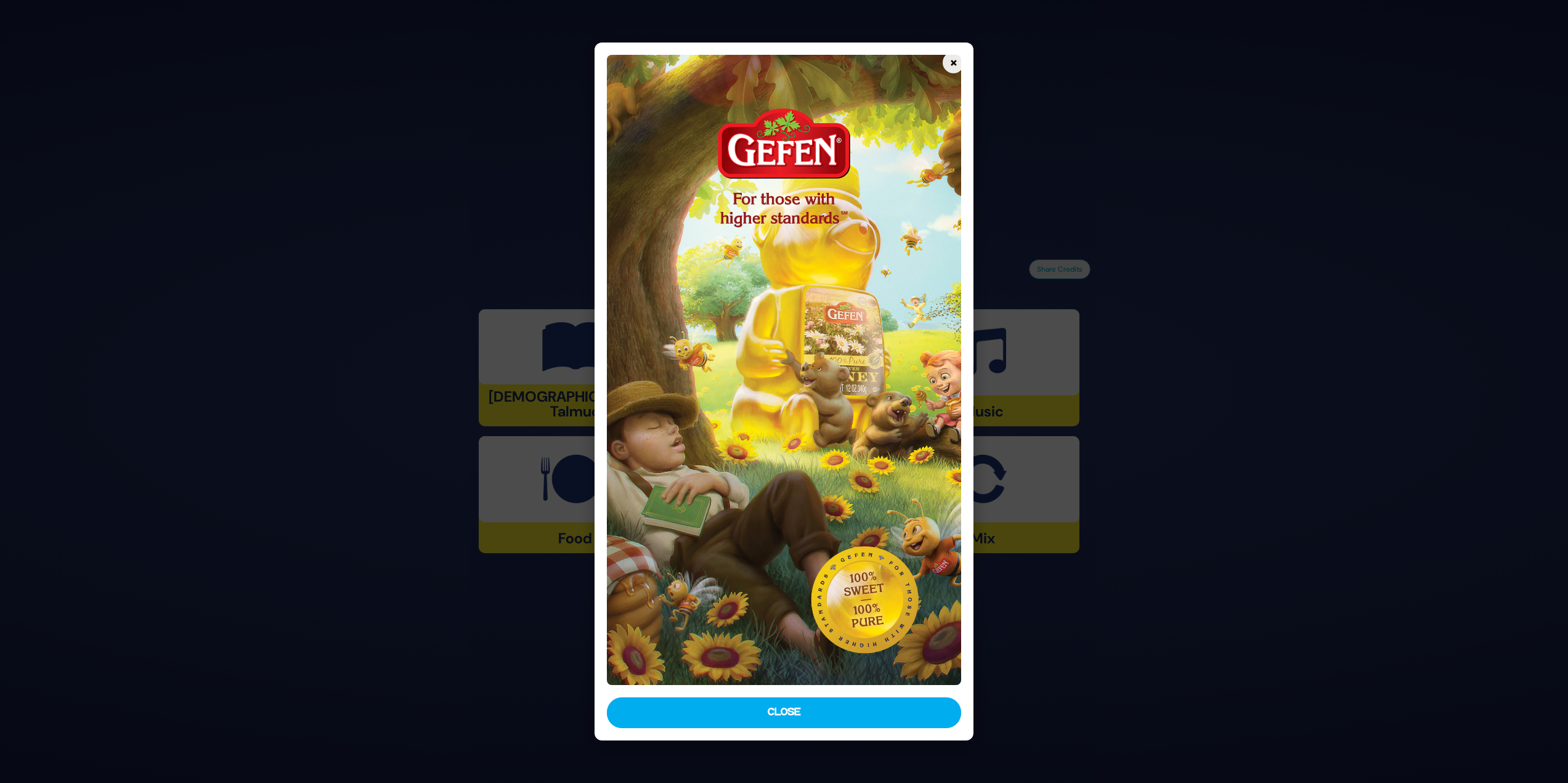
click at [888, 693] on div "× Close" at bounding box center [784, 392] width 379 height 699
click at [847, 702] on button "Close" at bounding box center [785, 712] width 355 height 31
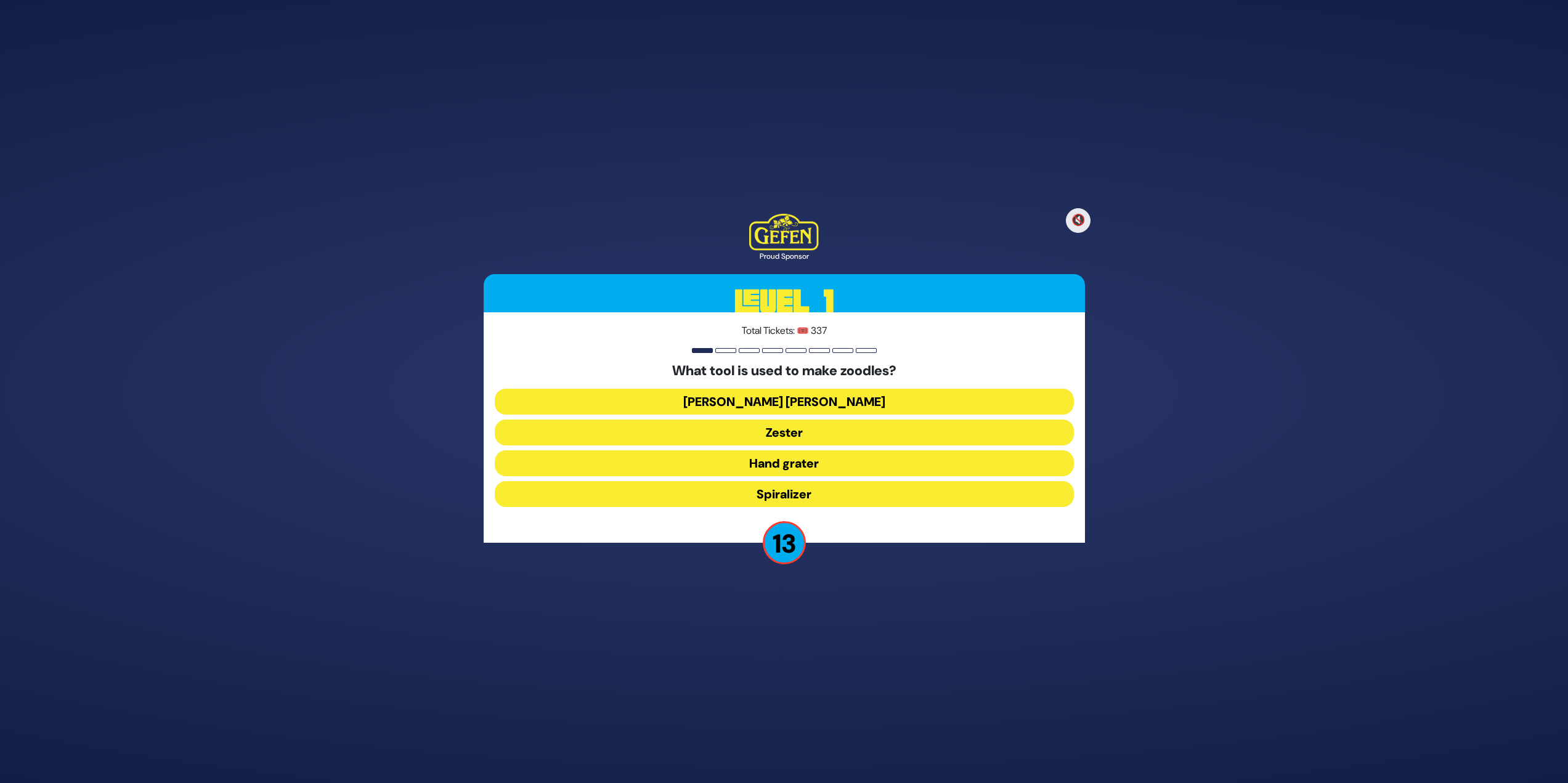
click at [813, 405] on button "Julienne peeler" at bounding box center [784, 401] width 579 height 26
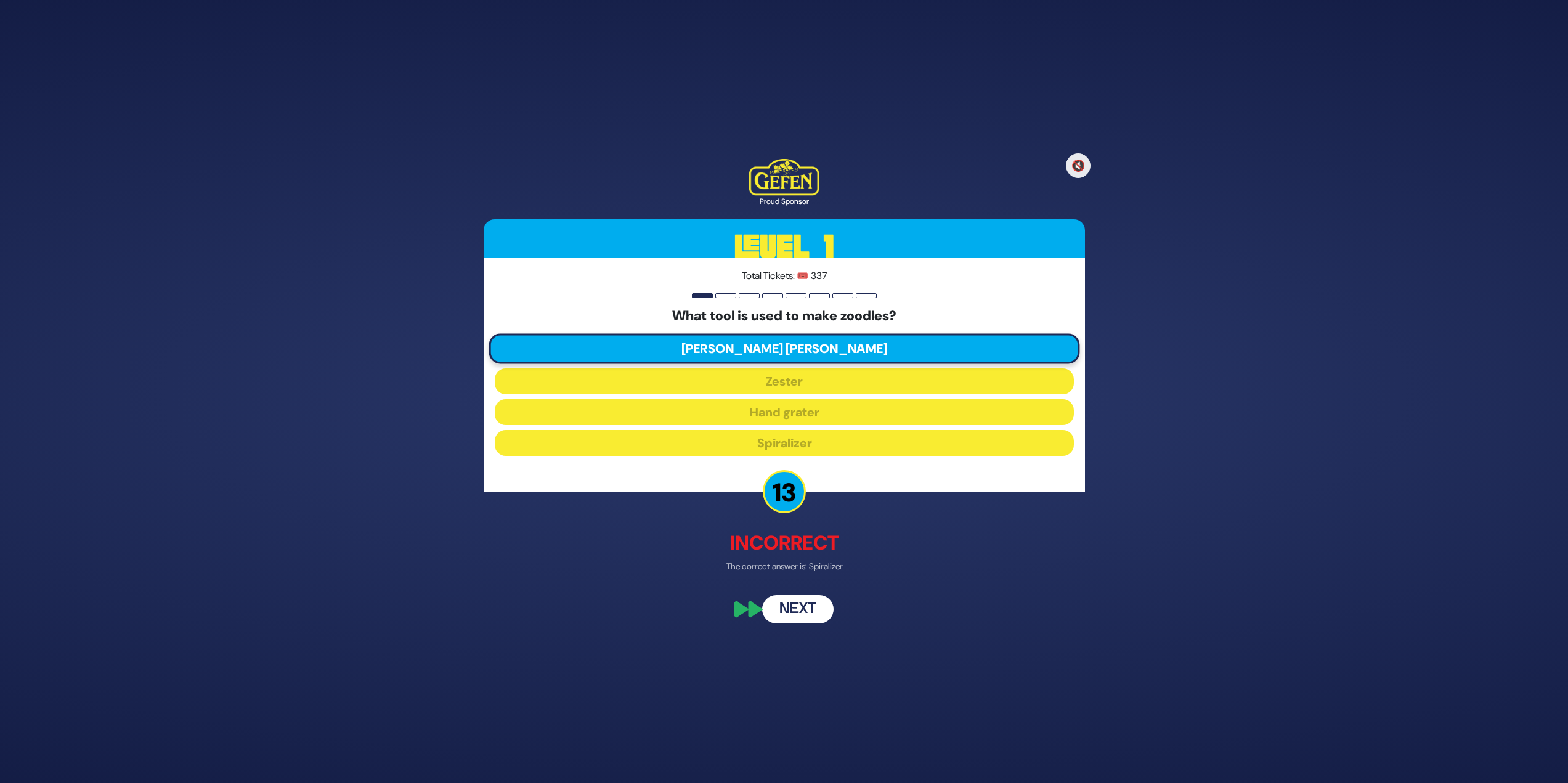
click at [813, 605] on button "Next" at bounding box center [797, 610] width 71 height 28
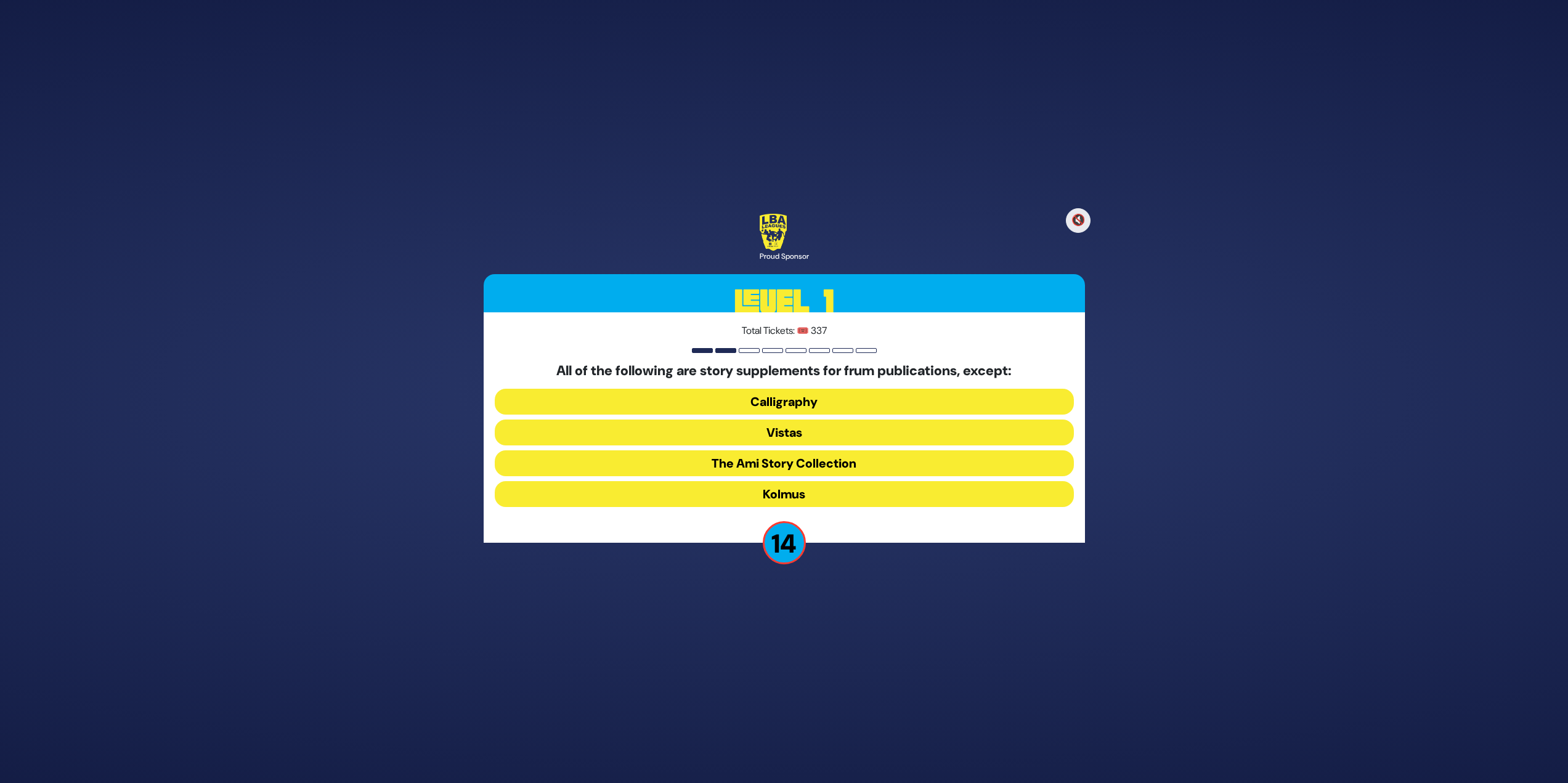
click at [766, 492] on button "Kolmus" at bounding box center [784, 494] width 579 height 26
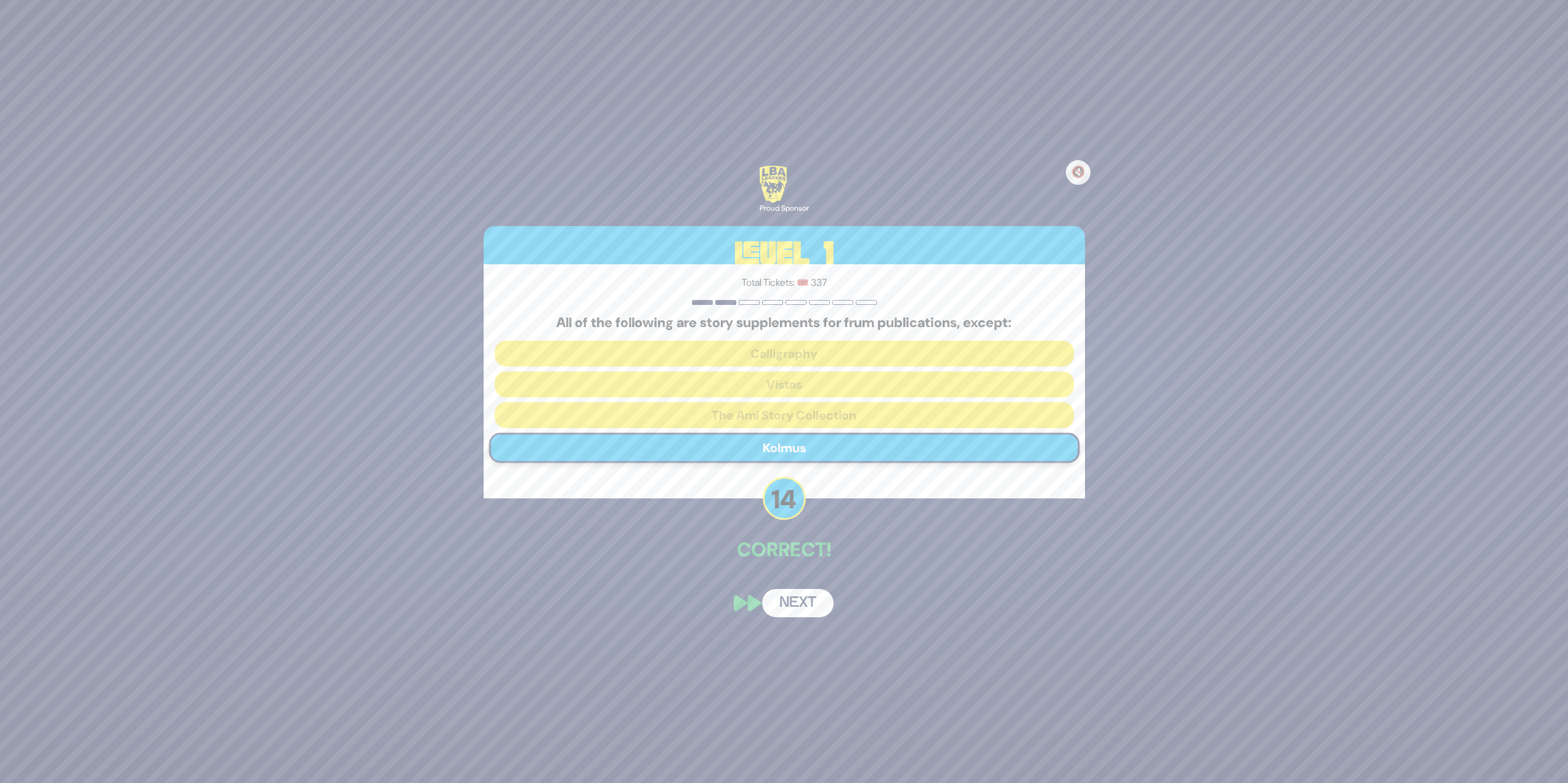
click at [789, 593] on button "Next" at bounding box center [797, 603] width 71 height 28
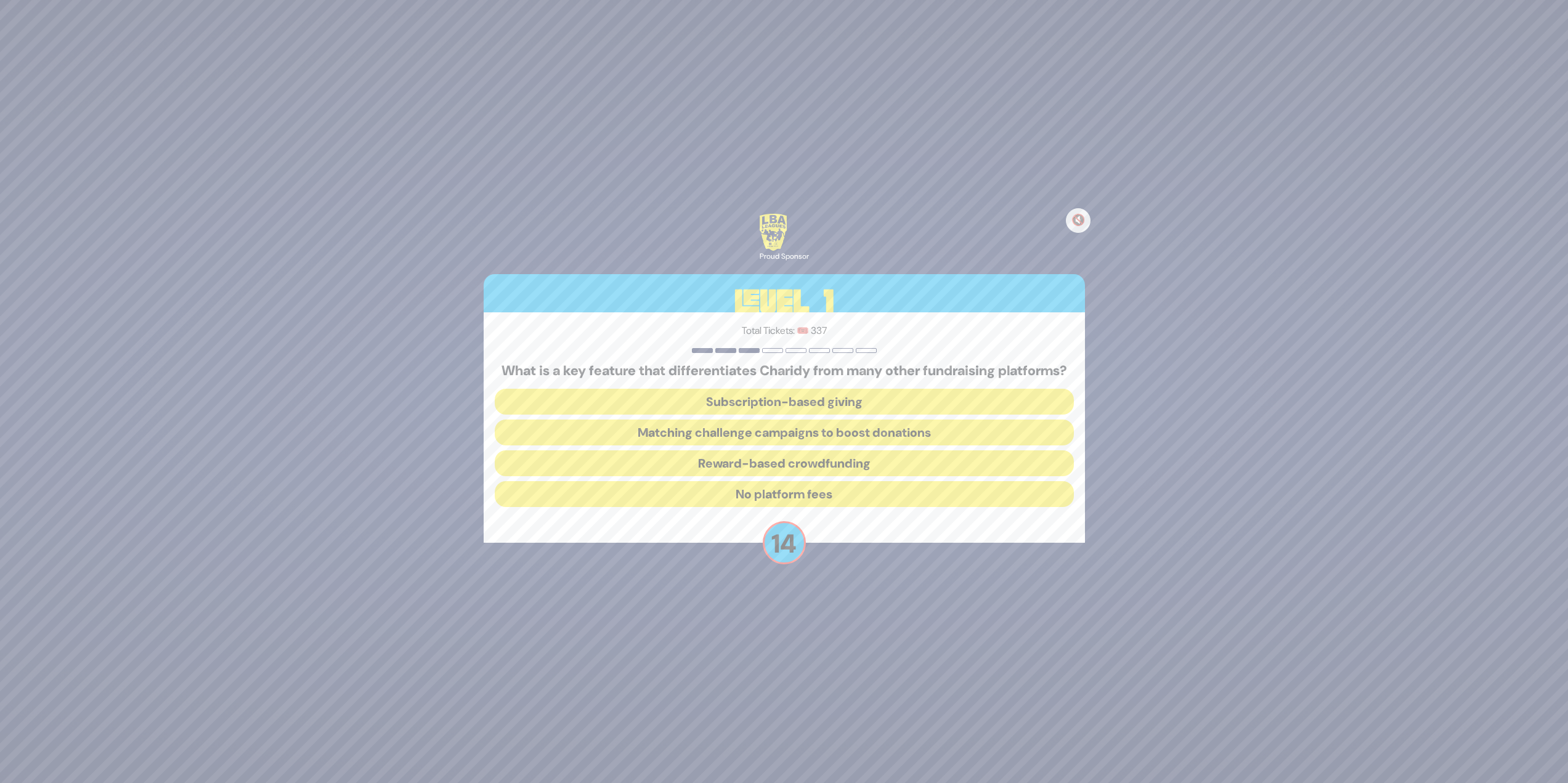
click at [760, 429] on button "Matching challenge campaigns to boost donations" at bounding box center [784, 432] width 579 height 26
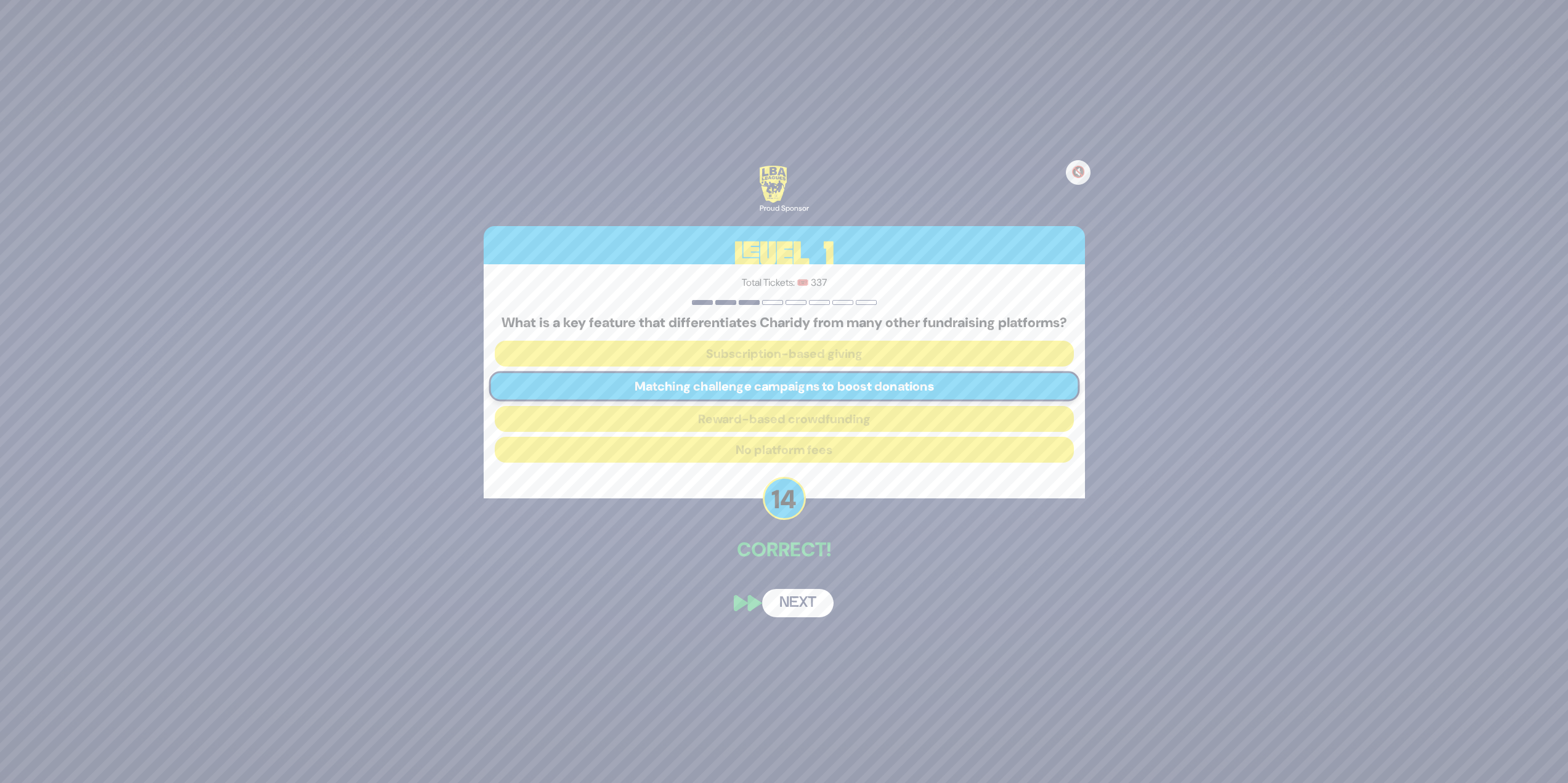
click at [811, 606] on button "Next" at bounding box center [797, 603] width 71 height 28
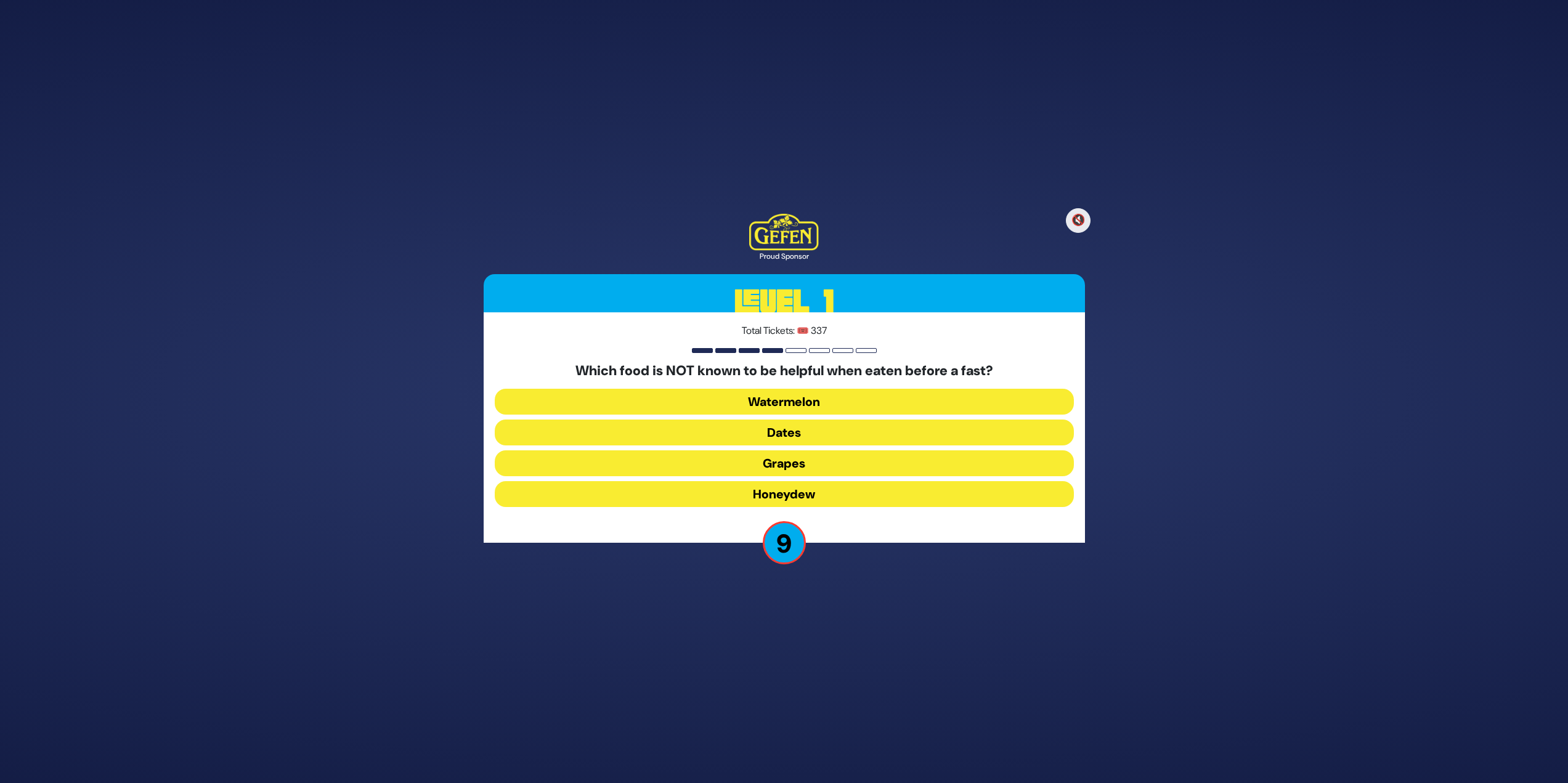
click at [784, 429] on button "Dates" at bounding box center [784, 432] width 579 height 26
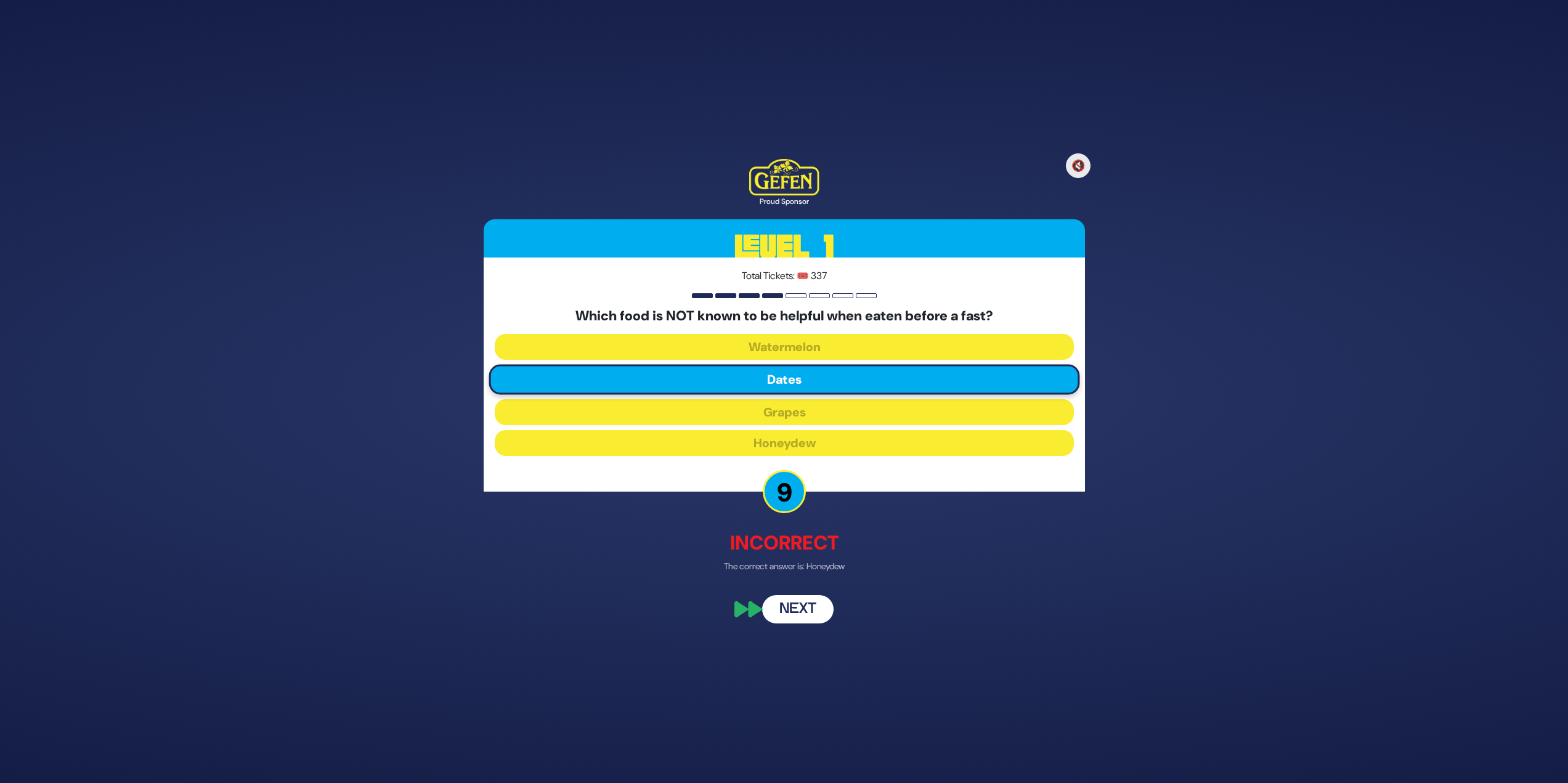
click at [811, 611] on button "Next" at bounding box center [797, 610] width 71 height 28
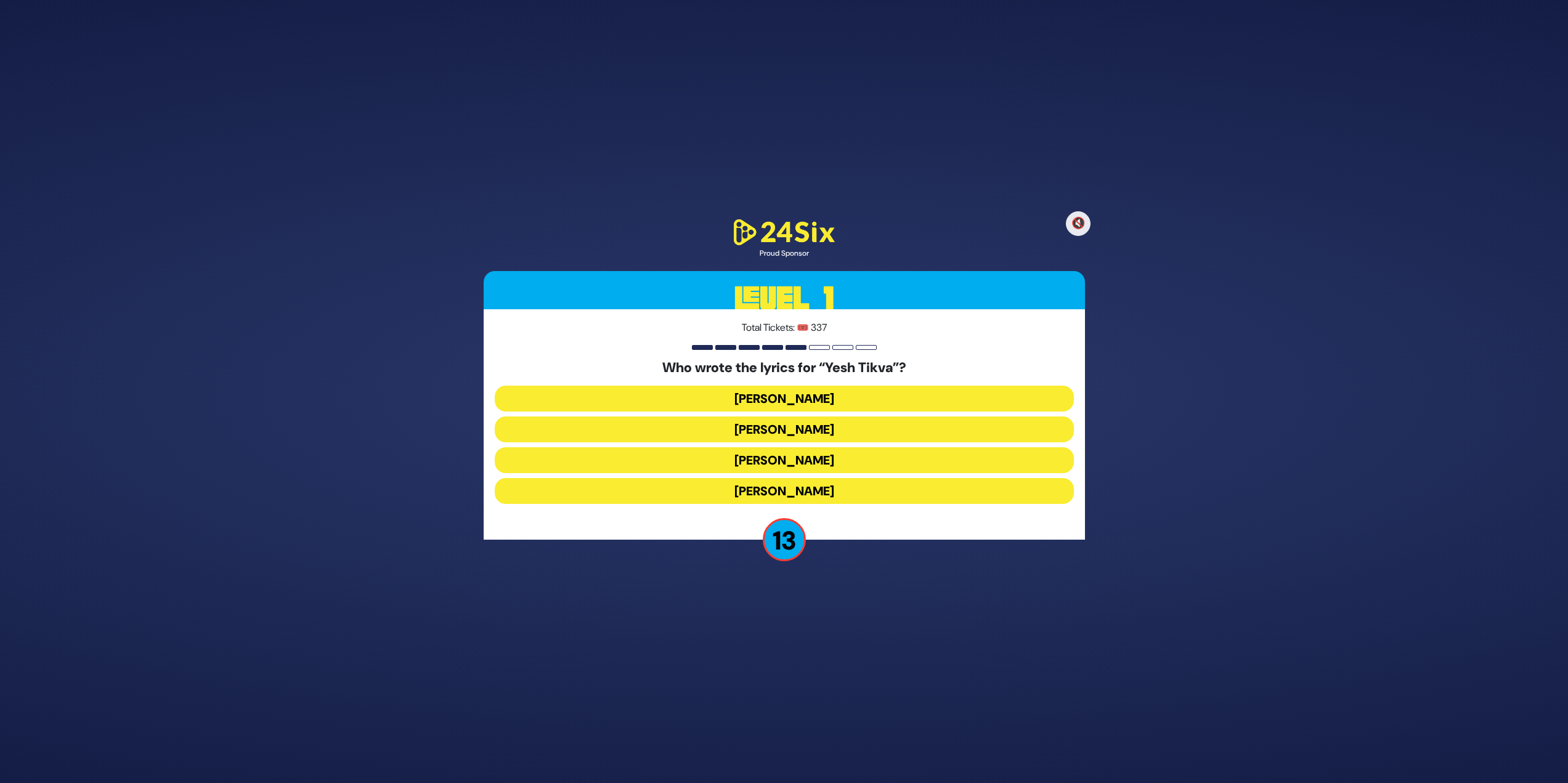
click at [819, 420] on button "Miriam Israeli" at bounding box center [784, 429] width 579 height 26
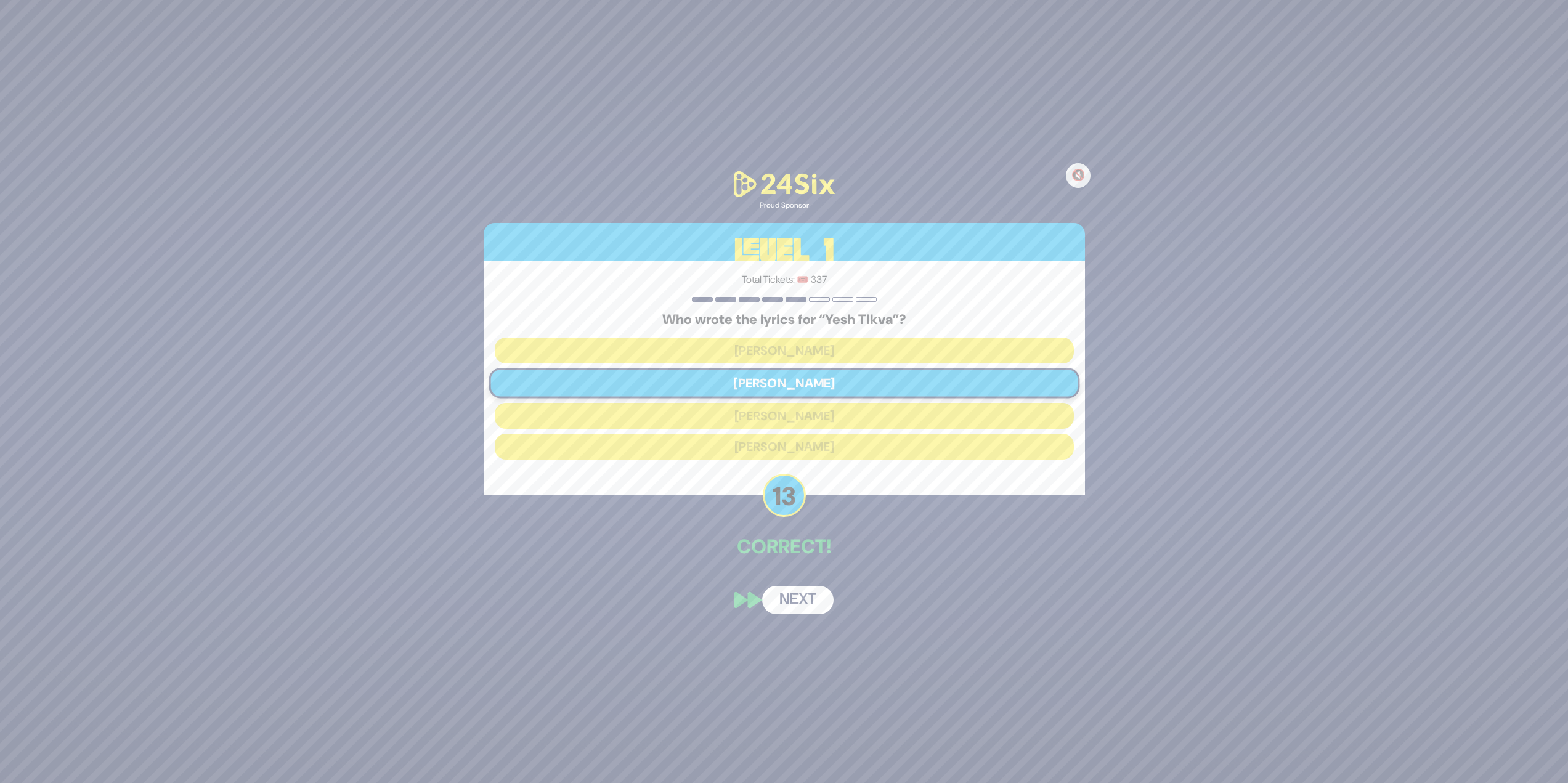
click at [818, 592] on button "Next" at bounding box center [797, 600] width 71 height 28
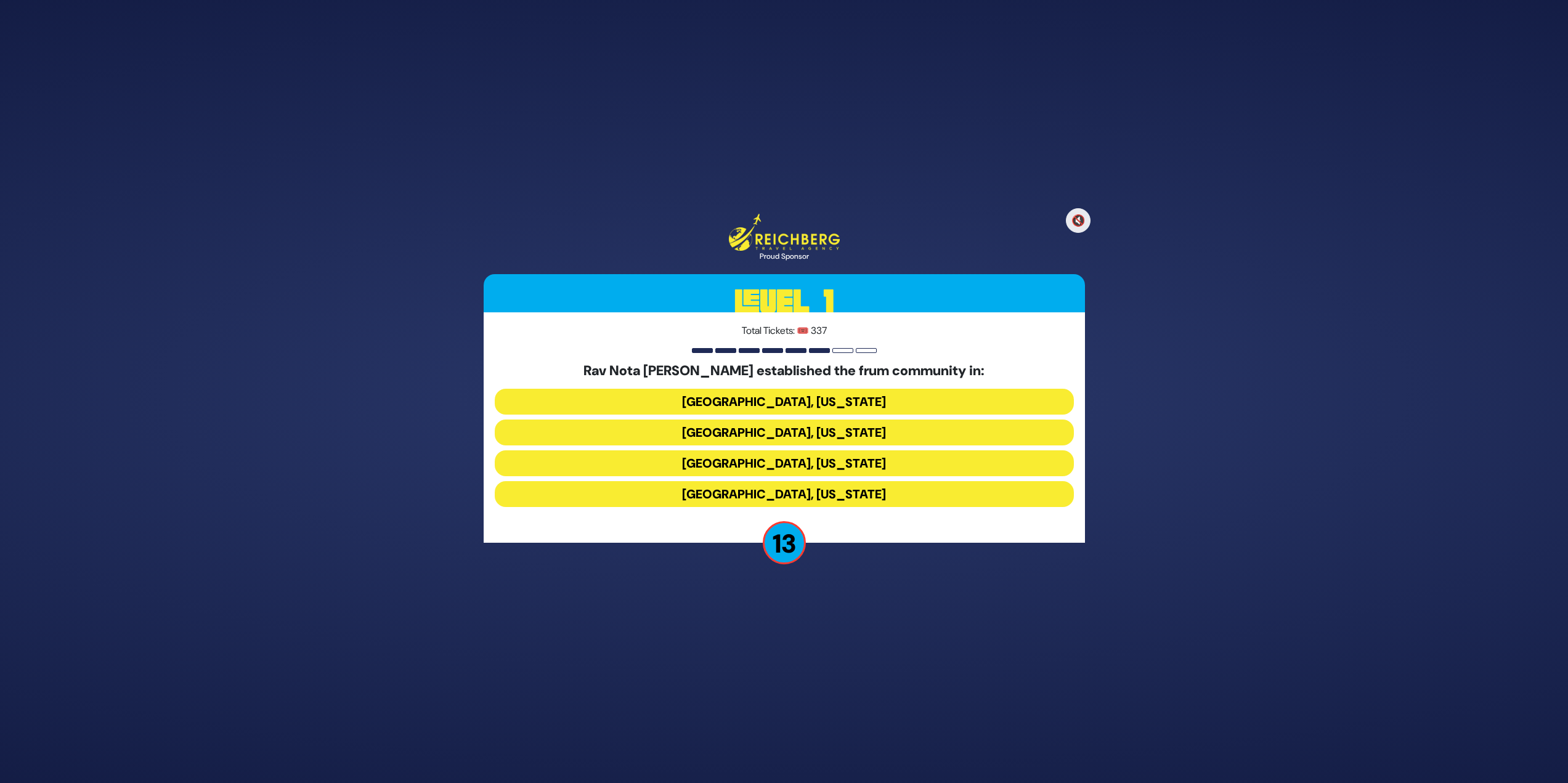
click at [843, 437] on button "Memphis, Tennessee" at bounding box center [784, 432] width 579 height 26
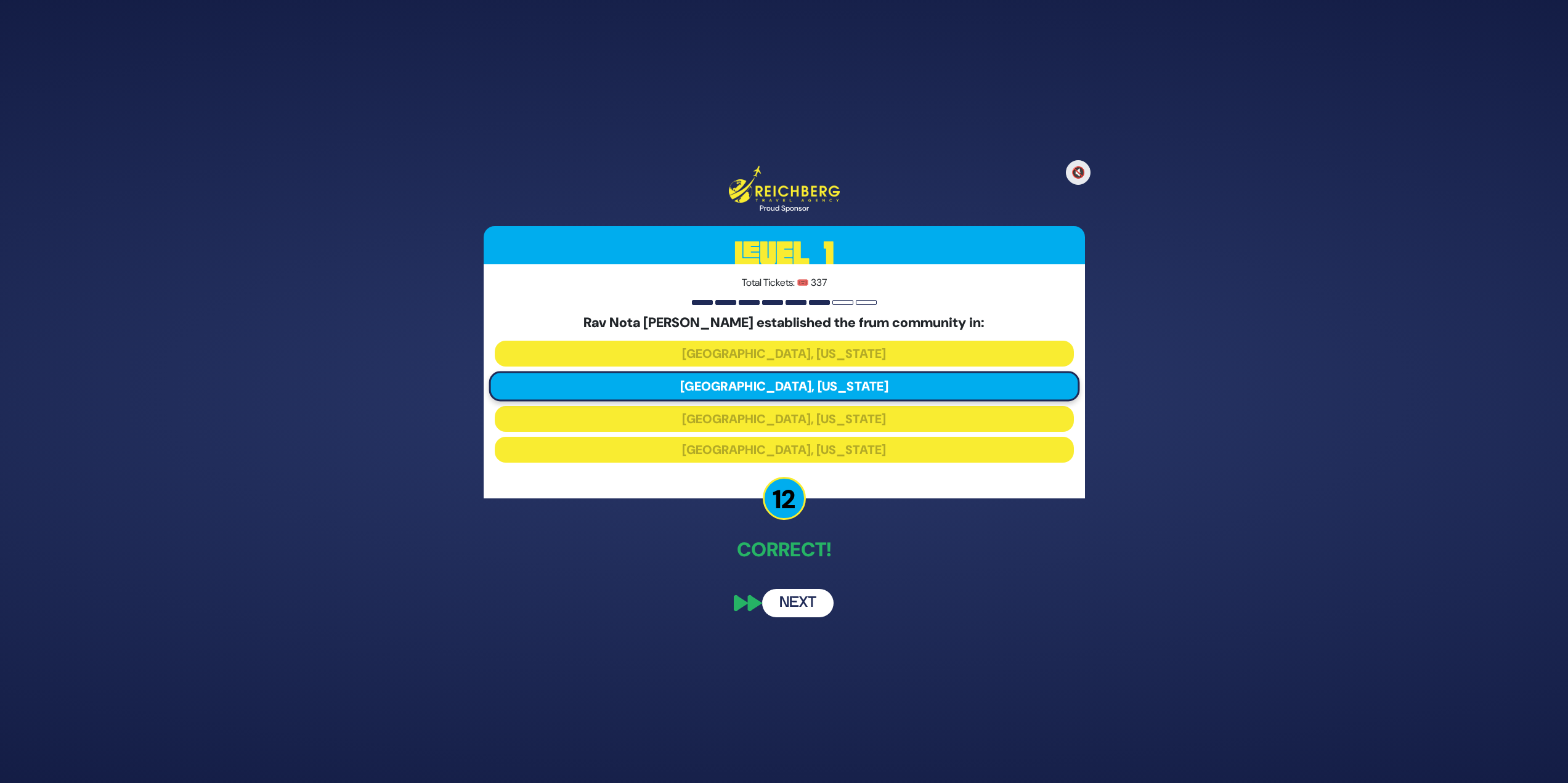
click at [788, 596] on button "Next" at bounding box center [797, 603] width 71 height 28
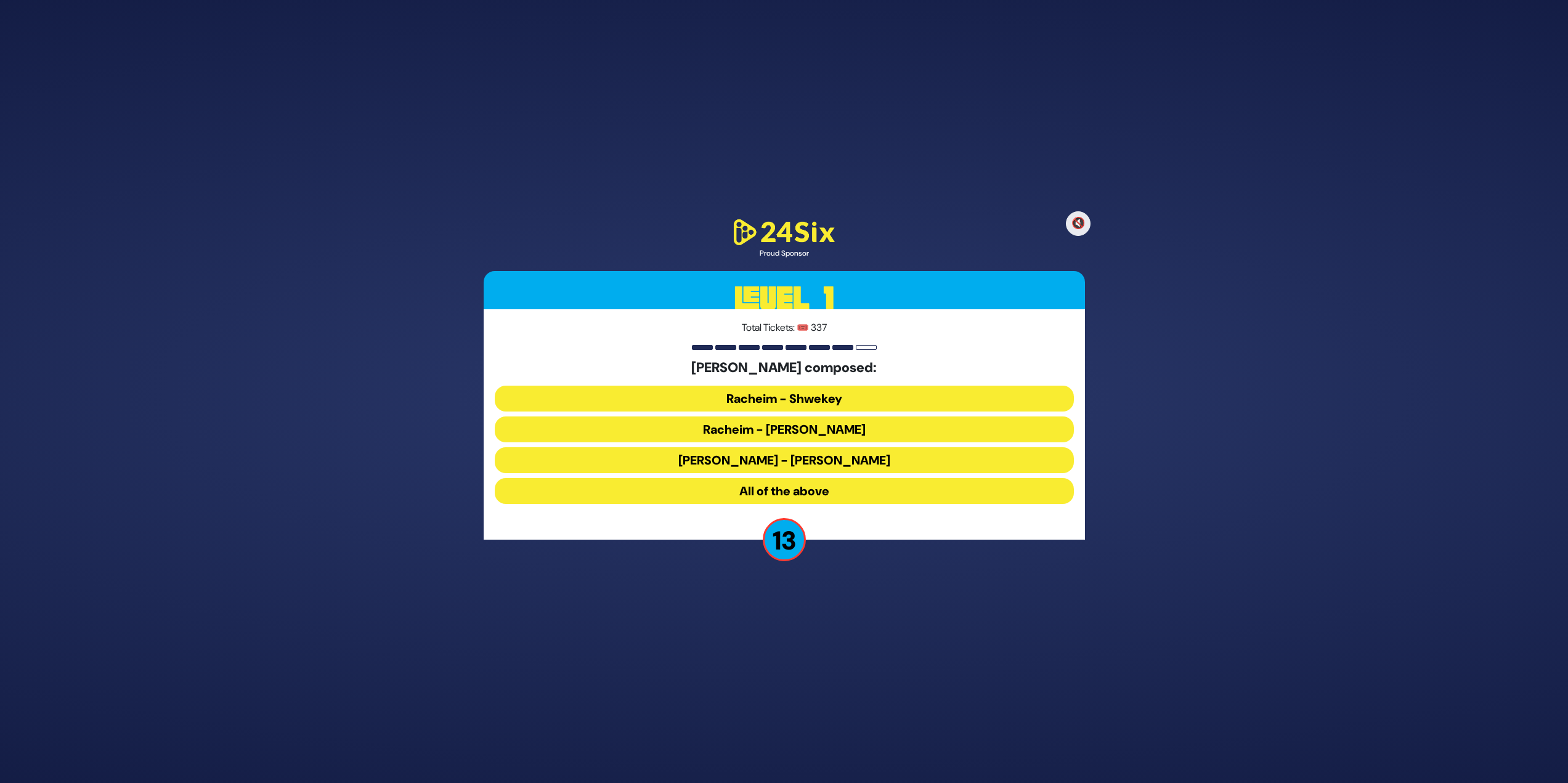
click at [752, 477] on div "Pinky Weber composed: Racheim - Shwekey Racheim - Isaac Honig Ata Horeisa - Isa…" at bounding box center [784, 434] width 579 height 149
click at [750, 495] on button "All of the above" at bounding box center [784, 491] width 579 height 26
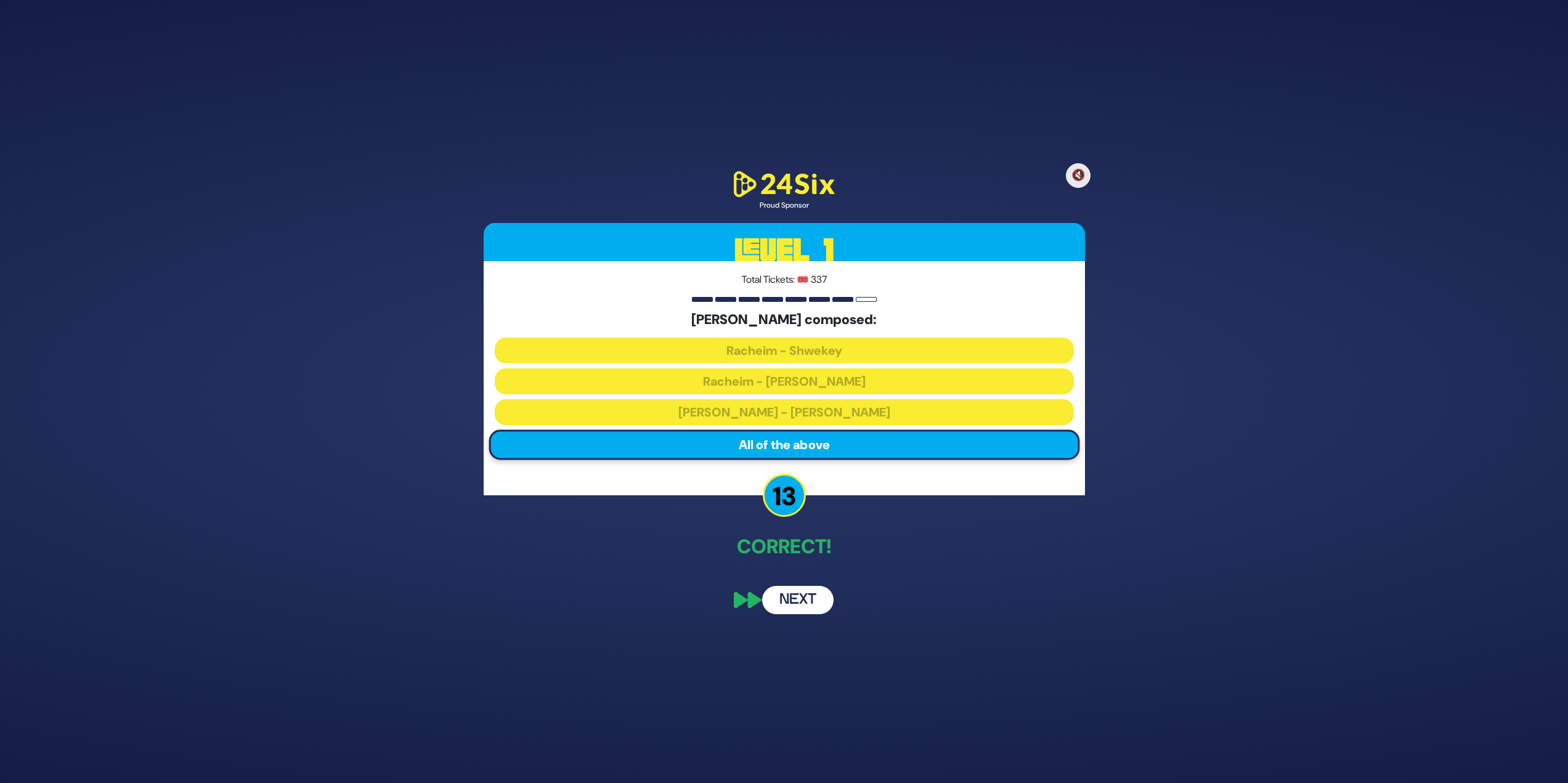
click at [807, 613] on button "Next" at bounding box center [797, 600] width 71 height 28
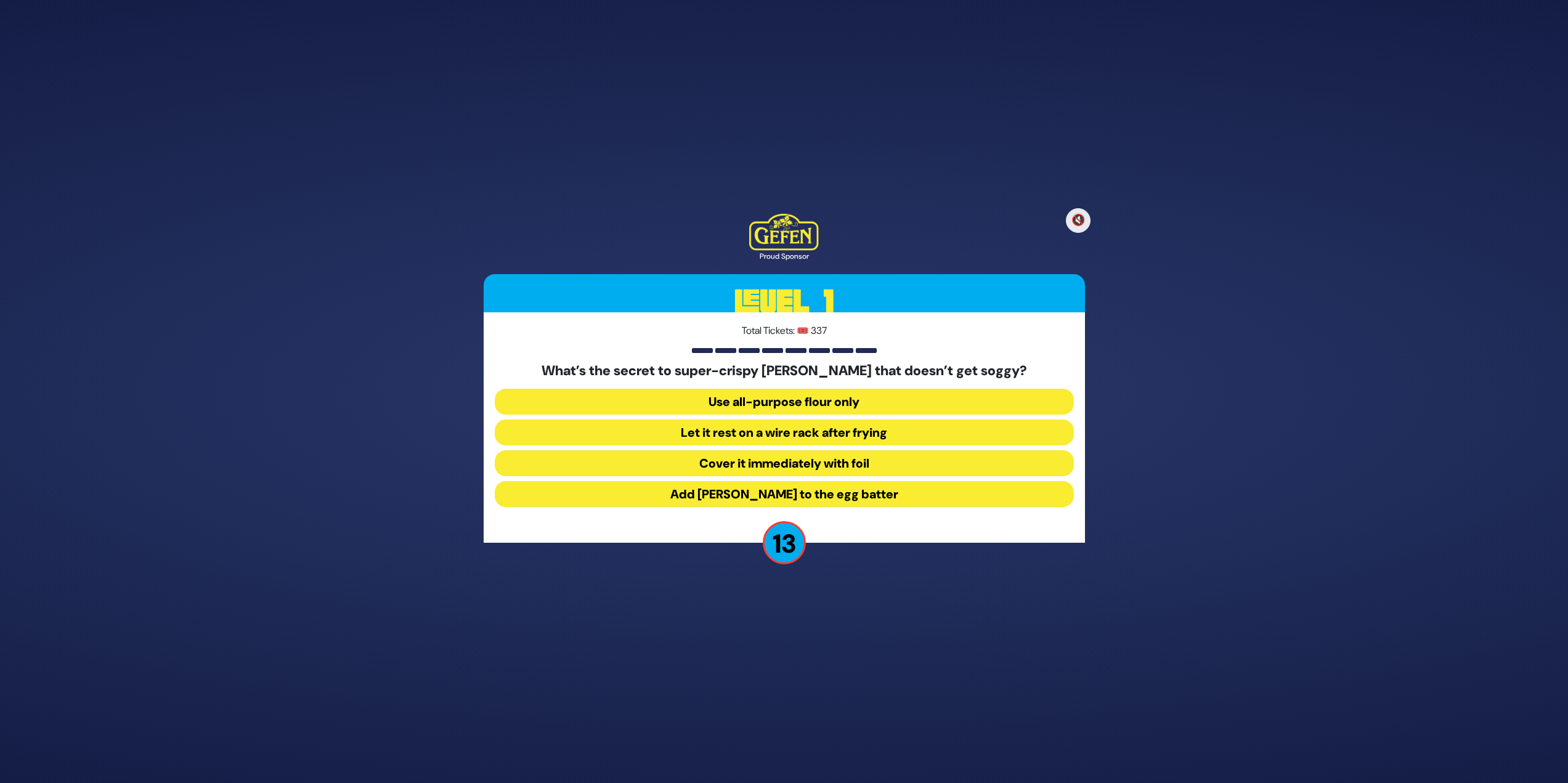
click at [844, 431] on button "Let it rest on a wire rack after frying" at bounding box center [784, 432] width 579 height 26
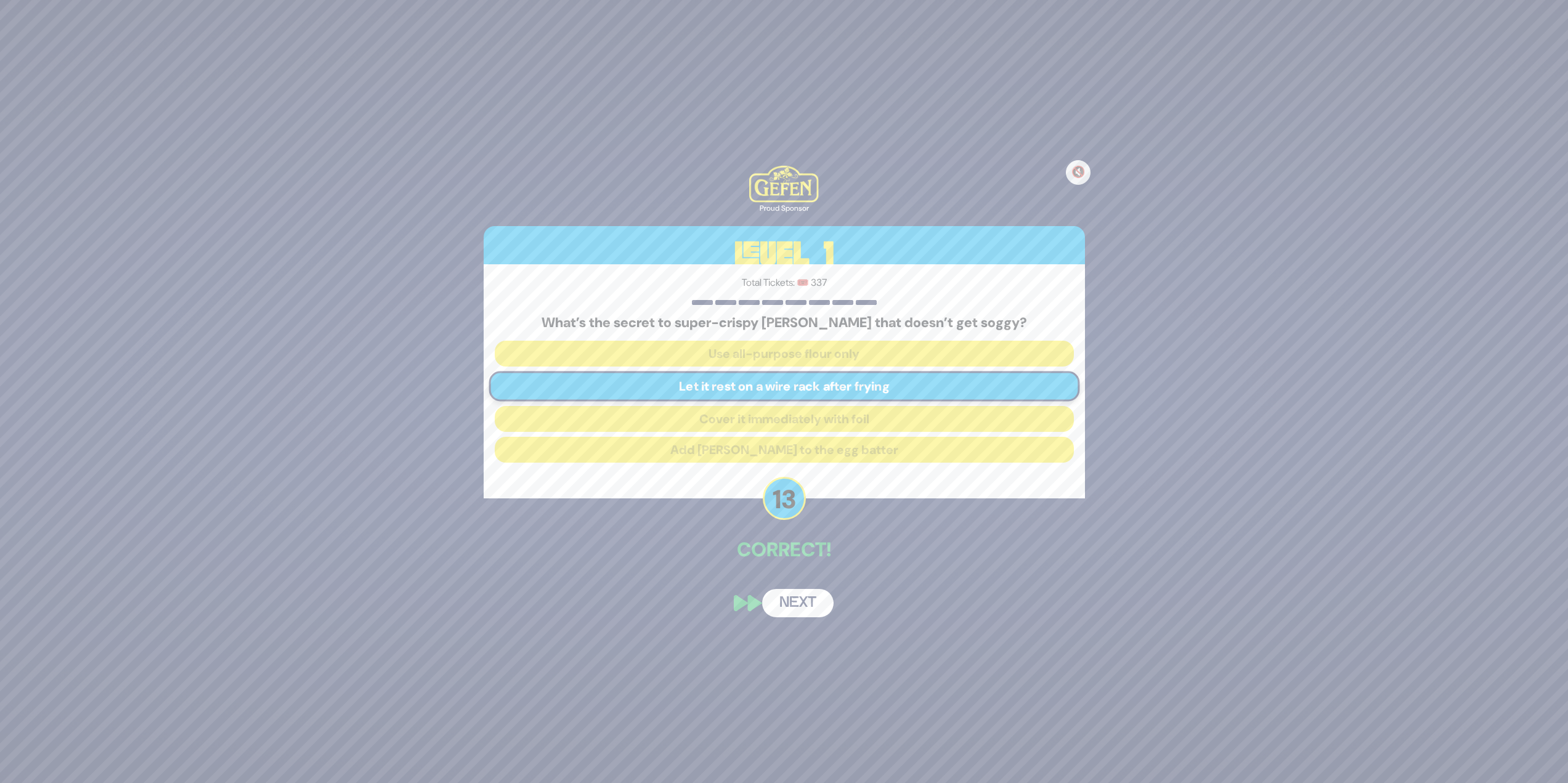
click at [822, 593] on button "Next" at bounding box center [797, 603] width 71 height 28
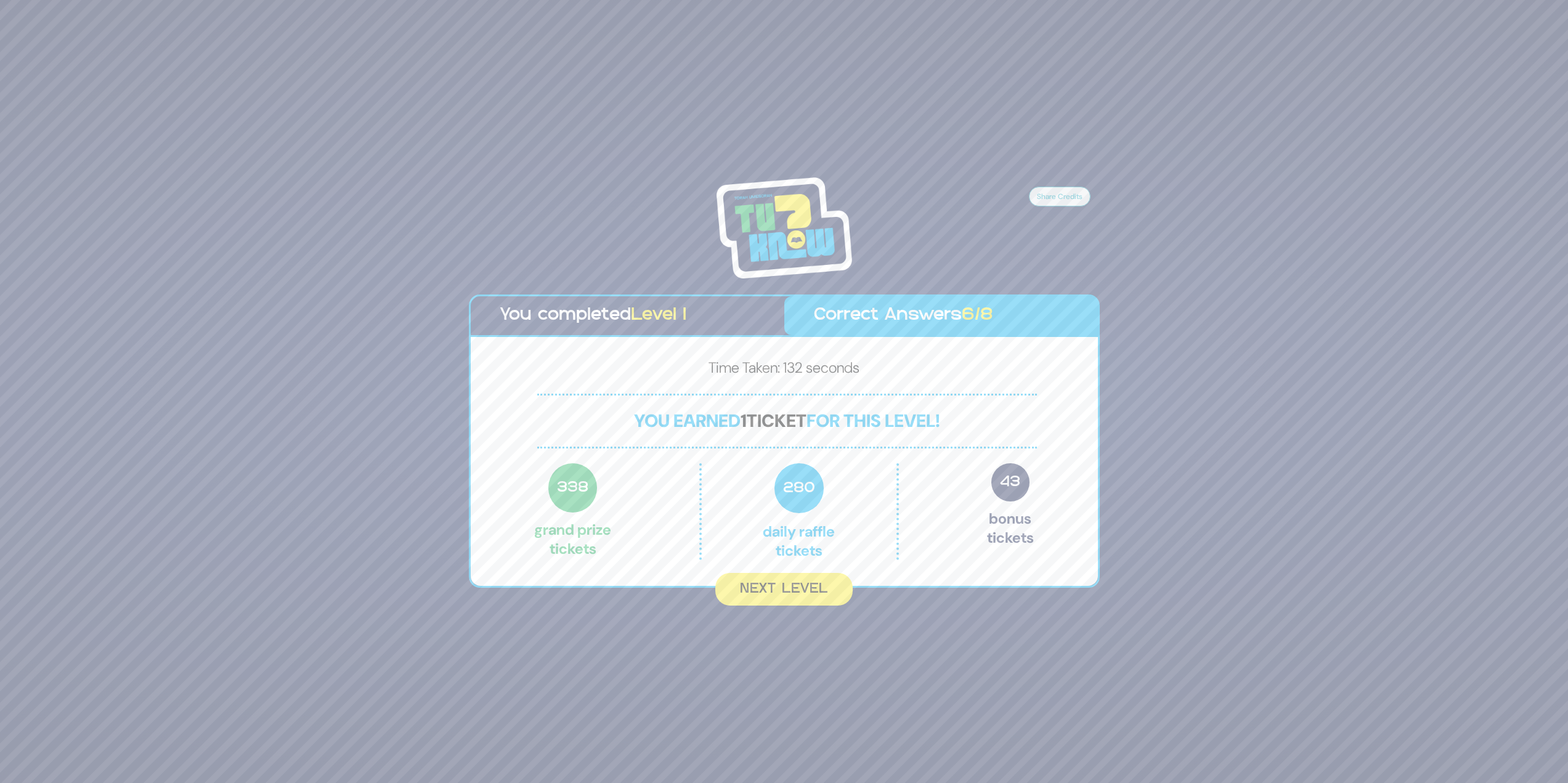
click at [822, 593] on button "Next Level" at bounding box center [784, 590] width 137 height 33
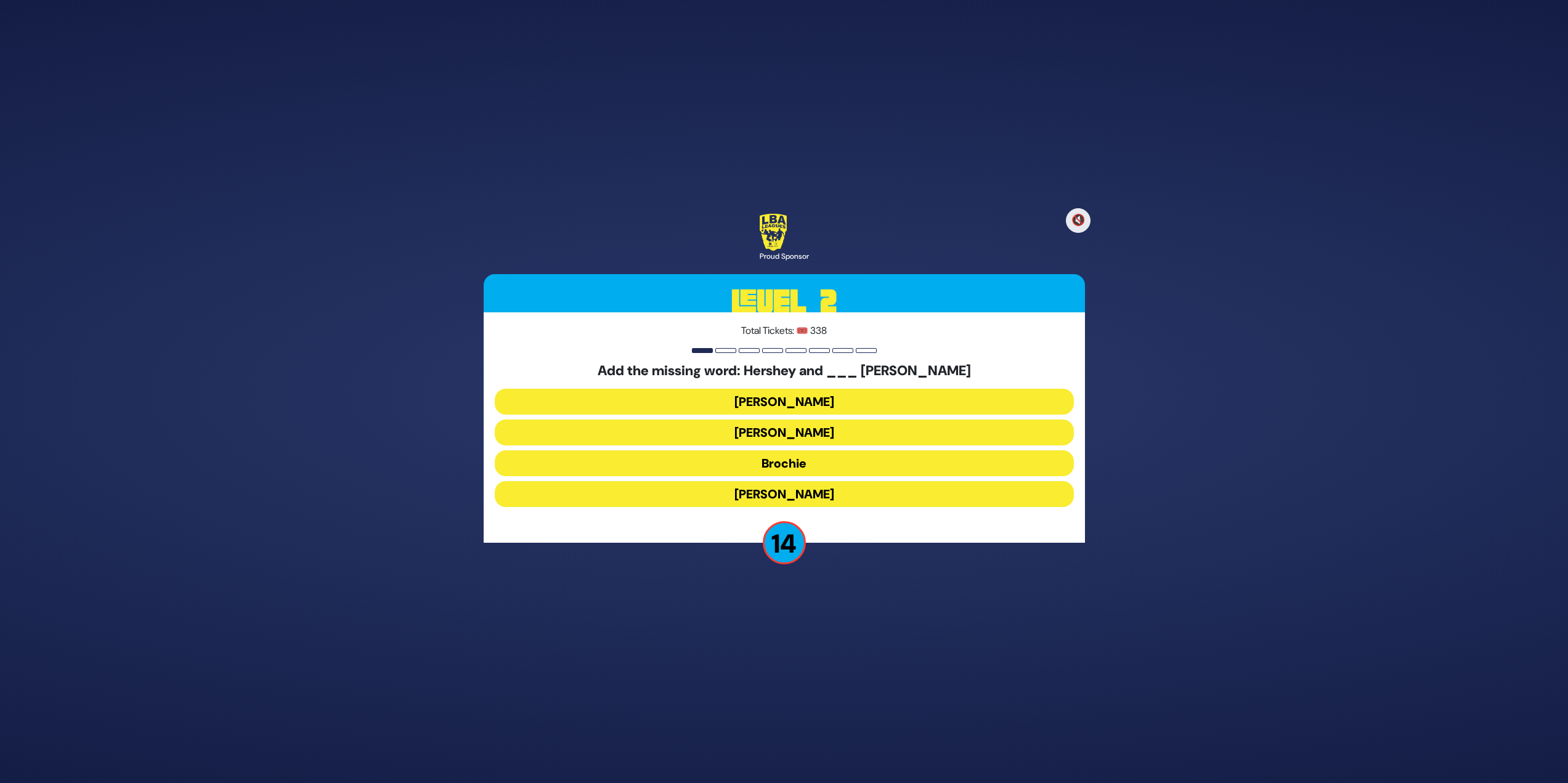
click at [800, 406] on button "Raizy" at bounding box center [784, 401] width 579 height 26
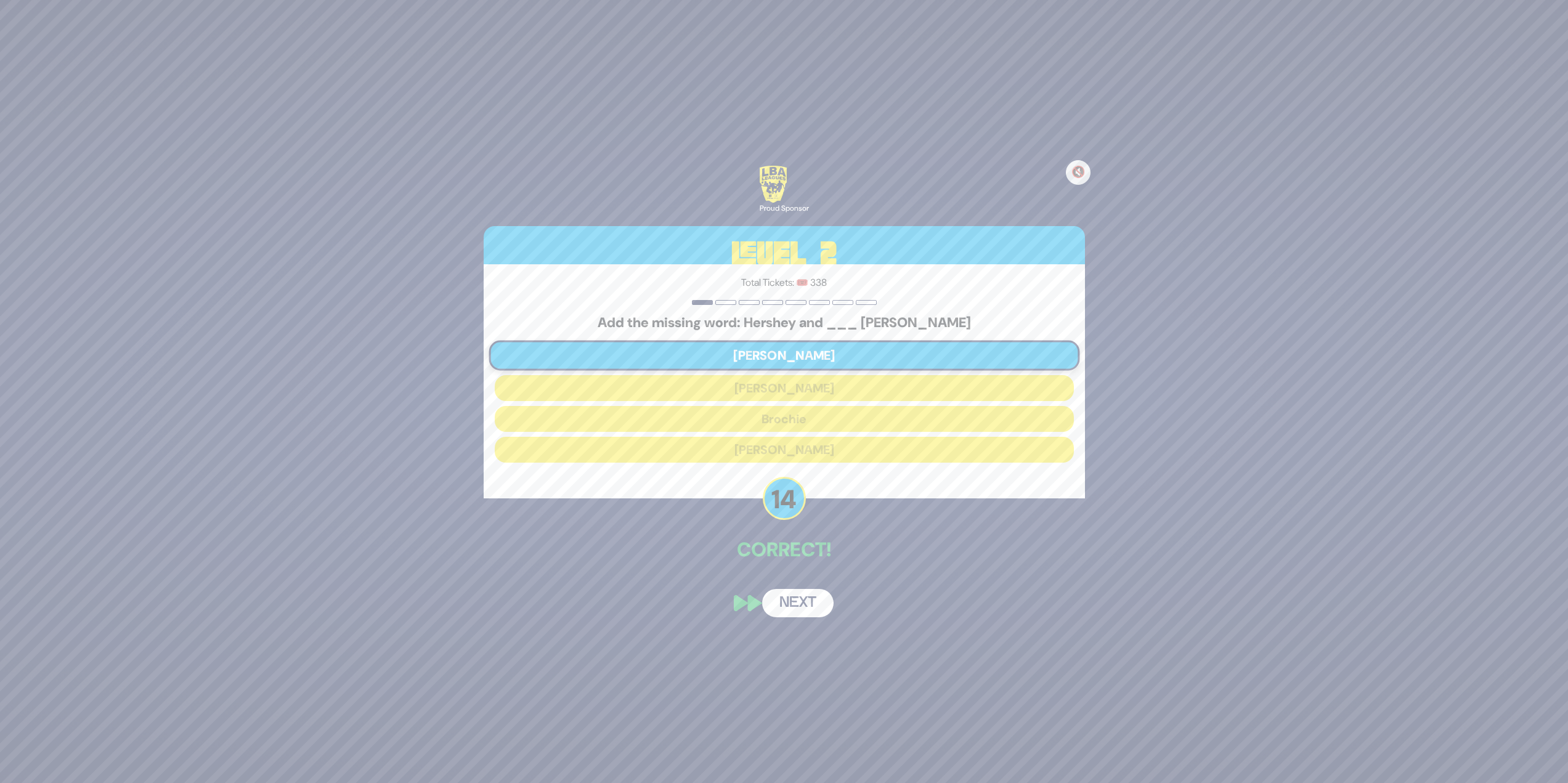
click at [807, 592] on button "Next" at bounding box center [797, 603] width 71 height 28
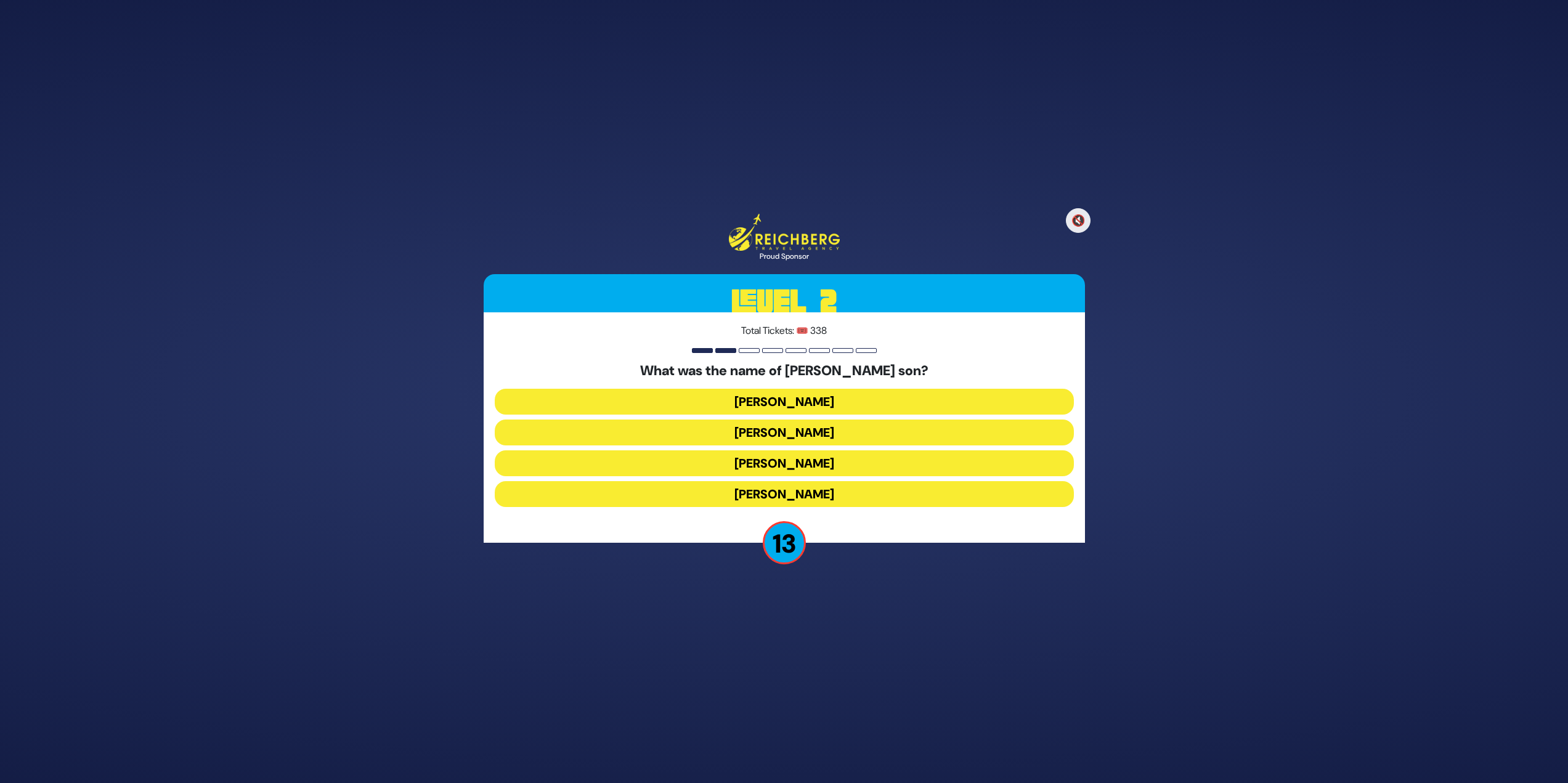
click at [789, 408] on button "Simcha Bunim" at bounding box center [784, 401] width 579 height 26
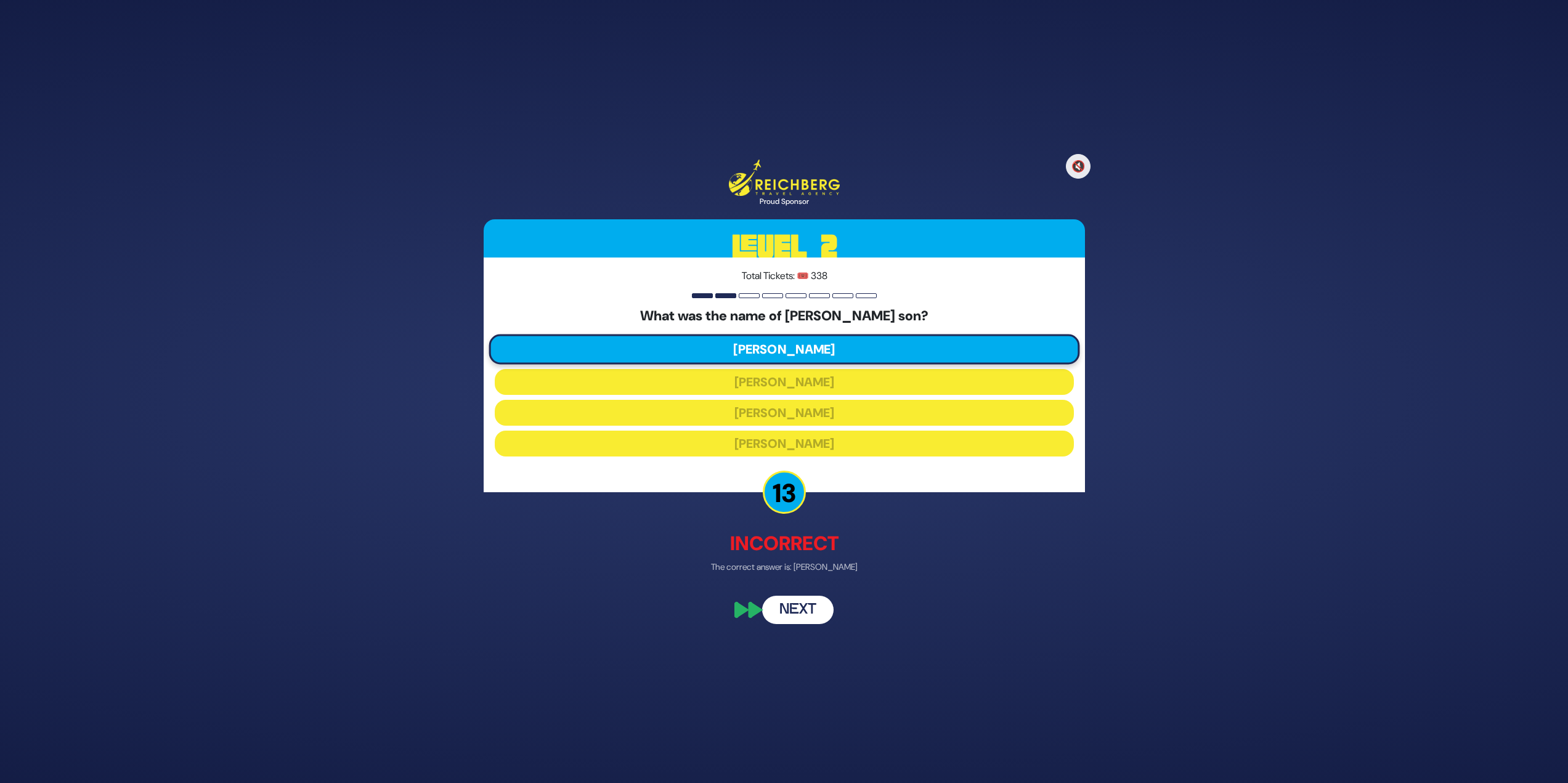
click at [799, 610] on button "Next" at bounding box center [797, 609] width 71 height 28
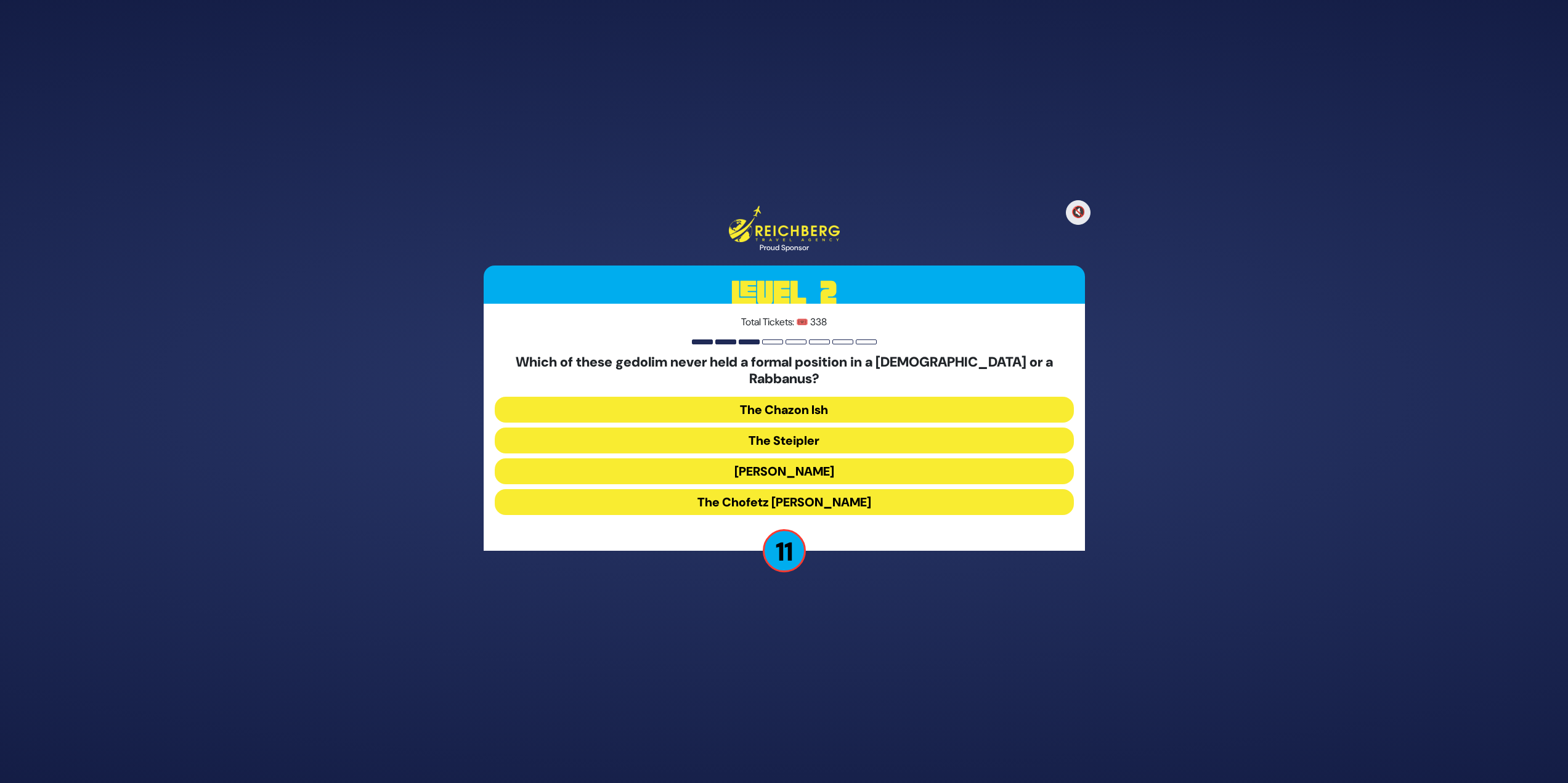
click at [793, 431] on button "The Steipler" at bounding box center [784, 440] width 579 height 26
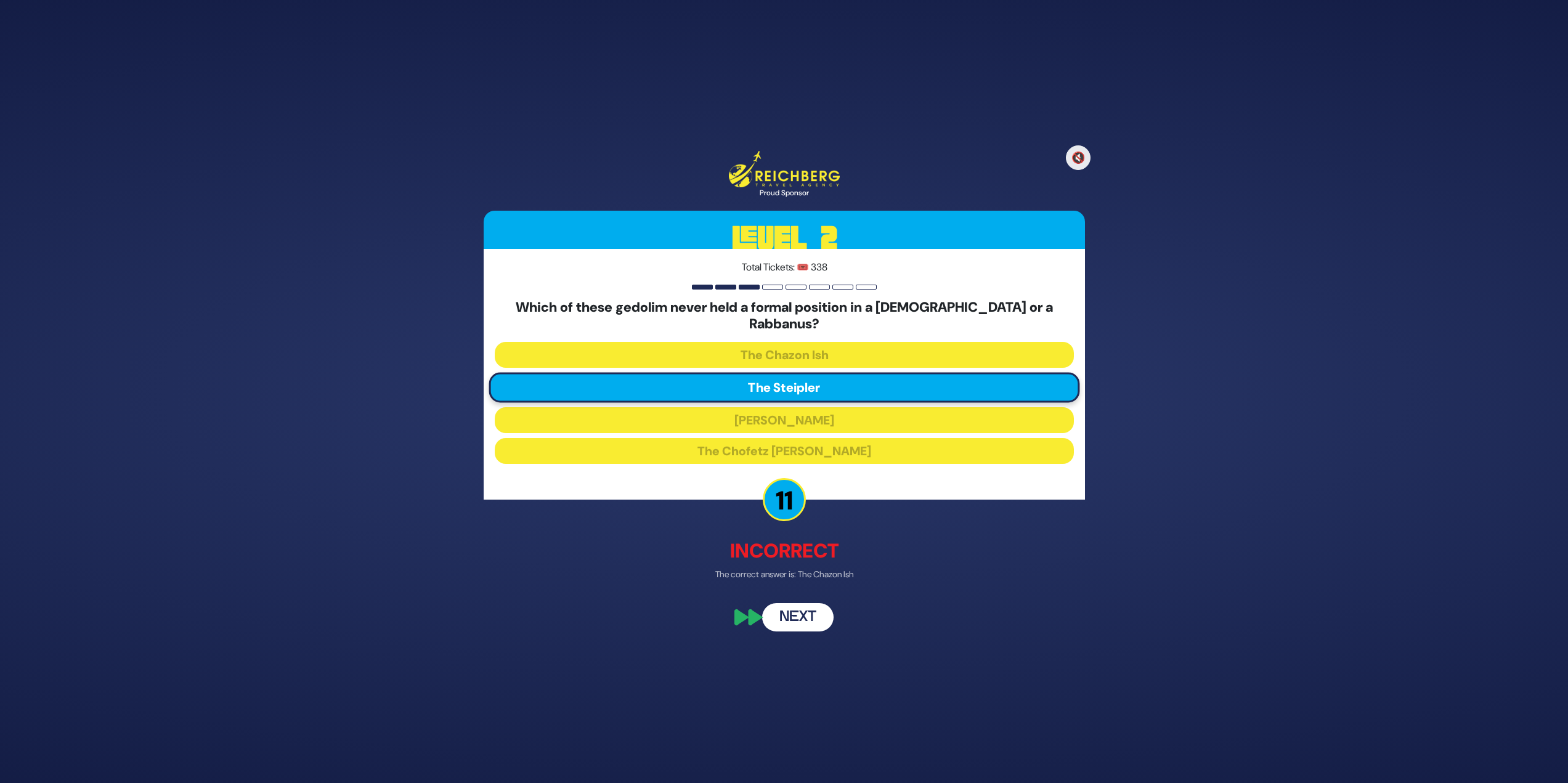
click at [816, 619] on button "Next" at bounding box center [797, 618] width 71 height 28
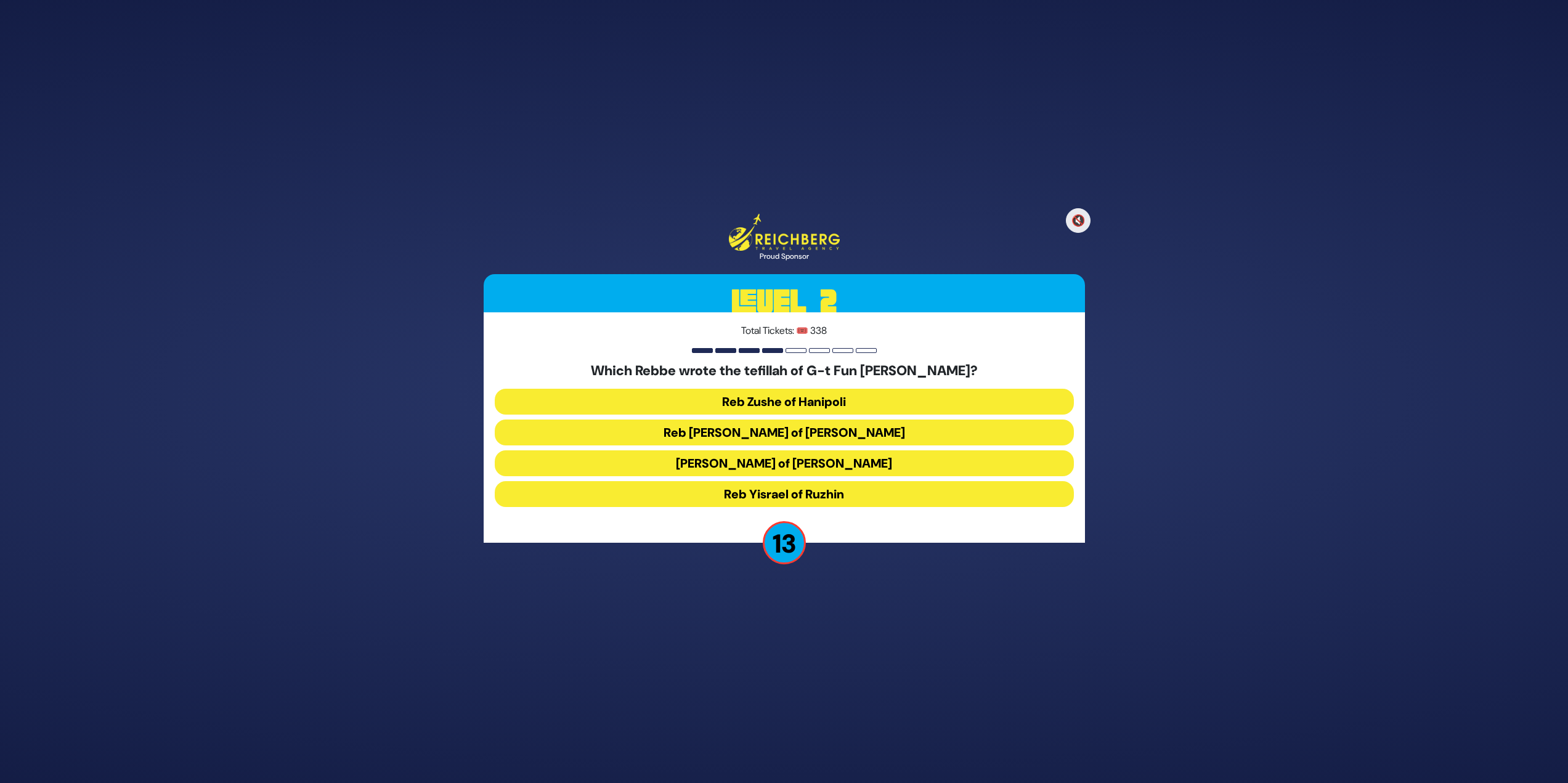
click at [874, 433] on button "Reb Levi Yitzchok of Berditchev" at bounding box center [784, 432] width 579 height 26
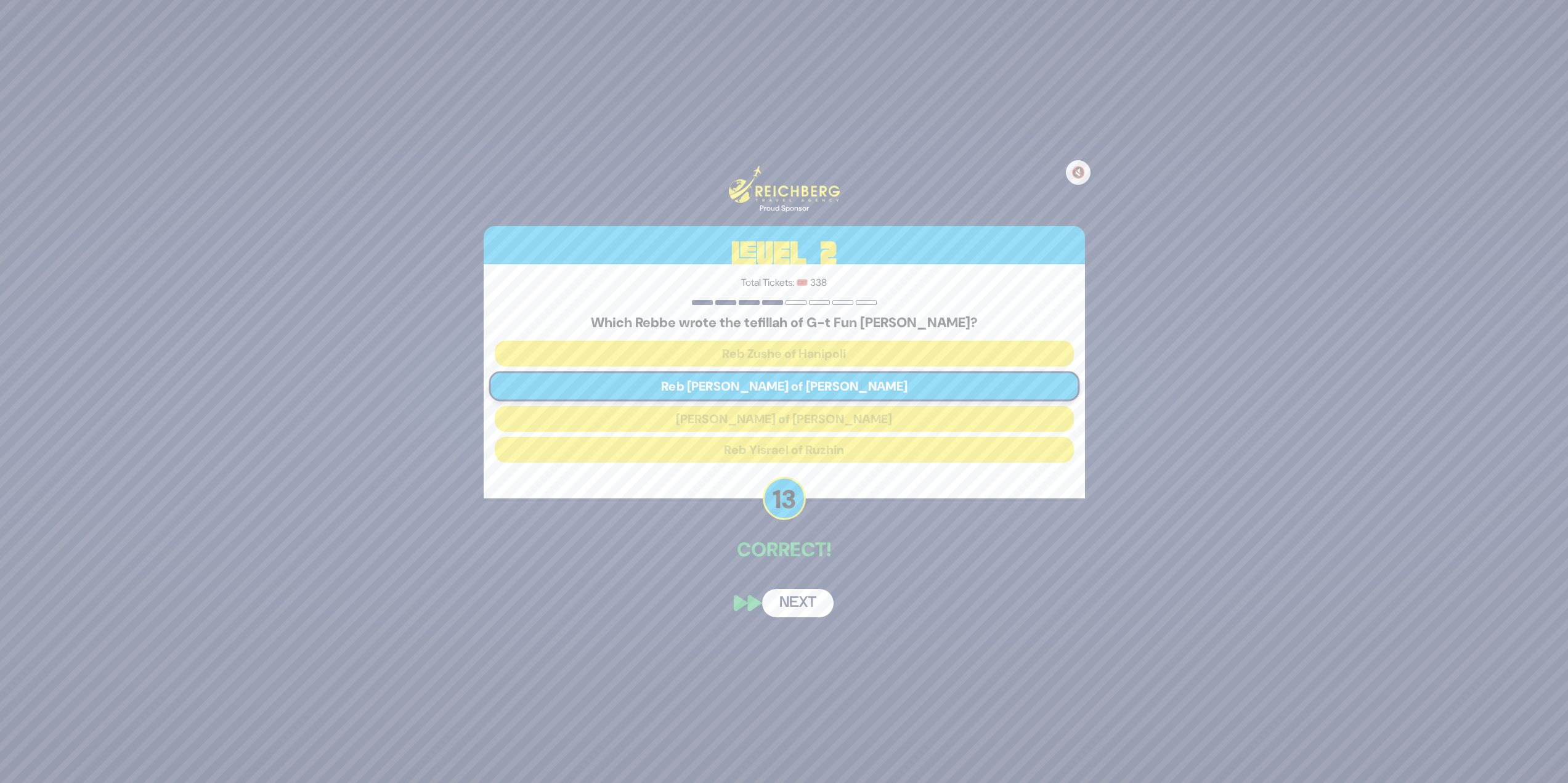
click at [806, 589] on button "Next" at bounding box center [797, 603] width 71 height 28
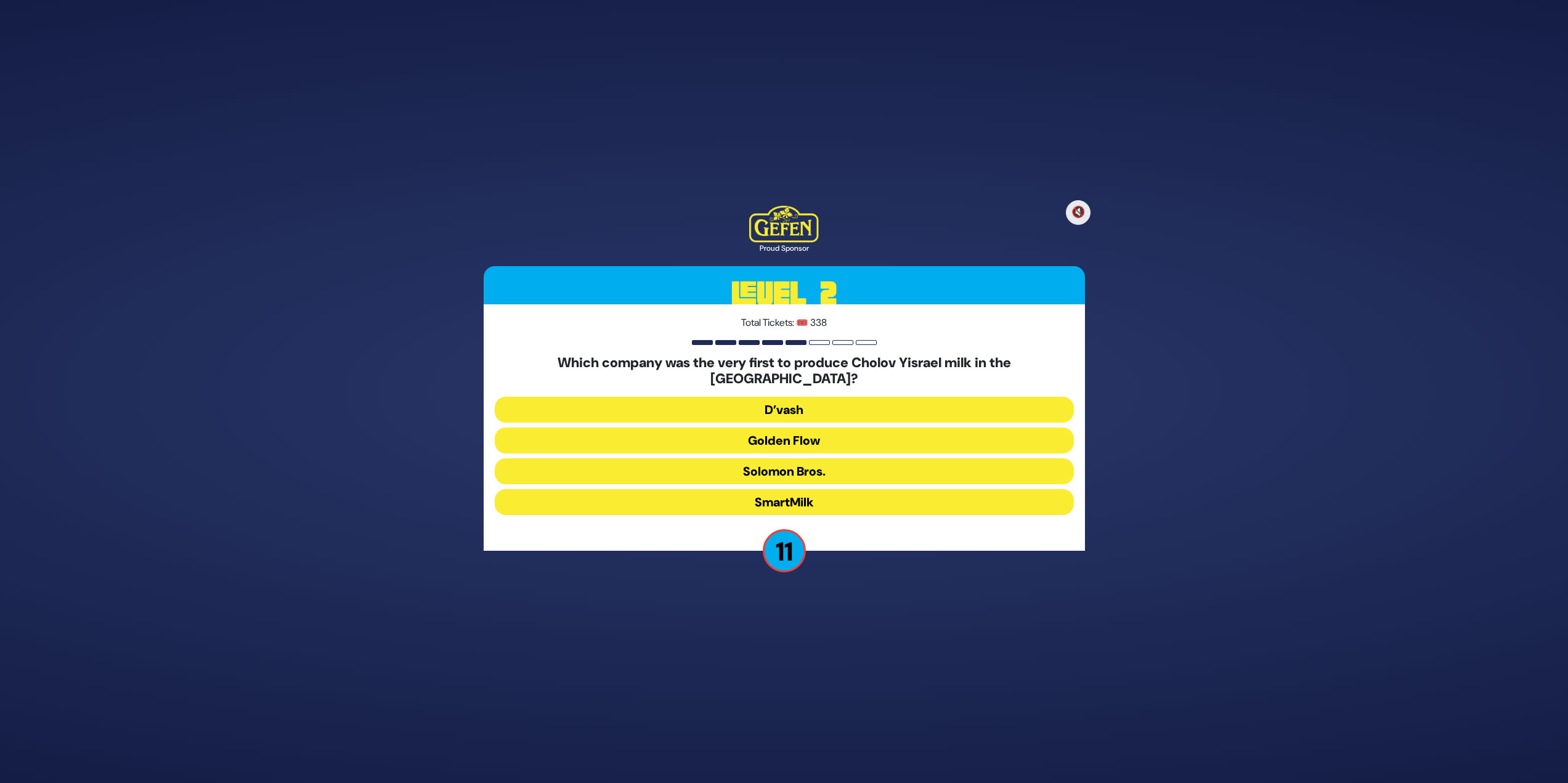
click at [805, 433] on button "Golden Flow" at bounding box center [784, 440] width 579 height 26
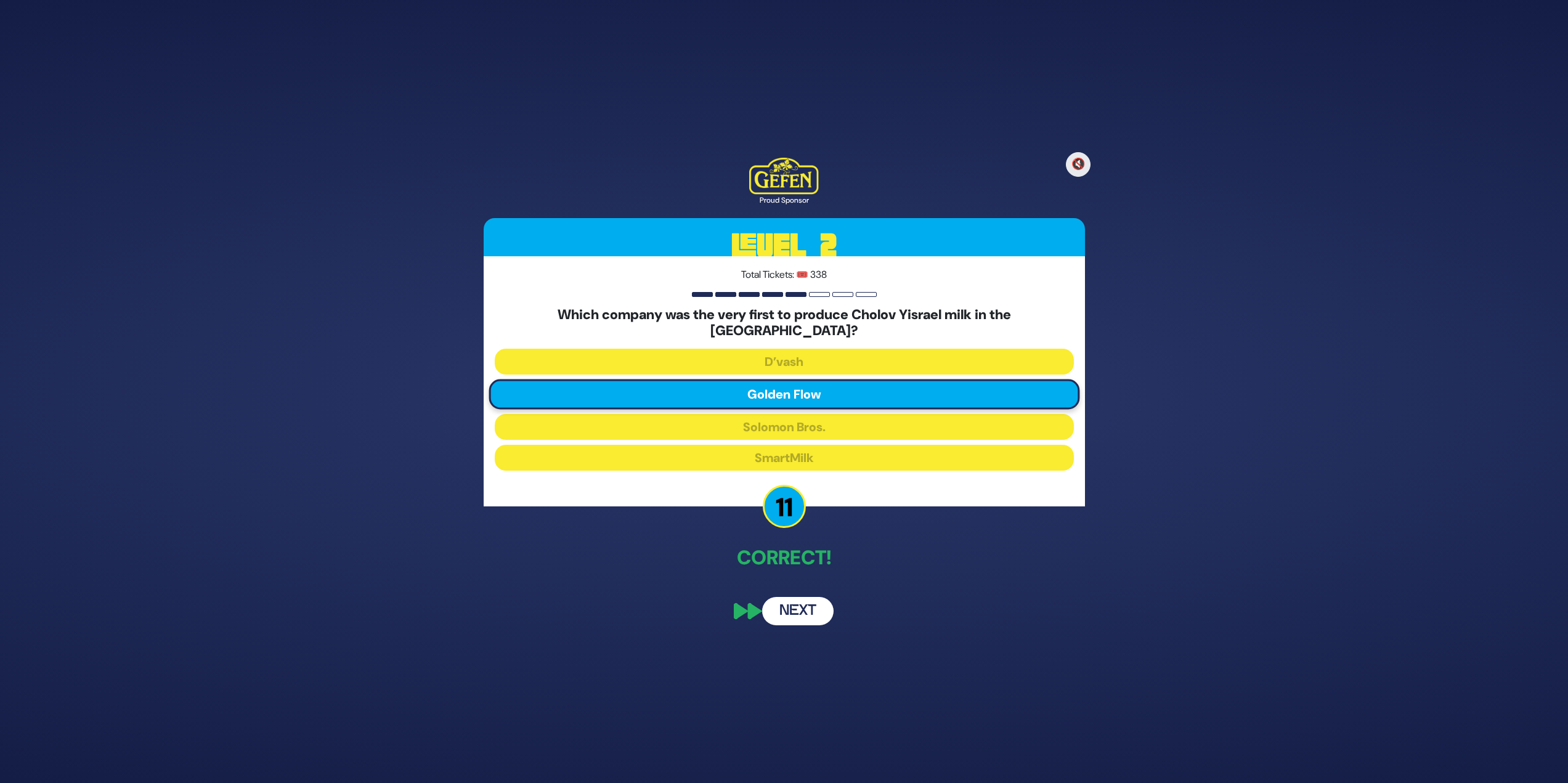
click at [782, 613] on button "Next" at bounding box center [797, 611] width 71 height 28
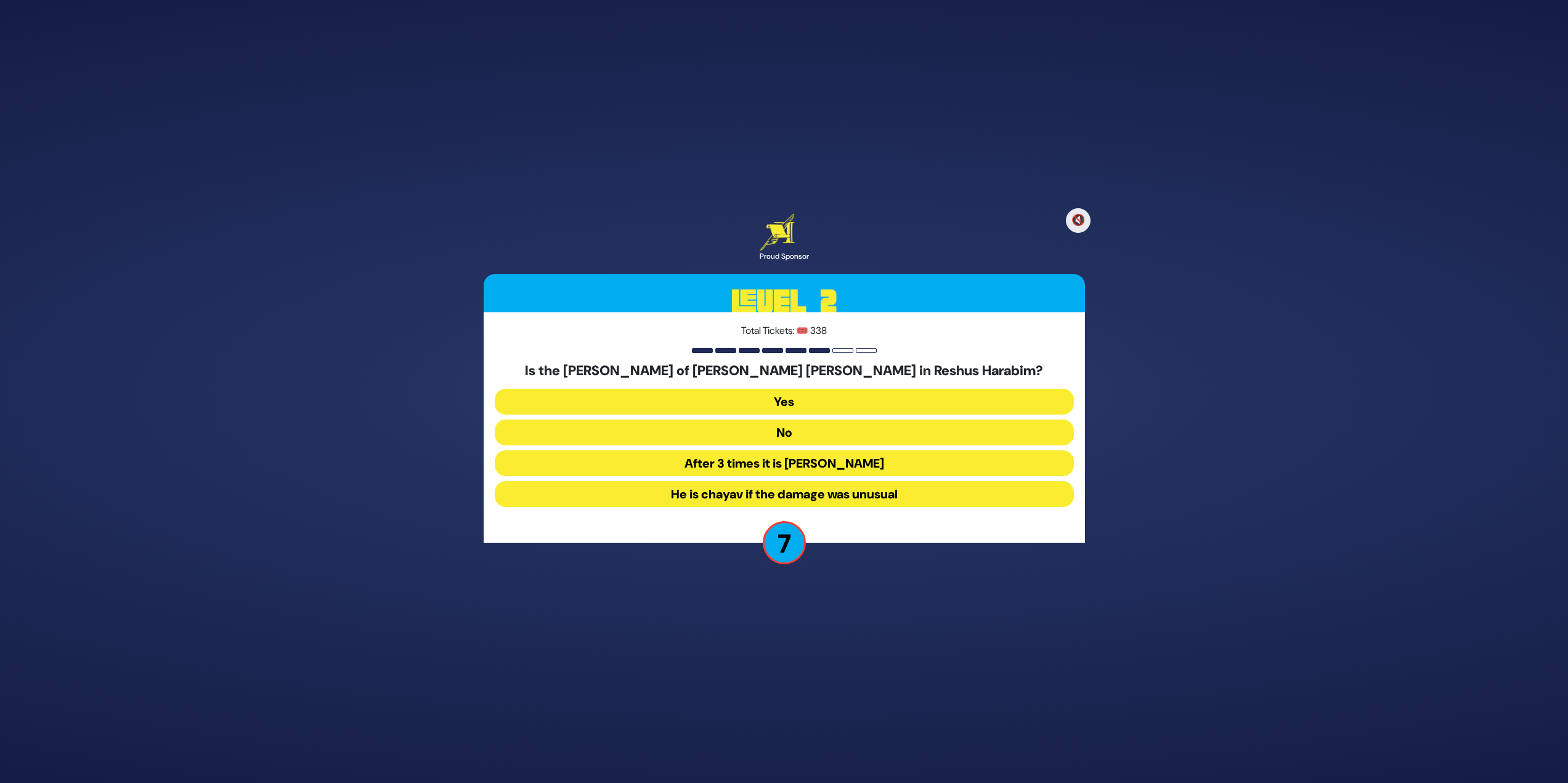
click at [933, 452] on button "After 3 times it is chayav" at bounding box center [784, 463] width 579 height 26
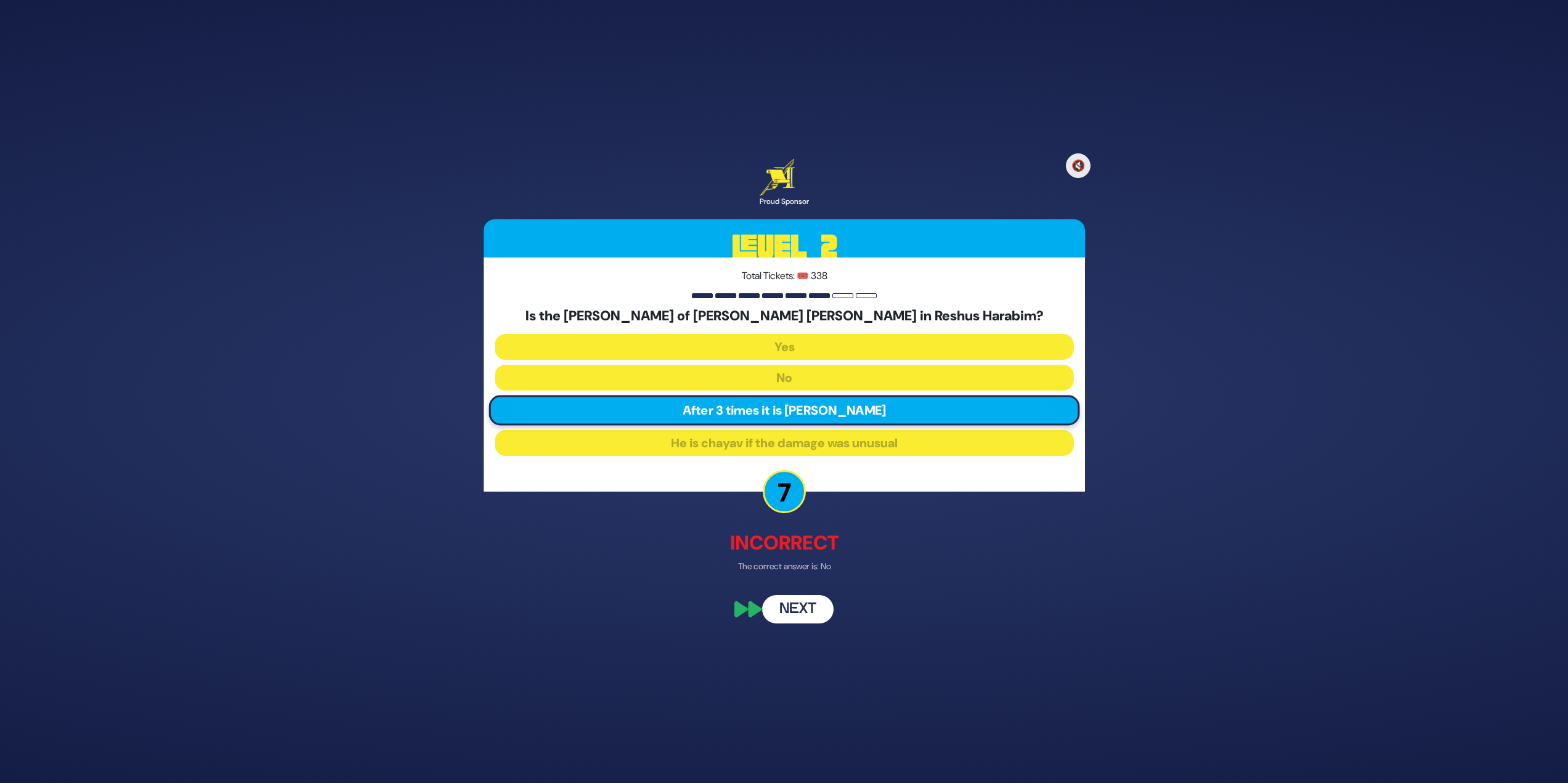
click at [799, 601] on button "Next" at bounding box center [797, 610] width 71 height 28
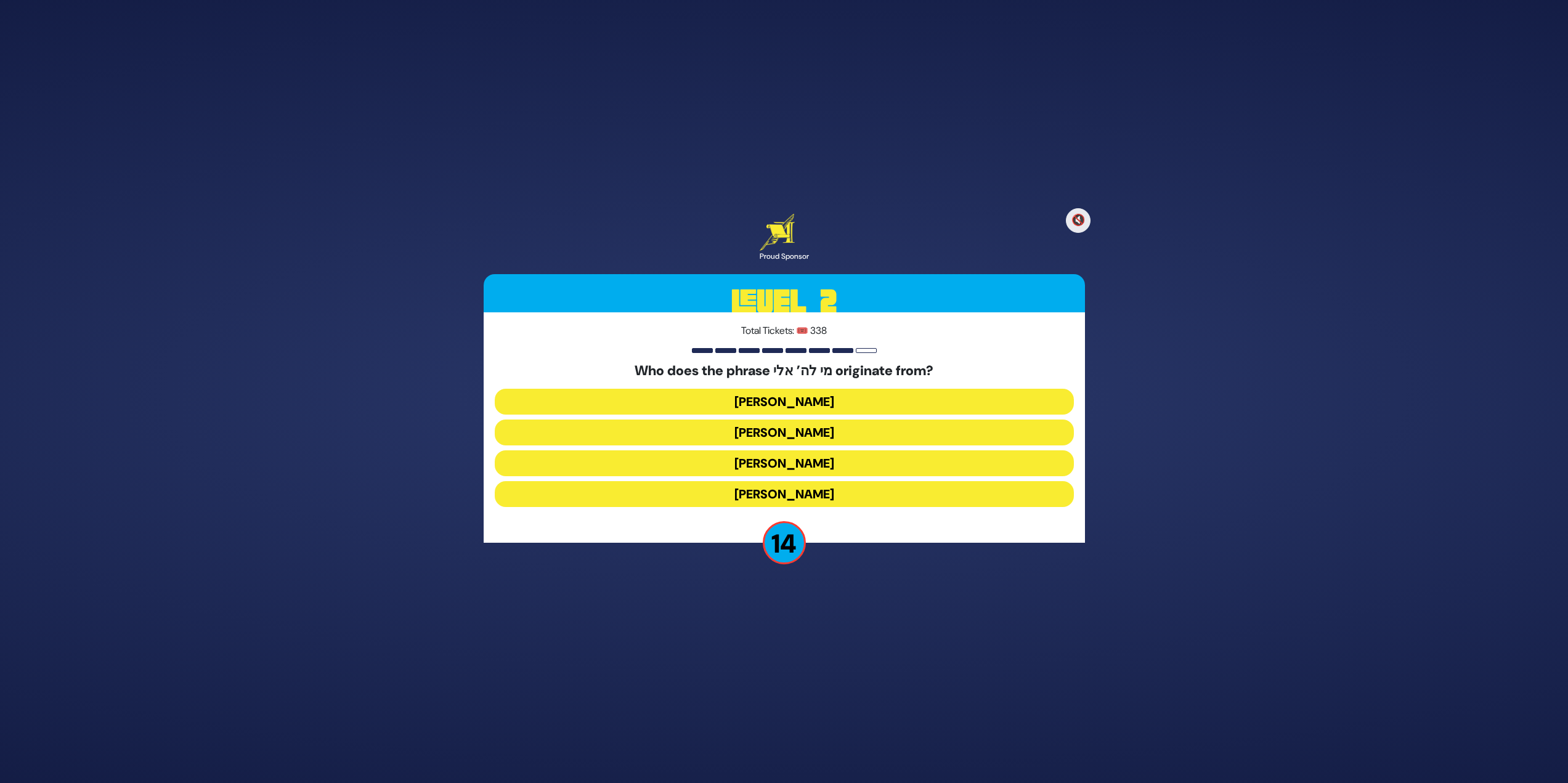
click at [788, 465] on button "Moshe Rabbeinu" at bounding box center [784, 463] width 579 height 26
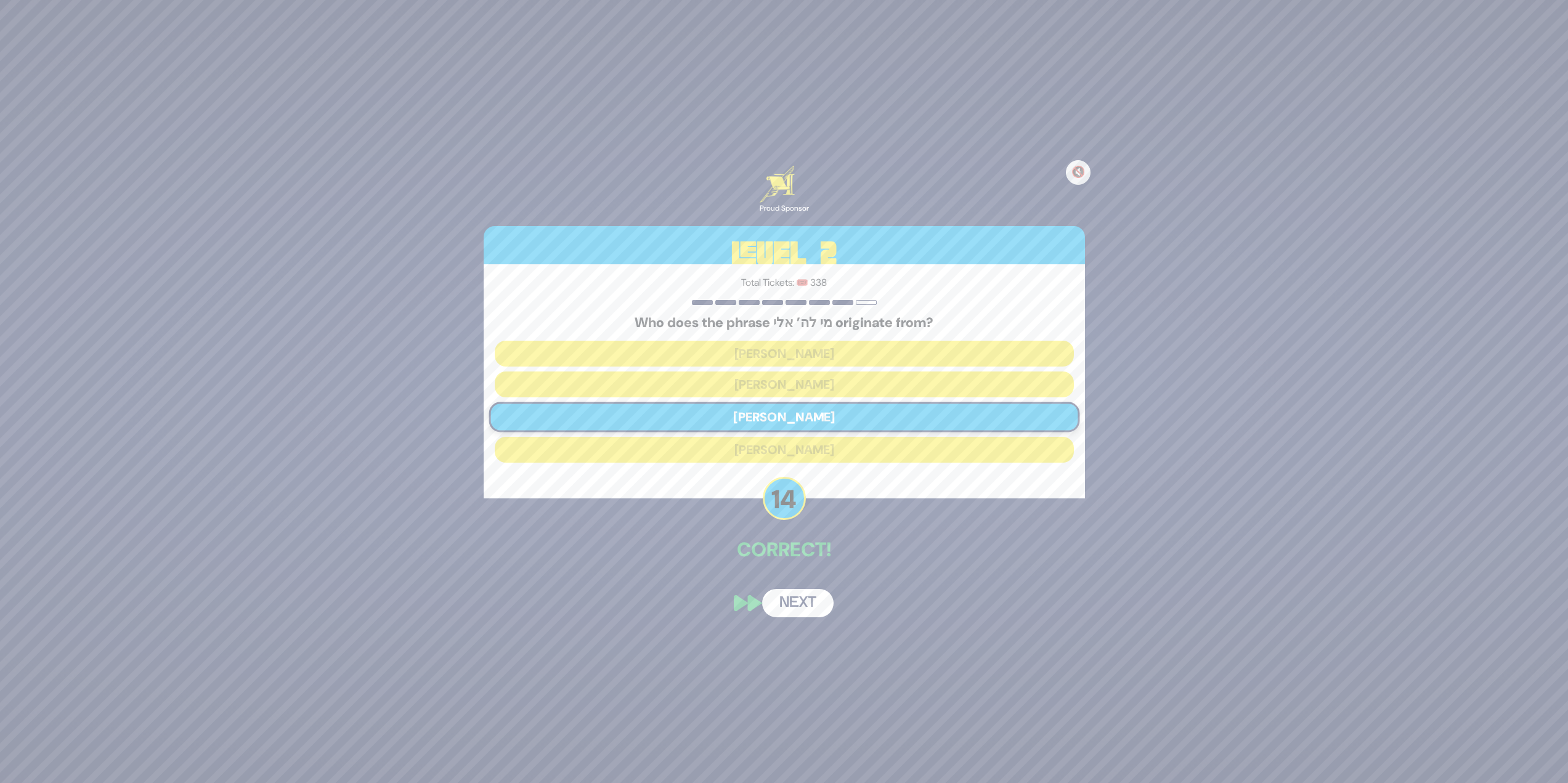
click at [808, 610] on button "Next" at bounding box center [797, 603] width 71 height 28
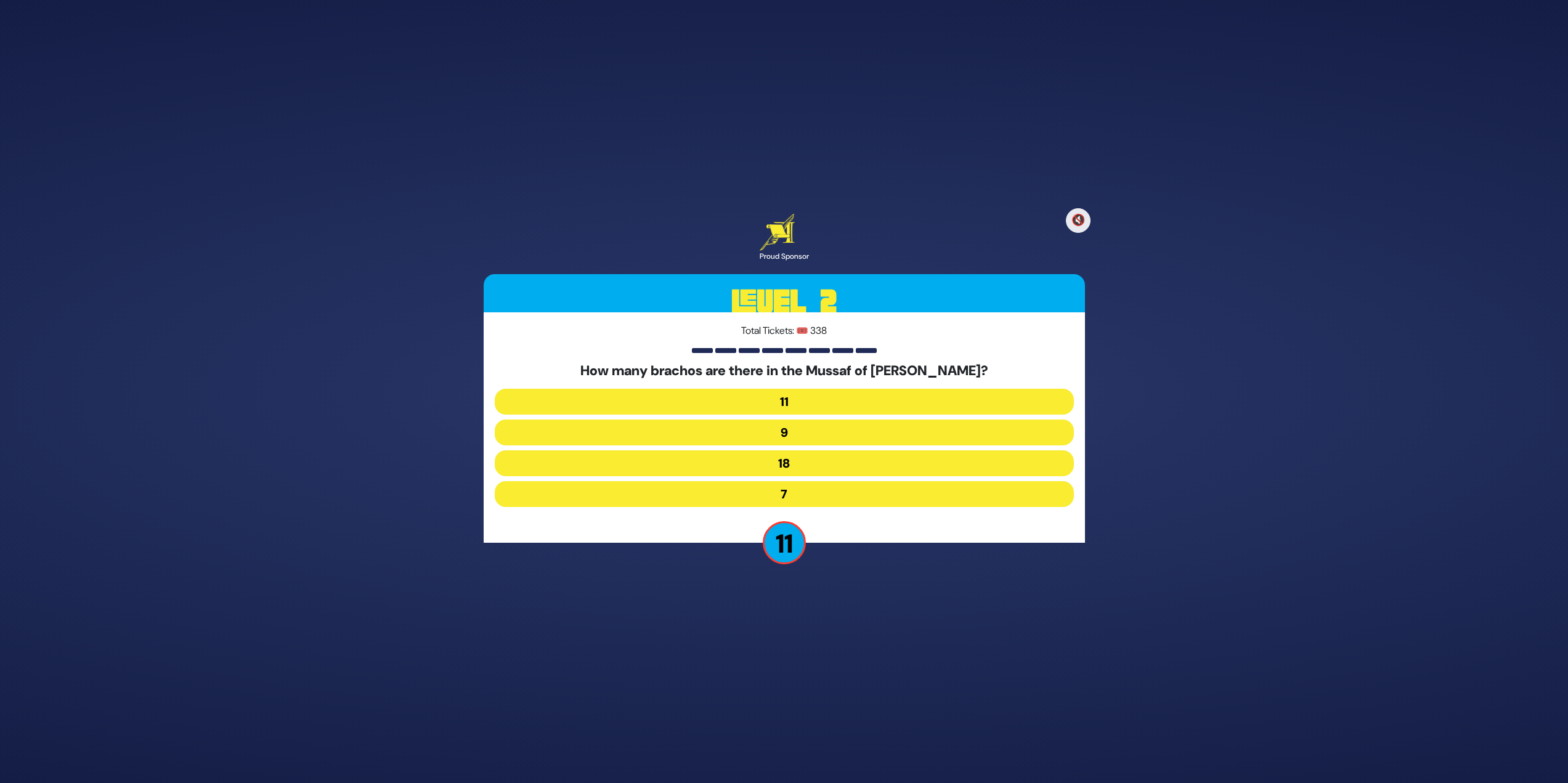
click at [826, 403] on button "11" at bounding box center [784, 401] width 579 height 26
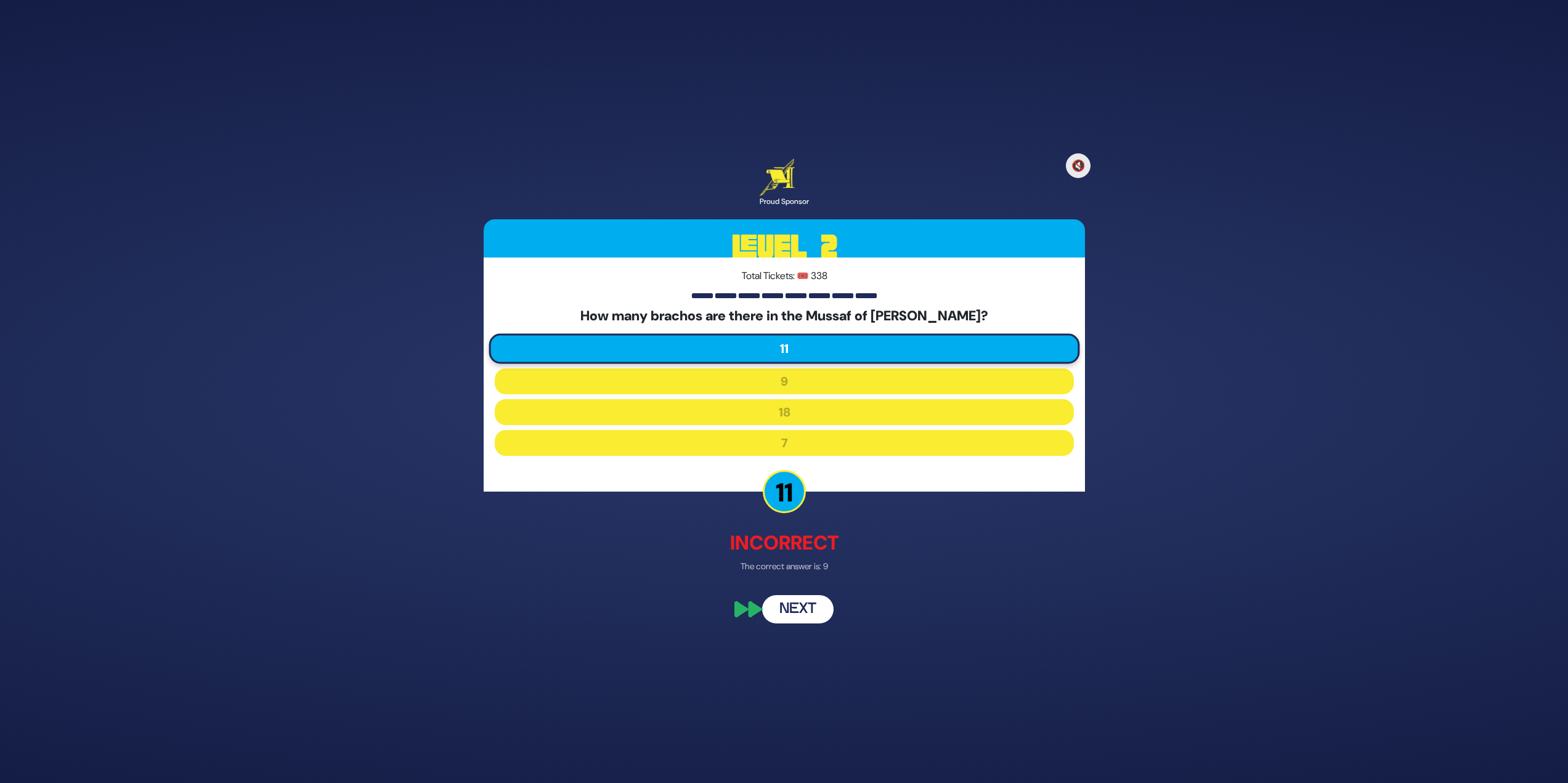
click at [809, 606] on button "Next" at bounding box center [797, 610] width 71 height 28
